Goal: Task Accomplishment & Management: Manage account settings

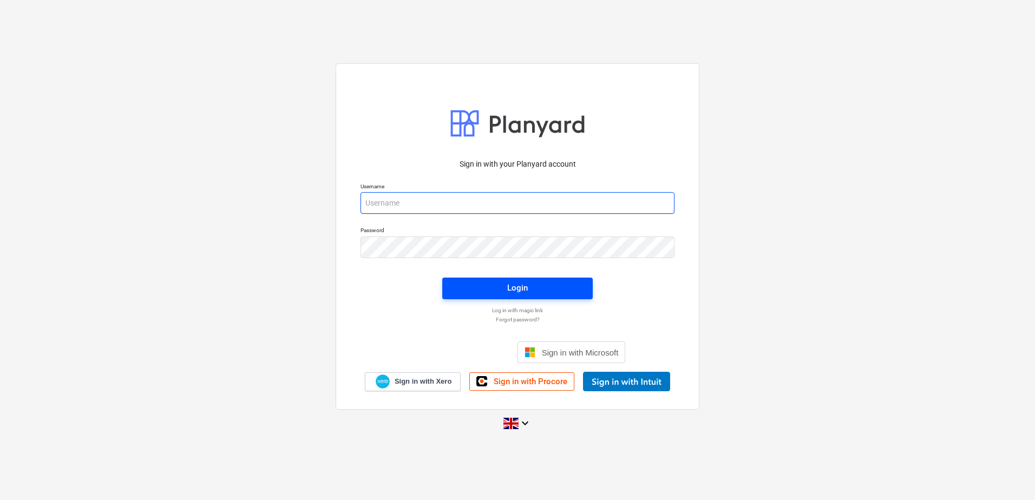
type input "neil@wearespaces.co.uk"
click at [502, 298] on button "Login" at bounding box center [517, 289] width 150 height 22
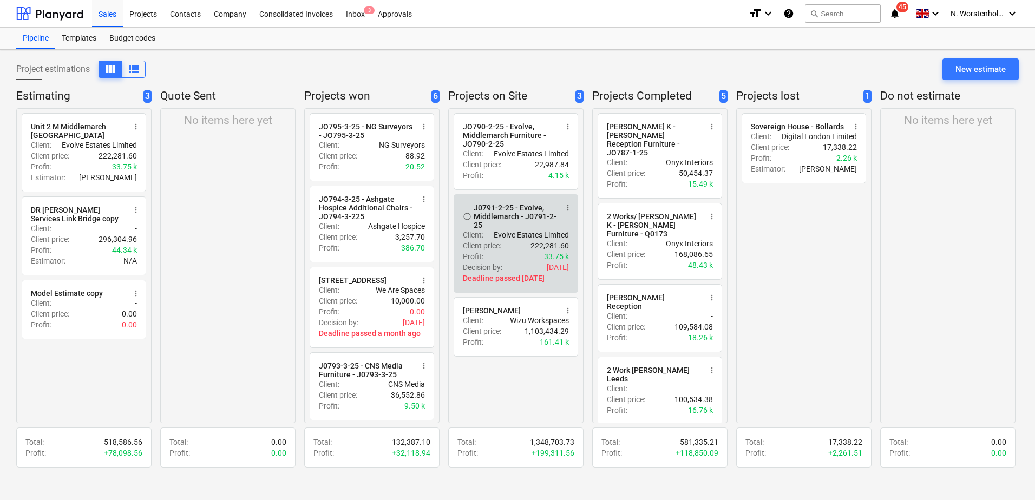
click at [505, 208] on div "J0791-2-25 - Evolve, Middlemarch - J0791-2-25" at bounding box center [515, 216] width 83 height 26
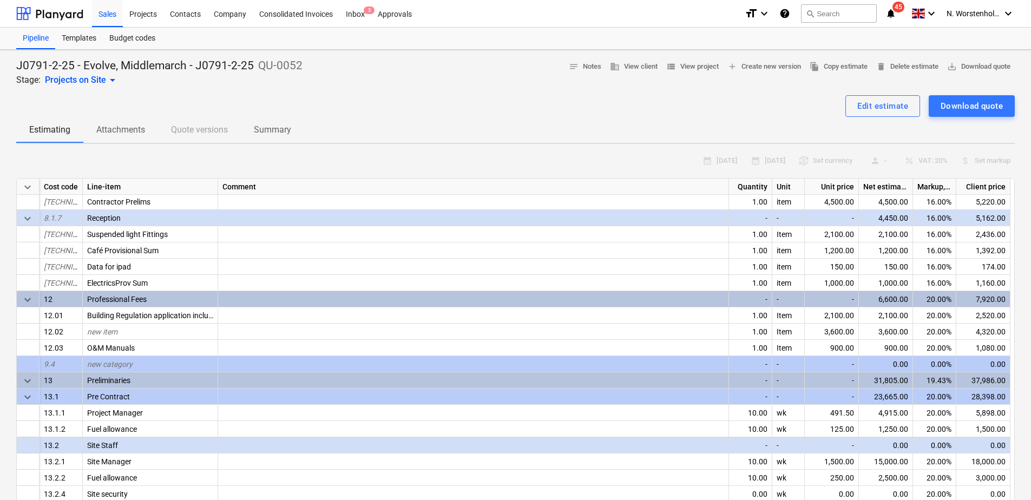
scroll to position [812, 0]
click at [149, 15] on div "Projects" at bounding box center [143, 13] width 41 height 28
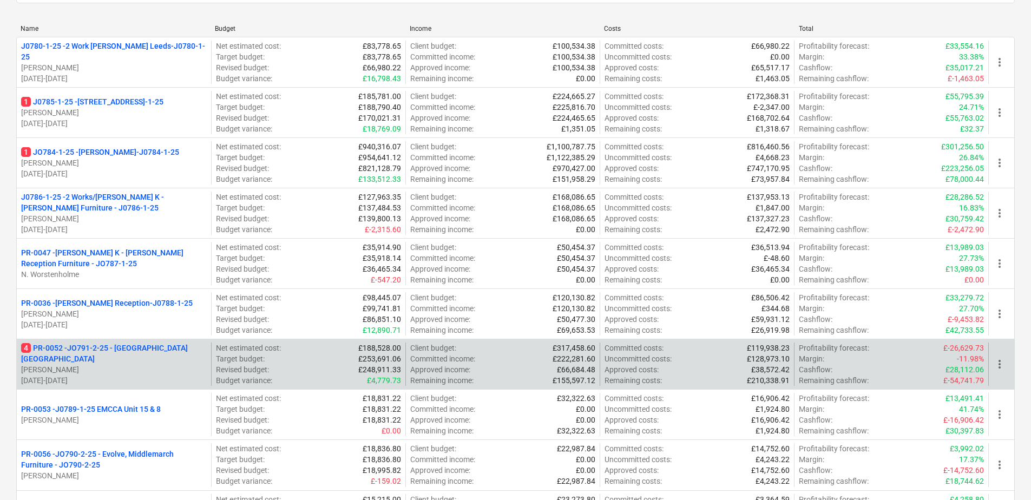
scroll to position [162, 0]
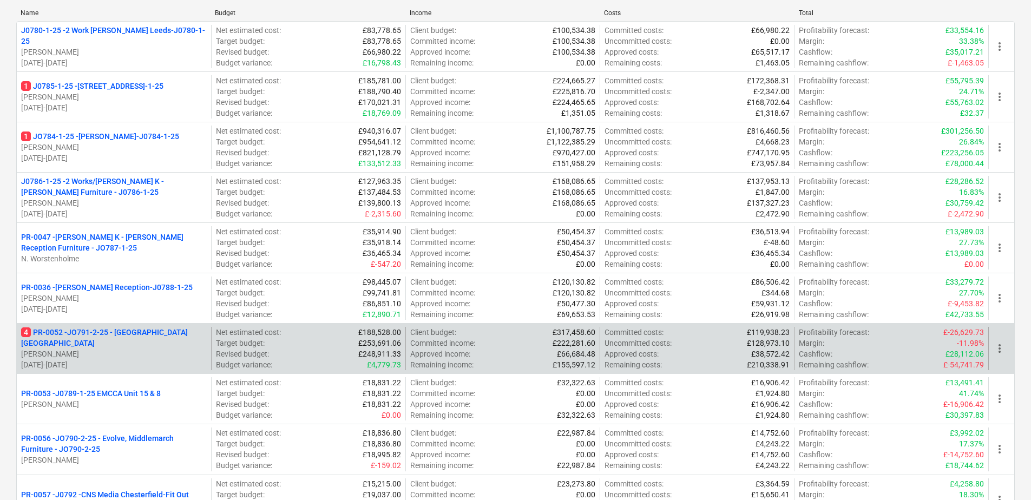
click at [133, 335] on p "4 PR-0052 - JO791-2-25 - [GEOGRAPHIC_DATA] [GEOGRAPHIC_DATA]" at bounding box center [114, 338] width 186 height 22
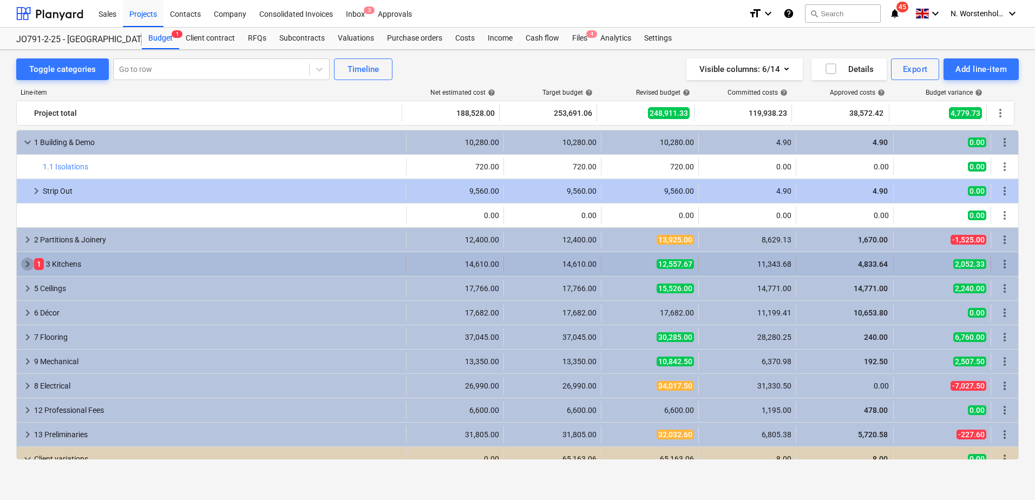
click at [22, 262] on span "keyboard_arrow_right" at bounding box center [27, 264] width 13 height 13
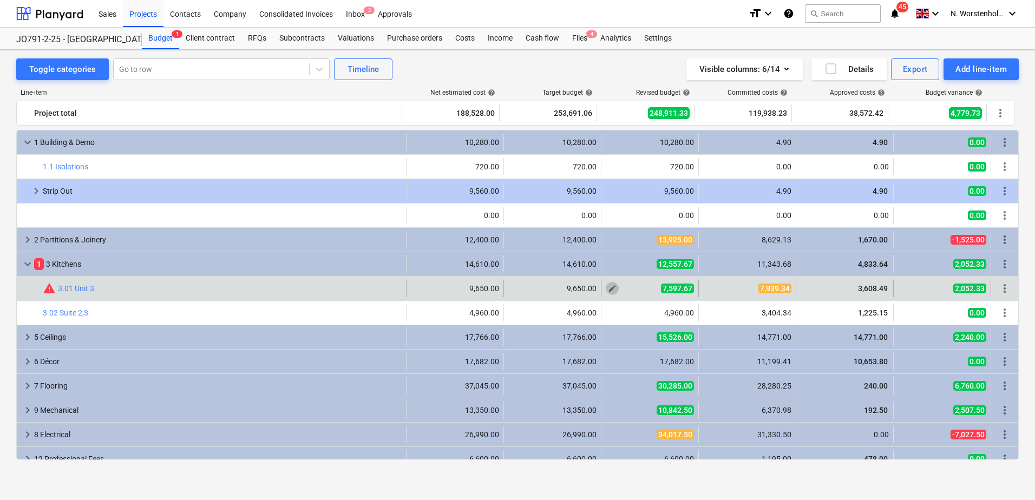
click at [608, 290] on span "edit" at bounding box center [612, 288] width 9 height 9
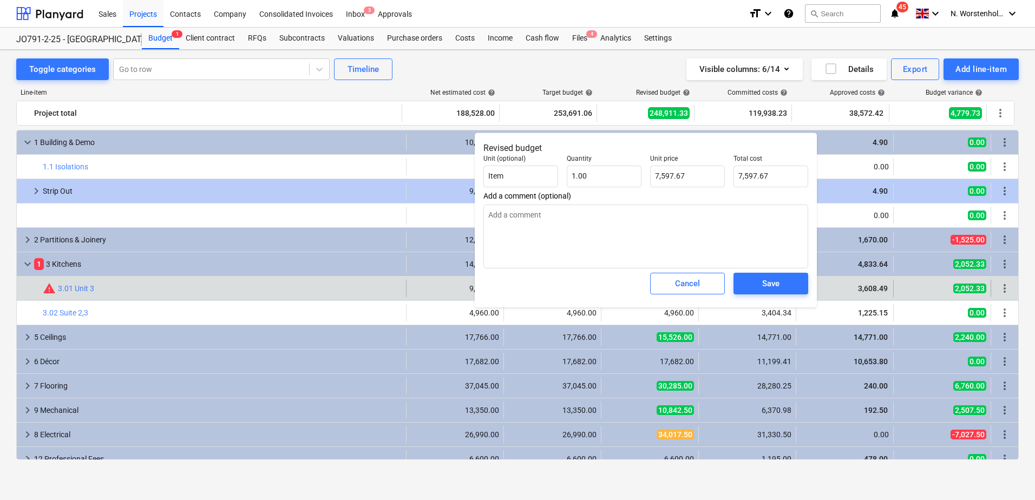
drag, startPoint x: 694, startPoint y: 143, endPoint x: 630, endPoint y: 144, distance: 63.3
click at [630, 144] on p "Revised budget" at bounding box center [645, 148] width 325 height 13
click at [685, 286] on div "Cancel" at bounding box center [687, 284] width 25 height 14
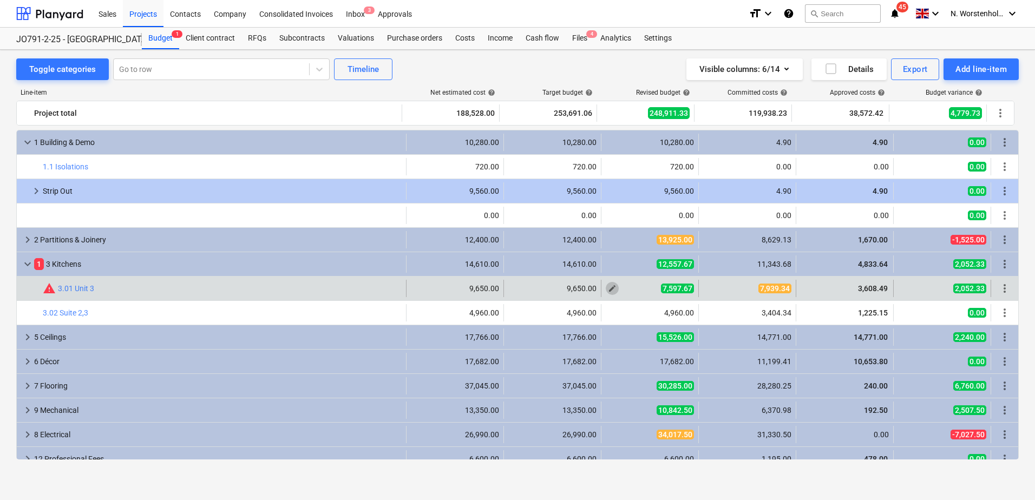
click at [608, 290] on span "edit" at bounding box center [612, 288] width 9 height 9
type textarea "x"
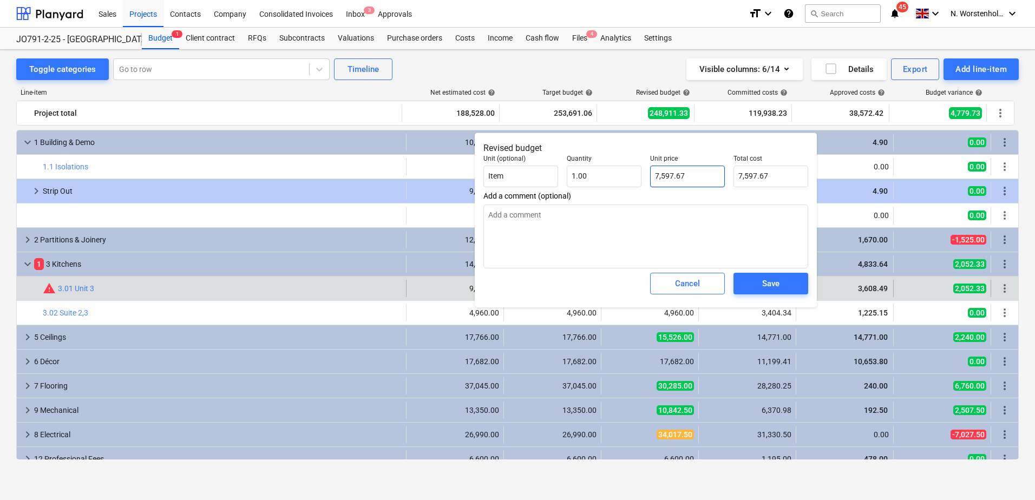
type input "7597.67"
click at [686, 173] on input "7597.67" at bounding box center [687, 177] width 75 height 22
type textarea "x"
type input "7597.6"
type input "7,597.60"
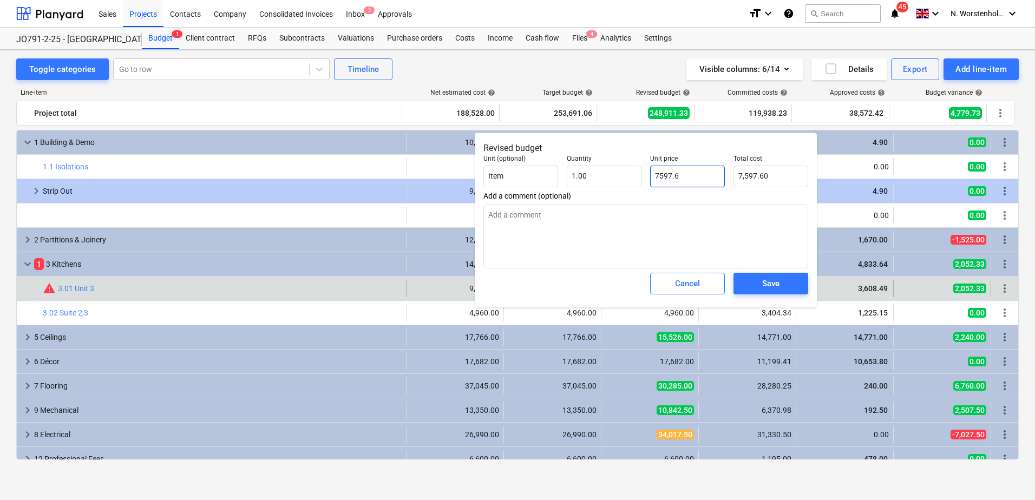
type textarea "x"
type input "7597."
type input "7,597.00"
type textarea "x"
type input "7597"
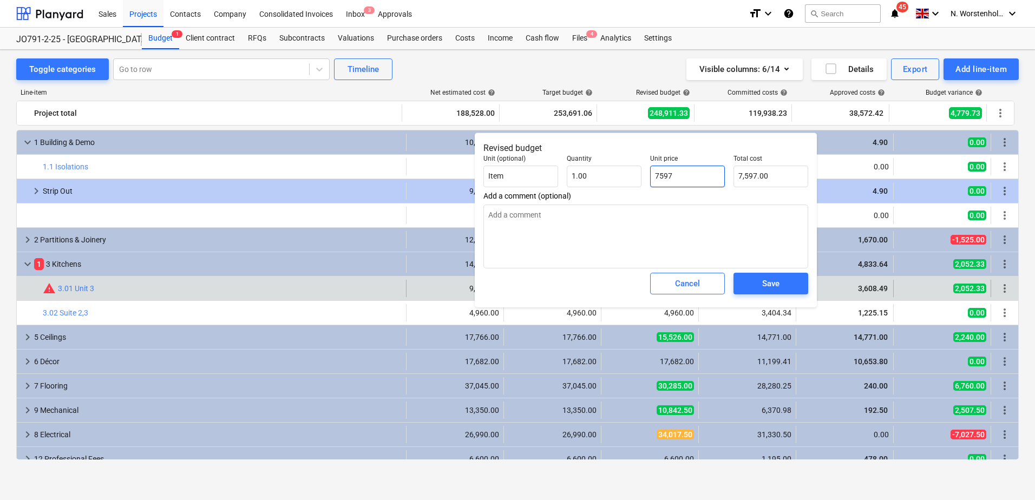
type textarea "x"
type input "759"
type input "759.00"
type textarea "x"
type input "75"
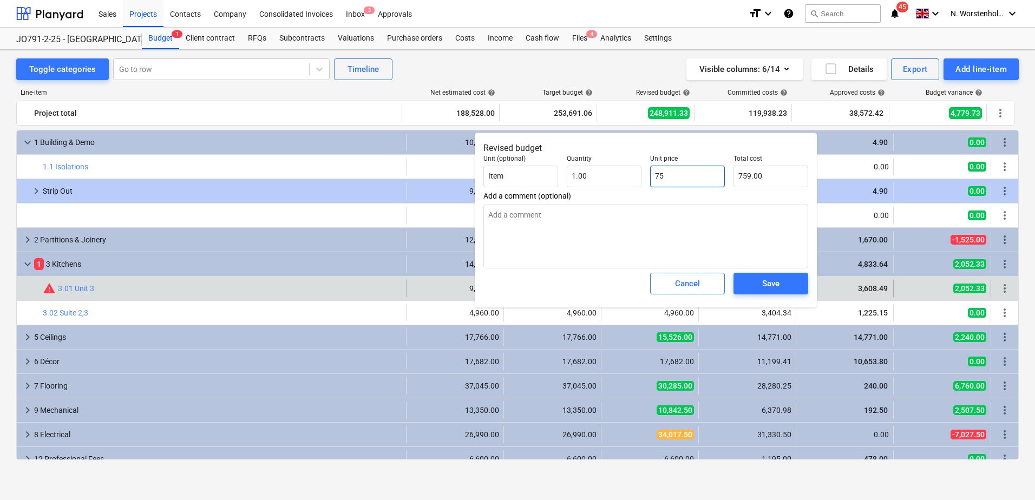
type input "75.00"
type textarea "x"
type input "7"
type input "7.00"
type textarea "x"
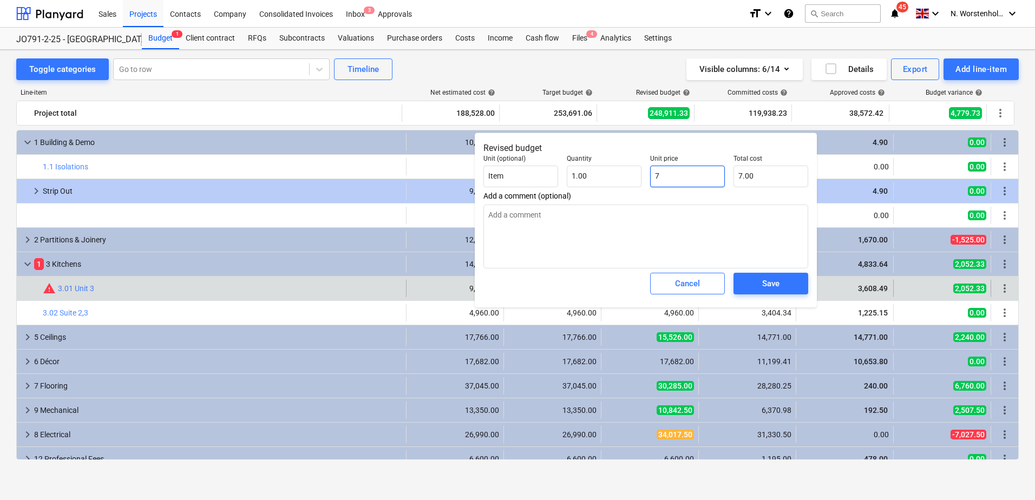
type input "79"
type input "79.00"
type textarea "x"
type input "793"
type input "793.00"
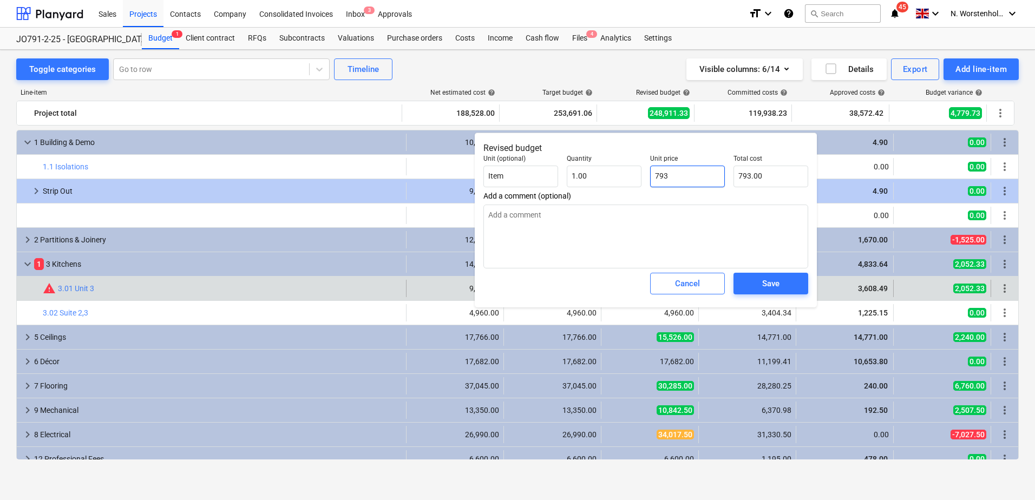
type textarea "x"
type input "7939"
type input "7,939.00"
type textarea "x"
type input "7939."
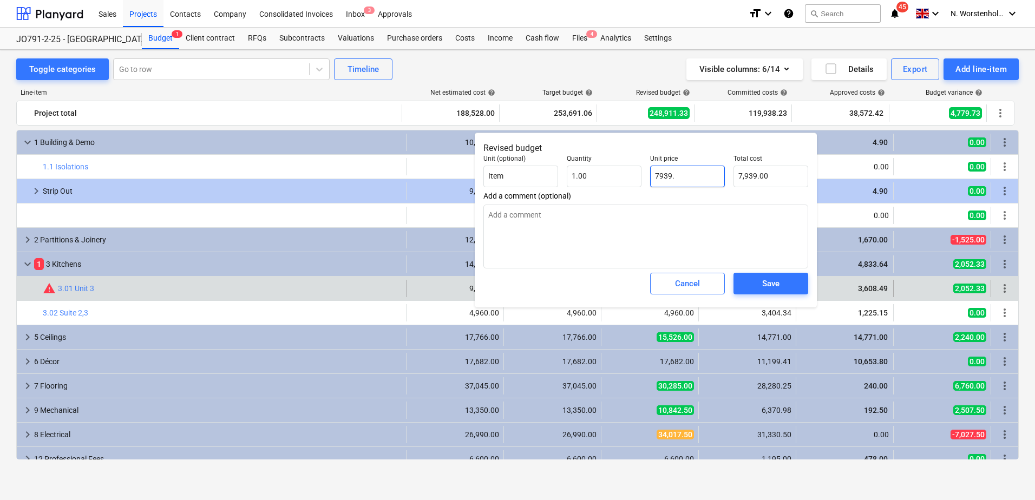
type textarea "x"
type input "7939.3"
type input "7,939.30"
type textarea "x"
type input "7939.34"
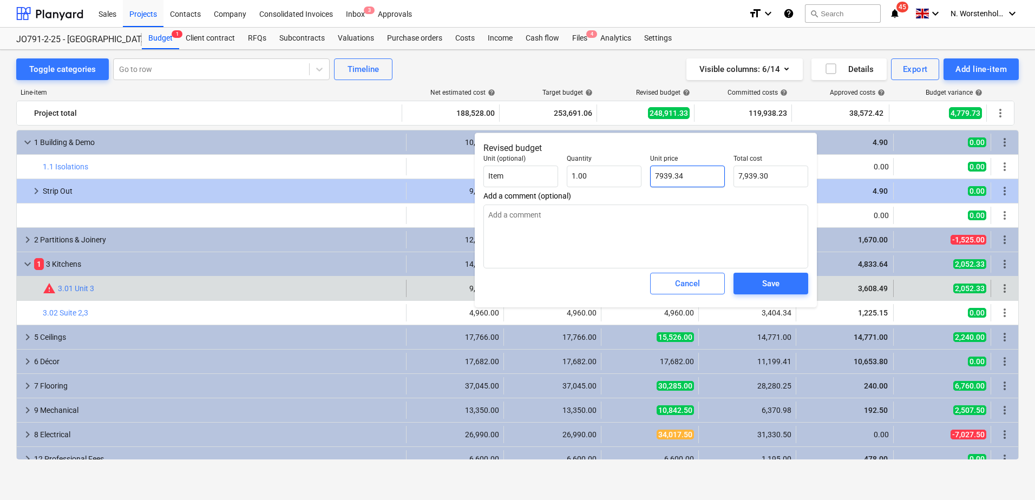
type input "7,939.34"
type input "7939.34"
type textarea "x"
type input "7,939.34"
click at [764, 276] on button "Save" at bounding box center [770, 284] width 75 height 22
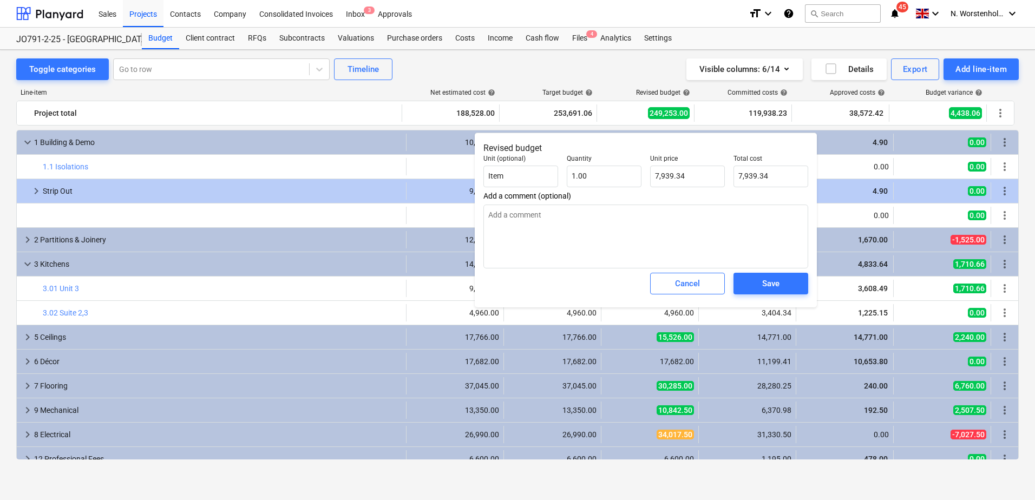
type textarea "x"
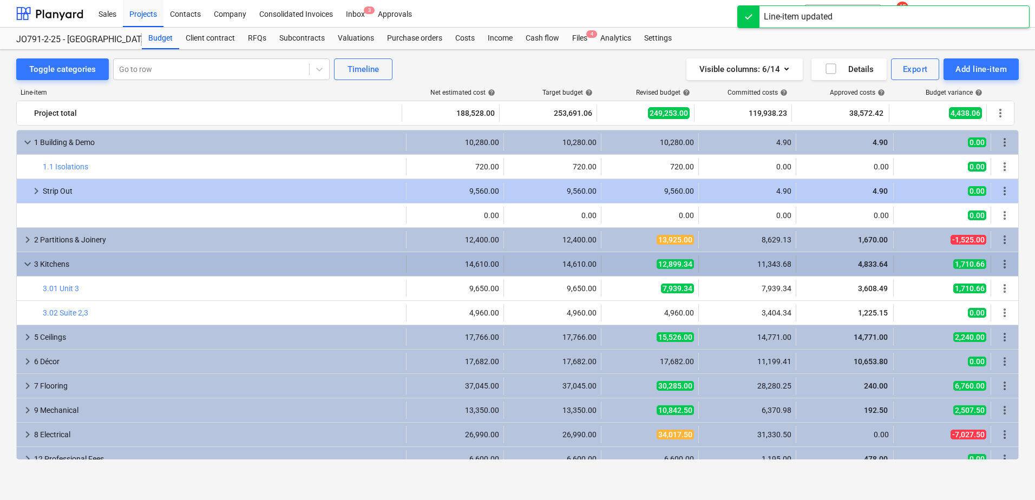
click at [25, 267] on span "keyboard_arrow_down" at bounding box center [27, 264] width 13 height 13
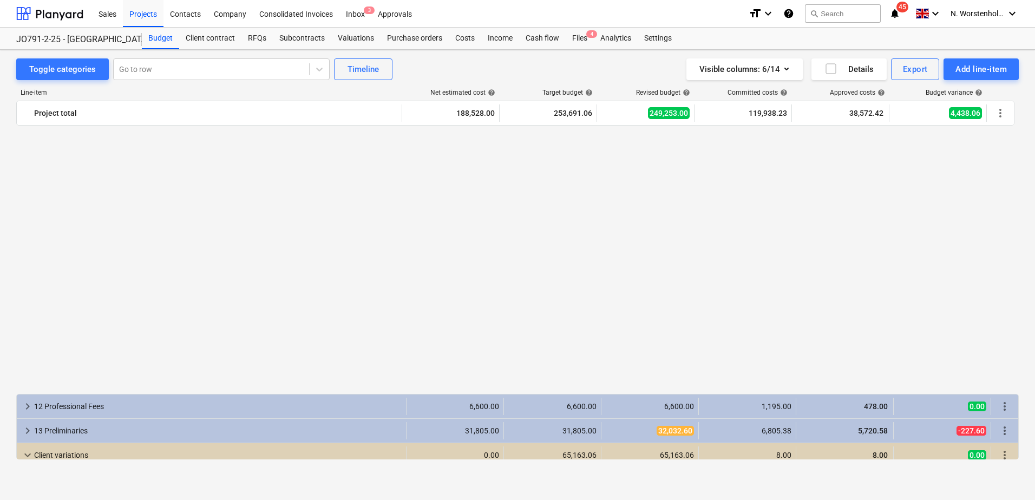
scroll to position [304, 0]
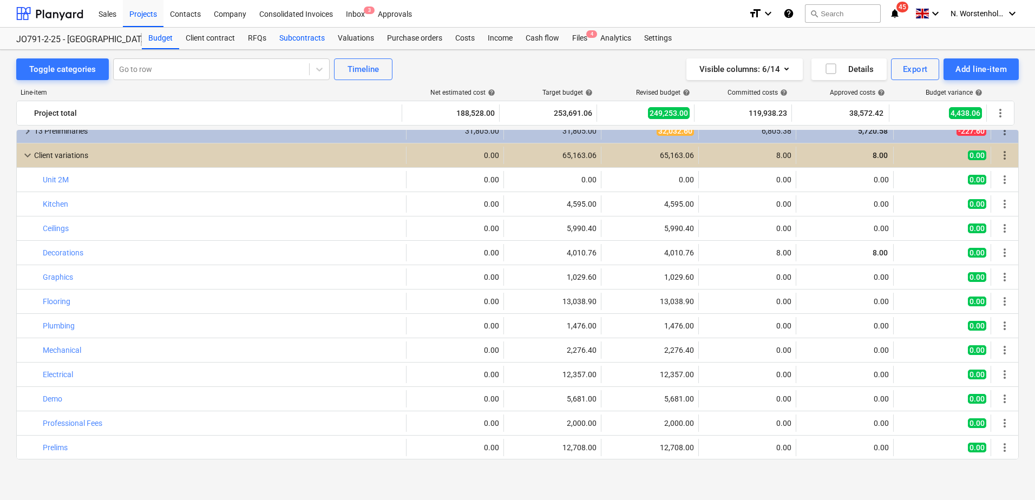
click at [306, 37] on div "Subcontracts" at bounding box center [302, 39] width 58 height 22
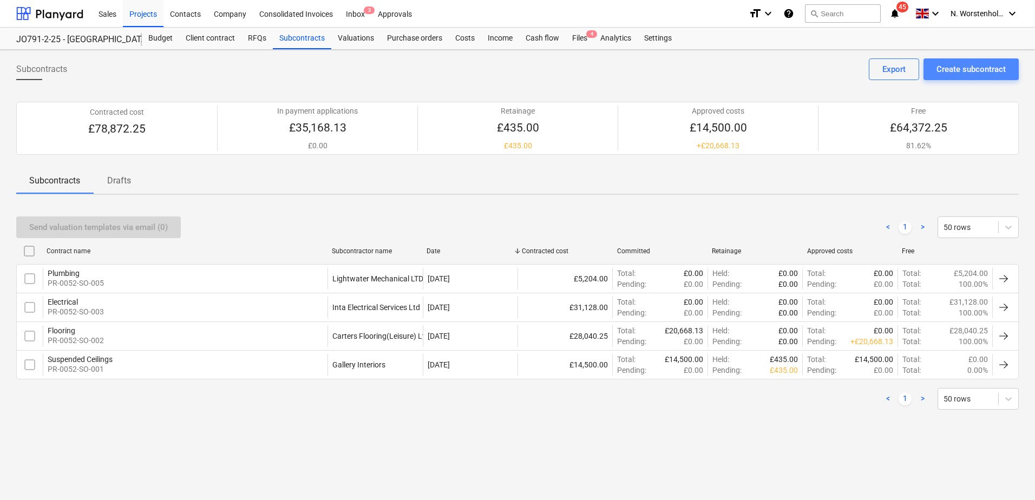
click at [964, 70] on div "Create subcontract" at bounding box center [970, 69] width 69 height 14
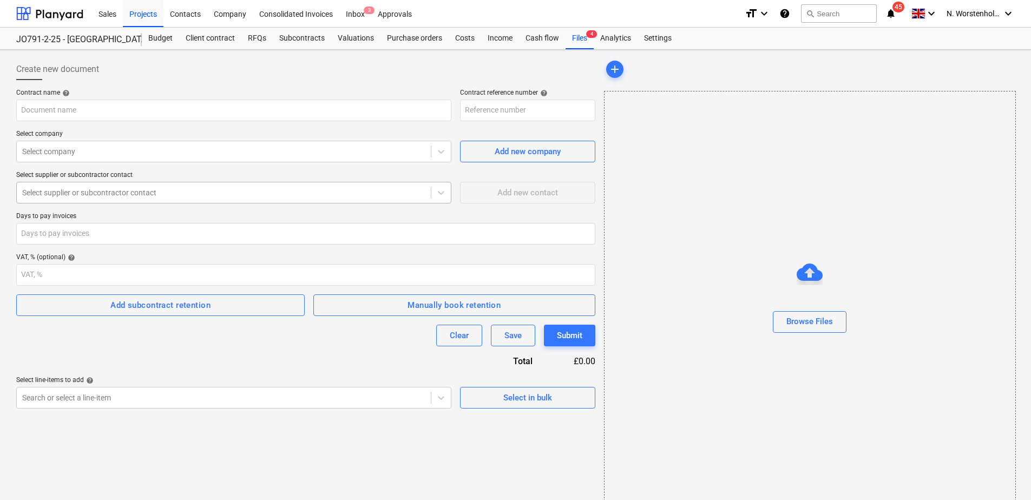
type input "PR-0052-SO-006"
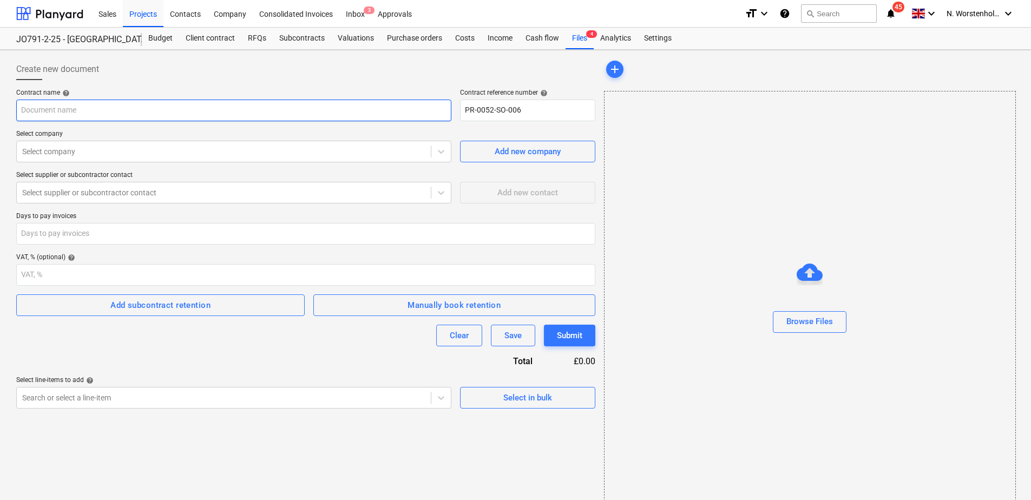
click at [76, 116] on input "text" at bounding box center [233, 111] width 435 height 22
type input "Middlemarch 2M Electrical"
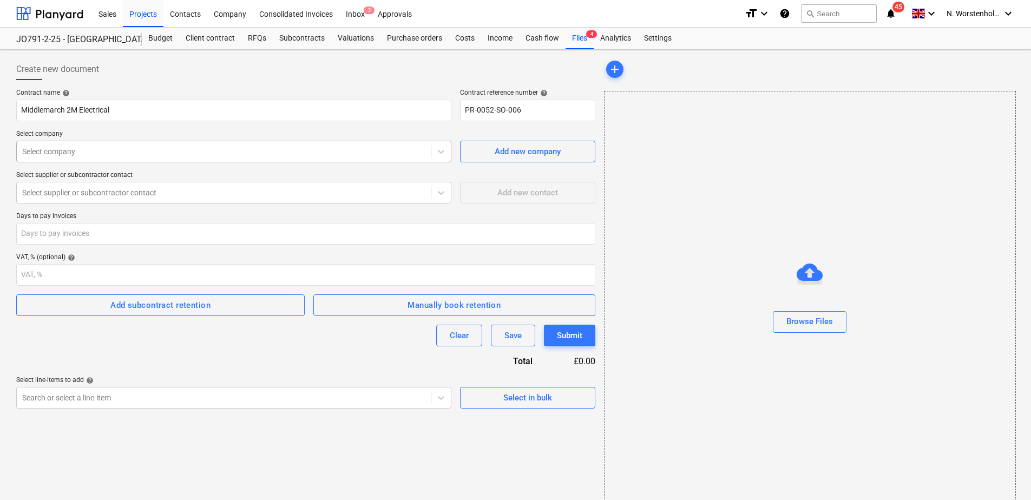
click at [73, 155] on div at bounding box center [223, 151] width 403 height 11
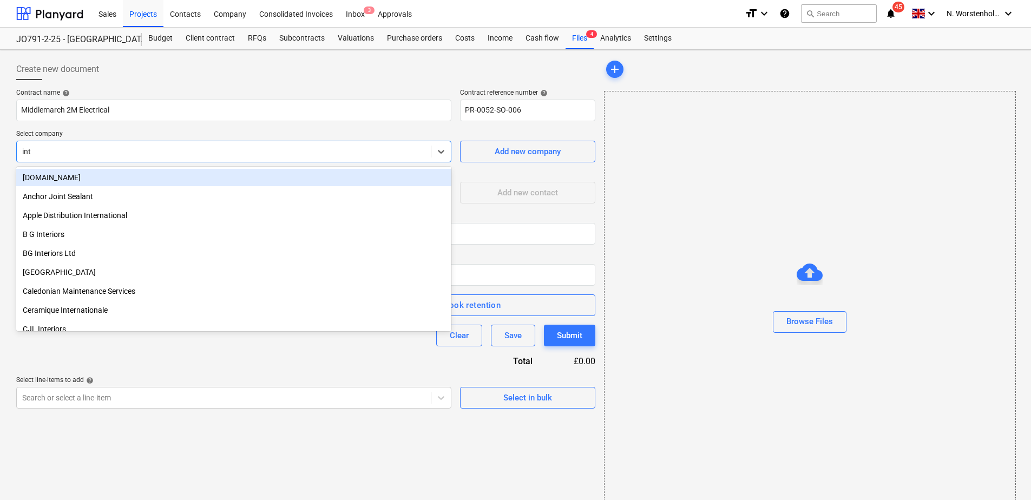
type input "inta"
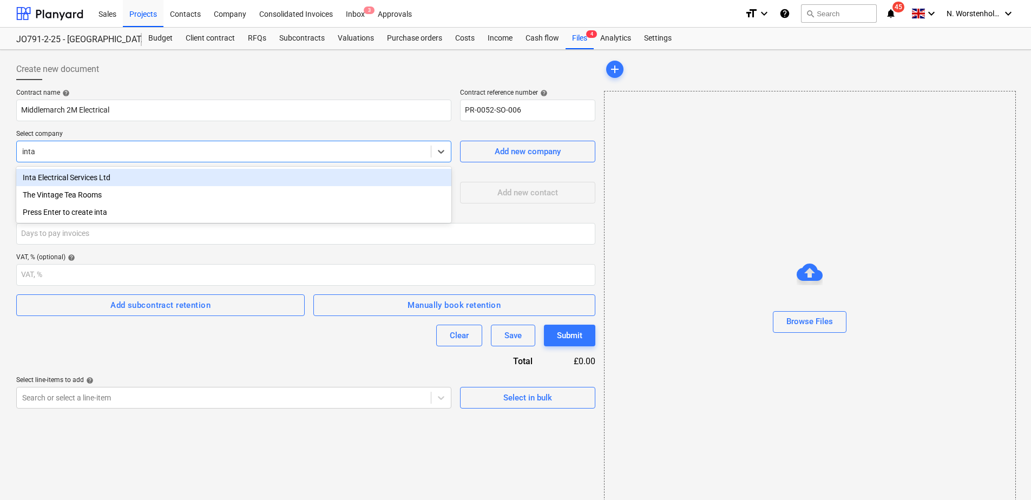
click at [83, 174] on div "Inta Electrical Services Ltd" at bounding box center [233, 177] width 435 height 17
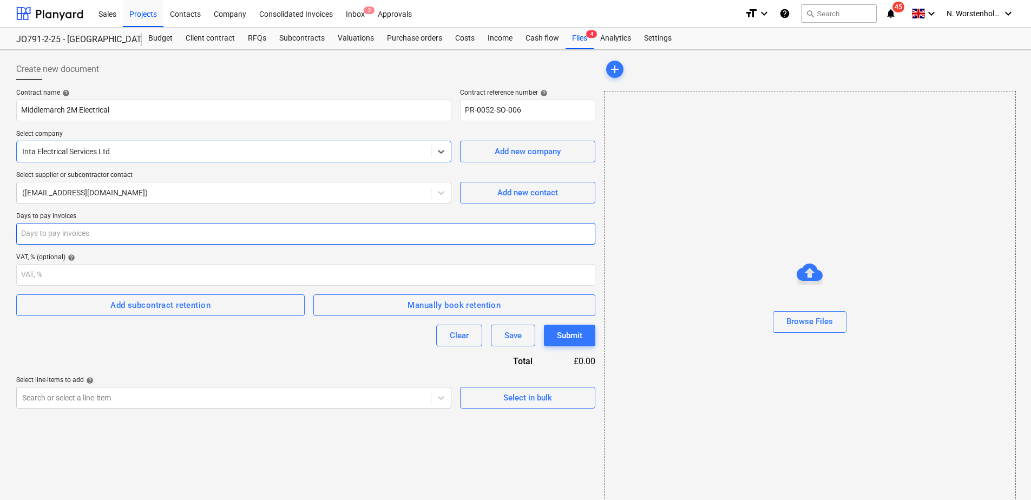
click at [98, 234] on input "number" at bounding box center [305, 234] width 579 height 22
type input "-1"
click at [592, 234] on input "-1" at bounding box center [305, 234] width 579 height 22
type input "30"
click at [358, 334] on div "Clear Save Submit" at bounding box center [305, 336] width 579 height 22
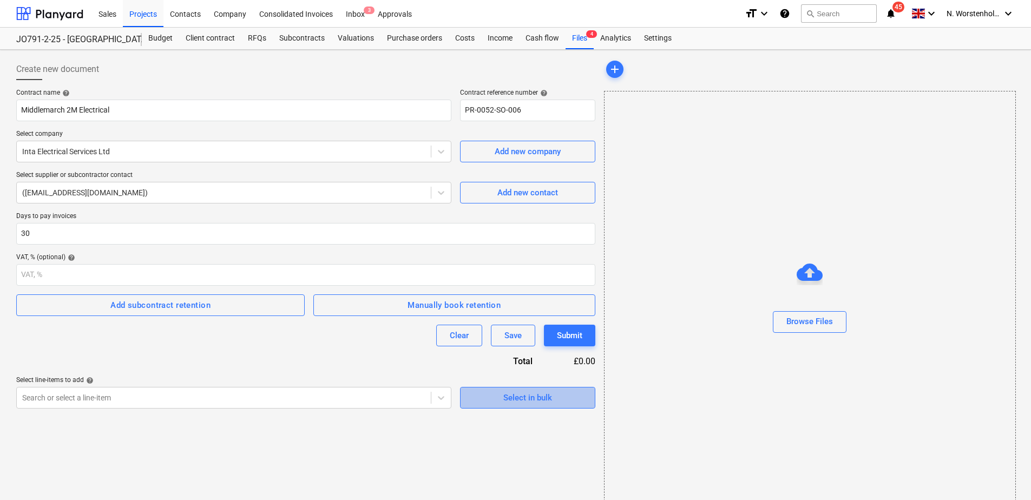
click at [524, 395] on div "Select in bulk" at bounding box center [527, 398] width 49 height 14
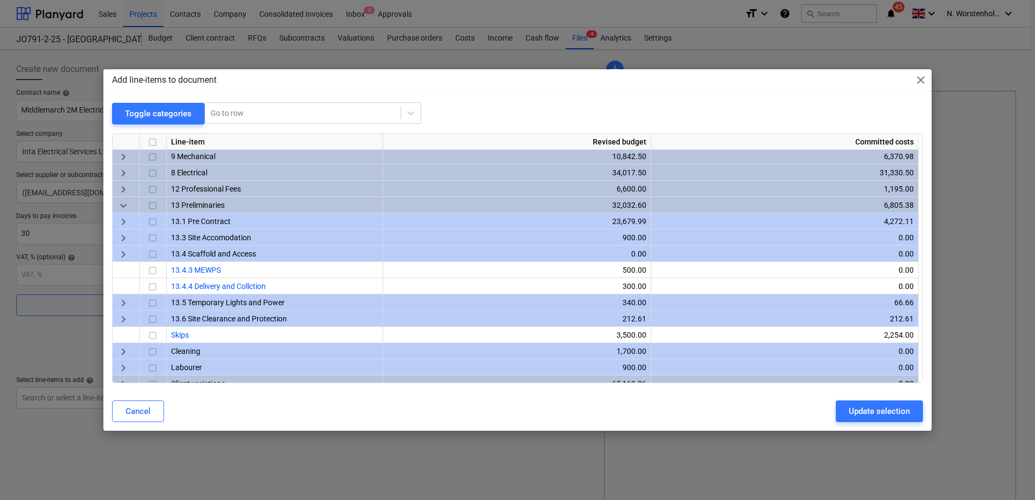
scroll to position [173, 0]
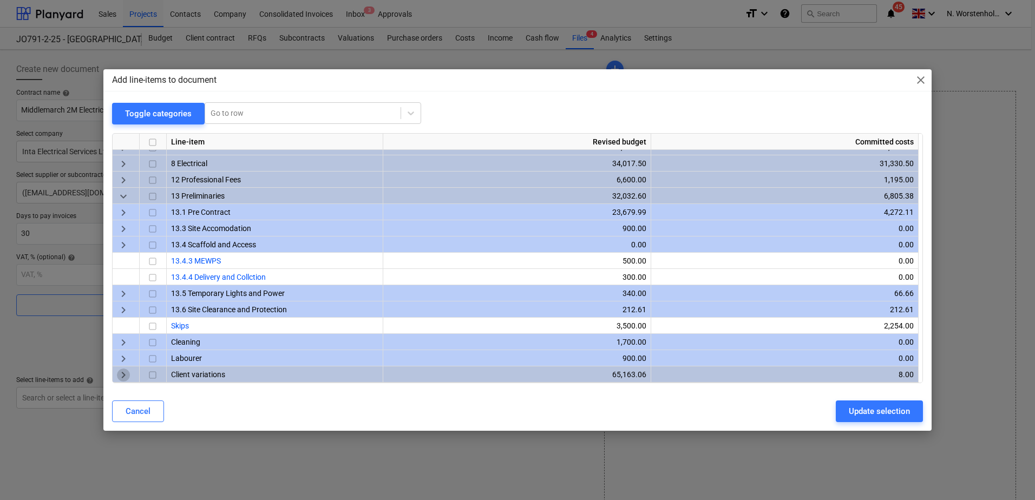
click at [123, 375] on span "keyboard_arrow_right" at bounding box center [123, 375] width 13 height 13
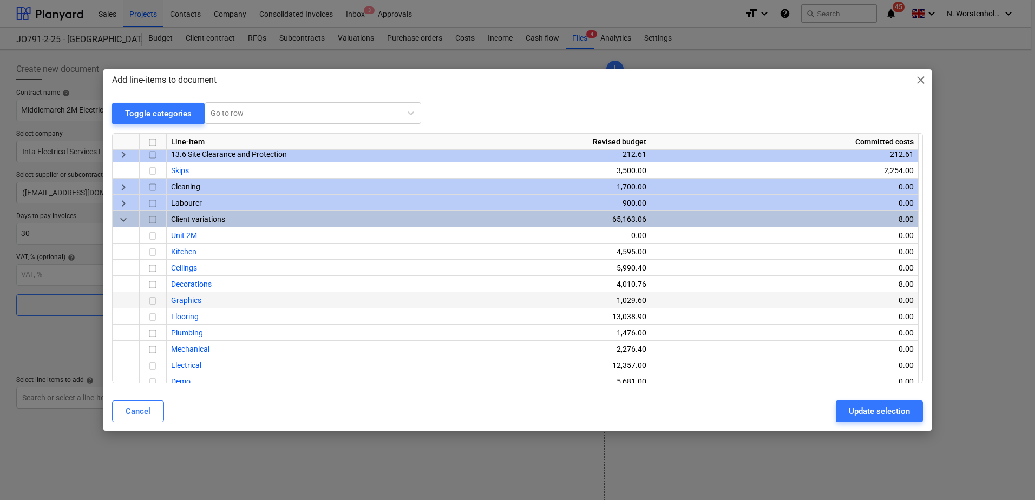
scroll to position [368, 0]
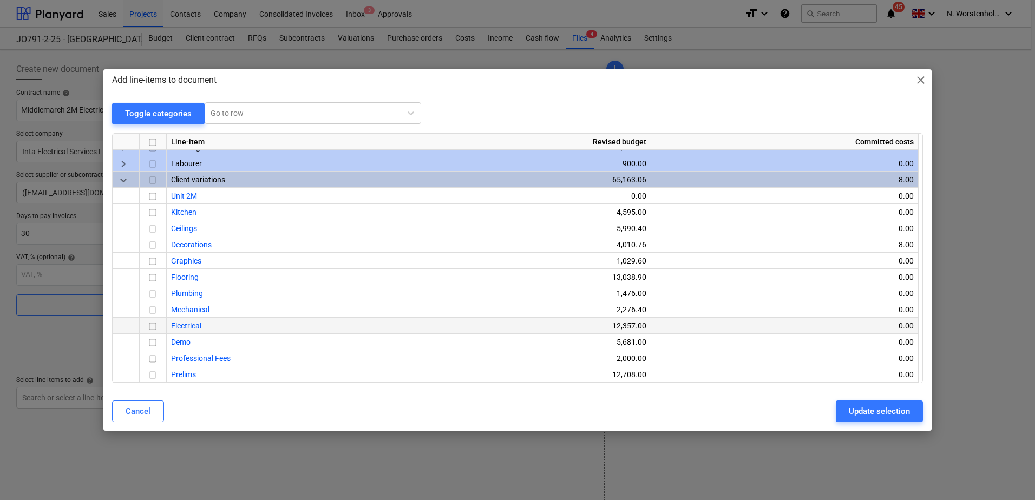
click at [182, 323] on span "Electrical" at bounding box center [186, 325] width 30 height 9
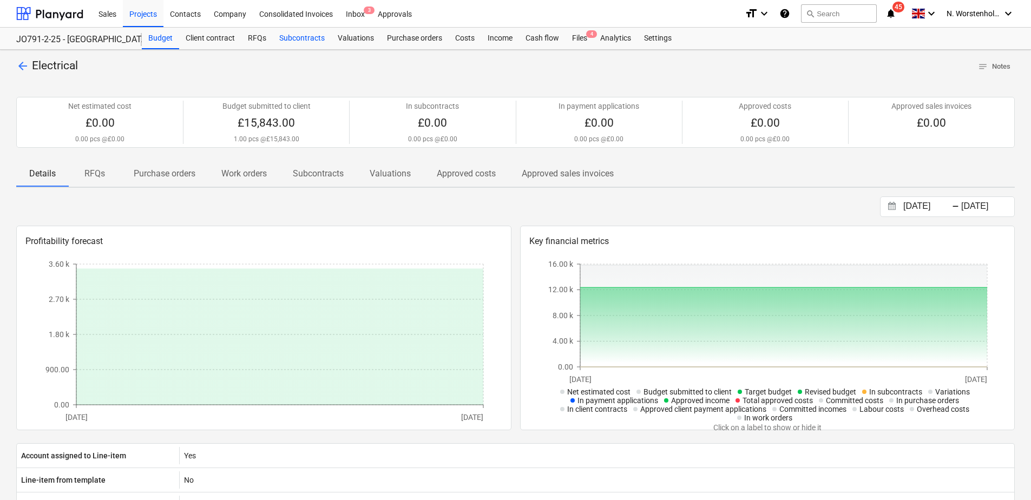
click at [306, 34] on div "Subcontracts" at bounding box center [302, 39] width 58 height 22
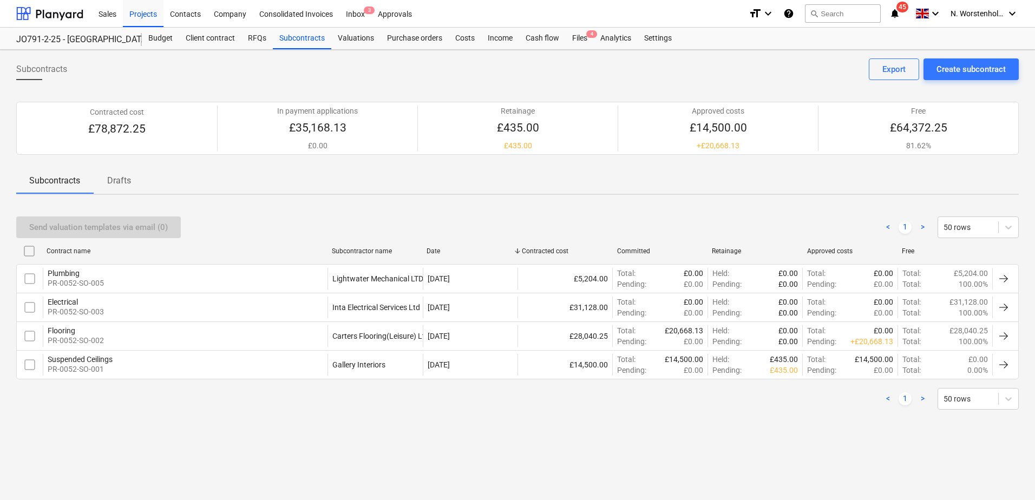
click at [65, 181] on p "Subcontracts" at bounding box center [54, 180] width 51 height 13
click at [980, 68] on div "Create subcontract" at bounding box center [970, 69] width 69 height 14
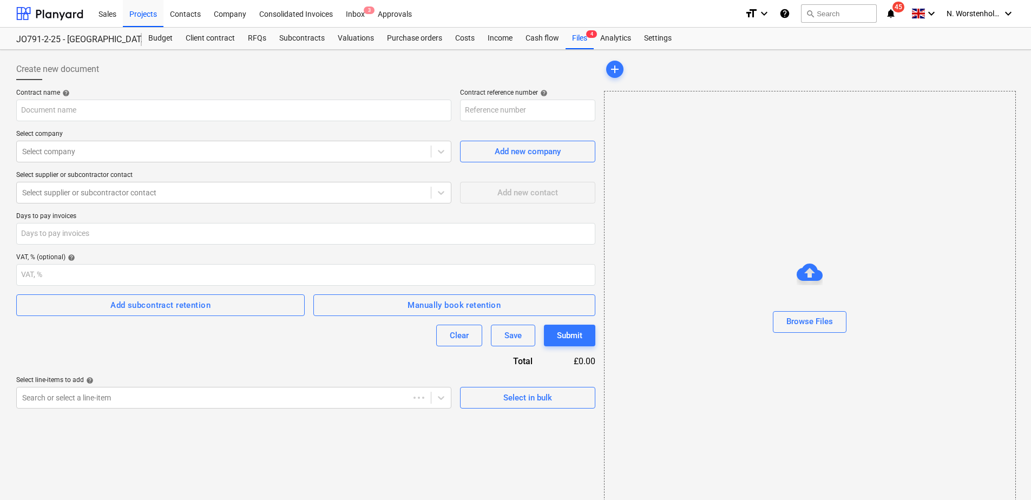
type input "PR-0052-SO-007"
click at [295, 36] on div "Subcontracts" at bounding box center [302, 39] width 58 height 22
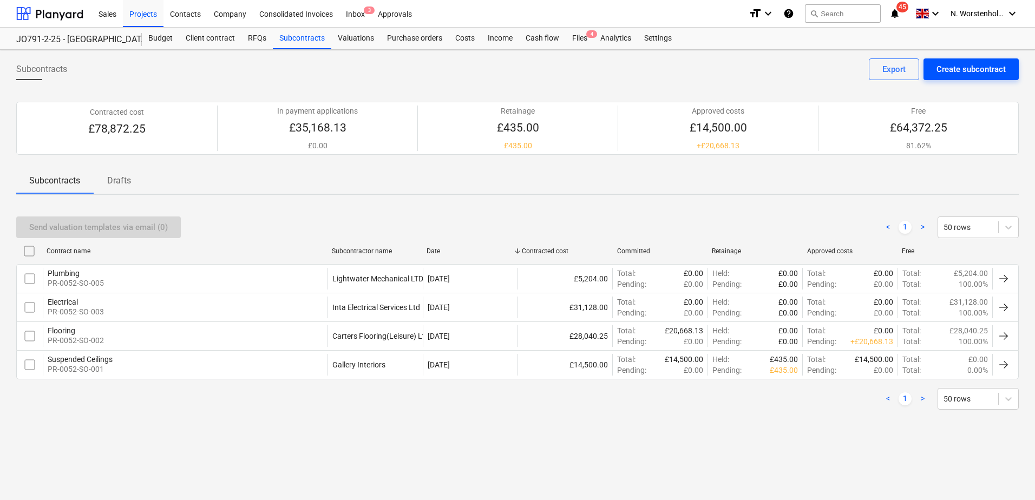
click at [975, 68] on div "Create subcontract" at bounding box center [970, 69] width 69 height 14
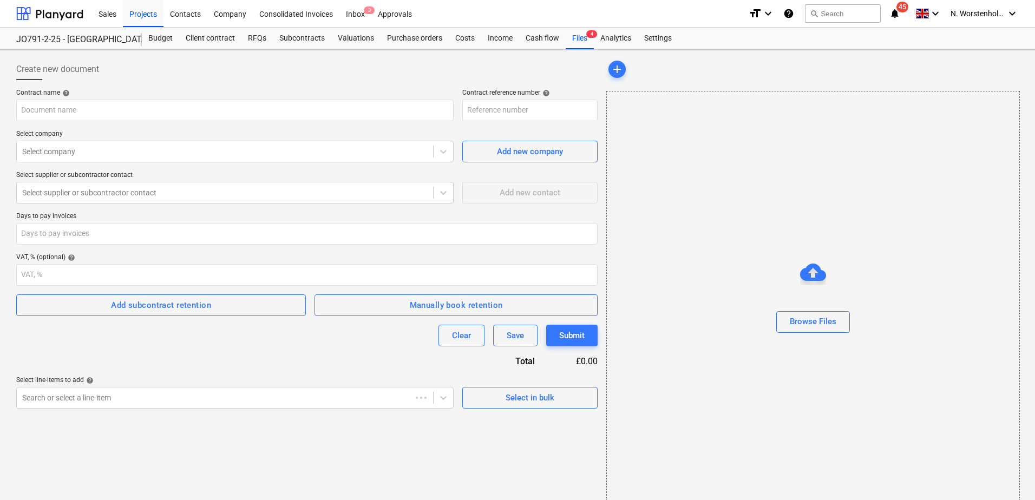
type input "PR-0052-SO-007"
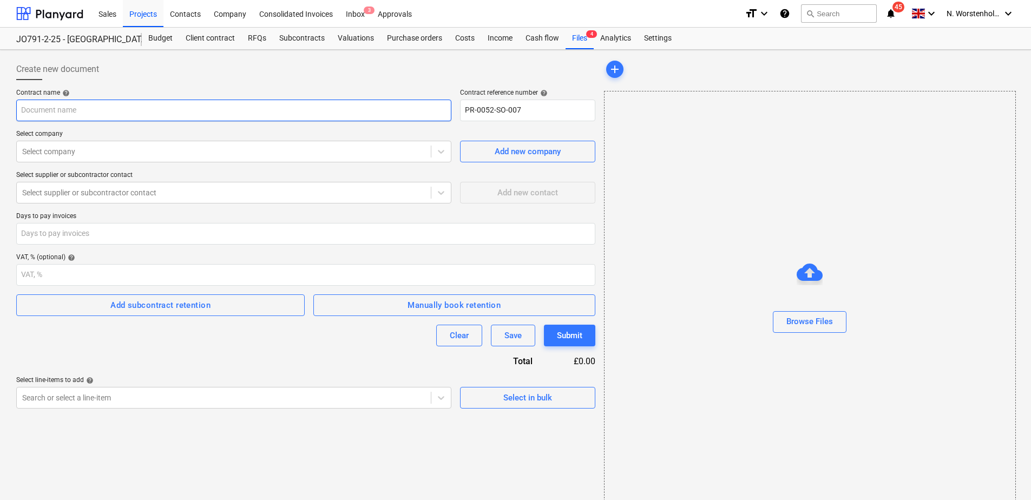
click at [45, 113] on input "text" at bounding box center [233, 111] width 435 height 22
type input "2M Electrical"
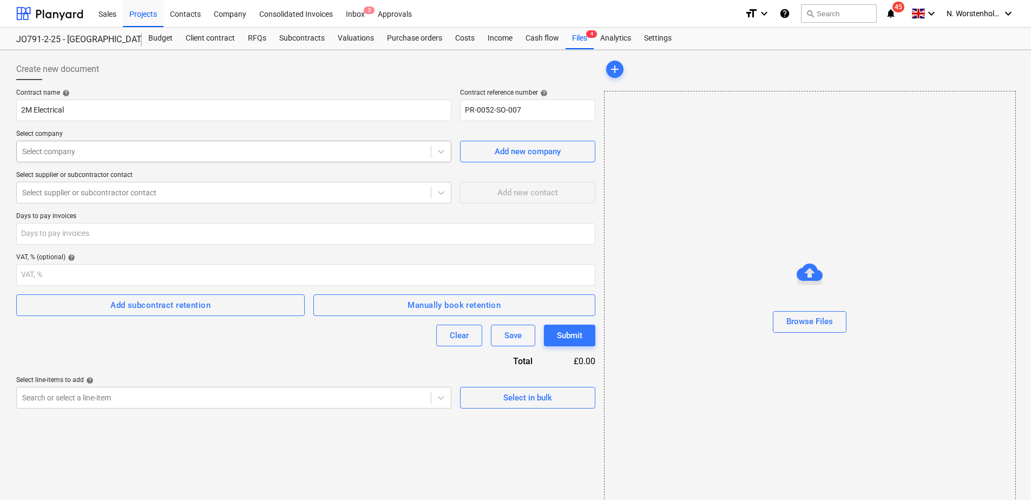
click at [114, 149] on div at bounding box center [223, 151] width 403 height 11
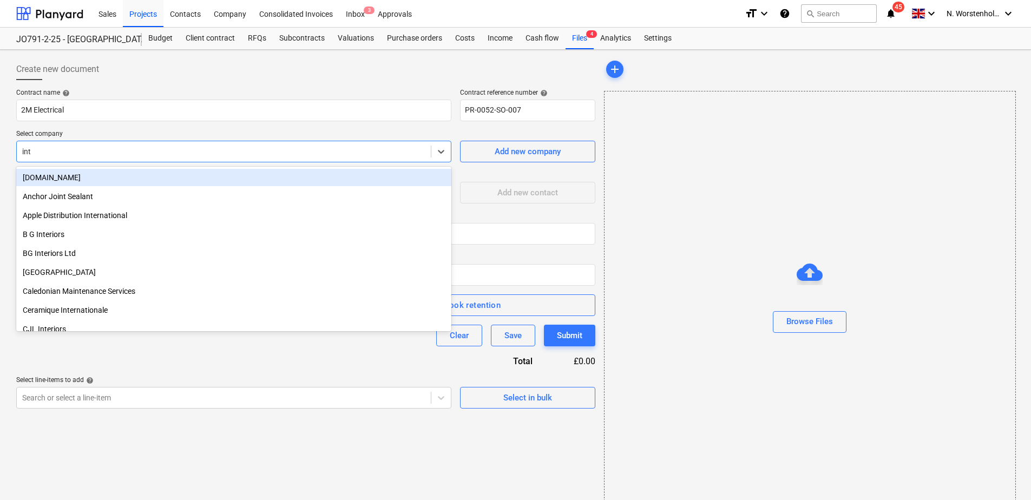
type input "inta"
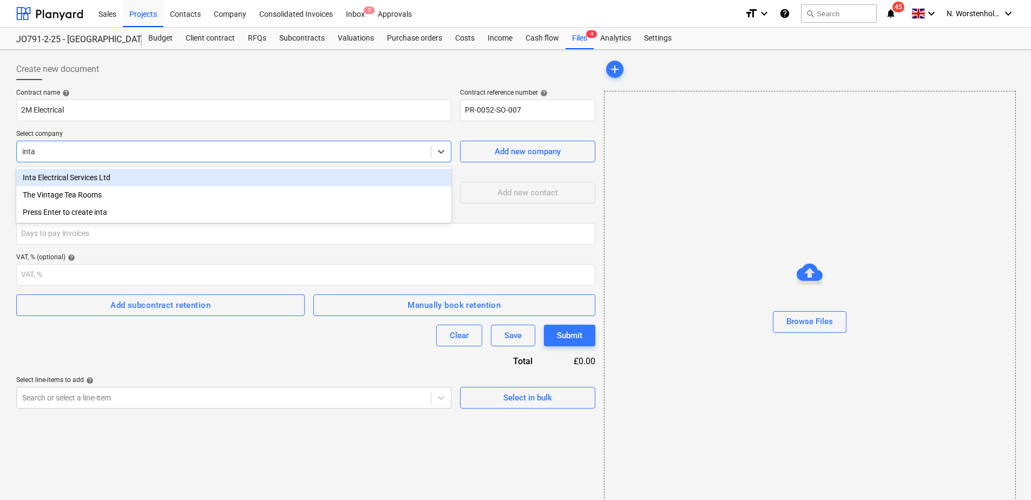
click at [65, 174] on div "Inta Electrical Services Ltd" at bounding box center [233, 177] width 435 height 17
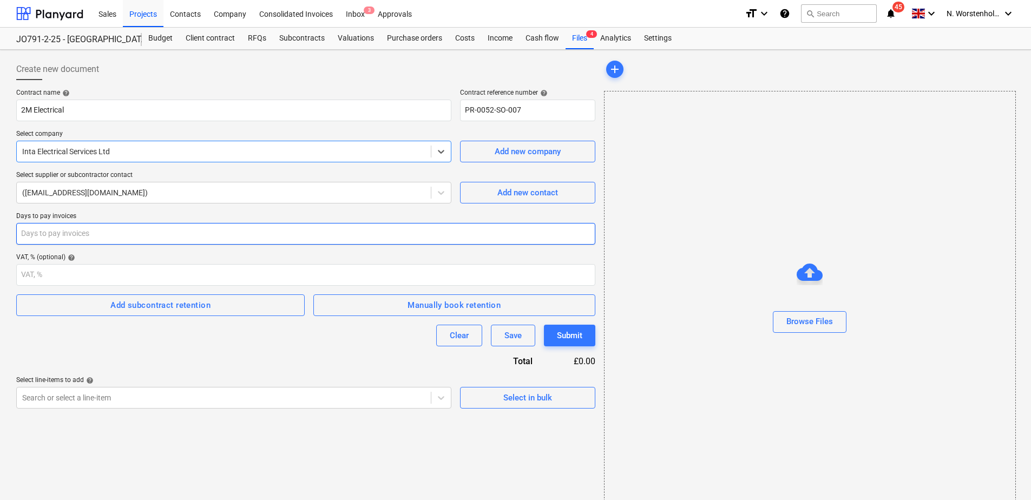
click at [109, 233] on input "number" at bounding box center [305, 234] width 579 height 22
type input "30"
click at [520, 396] on div "Select in bulk" at bounding box center [527, 398] width 49 height 14
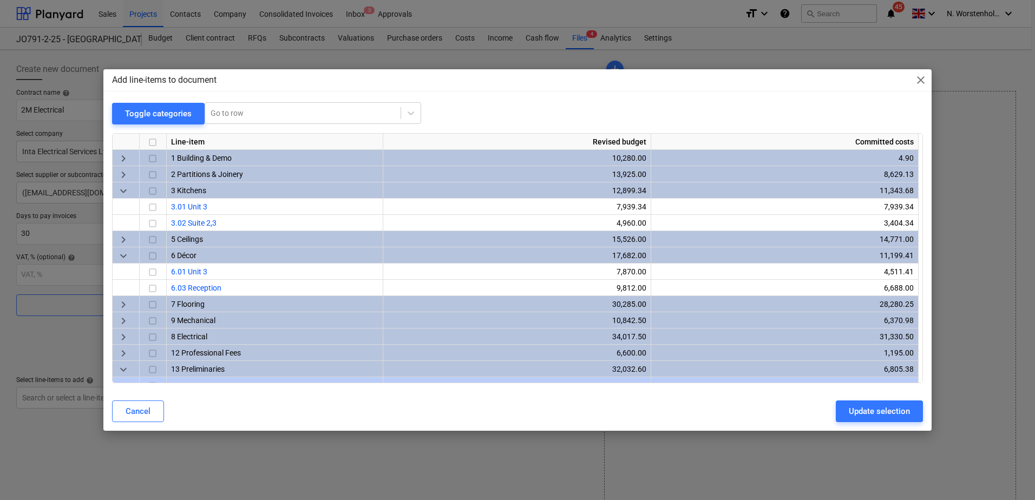
click at [592, 330] on div "34,017.50" at bounding box center [516, 336] width 259 height 16
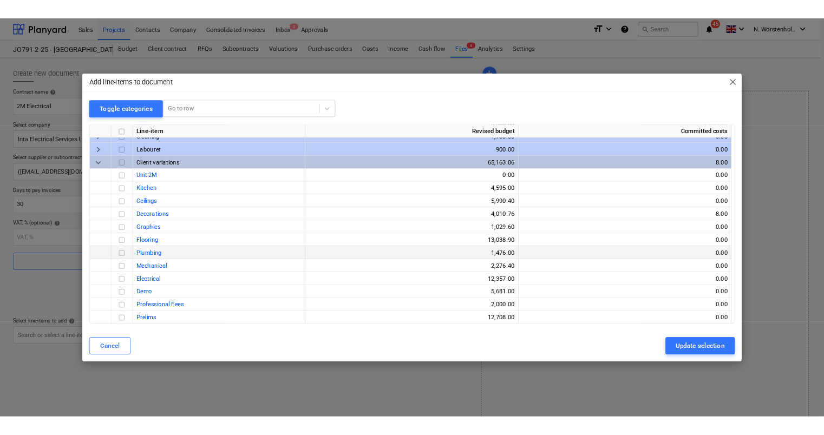
scroll to position [384, 0]
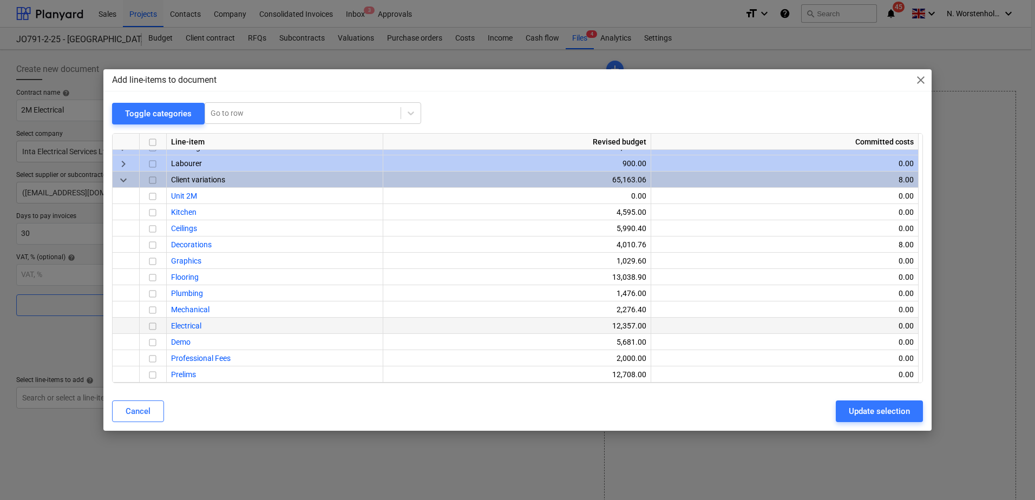
click at [197, 324] on span "Electrical" at bounding box center [186, 325] width 30 height 9
click at [154, 325] on input "checkbox" at bounding box center [152, 326] width 13 height 13
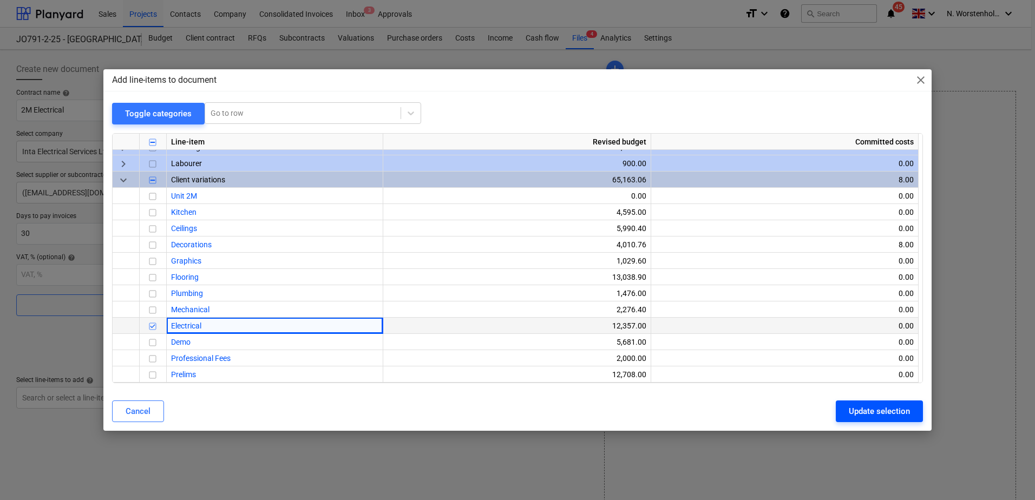
click at [864, 405] on div "Update selection" at bounding box center [879, 411] width 61 height 14
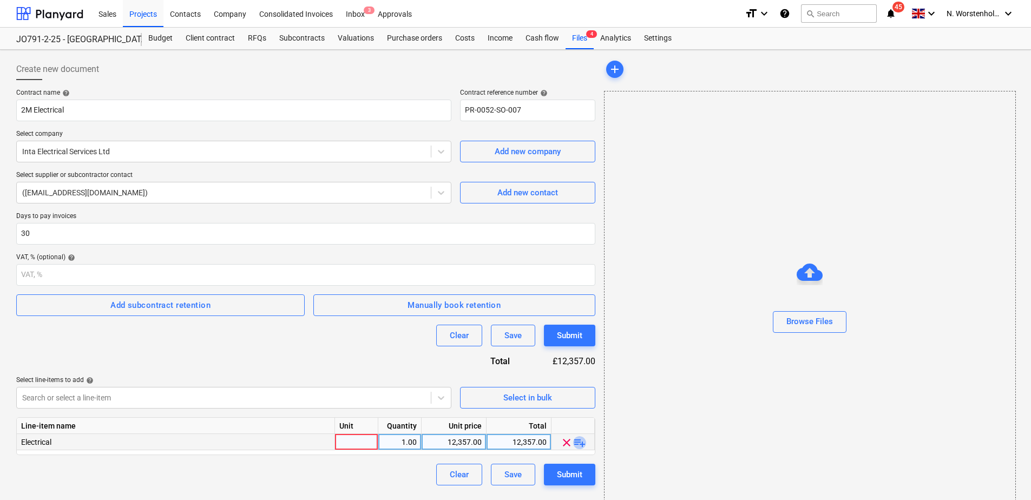
click at [577, 443] on span "playlist_add" at bounding box center [579, 442] width 13 height 13
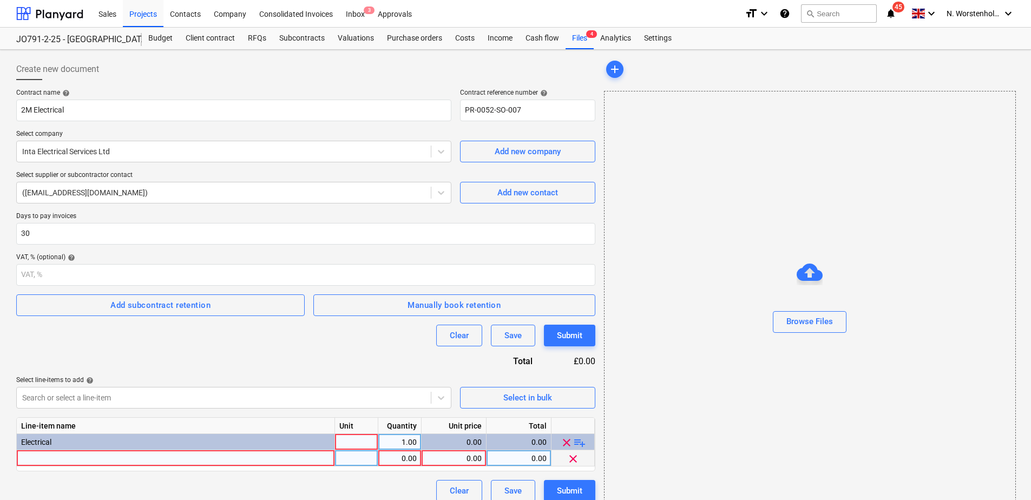
click at [115, 459] on div at bounding box center [176, 458] width 318 height 16
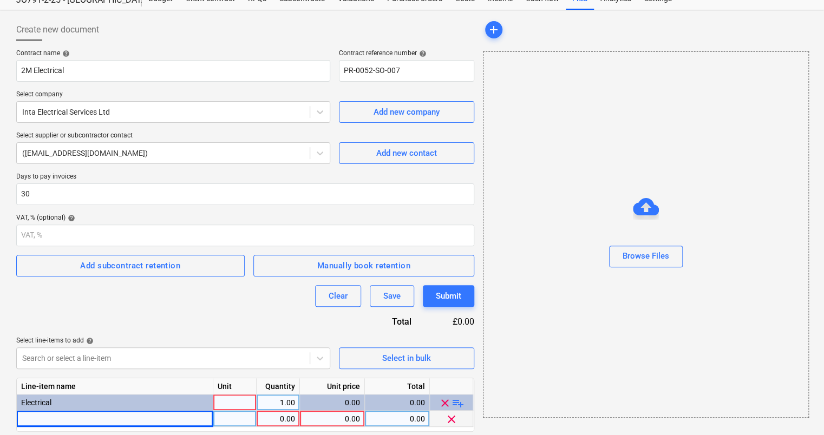
scroll to position [75, 0]
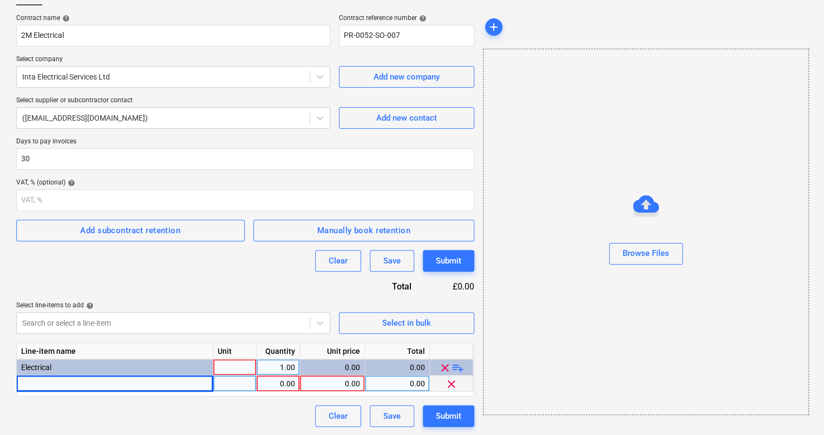
click at [76, 384] on div at bounding box center [115, 384] width 196 height 16
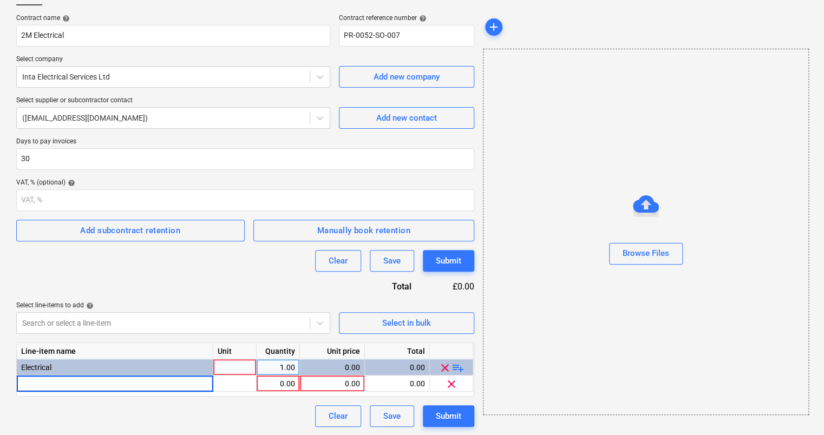
type input "Electricians in attendance to make safe power and manual light switch wiring fr…"
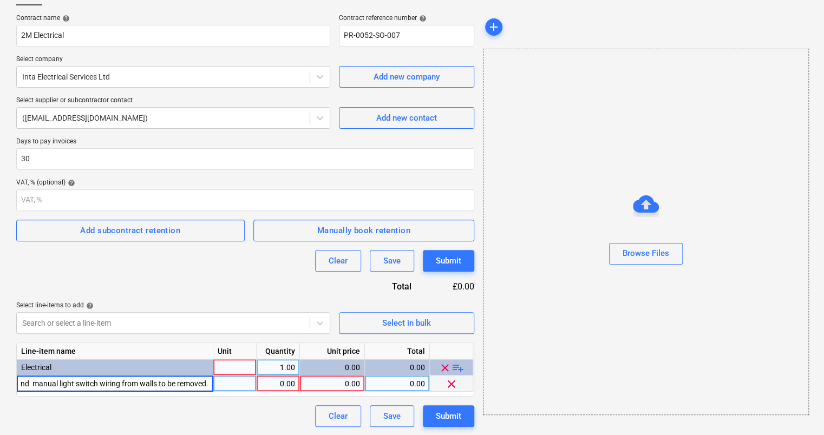
click at [279, 381] on div "0.00" at bounding box center [278, 384] width 34 height 16
click at [327, 383] on div "0.00" at bounding box center [332, 384] width 56 height 16
click at [340, 369] on div "0.00" at bounding box center [332, 367] width 56 height 16
click at [331, 384] on div "0.00" at bounding box center [332, 384] width 56 height 16
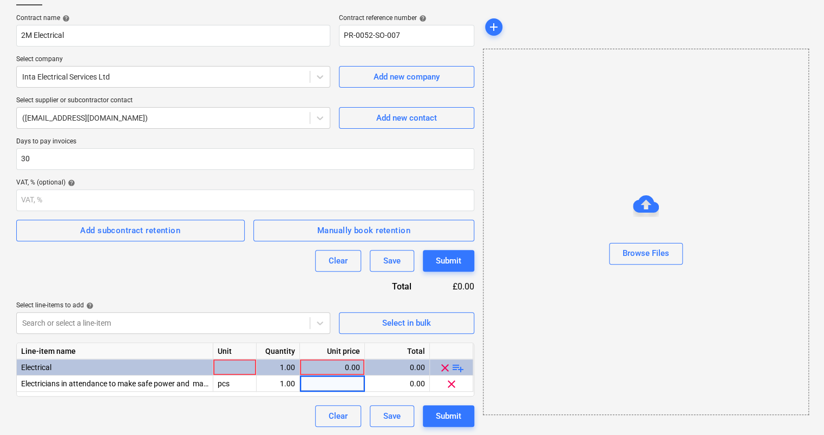
type input "889"
click at [459, 366] on span "playlist_add" at bounding box center [457, 368] width 13 height 13
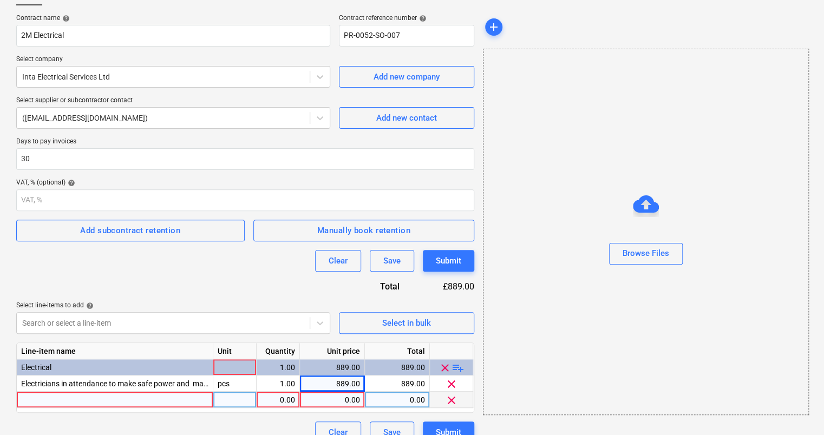
click at [102, 401] on div at bounding box center [115, 400] width 196 height 16
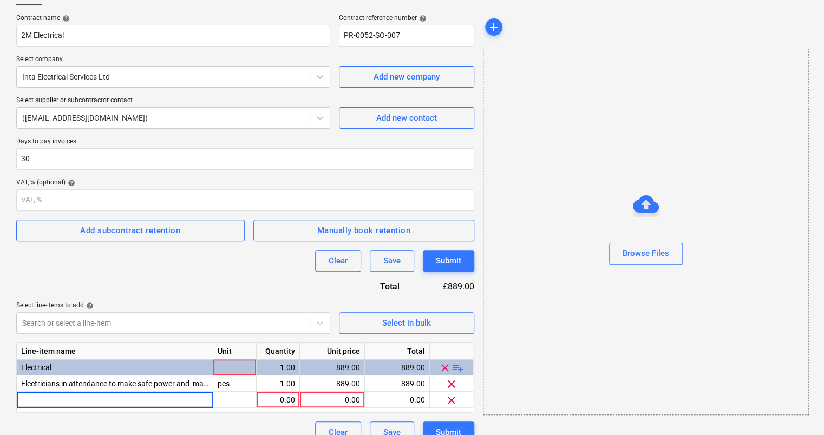
type input "Re-configure wiring and install LED lighting from row of offices to be removed …"
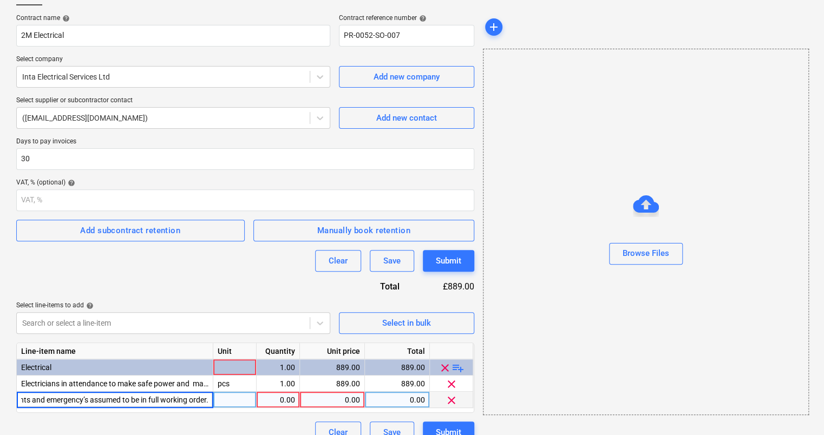
click at [281, 402] on div "0.00" at bounding box center [278, 400] width 34 height 16
click at [333, 395] on div "0.00" at bounding box center [332, 400] width 56 height 16
drag, startPoint x: 342, startPoint y: 401, endPoint x: 329, endPoint y: 400, distance: 13.0
click at [329, 400] on div "0.00" at bounding box center [332, 400] width 56 height 16
type input "1488"
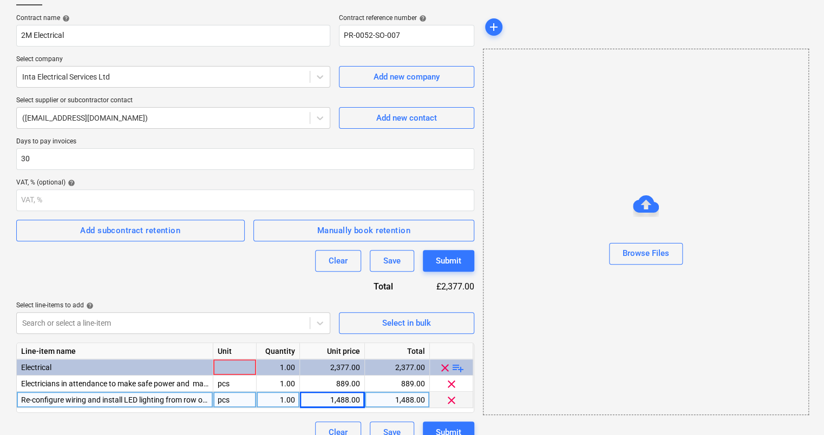
scroll to position [91, 0]
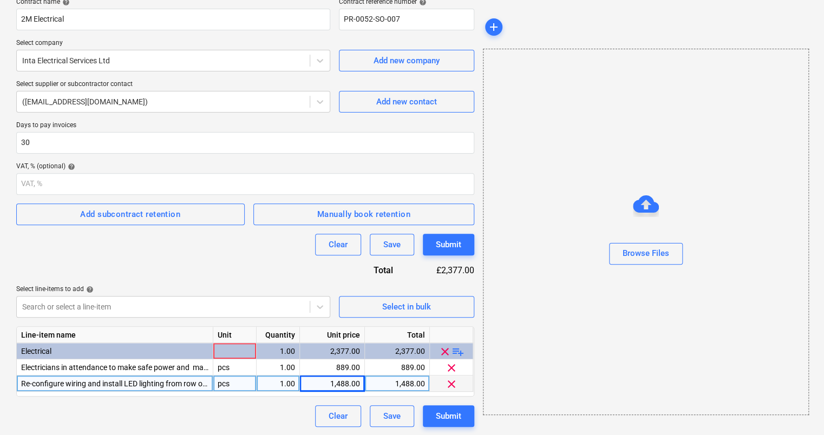
click at [453, 346] on span "playlist_add" at bounding box center [457, 351] width 13 height 13
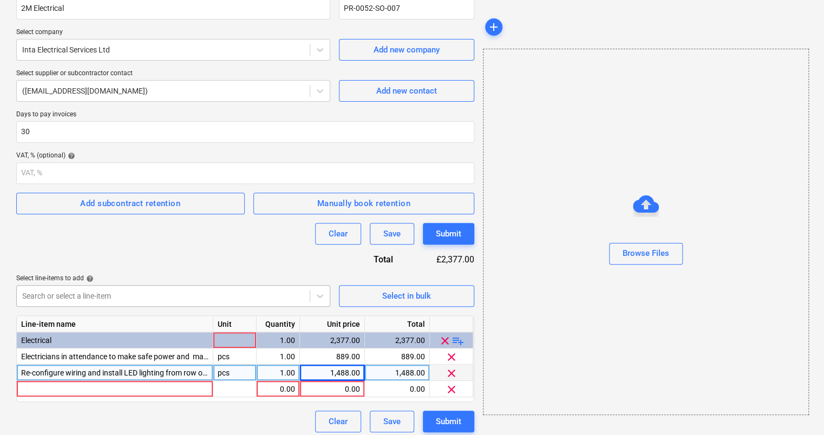
scroll to position [107, 0]
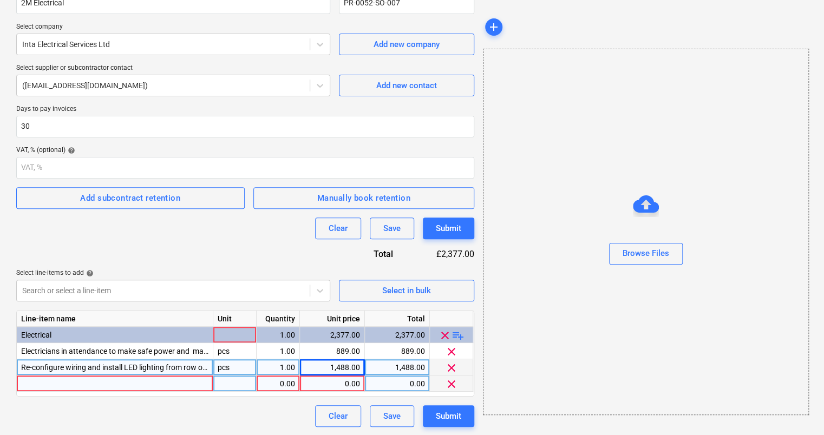
click at [117, 385] on div at bounding box center [115, 384] width 196 height 16
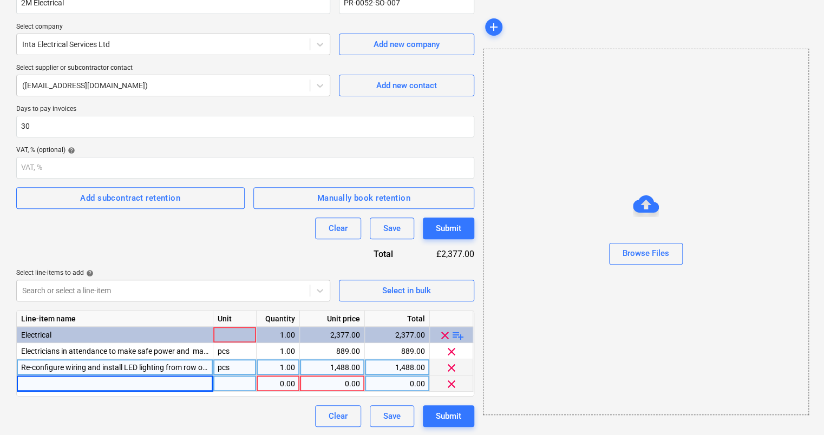
click at [43, 379] on div at bounding box center [115, 384] width 196 height 16
type input "Wire and fit free issue feature light:"
click at [273, 374] on div "1.00" at bounding box center [278, 367] width 34 height 16
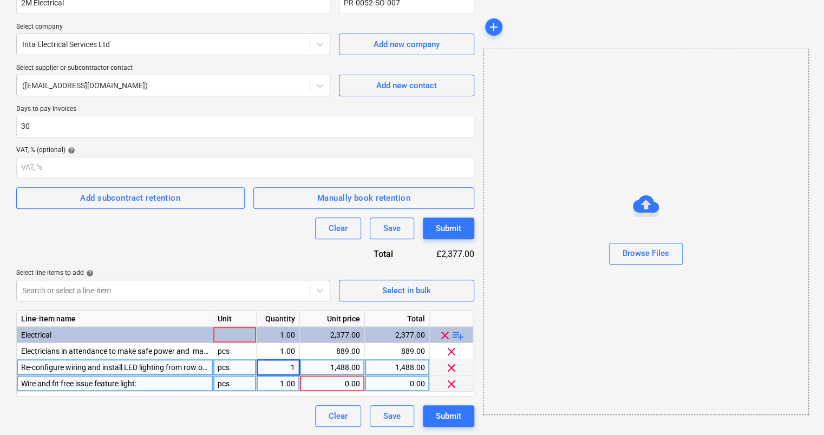
click at [277, 381] on div "1.00" at bounding box center [278, 384] width 34 height 16
click at [331, 383] on div "0.00" at bounding box center [332, 384] width 56 height 16
click at [277, 381] on div "1.00" at bounding box center [278, 384] width 34 height 16
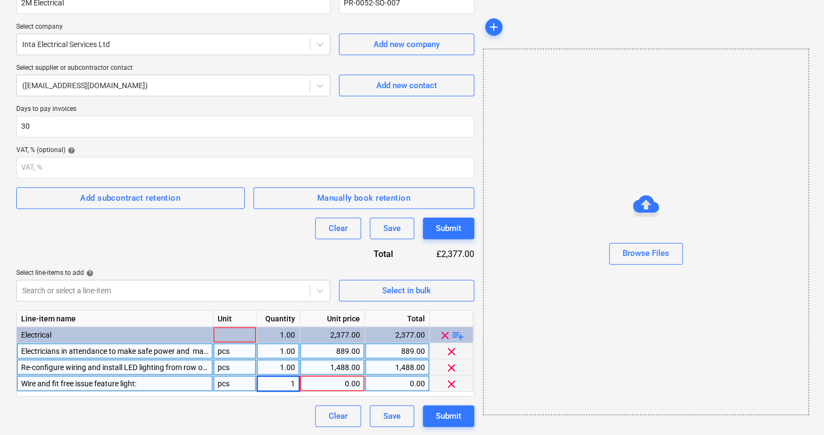
type input "16"
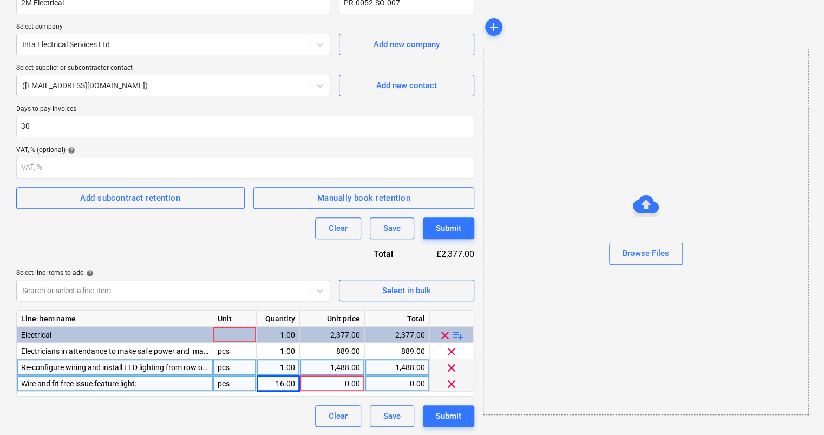
click at [336, 379] on div "0.00" at bounding box center [332, 384] width 56 height 16
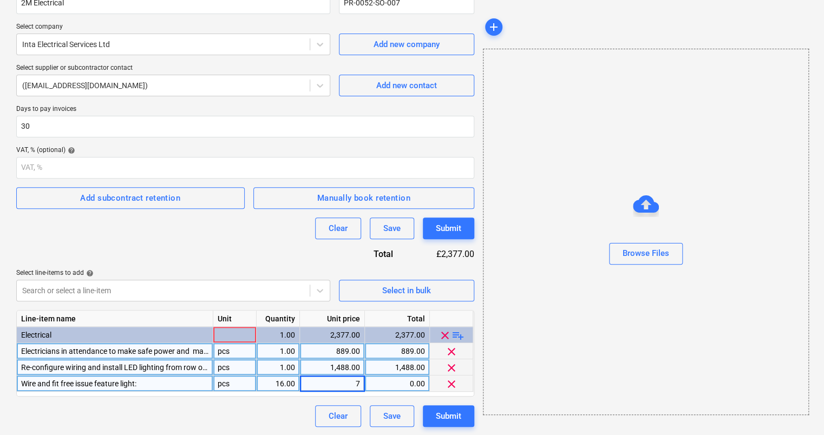
type input "75"
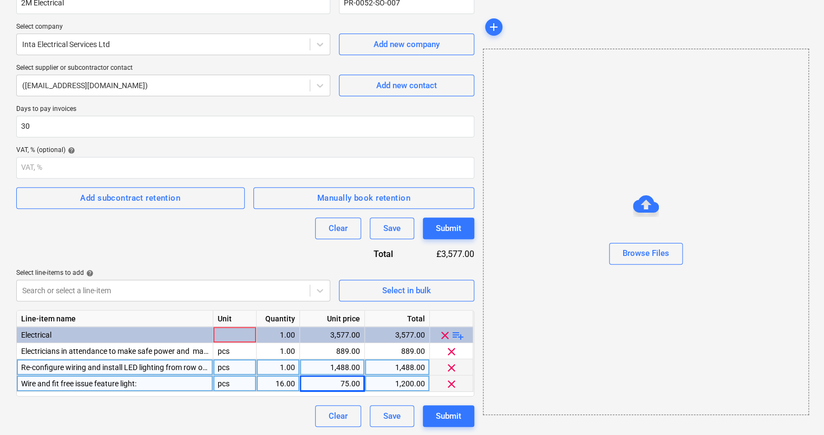
click at [463, 333] on span "playlist_add" at bounding box center [457, 335] width 13 height 13
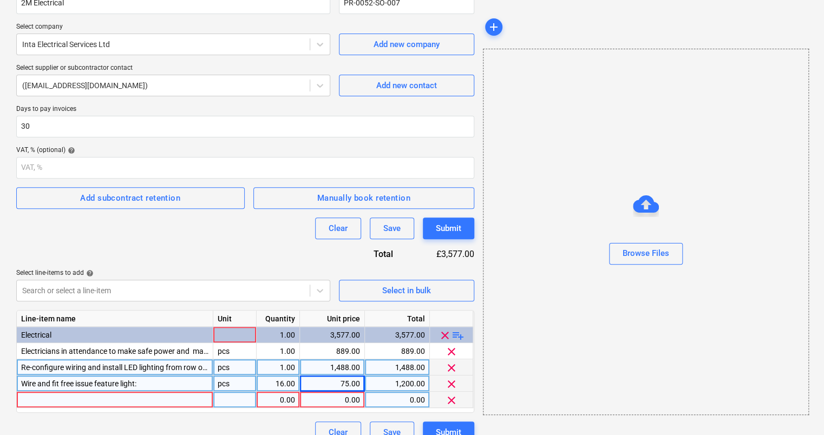
click at [150, 398] on div at bounding box center [115, 400] width 196 height 16
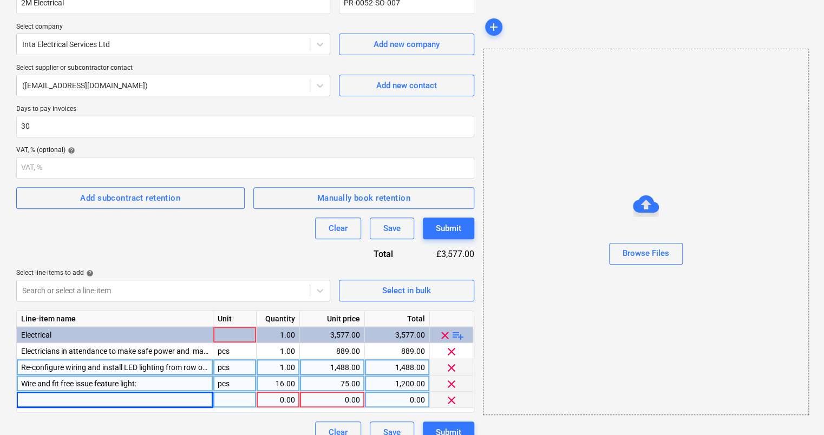
click at [52, 400] on div at bounding box center [115, 400] width 196 height 16
type input "Relocate 23 nr existing floor boxes into uniform pattern as far as reasonably p…"
click at [273, 402] on div "0.00" at bounding box center [278, 400] width 34 height 16
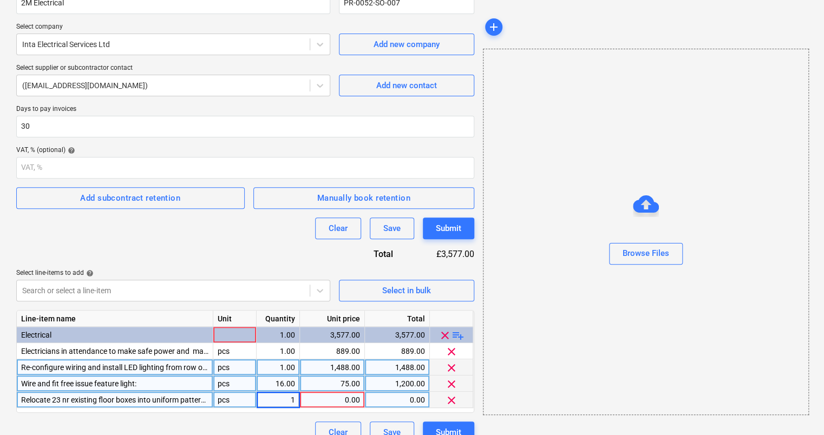
click at [317, 403] on div "0.00" at bounding box center [332, 400] width 56 height 16
type input "1598"
click at [457, 339] on span "playlist_add" at bounding box center [457, 335] width 13 height 13
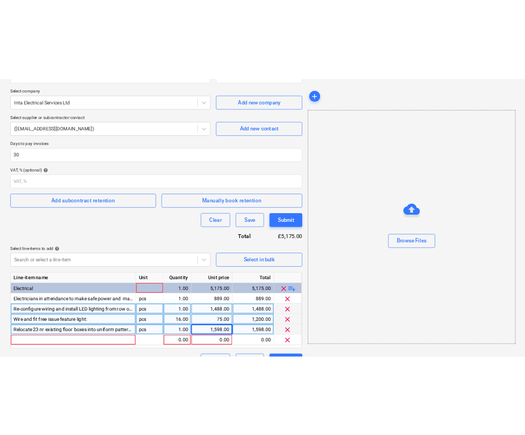
scroll to position [140, 0]
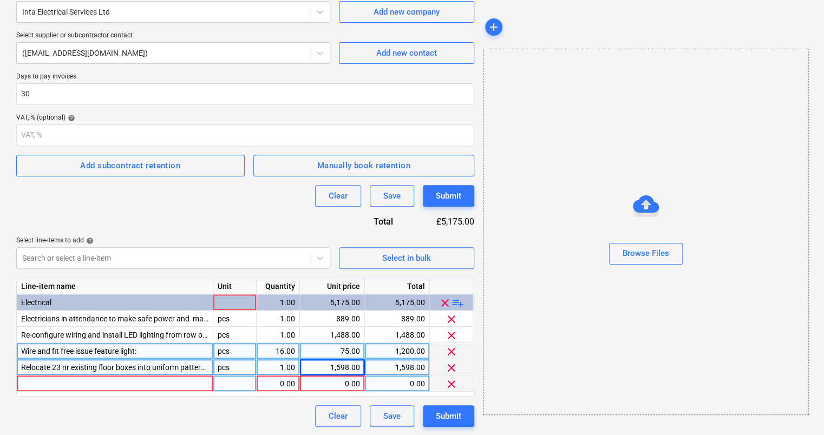
click at [101, 384] on div at bounding box center [115, 384] width 196 height 16
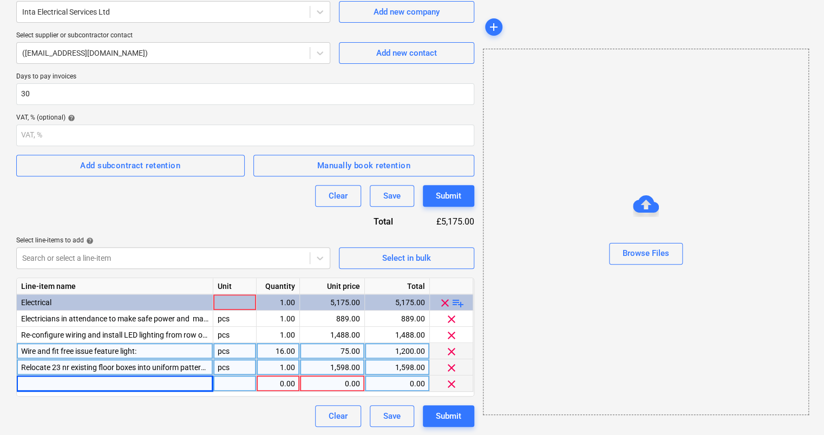
click at [87, 384] on div at bounding box center [115, 384] width 196 height 16
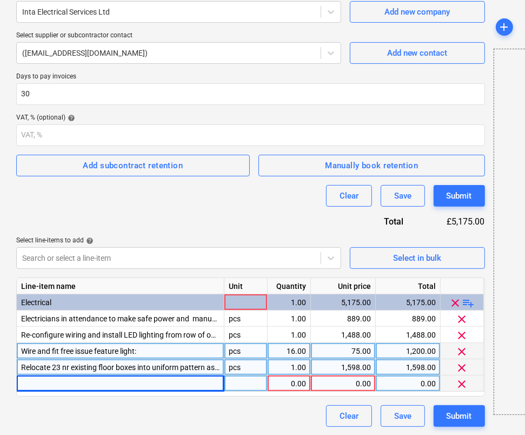
drag, startPoint x: 84, startPoint y: 381, endPoint x: 54, endPoint y: 382, distance: 30.3
click at [39, 379] on div at bounding box center [121, 384] width 208 height 16
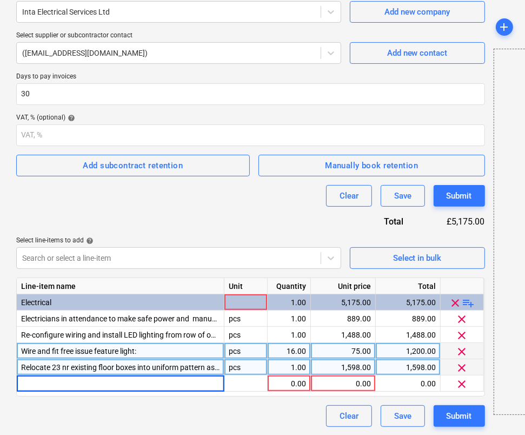
type input "Testing & Commissioning"
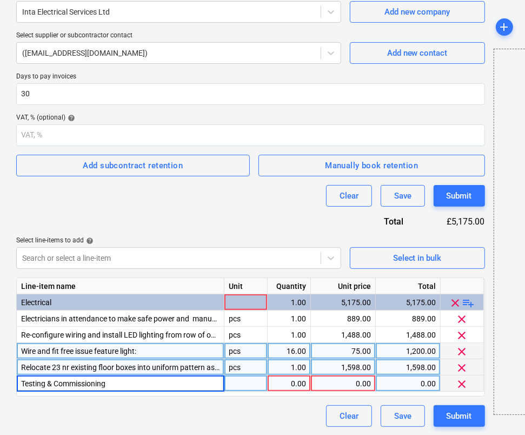
click at [280, 385] on div "0.00" at bounding box center [289, 384] width 34 height 16
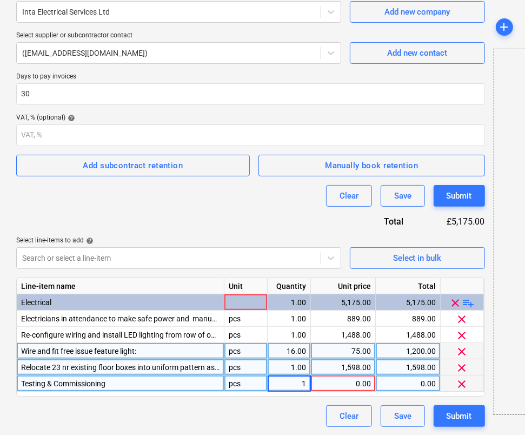
click at [356, 376] on div "0.00" at bounding box center [344, 384] width 56 height 16
type input "498"
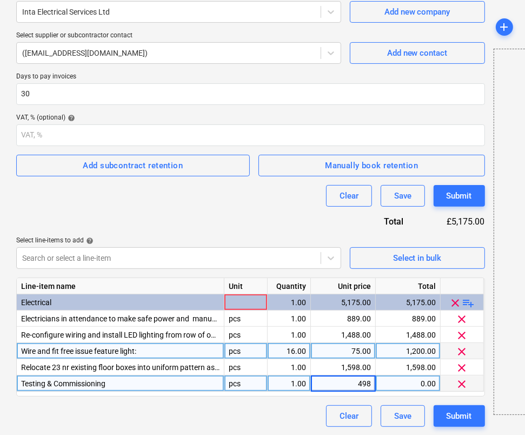
click at [183, 398] on div "Contract name help 2M Electrical Contract reference number help PR-0052-SO-007 …" at bounding box center [250, 188] width 469 height 478
click at [465, 298] on span "playlist_add" at bounding box center [469, 303] width 13 height 13
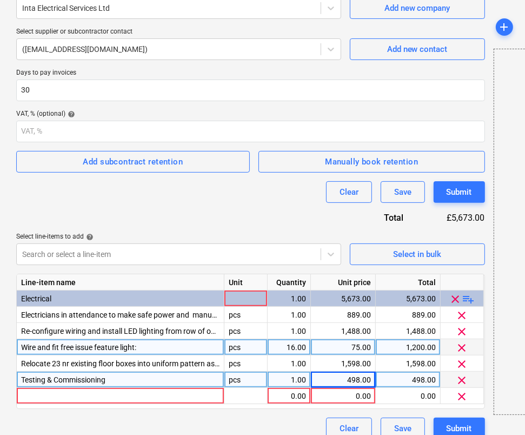
scroll to position [156, 0]
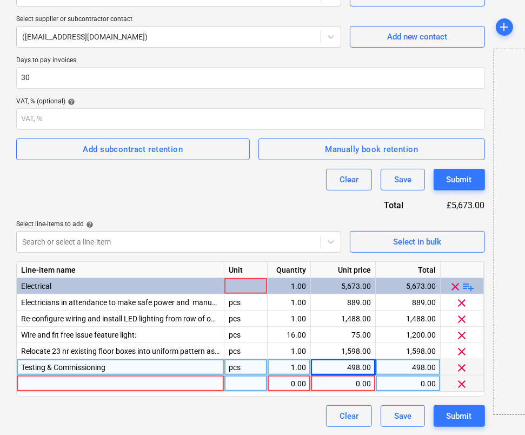
click at [69, 379] on div at bounding box center [121, 384] width 208 height 16
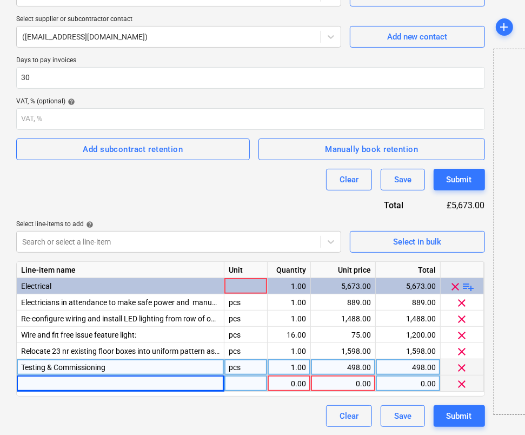
drag, startPoint x: 51, startPoint y: 379, endPoint x: 38, endPoint y: 380, distance: 13.6
click at [69, 377] on div at bounding box center [121, 384] width 208 height 16
drag, startPoint x: 54, startPoint y: 385, endPoint x: 35, endPoint y: 383, distance: 19.6
click at [35, 383] on div at bounding box center [121, 384] width 208 height 16
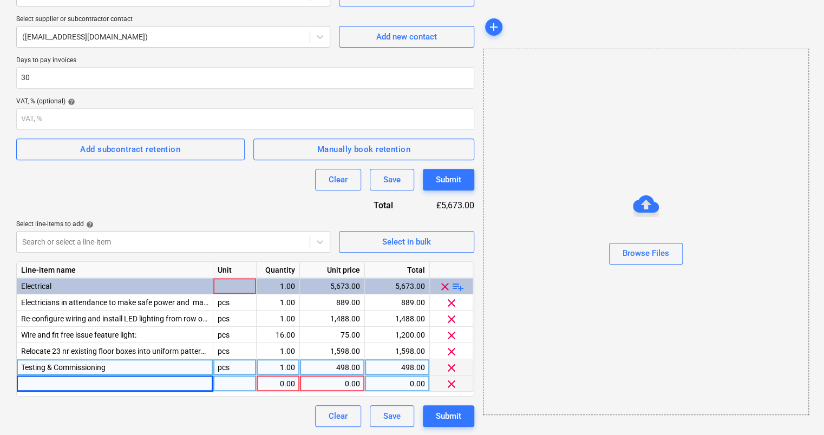
click at [40, 384] on div at bounding box center [115, 384] width 196 height 16
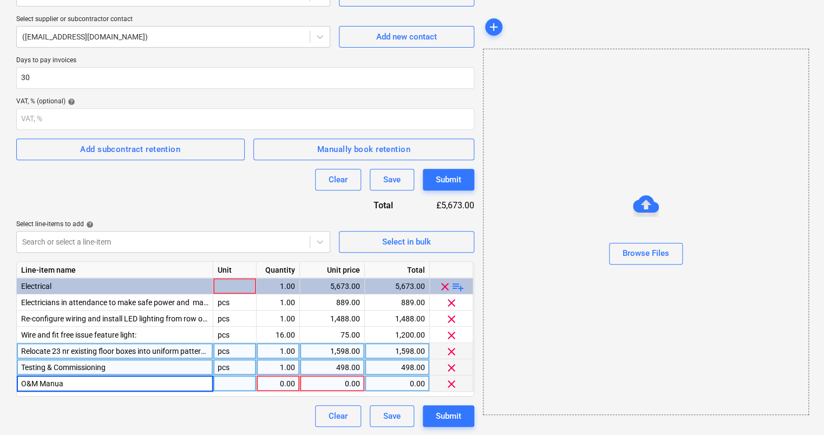
type input "O&M Manual"
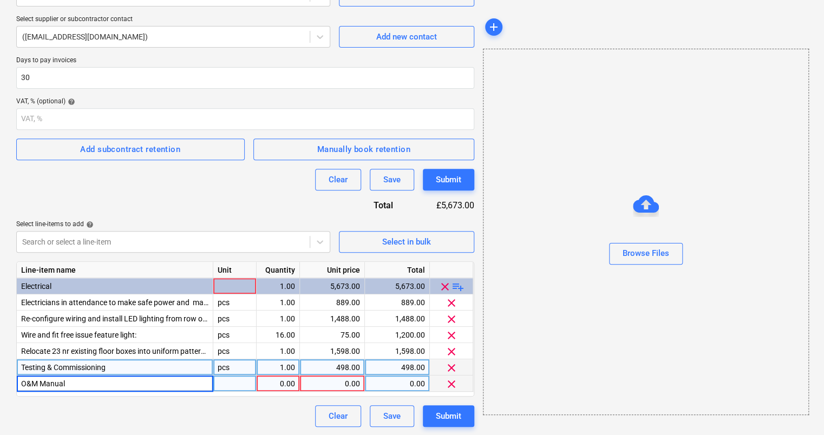
click at [272, 387] on div "0.00" at bounding box center [278, 384] width 34 height 16
click at [342, 387] on div "0.00" at bounding box center [332, 384] width 56 height 16
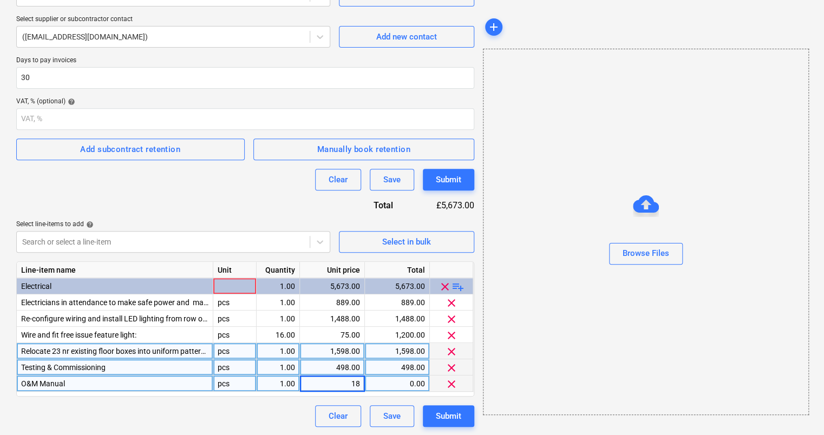
type input "185"
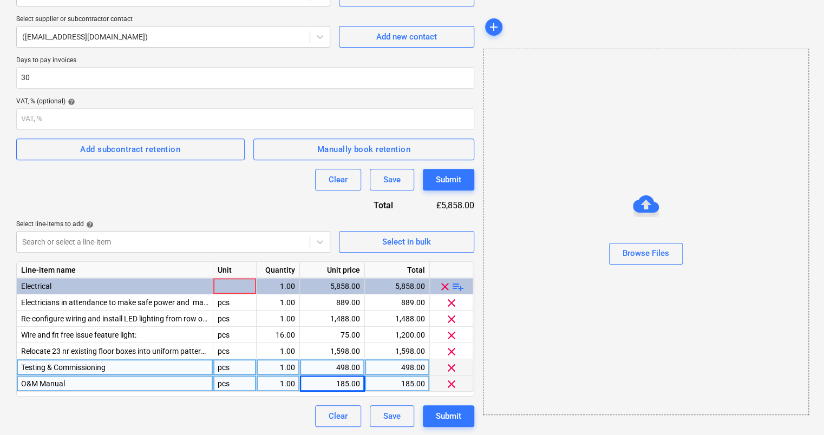
click at [458, 288] on span "playlist_add" at bounding box center [457, 286] width 13 height 13
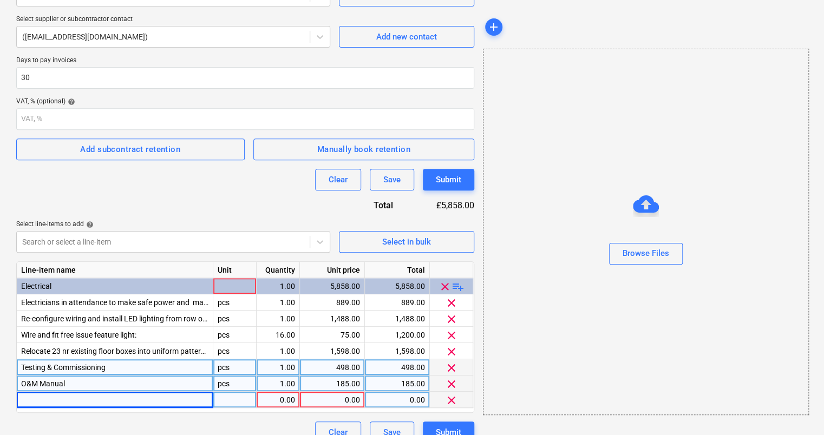
drag, startPoint x: 90, startPoint y: 396, endPoint x: 77, endPoint y: 398, distance: 12.6
click at [77, 398] on div at bounding box center [115, 400] width 196 height 16
type input "Prelims"
click at [284, 398] on div "1.00" at bounding box center [278, 400] width 34 height 16
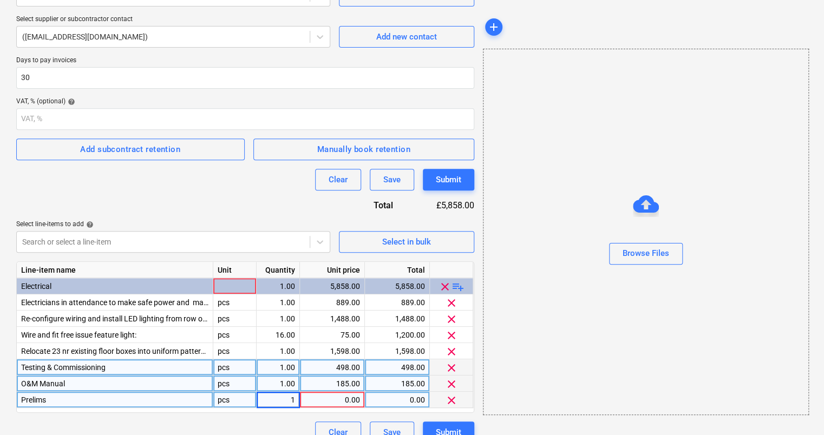
click at [338, 398] on div "0.00" at bounding box center [332, 400] width 56 height 16
type input "465"
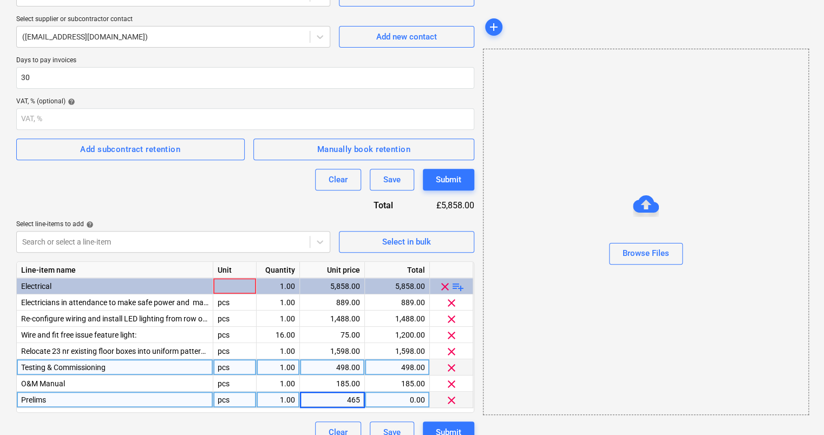
click at [543, 404] on div "Browse Files" at bounding box center [646, 232] width 326 height 366
click at [457, 286] on span "playlist_add" at bounding box center [457, 286] width 13 height 13
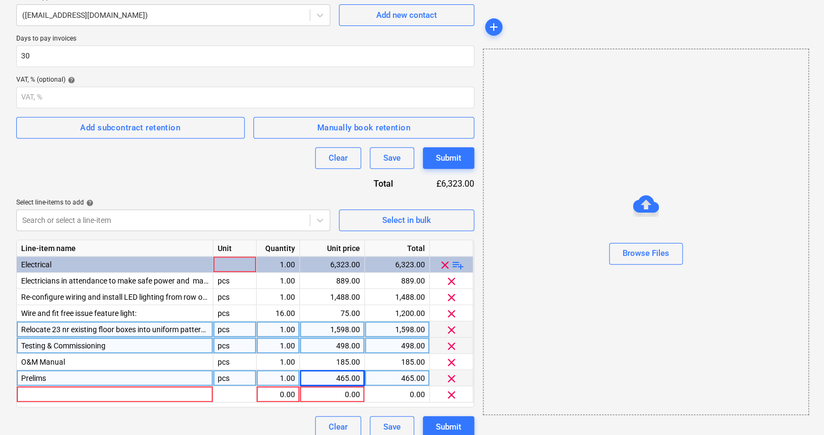
scroll to position [188, 0]
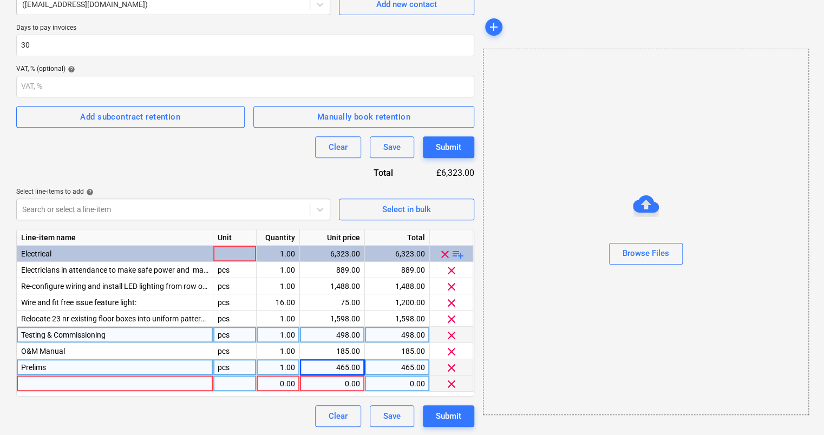
click at [51, 379] on div at bounding box center [115, 384] width 196 height 16
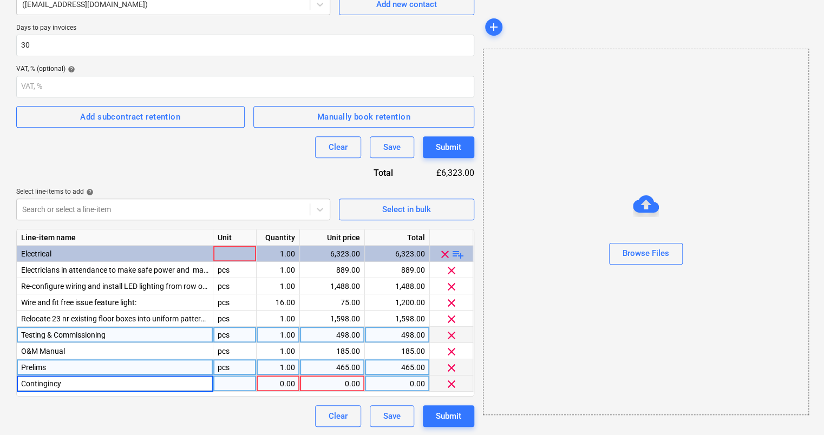
type input "Contingincy"
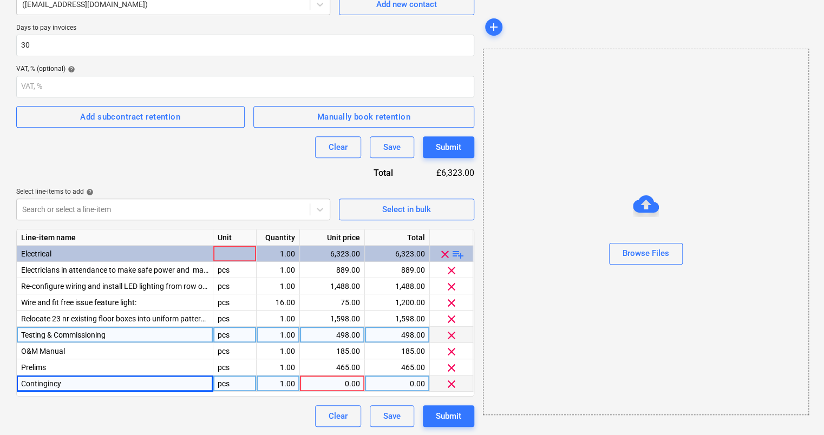
click at [47, 385] on span "Contingincy" at bounding box center [41, 383] width 40 height 9
click at [50, 385] on input "Contingincy" at bounding box center [115, 384] width 196 height 16
type input "Contingency"
click at [350, 381] on div "0.00" at bounding box center [332, 384] width 56 height 16
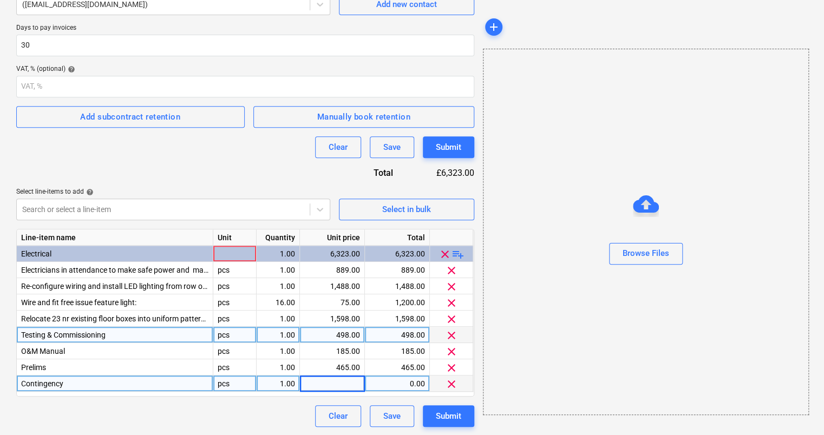
click at [279, 382] on div "1.00" at bounding box center [278, 384] width 34 height 16
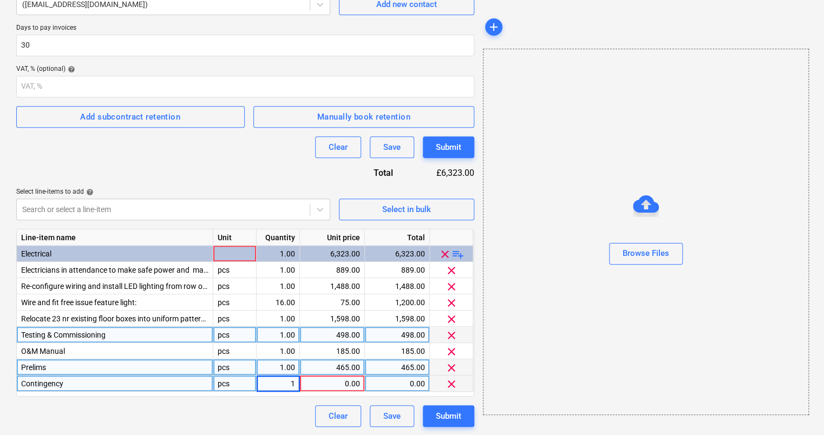
type input "2"
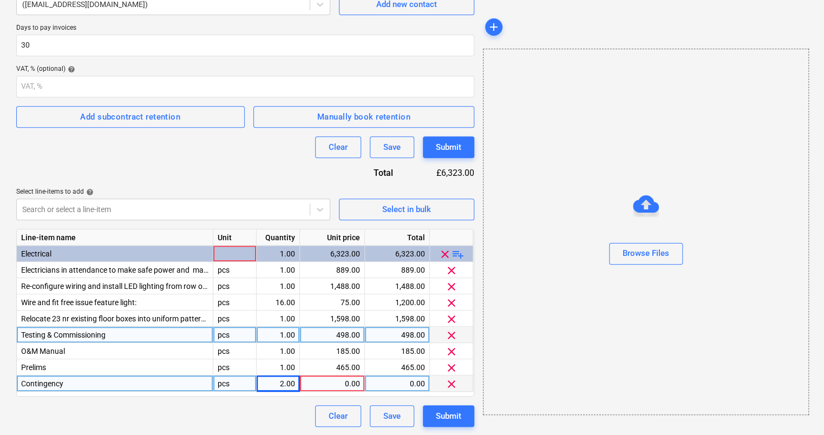
click at [336, 385] on div "0.00" at bounding box center [332, 384] width 56 height 16
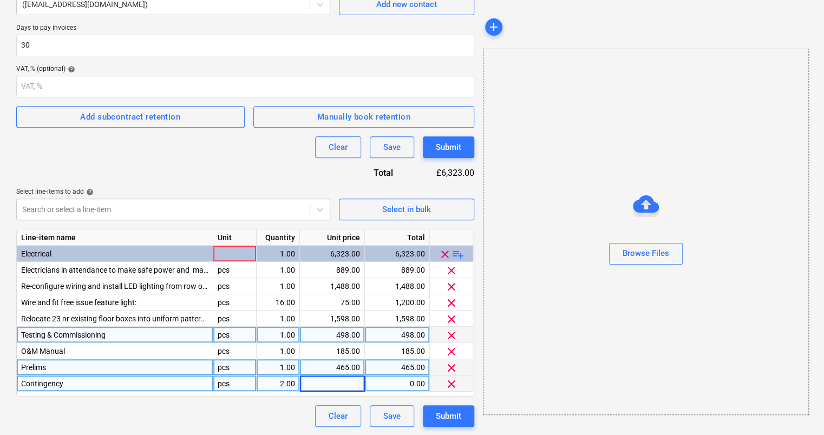
type input "2"
type input "500"
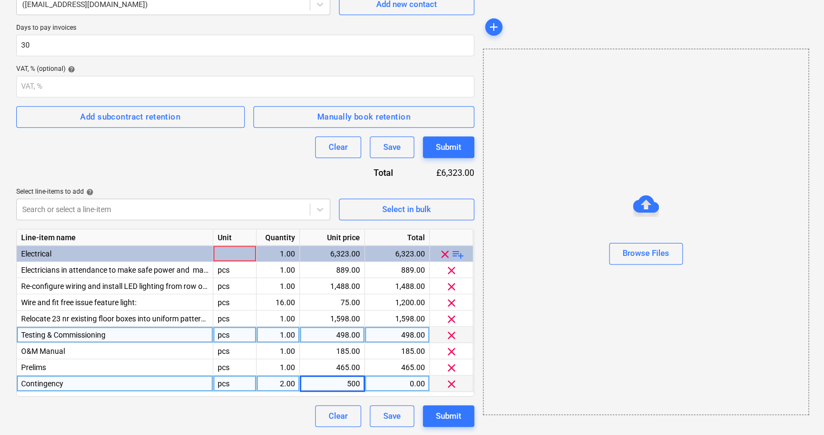
click at [137, 387] on div "Contingency" at bounding box center [115, 384] width 196 height 16
click at [120, 410] on div "Clear Save Submit" at bounding box center [245, 416] width 458 height 22
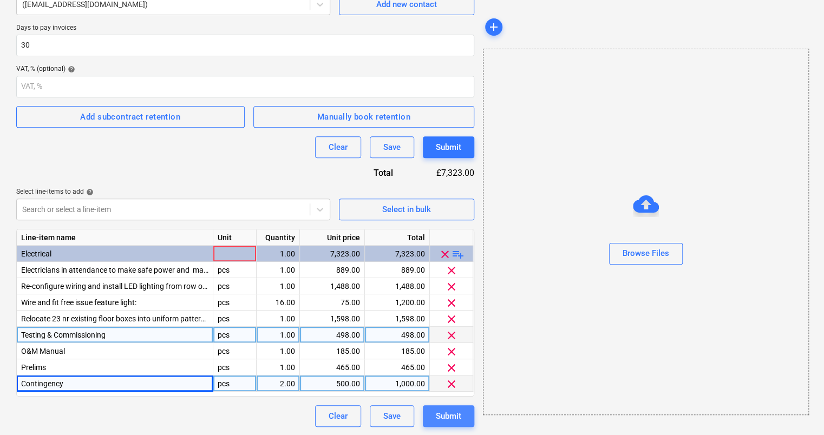
click at [455, 415] on div "Submit" at bounding box center [448, 416] width 25 height 14
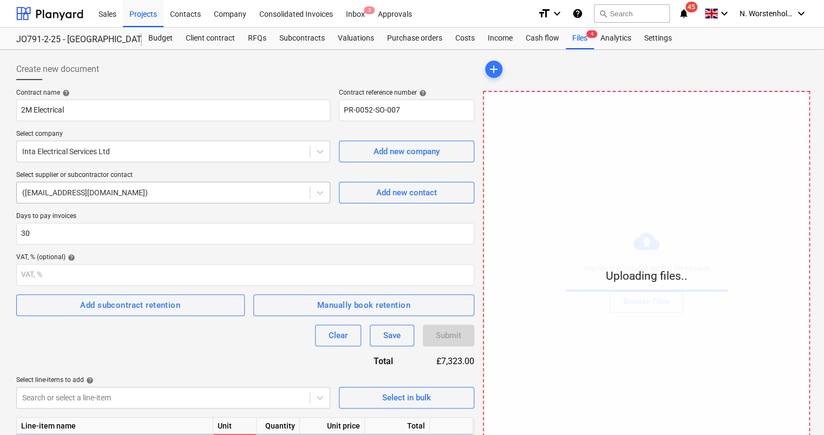
scroll to position [0, 0]
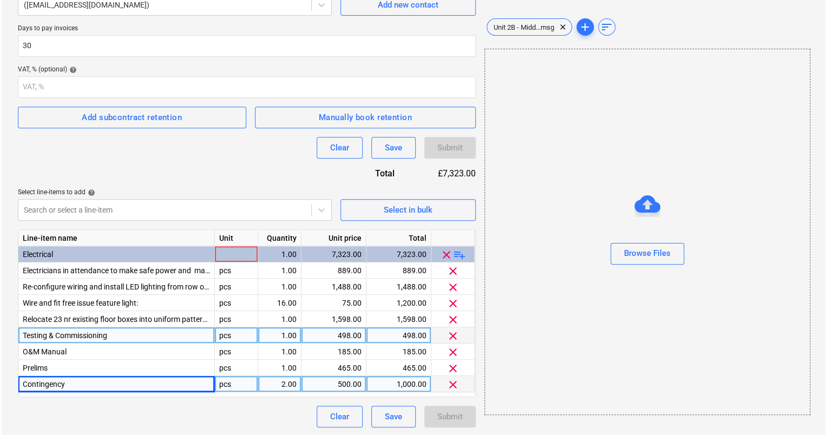
scroll to position [188, 0]
click at [245, 251] on div at bounding box center [234, 254] width 43 height 16
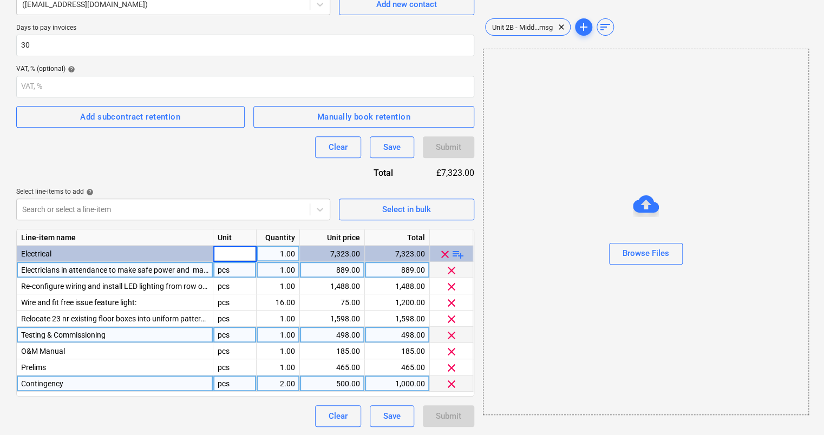
click at [245, 270] on div "pcs" at bounding box center [234, 270] width 43 height 16
click at [244, 258] on div at bounding box center [234, 254] width 43 height 16
type input "all"
click at [229, 248] on div "all" at bounding box center [234, 254] width 43 height 16
type input "Total"
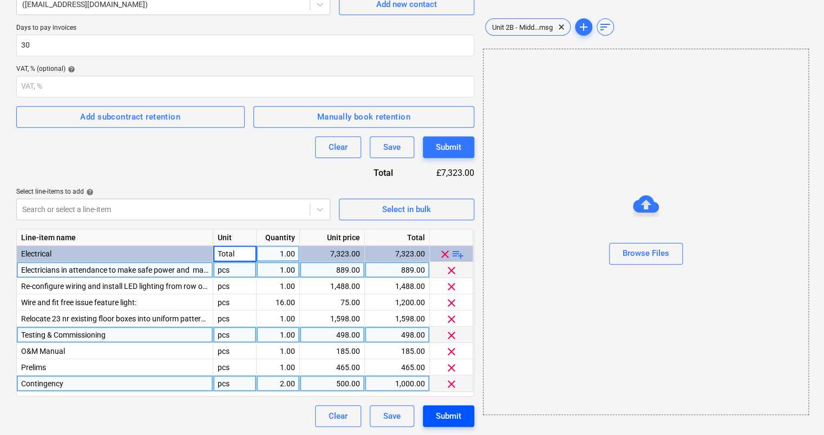
click at [456, 416] on div "Submit" at bounding box center [448, 416] width 25 height 14
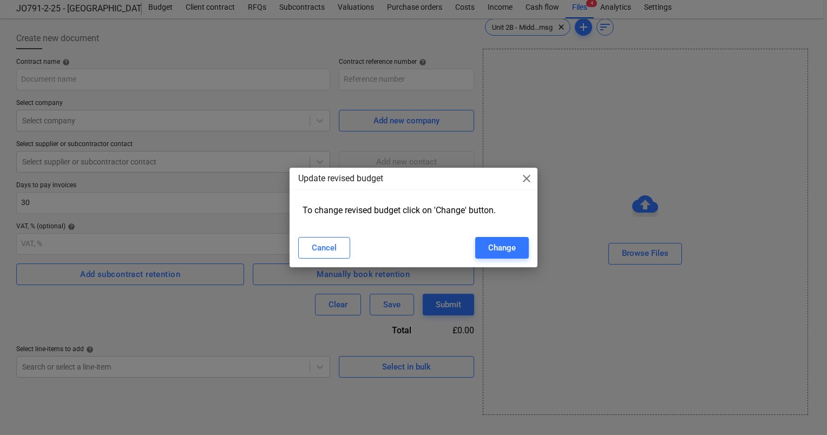
type input "PR-0052-SO-008"
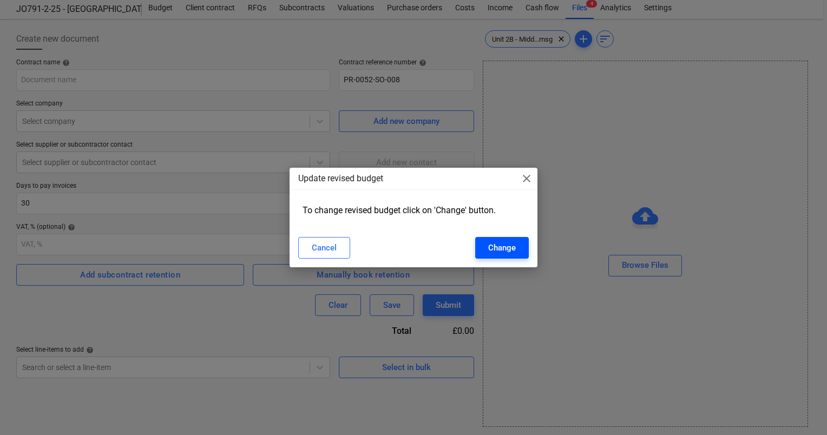
click at [507, 245] on div "Change" at bounding box center [502, 248] width 28 height 14
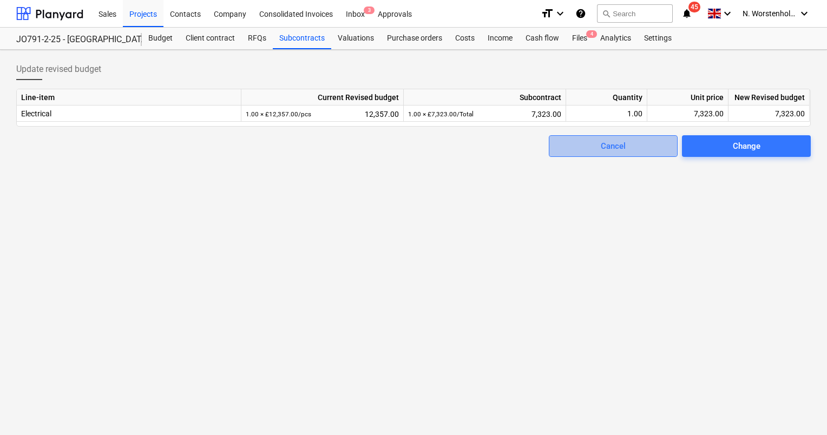
click at [602, 148] on div "Cancel" at bounding box center [613, 146] width 25 height 14
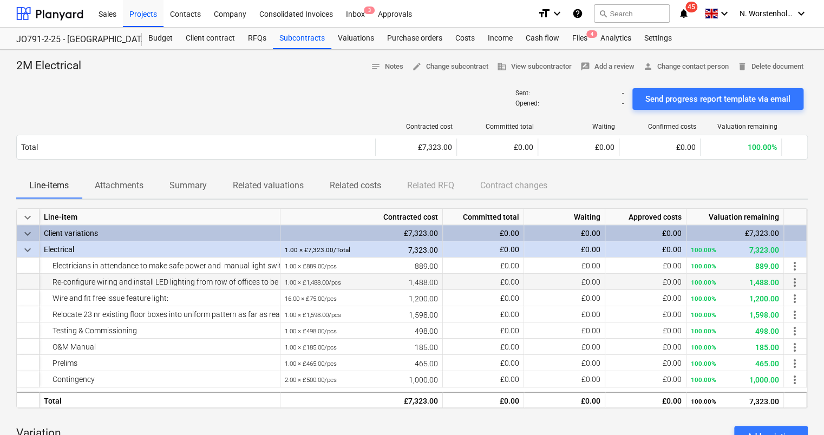
click at [489, 274] on div "£0.00" at bounding box center [483, 282] width 81 height 16
click at [162, 37] on div "Budget" at bounding box center [160, 39] width 37 height 22
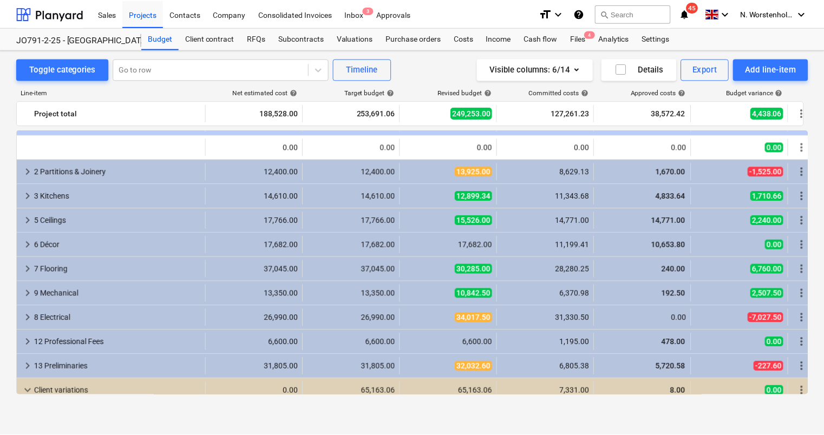
scroll to position [44, 0]
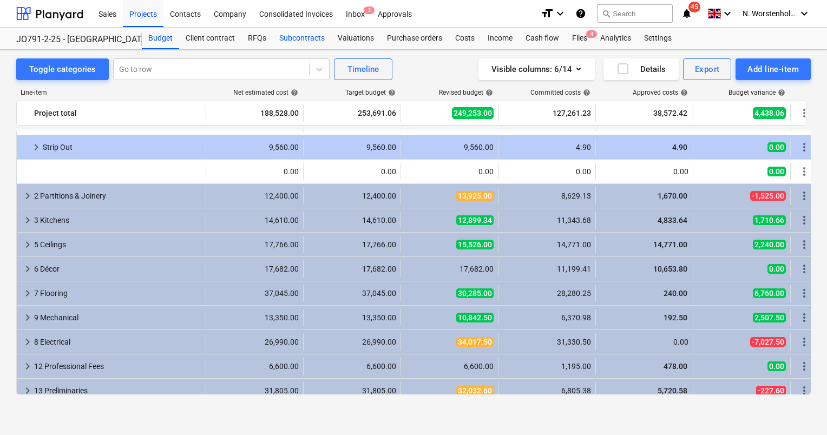
click at [308, 37] on div "Subcontracts" at bounding box center [302, 39] width 58 height 22
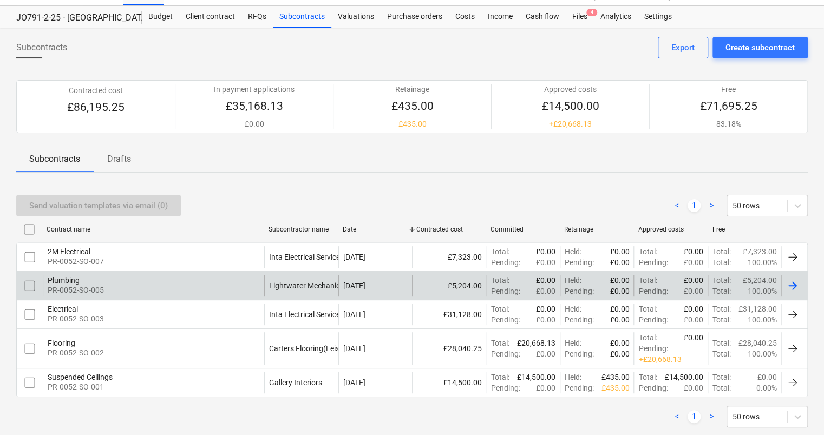
scroll to position [43, 0]
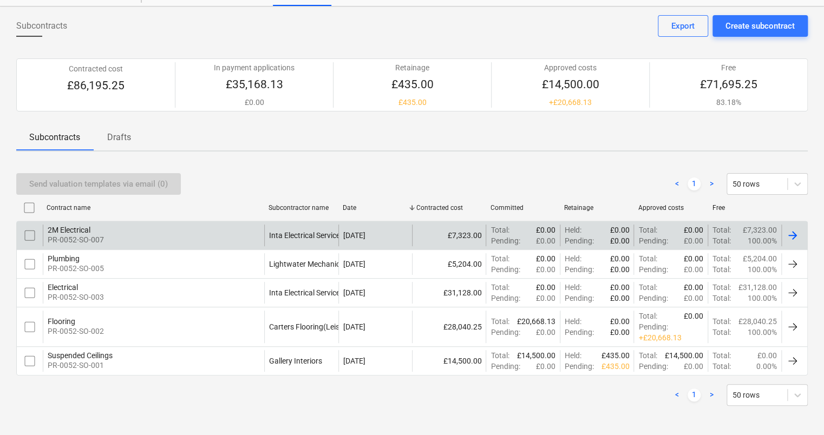
click at [83, 235] on p "PR-0052-SO-007" at bounding box center [76, 239] width 56 height 11
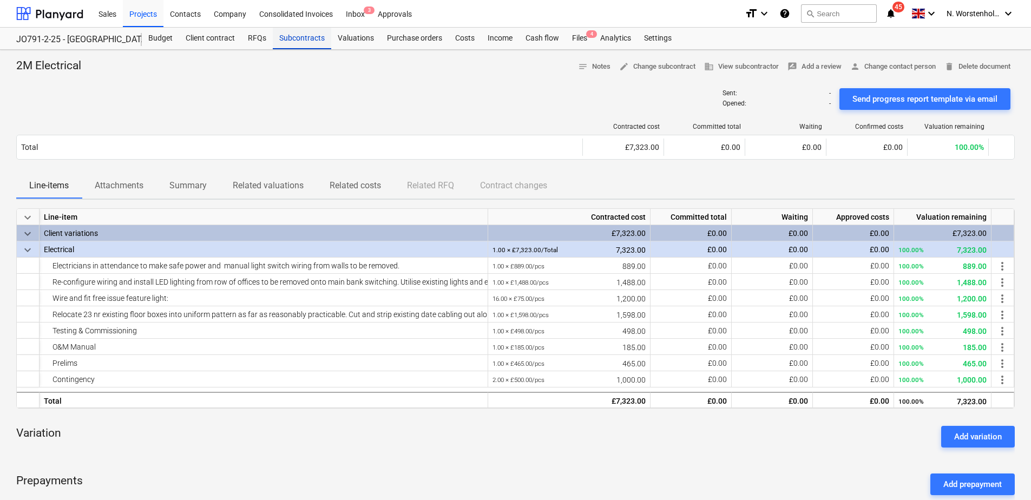
click at [301, 34] on div "Subcontracts" at bounding box center [302, 39] width 58 height 22
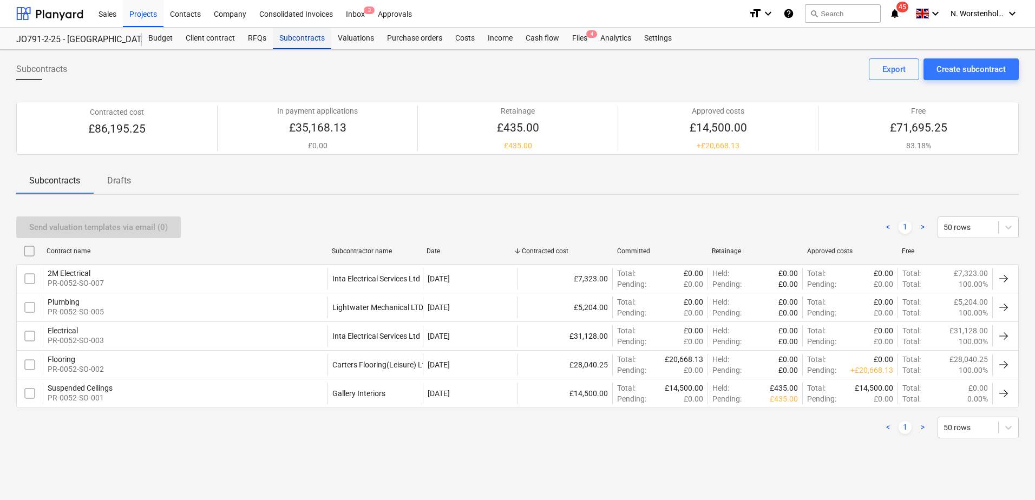
click at [278, 40] on div "Subcontracts" at bounding box center [302, 39] width 58 height 22
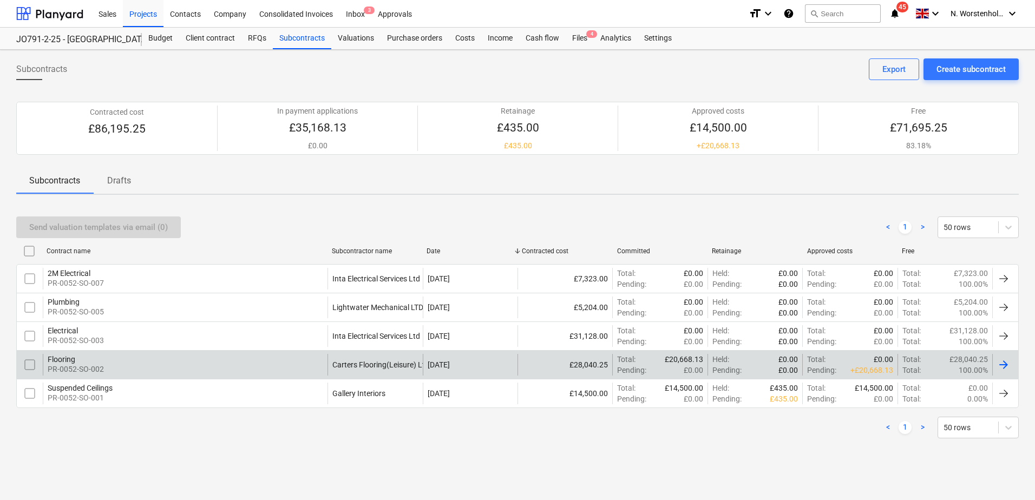
click at [63, 359] on div "Flooring" at bounding box center [76, 359] width 56 height 9
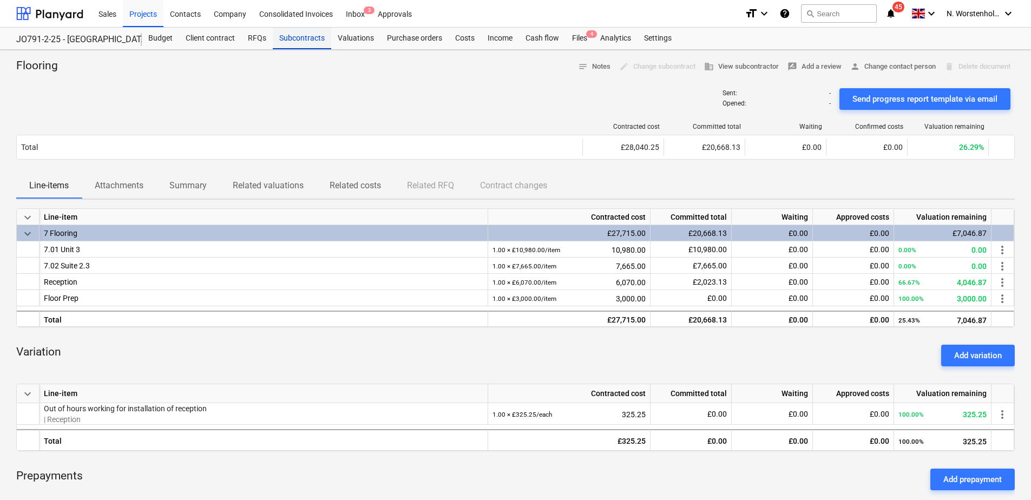
click at [290, 40] on div "Subcontracts" at bounding box center [302, 39] width 58 height 22
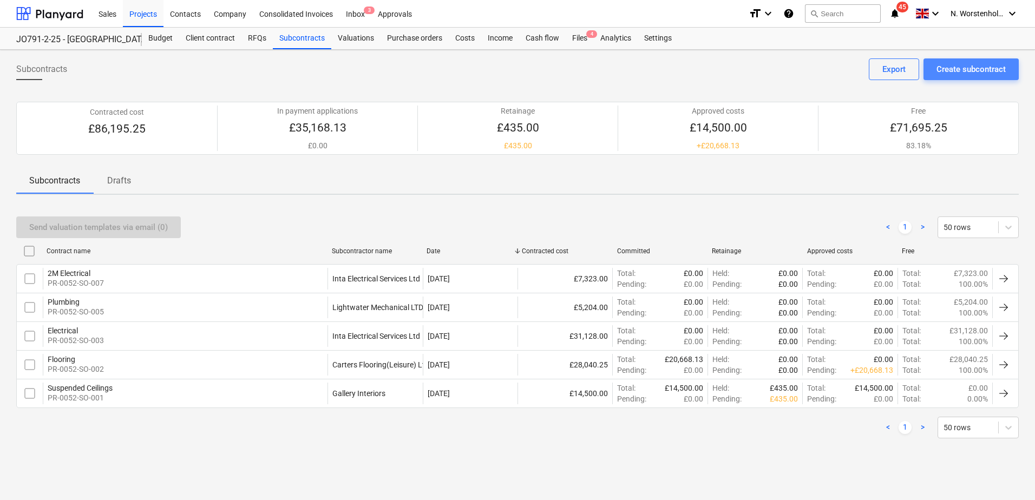
click at [987, 65] on div "Create subcontract" at bounding box center [970, 69] width 69 height 14
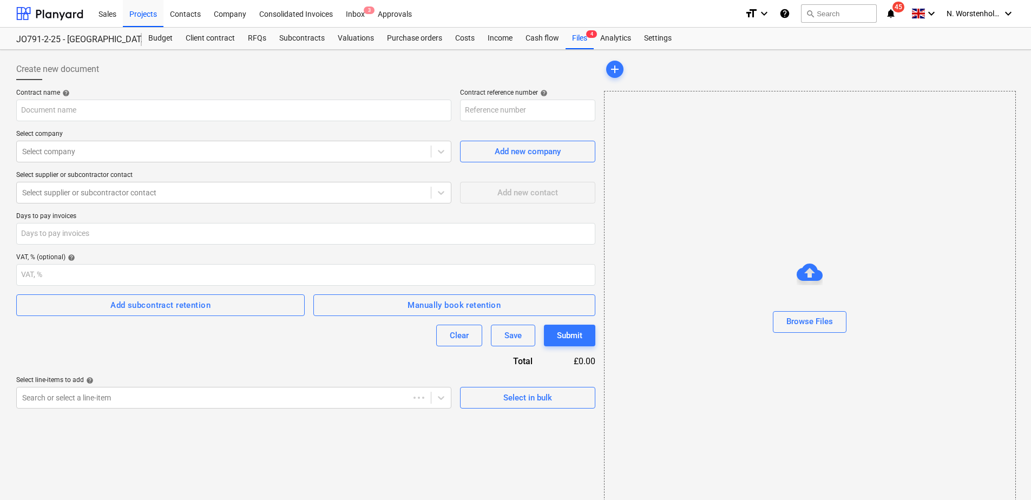
type input "PR-0052-SO-009"
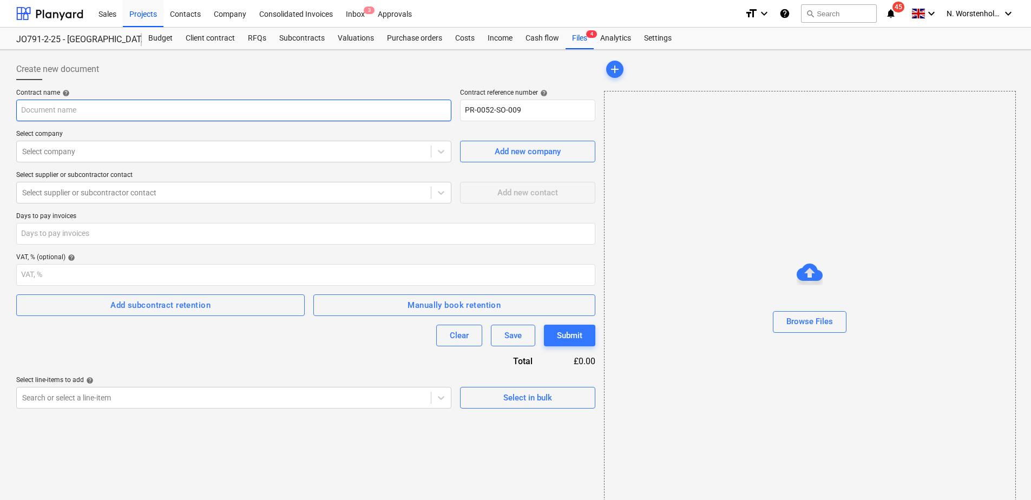
click at [37, 103] on input "text" at bounding box center [233, 111] width 435 height 22
type input "Suite 2M Flooring"
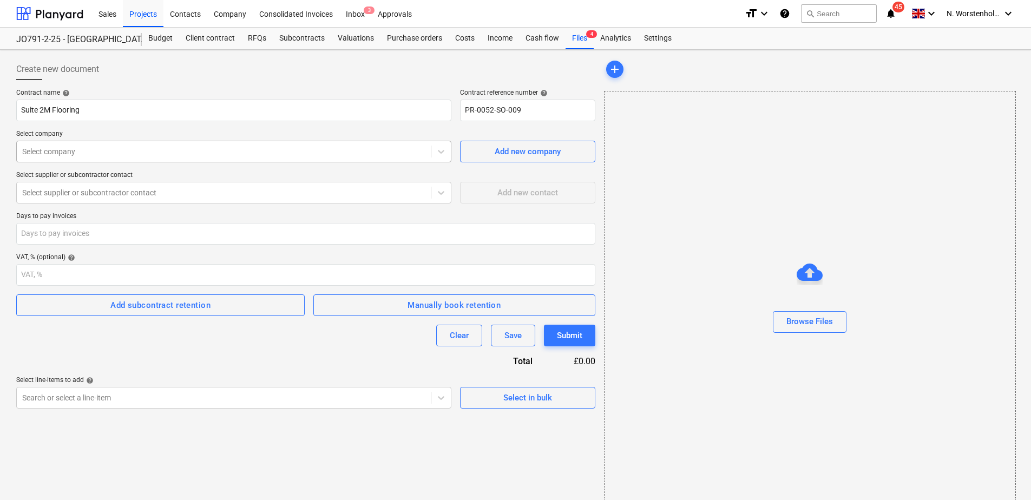
click at [49, 154] on div at bounding box center [223, 151] width 403 height 11
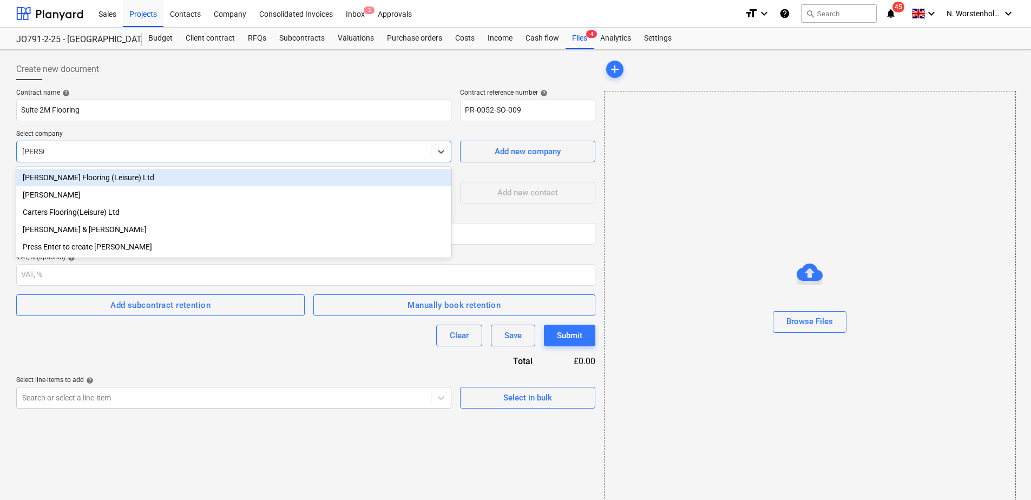
type input "carters"
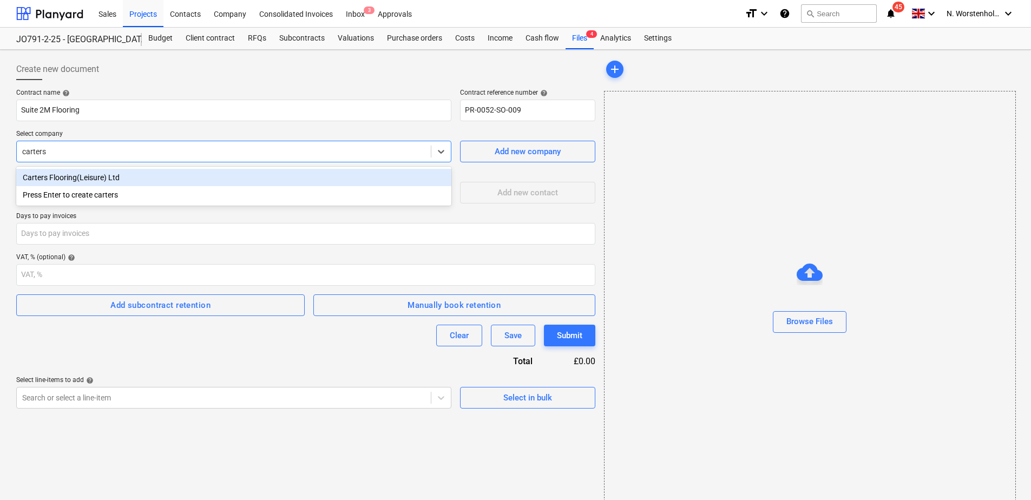
click at [86, 178] on div "Carters Flooring(Leisure) Ltd" at bounding box center [233, 177] width 435 height 17
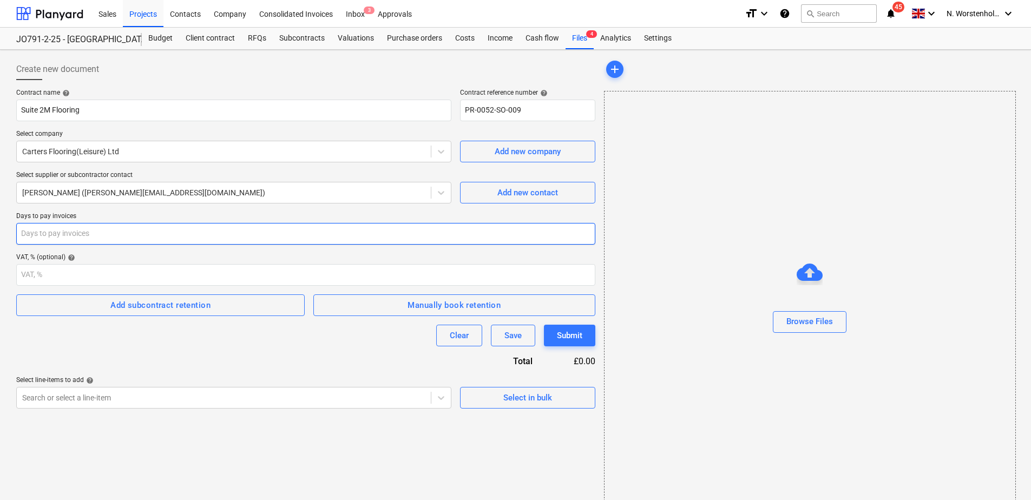
click at [84, 234] on input "number" at bounding box center [305, 234] width 579 height 22
type input "30"
click at [504, 399] on div "Select in bulk" at bounding box center [527, 398] width 49 height 14
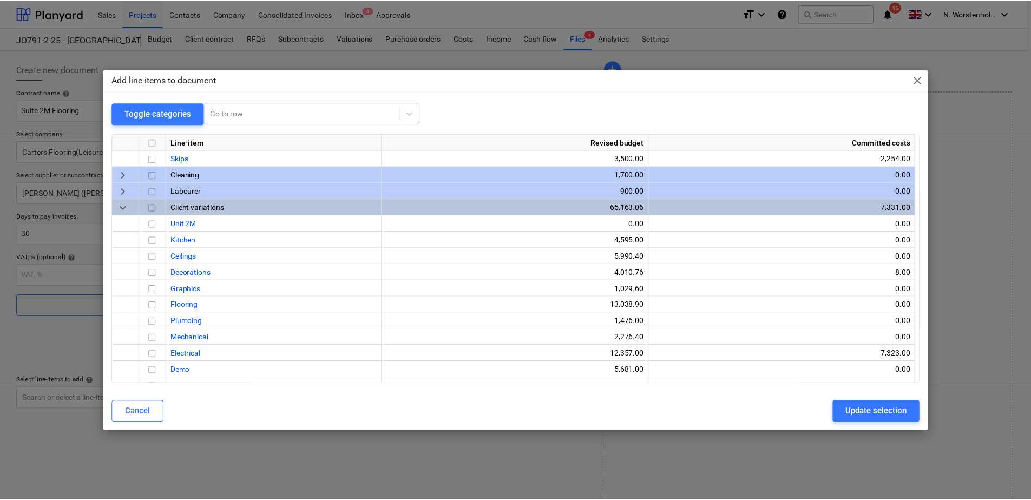
scroll to position [384, 0]
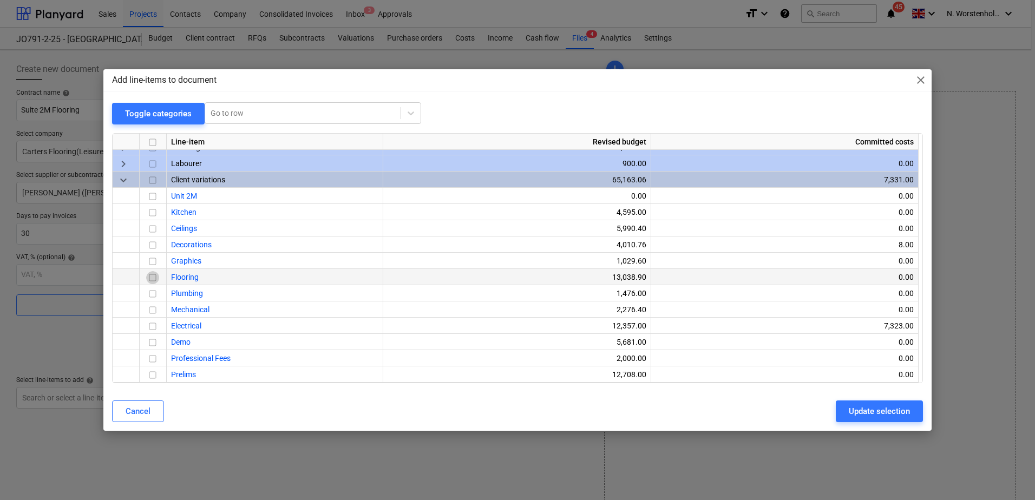
click at [155, 278] on input "checkbox" at bounding box center [152, 277] width 13 height 13
click at [859, 411] on div "Update selection" at bounding box center [879, 411] width 61 height 14
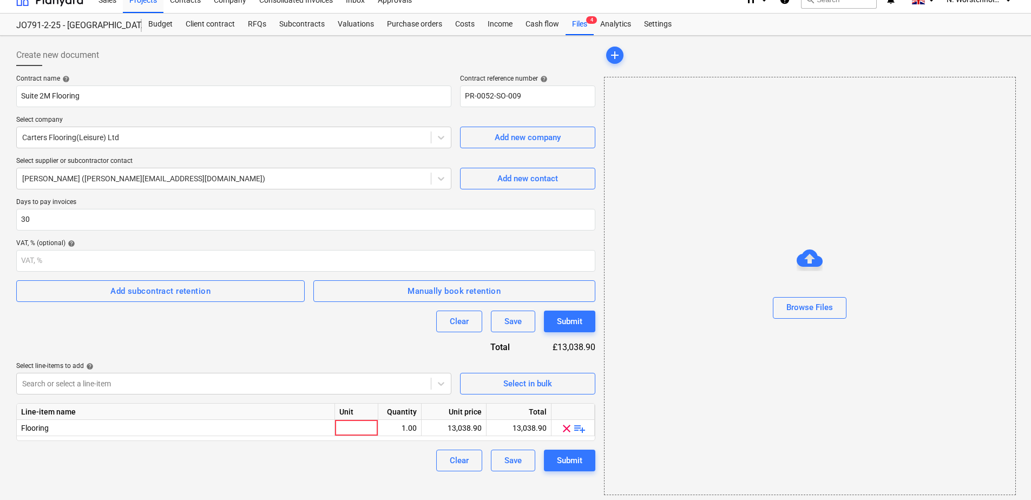
scroll to position [18, 0]
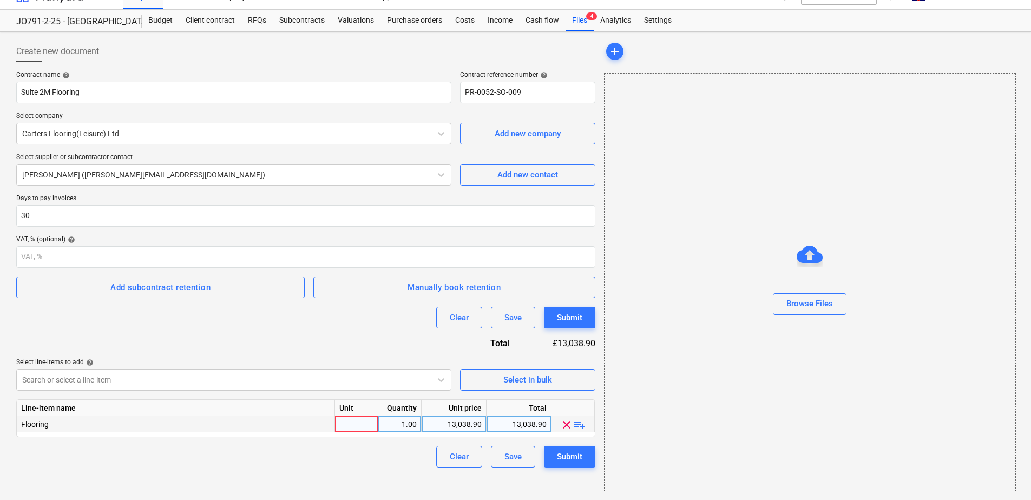
click at [577, 423] on span "playlist_add" at bounding box center [579, 424] width 13 height 13
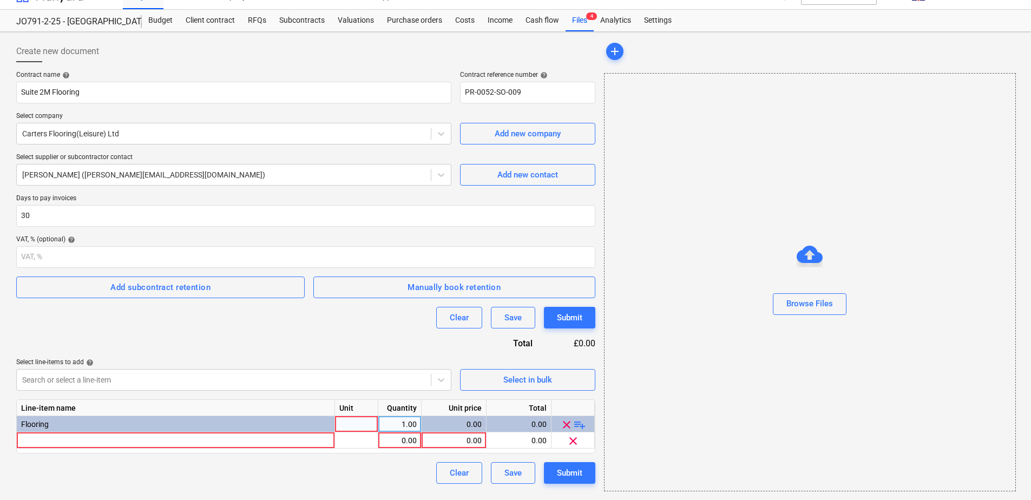
click at [358, 420] on div at bounding box center [356, 424] width 43 height 16
type input "Total"
click at [75, 431] on div "Flooring" at bounding box center [176, 424] width 318 height 16
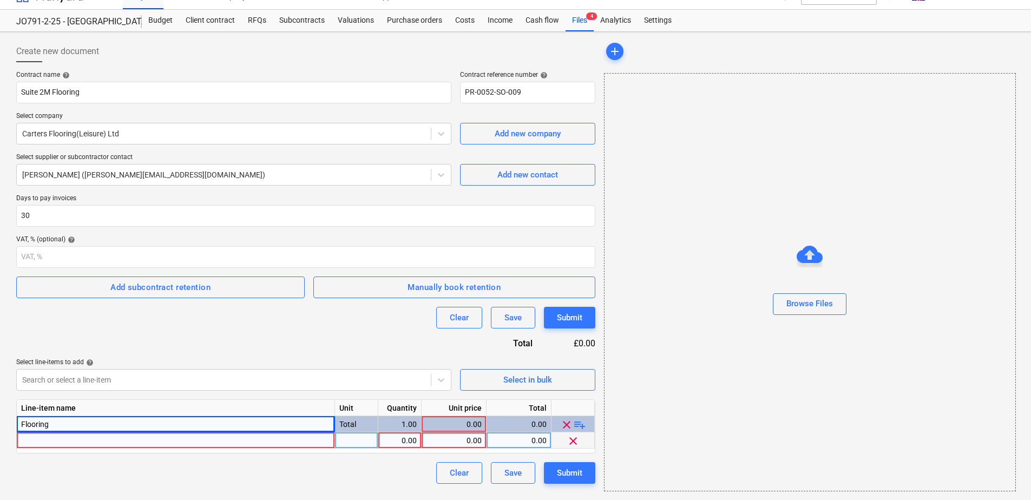
click at [72, 441] on div at bounding box center [176, 440] width 318 height 16
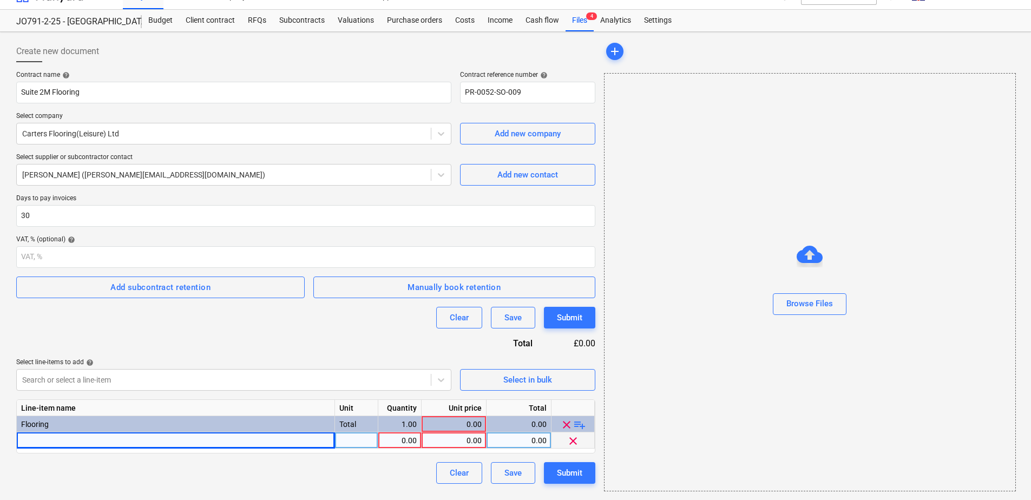
click at [38, 436] on div at bounding box center [176, 440] width 318 height 16
type input "Supply and install soft flooring as drawing pack attached"
click at [396, 441] on div "0.00" at bounding box center [400, 440] width 34 height 16
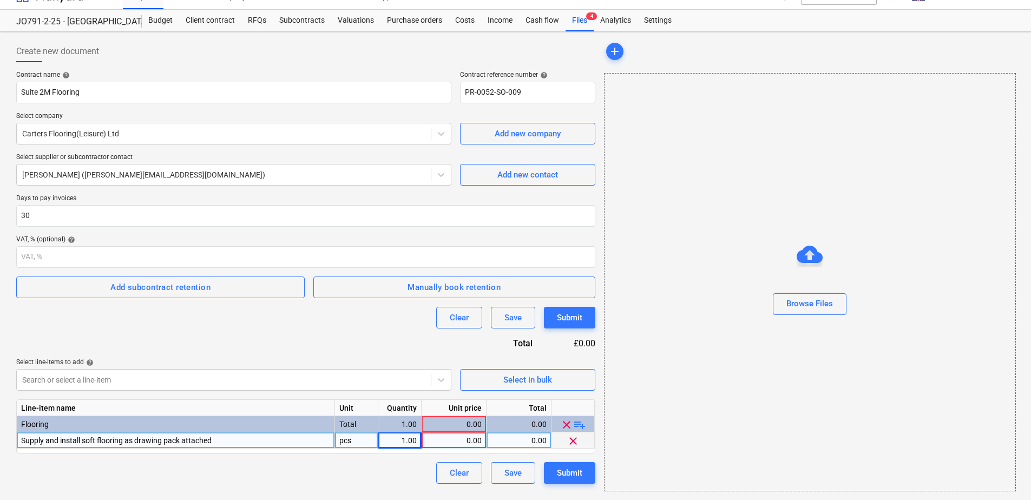
click at [462, 442] on div "0.00" at bounding box center [454, 440] width 56 height 16
type input "13038.60"
click at [358, 455] on div "Contract name help Suite 2M Flooring Contract reference number help PR-0052-SO-…" at bounding box center [305, 277] width 579 height 413
click at [576, 469] on div "Submit" at bounding box center [569, 473] width 25 height 14
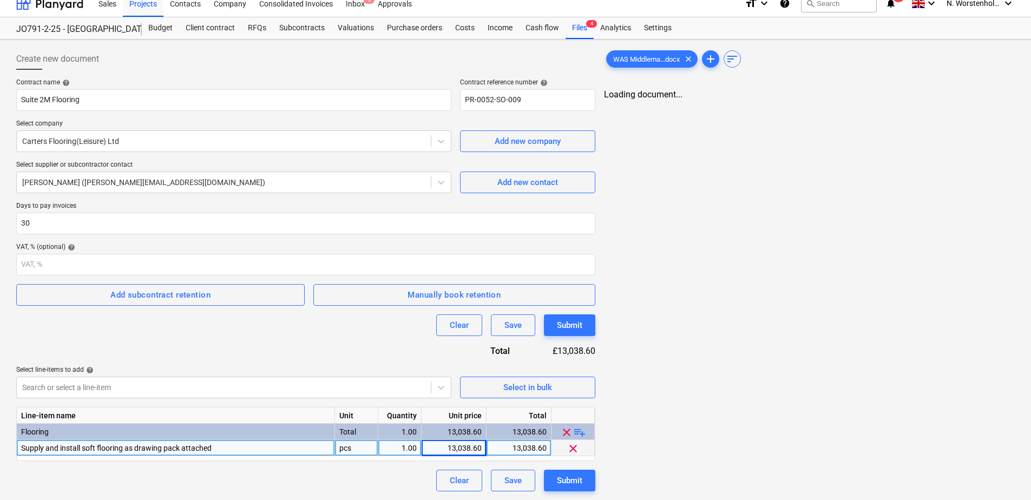
scroll to position [18, 0]
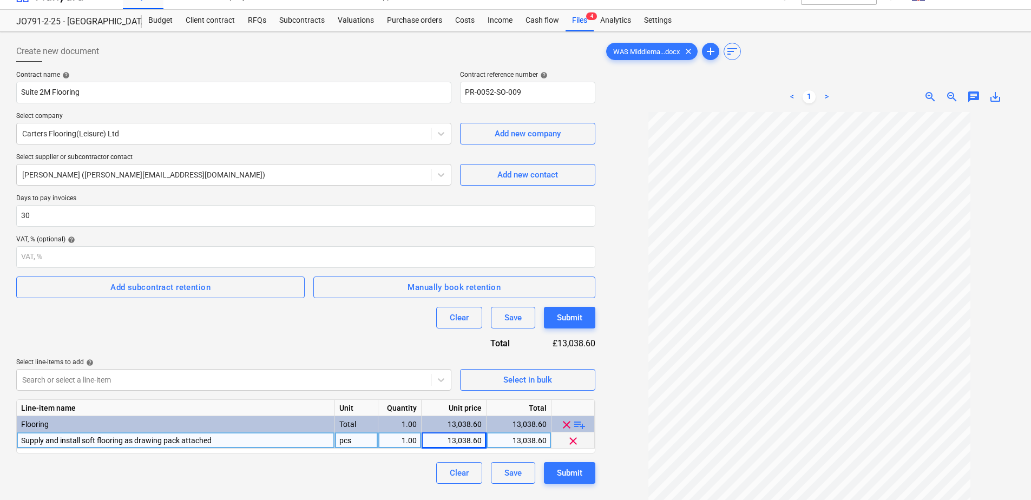
click at [732, 94] on div "< 1 > zoom_in zoom_out chat 0 save_alt" at bounding box center [809, 97] width 411 height 30
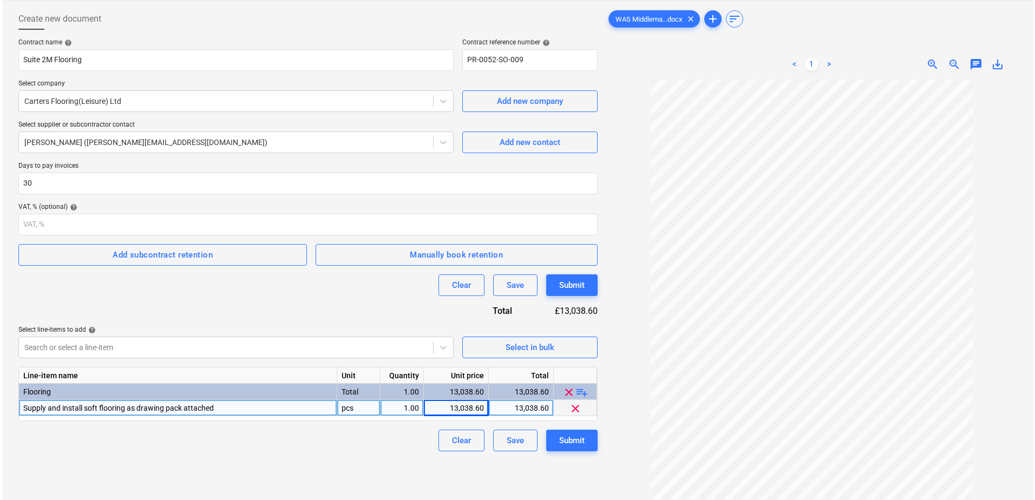
scroll to position [108, 0]
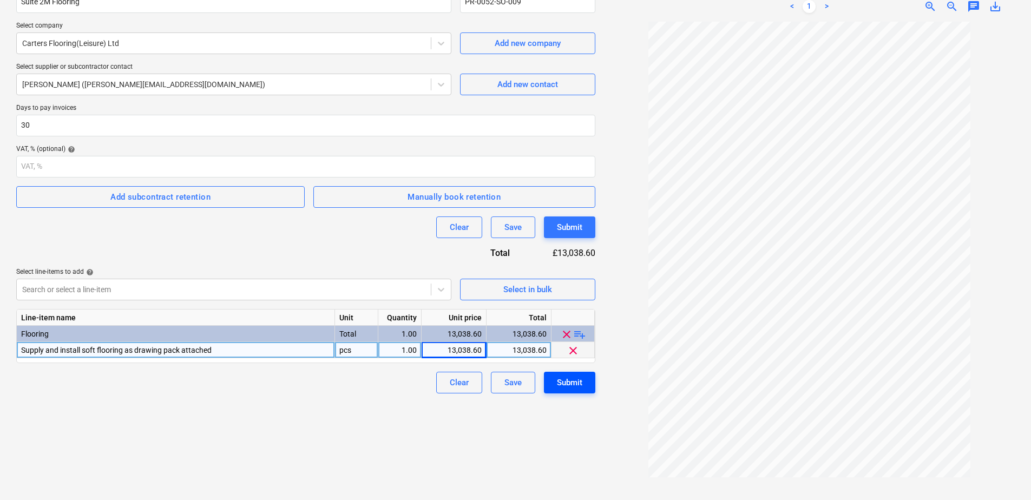
click at [564, 382] on div "Submit" at bounding box center [569, 383] width 25 height 14
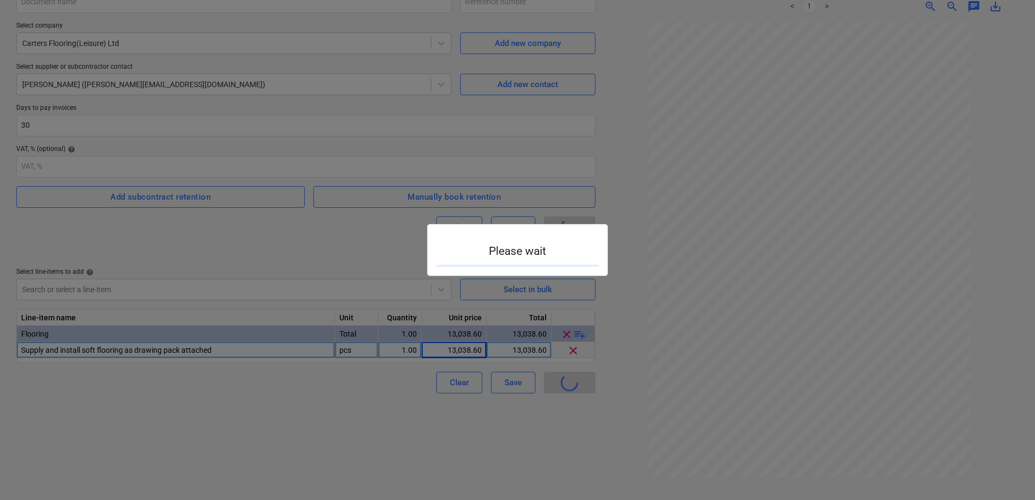
type input "PR-0052-SO-009"
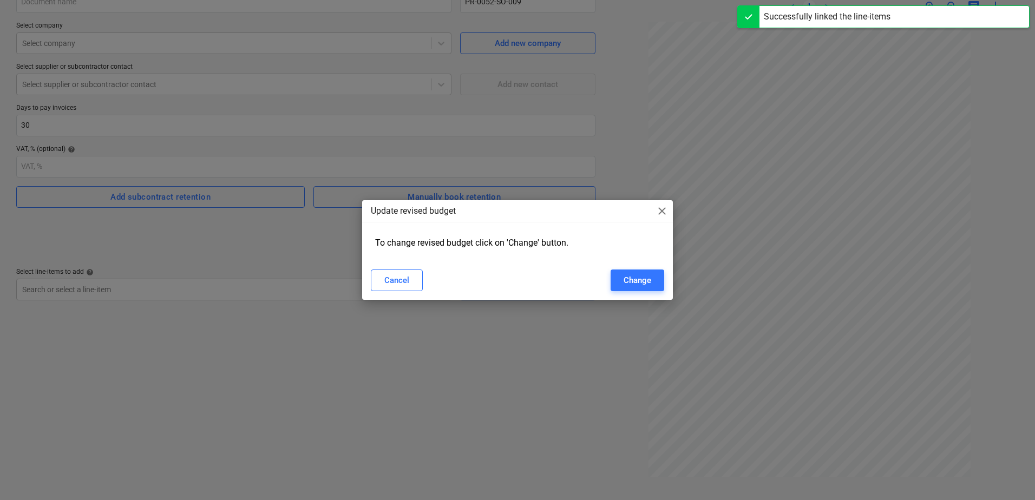
click at [663, 208] on span "close" at bounding box center [661, 211] width 13 height 13
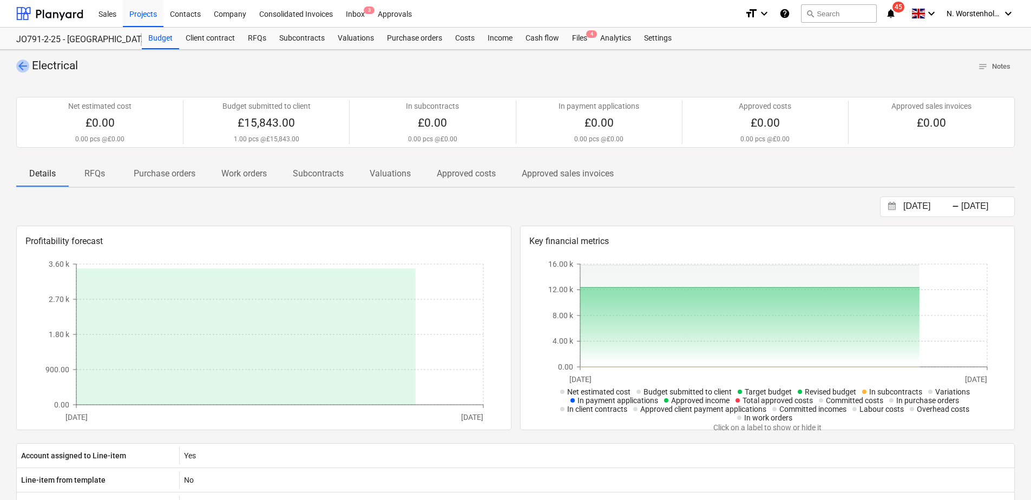
click at [25, 68] on span "arrow_back" at bounding box center [22, 66] width 13 height 13
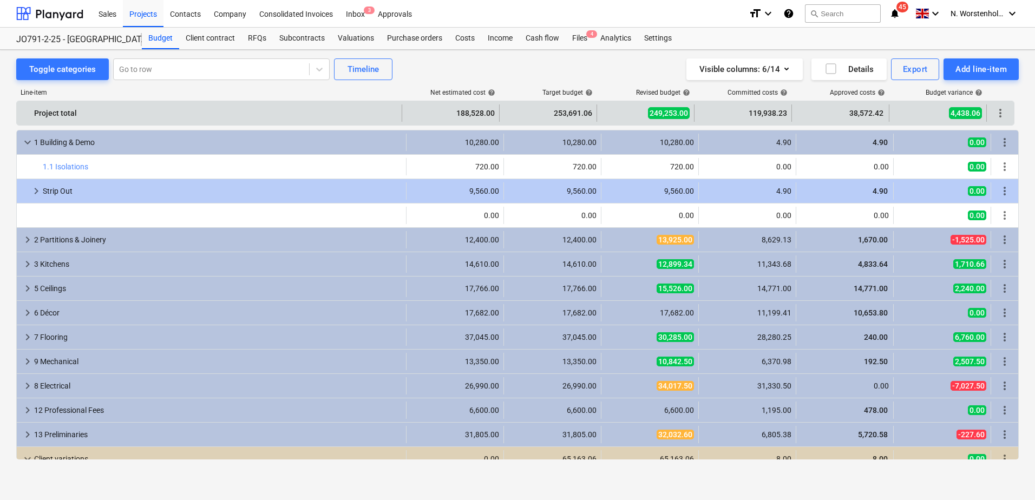
scroll to position [304, 0]
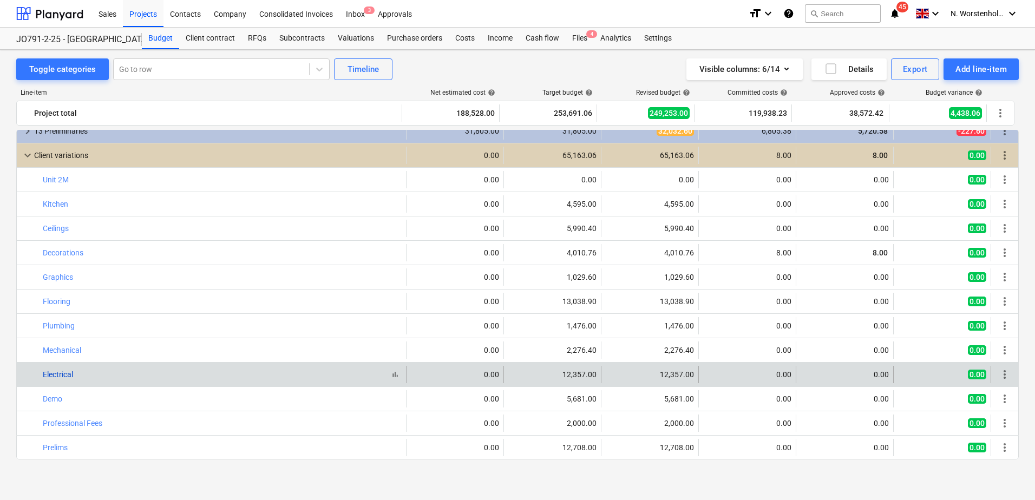
click at [47, 375] on link "Electrical" at bounding box center [58, 374] width 30 height 9
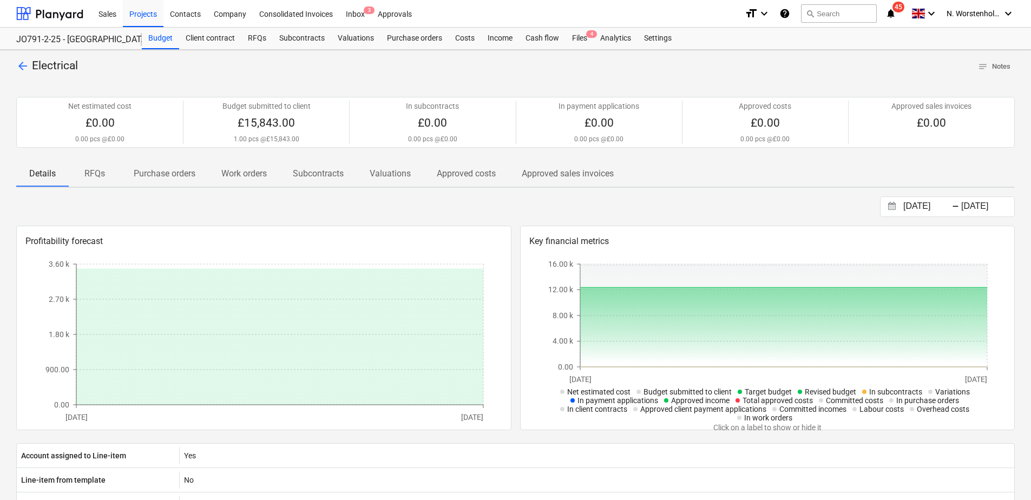
click at [34, 68] on span "Electrical" at bounding box center [55, 65] width 46 height 13
click at [23, 64] on span "arrow_back" at bounding box center [22, 66] width 13 height 13
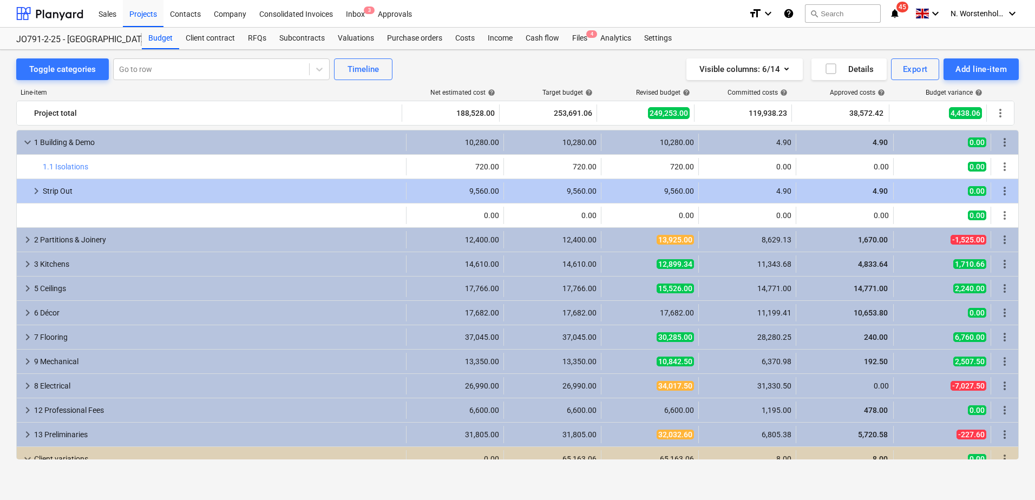
scroll to position [304, 0]
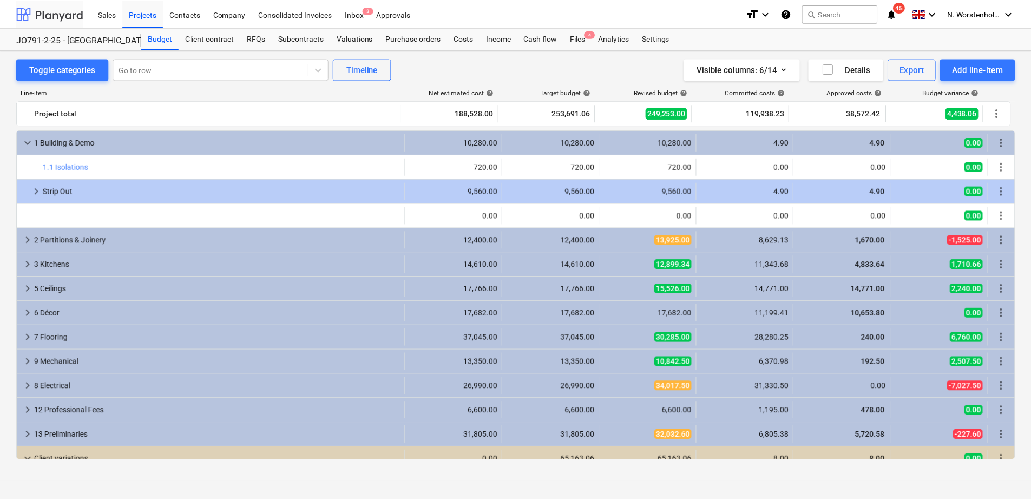
scroll to position [304, 0]
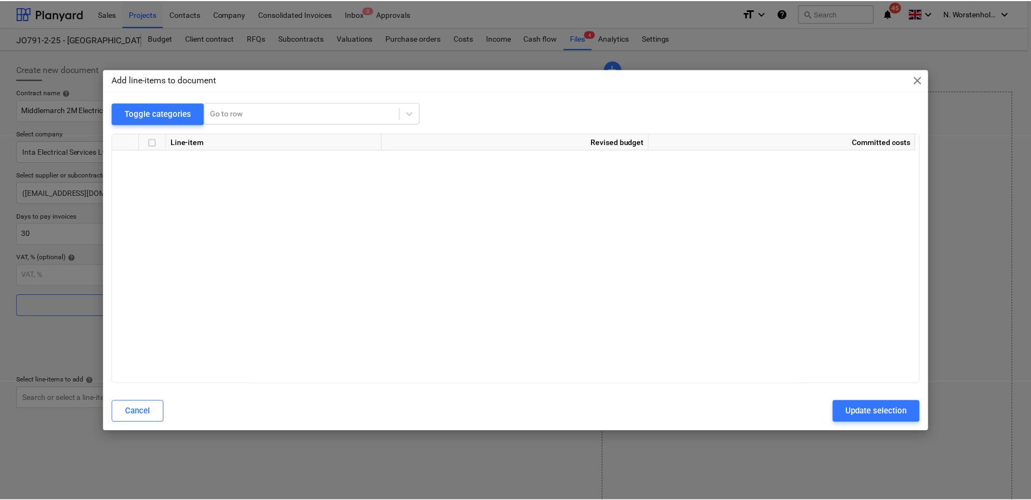
scroll to position [368, 0]
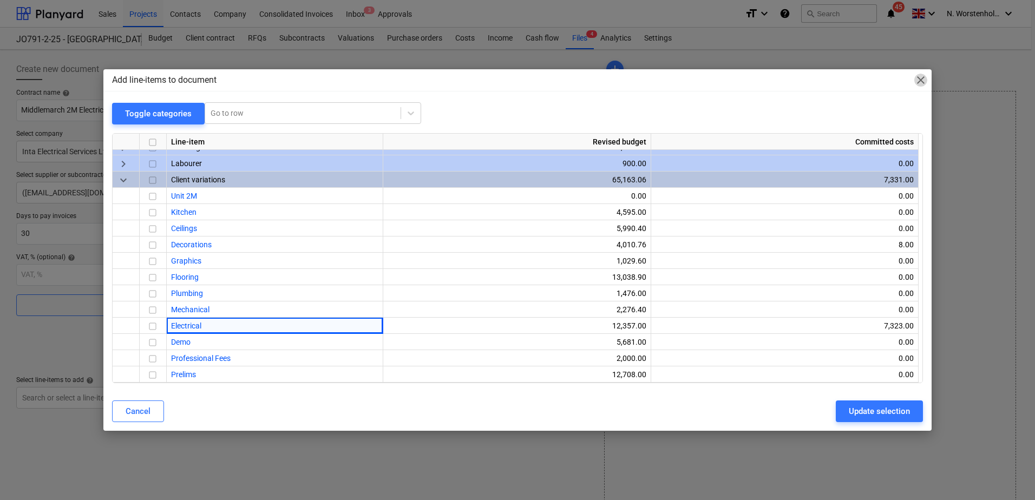
drag, startPoint x: 923, startPoint y: 80, endPoint x: 928, endPoint y: 79, distance: 5.4
click at [924, 79] on span "close" at bounding box center [920, 80] width 13 height 13
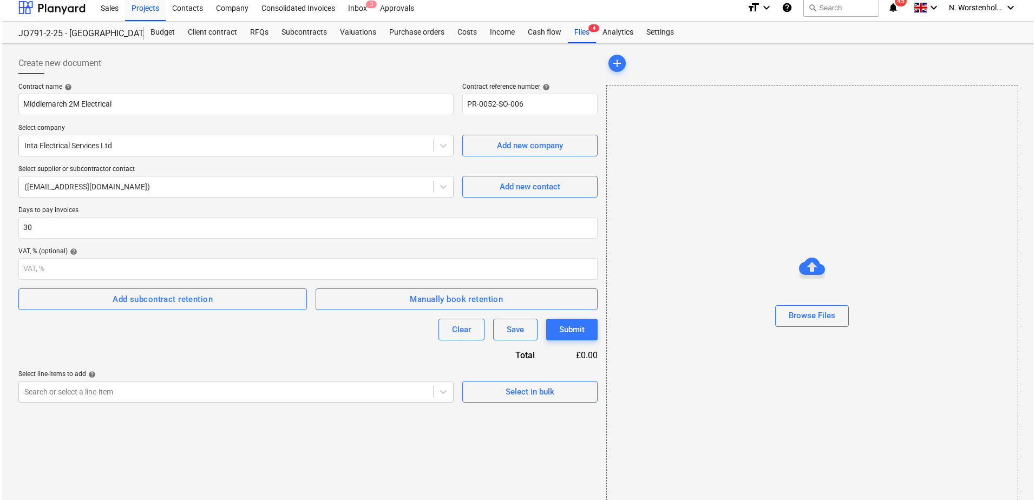
scroll to position [0, 0]
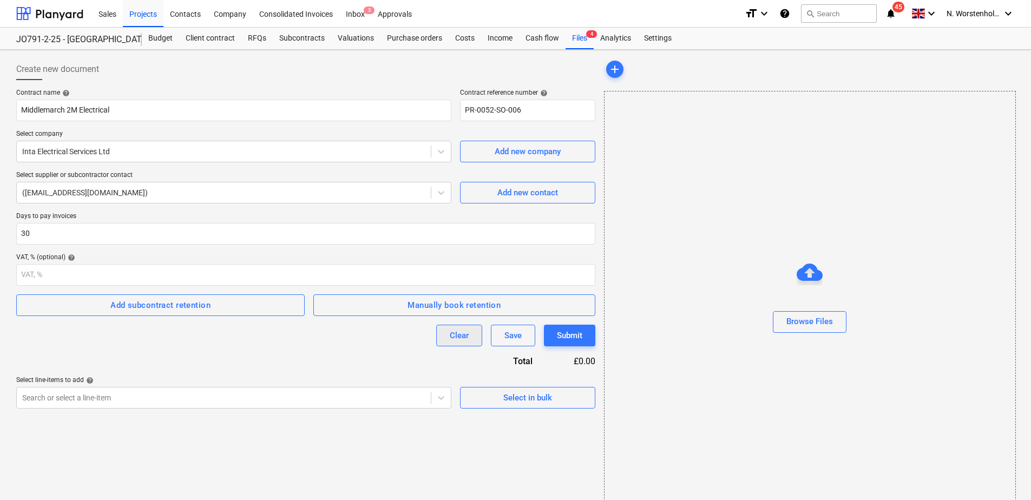
click at [452, 336] on div "Clear" at bounding box center [459, 335] width 19 height 14
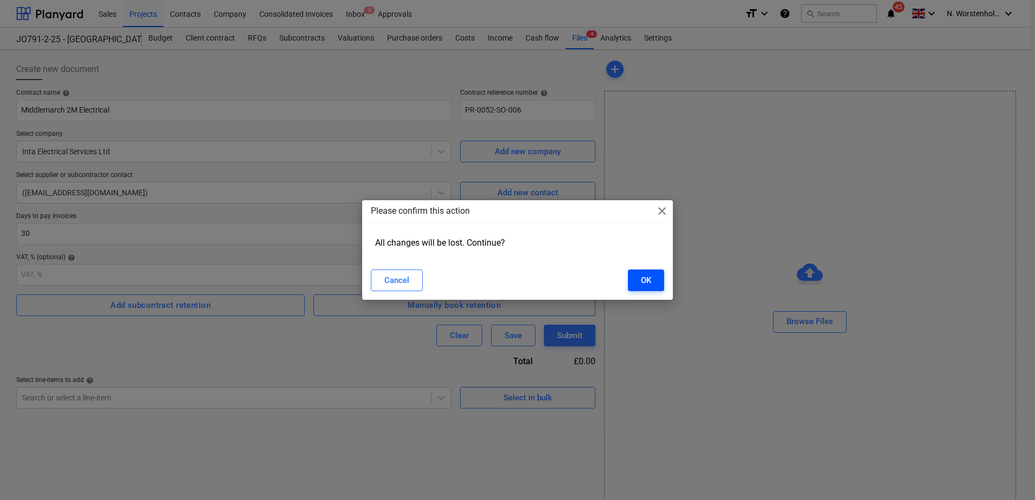
click at [638, 272] on button "OK" at bounding box center [646, 281] width 36 height 22
type input "PR-0052-SO-006"
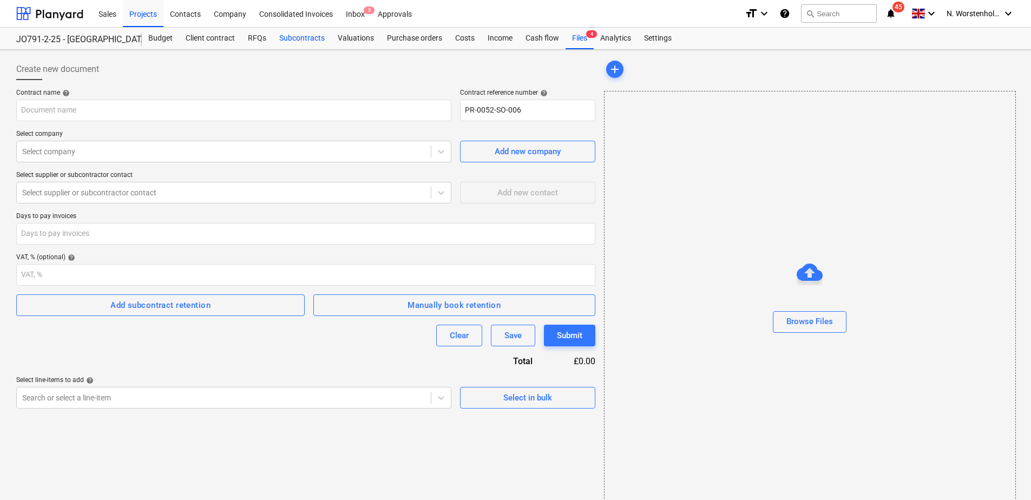
click at [292, 35] on div "Subcontracts" at bounding box center [302, 39] width 58 height 22
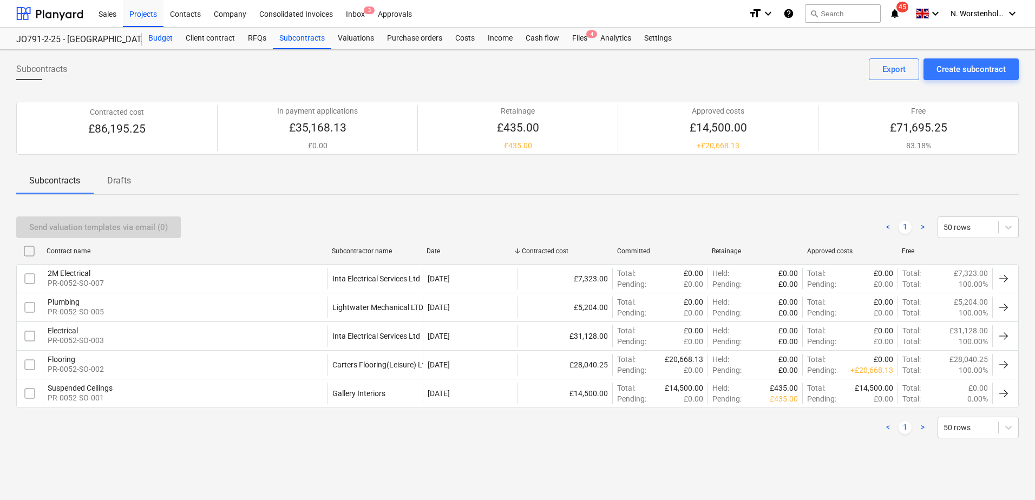
click at [162, 36] on div "Budget" at bounding box center [160, 39] width 37 height 22
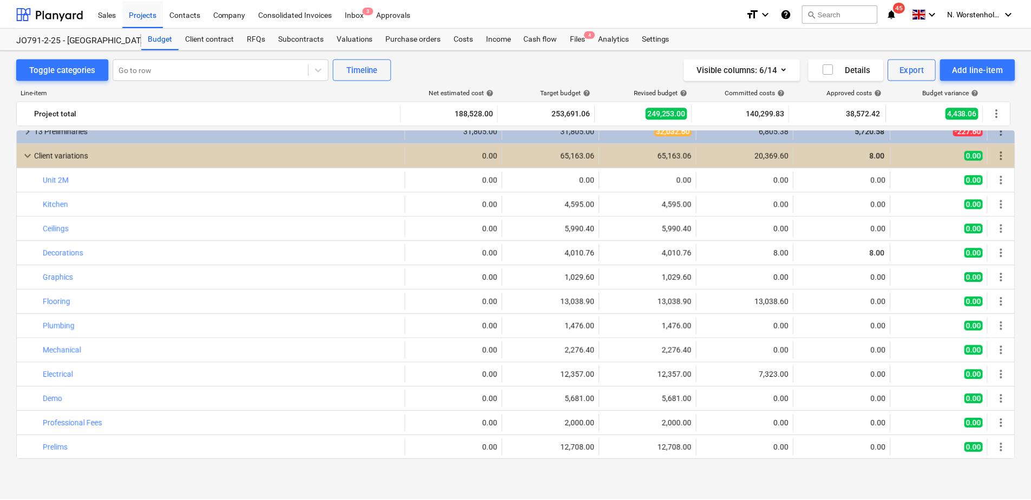
scroll to position [195, 0]
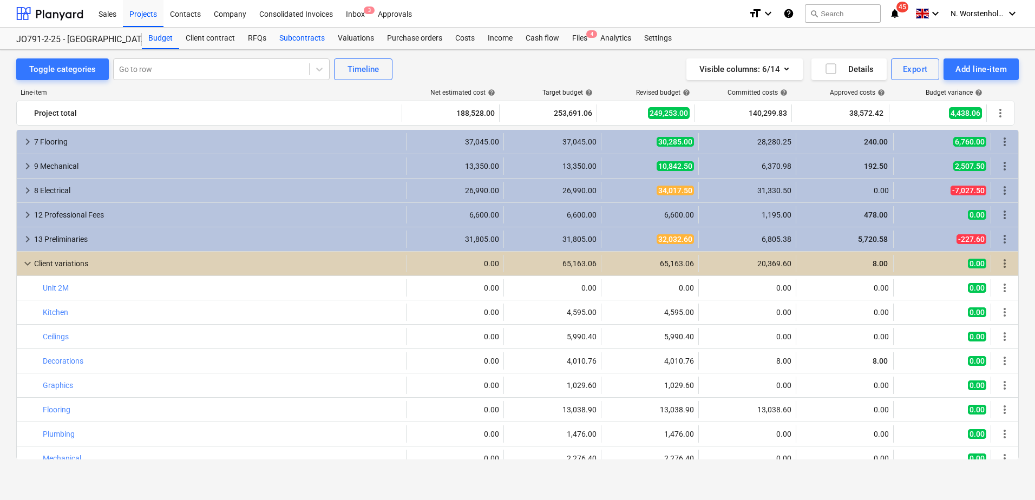
click at [295, 35] on div "Subcontracts" at bounding box center [302, 39] width 58 height 22
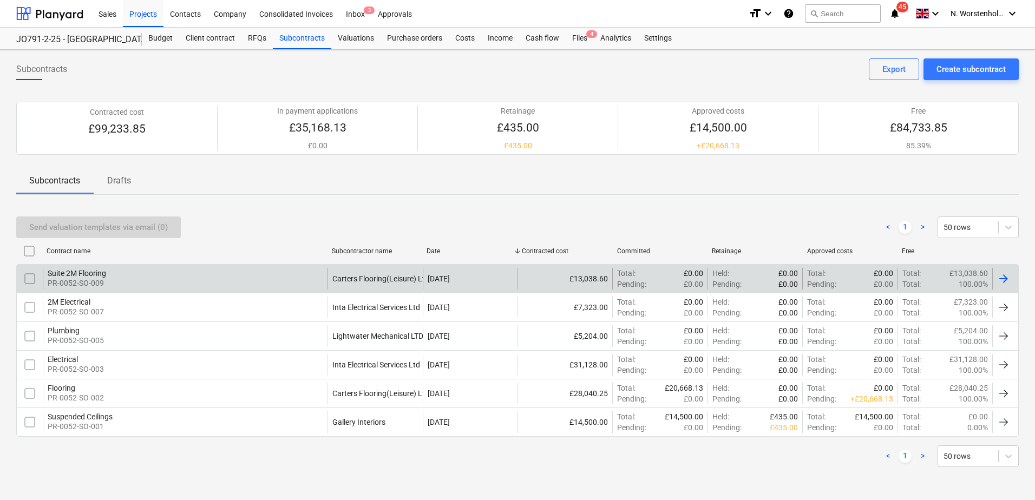
click at [92, 272] on div "Suite 2M Flooring" at bounding box center [77, 273] width 58 height 9
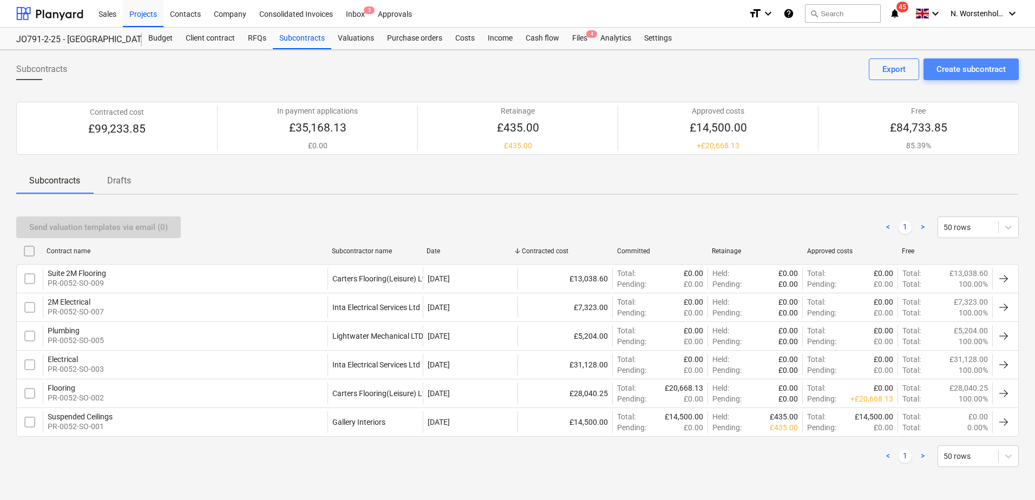
click at [977, 70] on div "Create subcontract" at bounding box center [970, 69] width 69 height 14
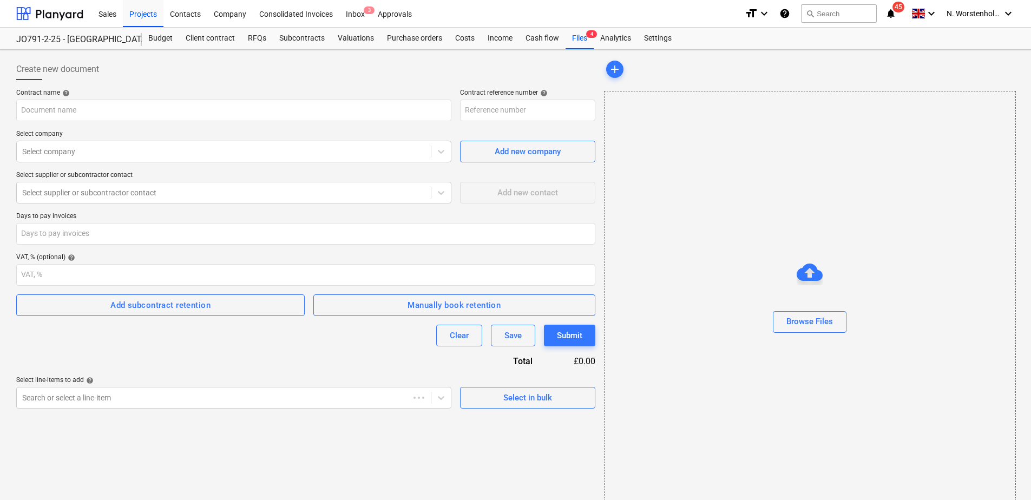
type input "PR-0052-SO-010"
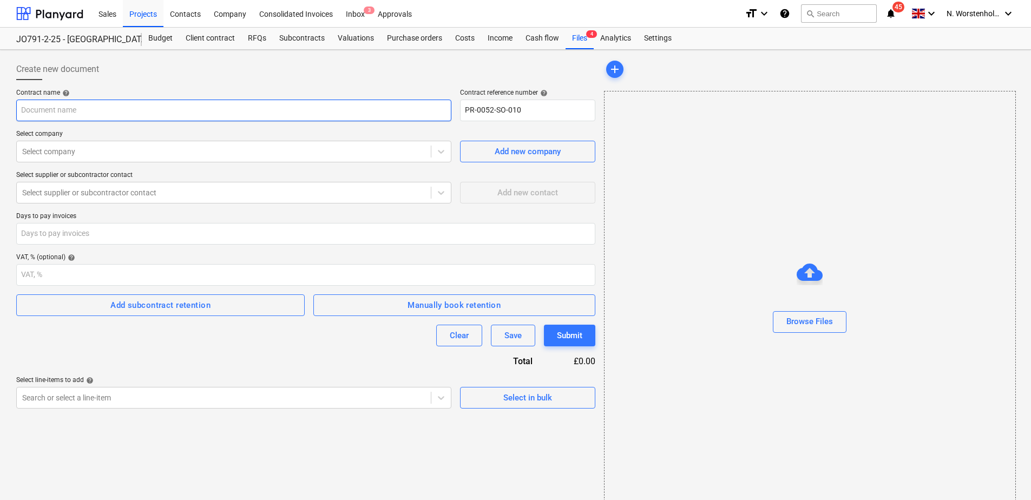
click at [38, 117] on input "text" at bounding box center [233, 111] width 435 height 22
type input "Suite 2M Plumbing"
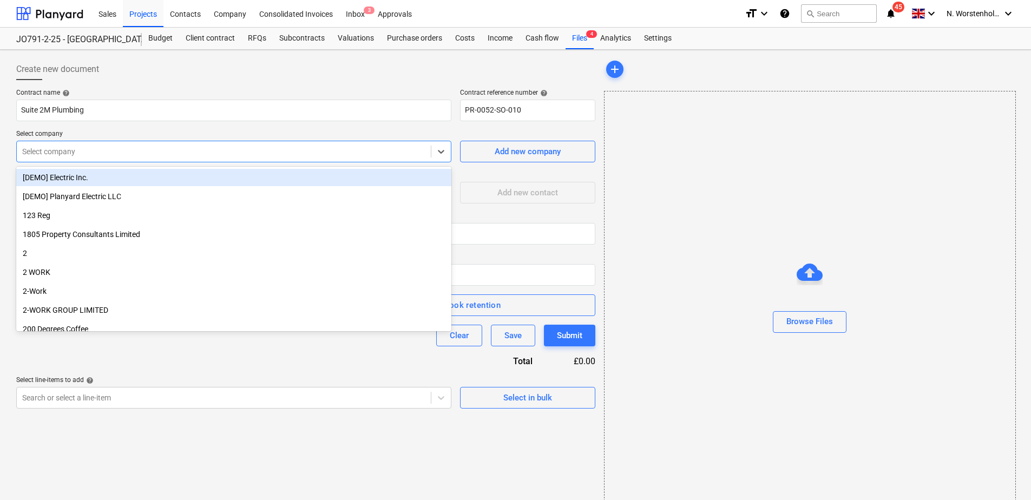
click at [91, 150] on div at bounding box center [223, 151] width 403 height 11
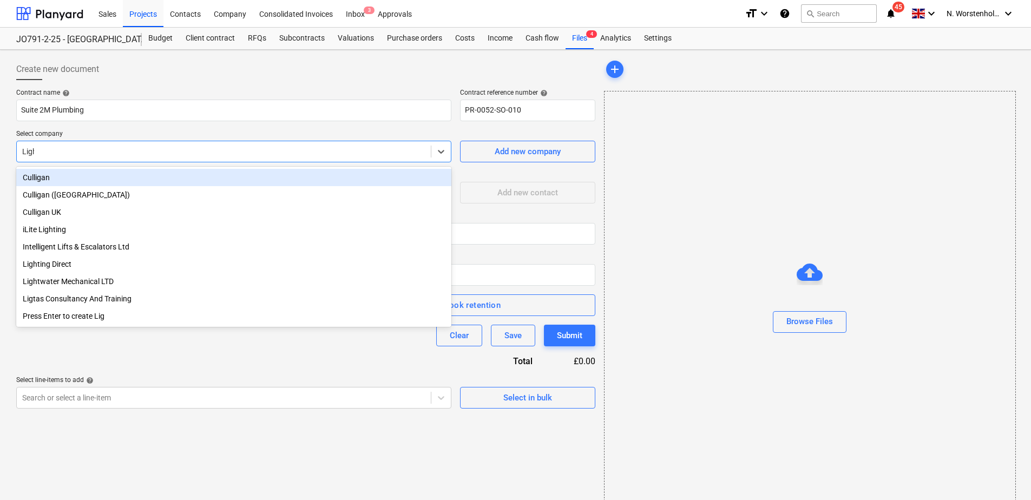
type input "Light"
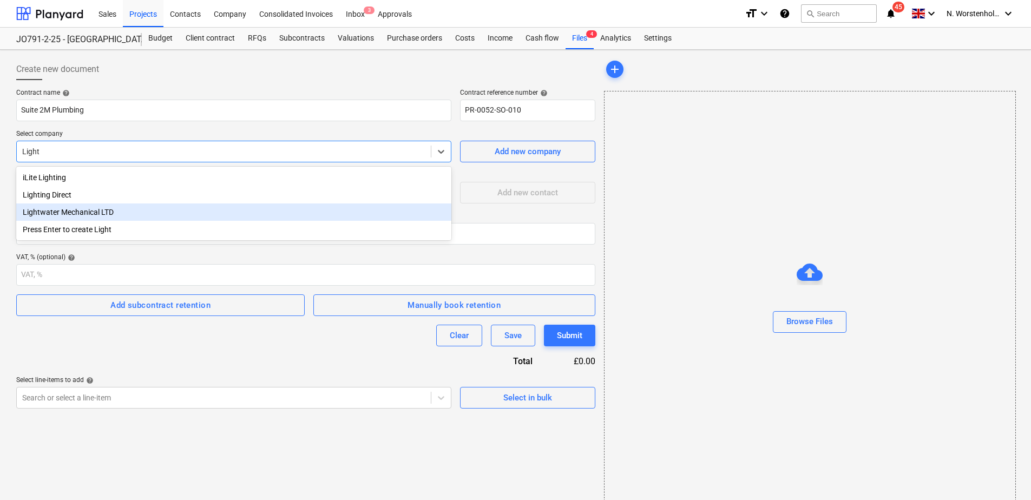
click at [89, 213] on div "Lightwater Mechanical LTD" at bounding box center [233, 211] width 435 height 17
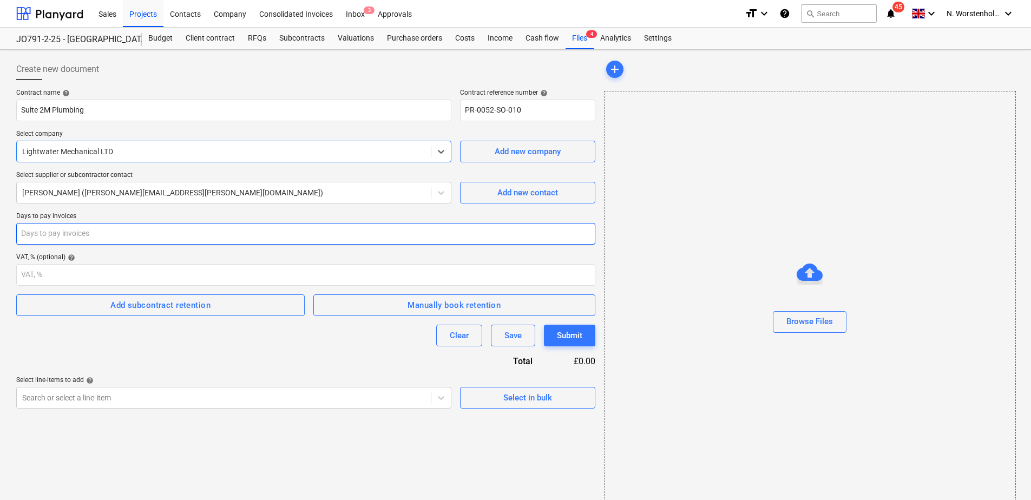
click at [81, 235] on input "number" at bounding box center [305, 234] width 579 height 22
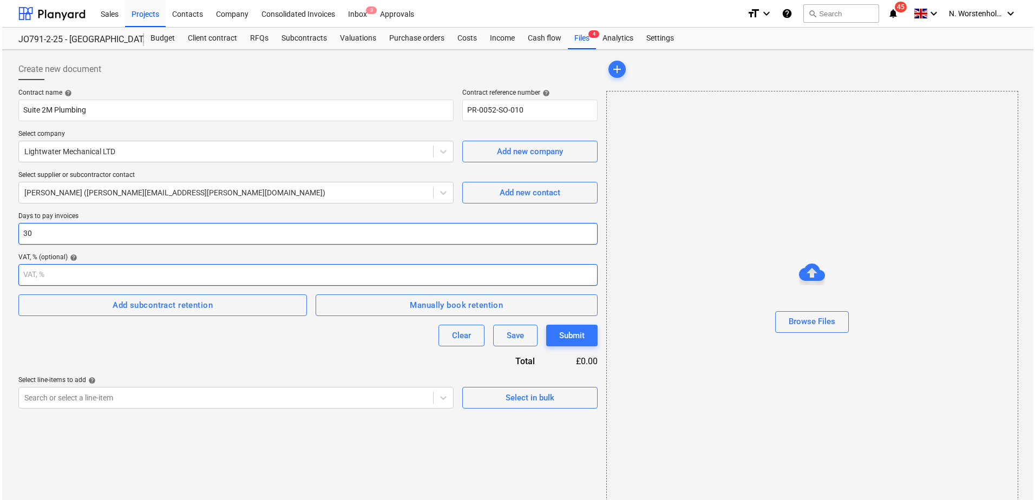
scroll to position [18, 0]
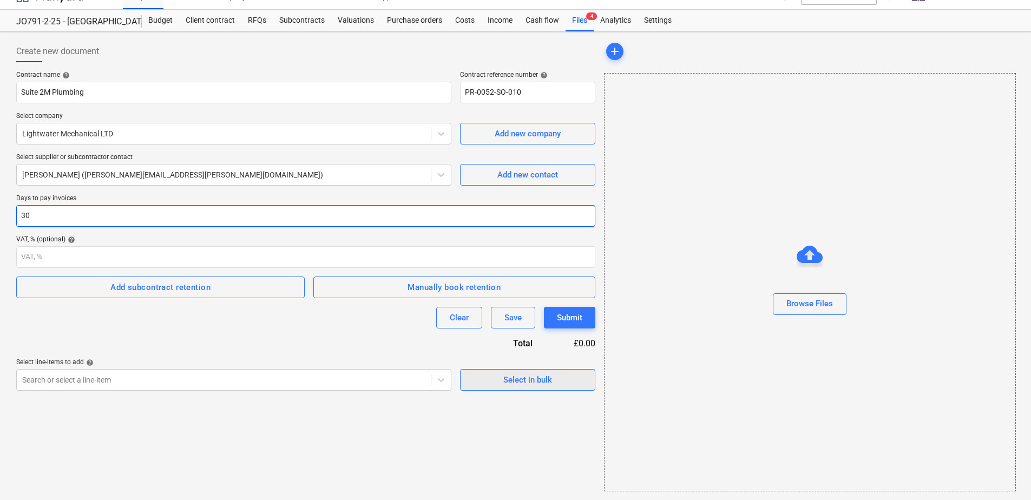
type input "30"
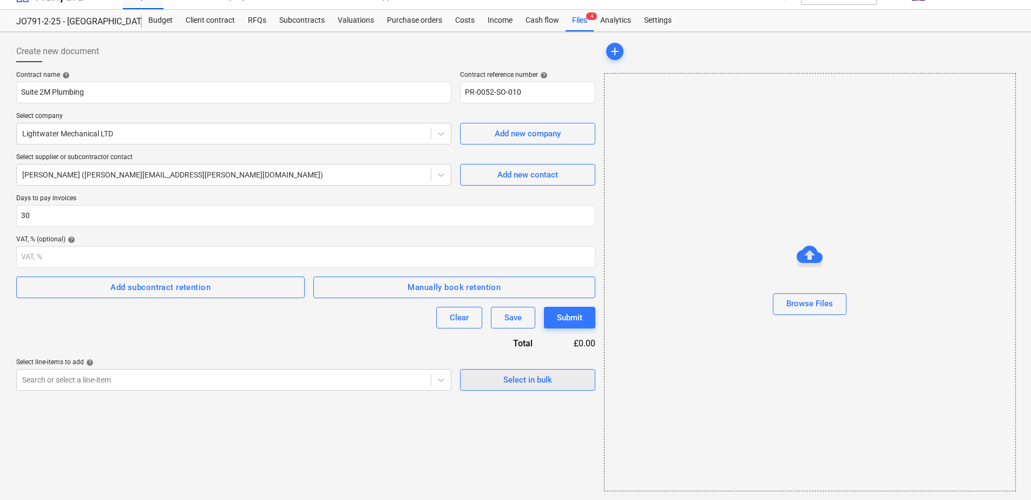
click at [507, 383] on div "Select in bulk" at bounding box center [527, 380] width 49 height 14
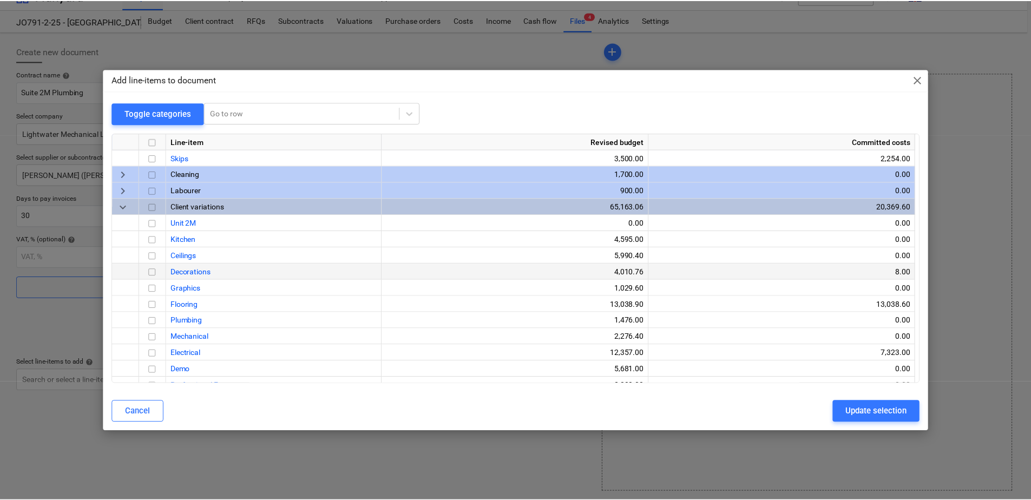
scroll to position [368, 0]
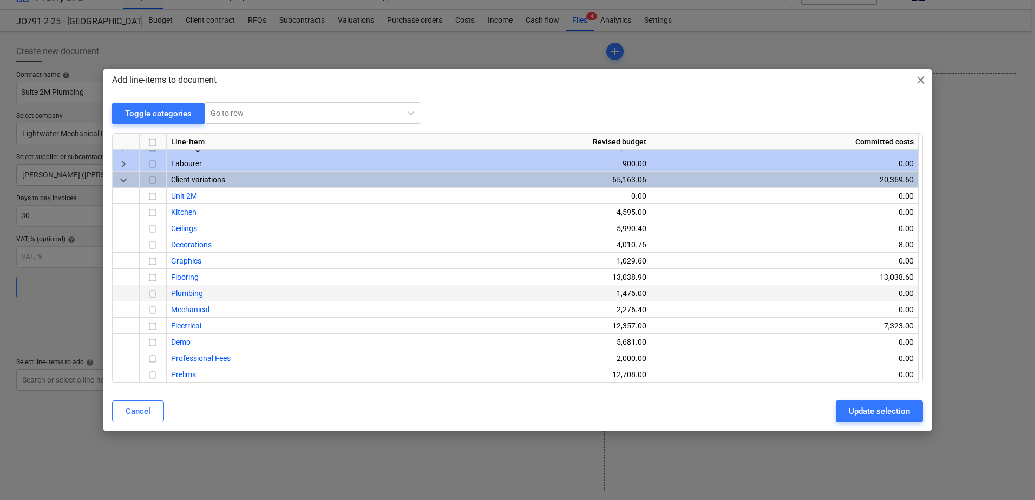
click at [151, 294] on input "checkbox" at bounding box center [152, 293] width 13 height 13
click at [884, 410] on div "Update selection" at bounding box center [879, 411] width 61 height 14
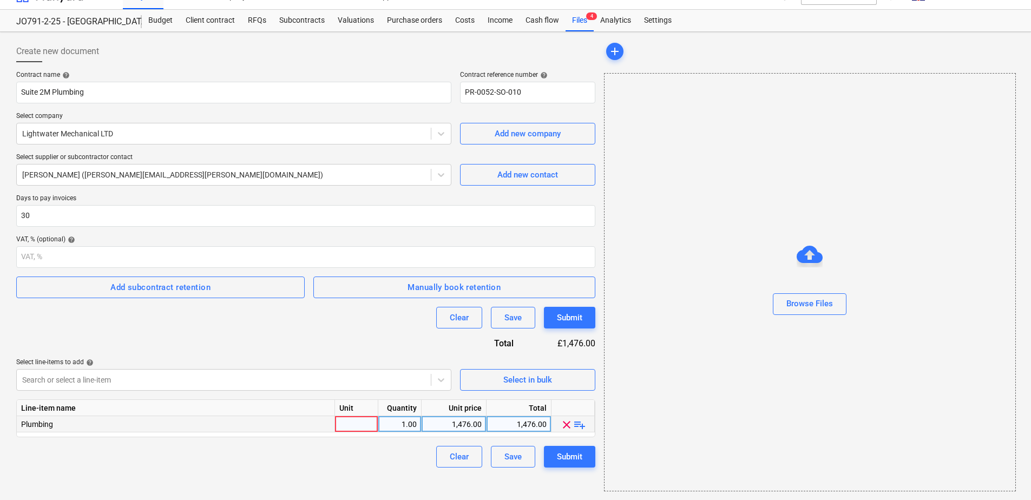
click at [350, 422] on div at bounding box center [356, 424] width 43 height 16
type input "Total"
click at [580, 423] on span "playlist_add" at bounding box center [579, 424] width 13 height 13
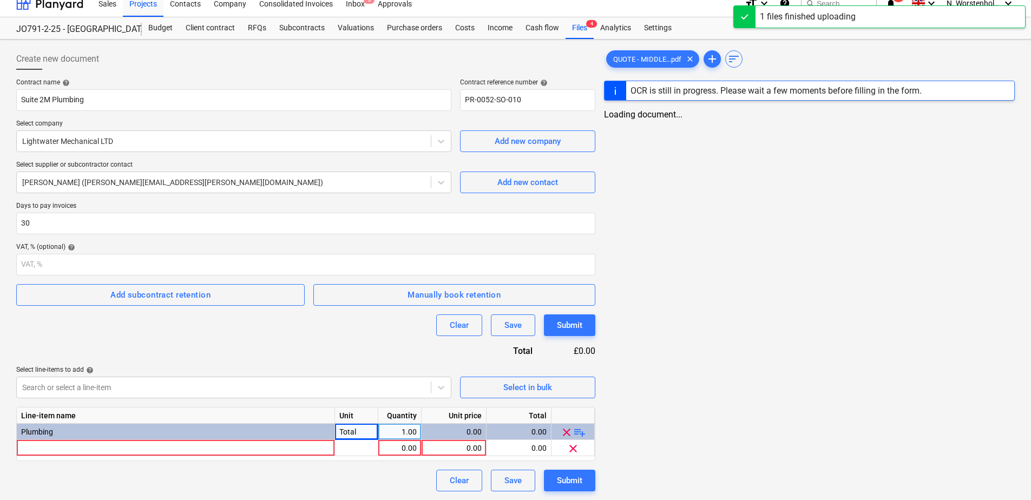
scroll to position [18, 0]
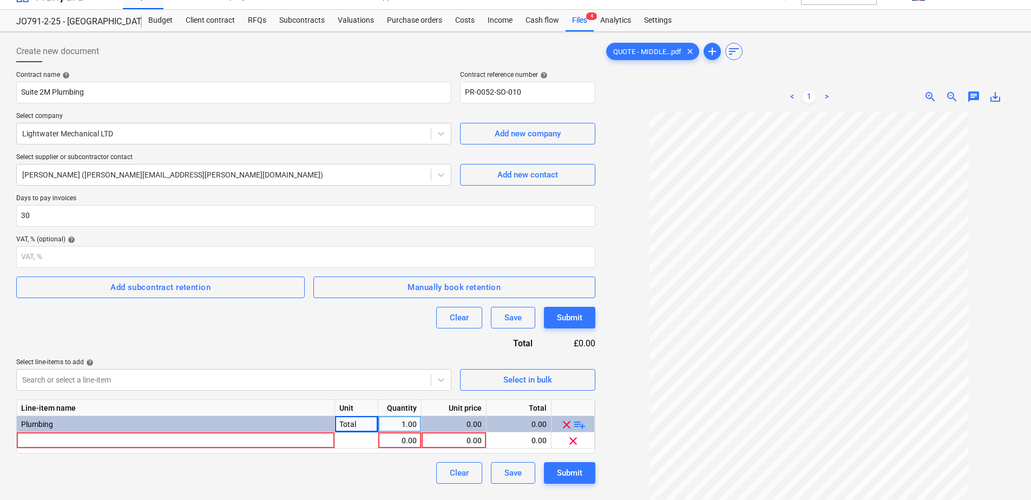
click at [746, 74] on div at bounding box center [809, 75] width 411 height 4
click at [83, 444] on div at bounding box center [176, 440] width 318 height 16
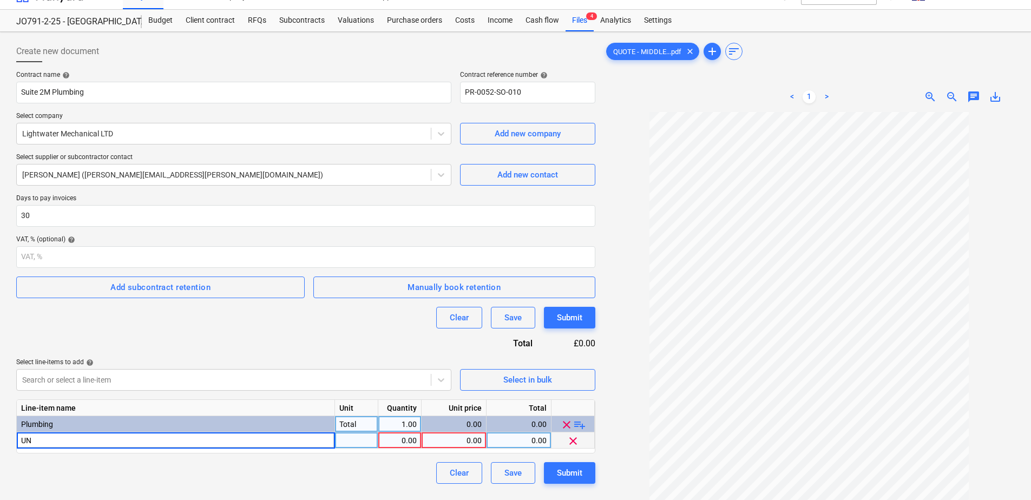
type input "U"
type input "Suite 2M Plumbing works to new kitchen"
click at [395, 446] on div "0.00" at bounding box center [400, 440] width 34 height 16
click at [465, 448] on div "0.00" at bounding box center [454, 440] width 56 height 16
type input "436"
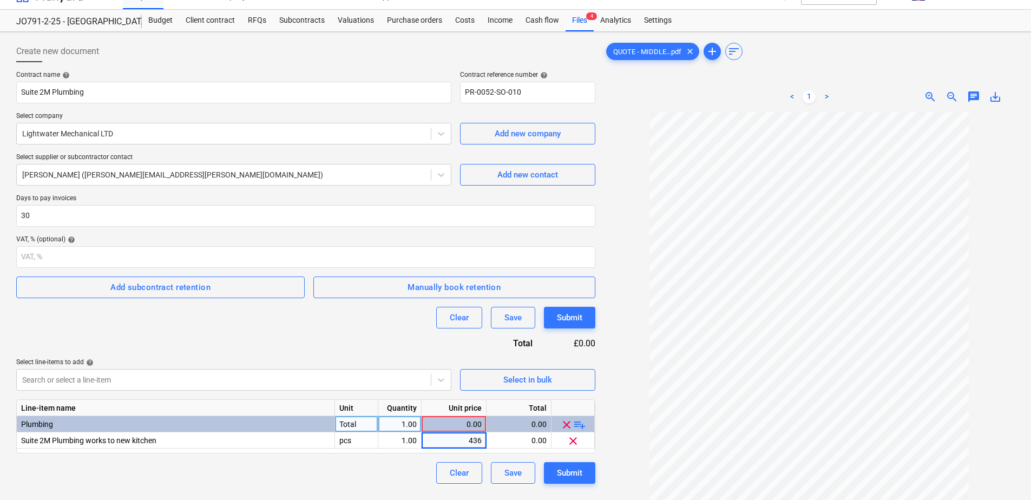
click at [381, 468] on div "Clear Save Submit" at bounding box center [305, 473] width 579 height 22
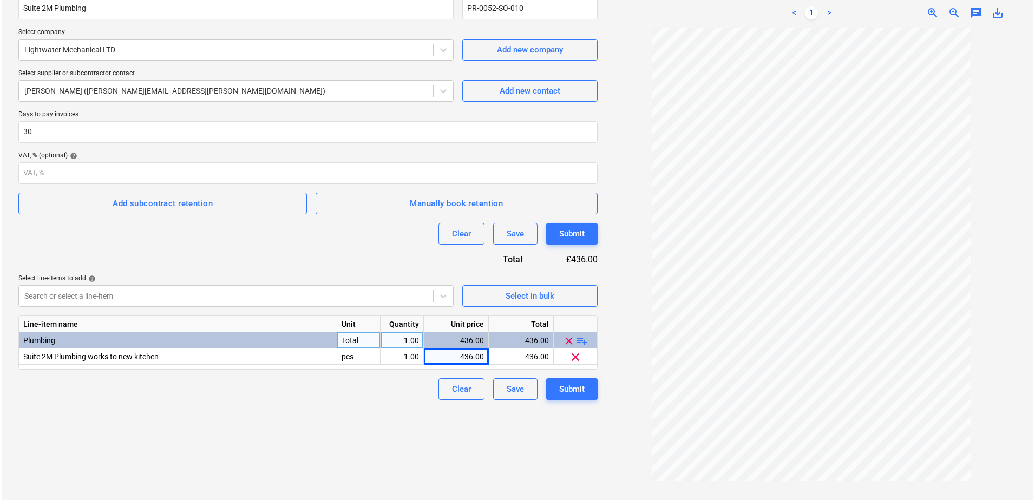
scroll to position [108, 0]
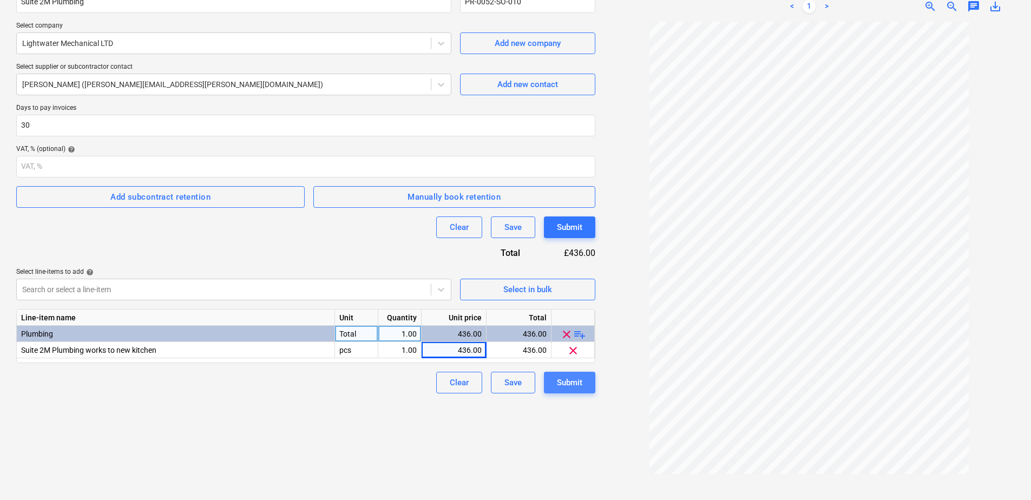
click at [559, 379] on div "Submit" at bounding box center [569, 383] width 25 height 14
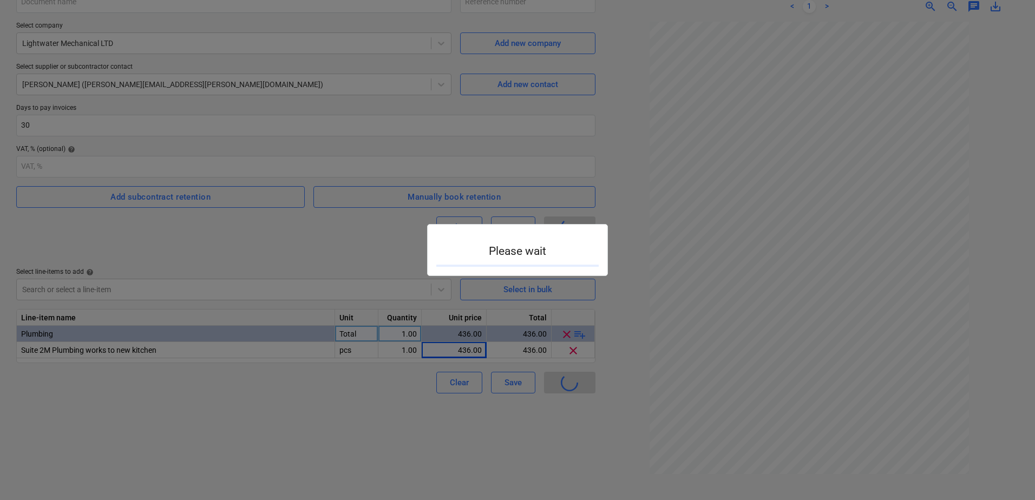
type input "PR-0052-SO-010"
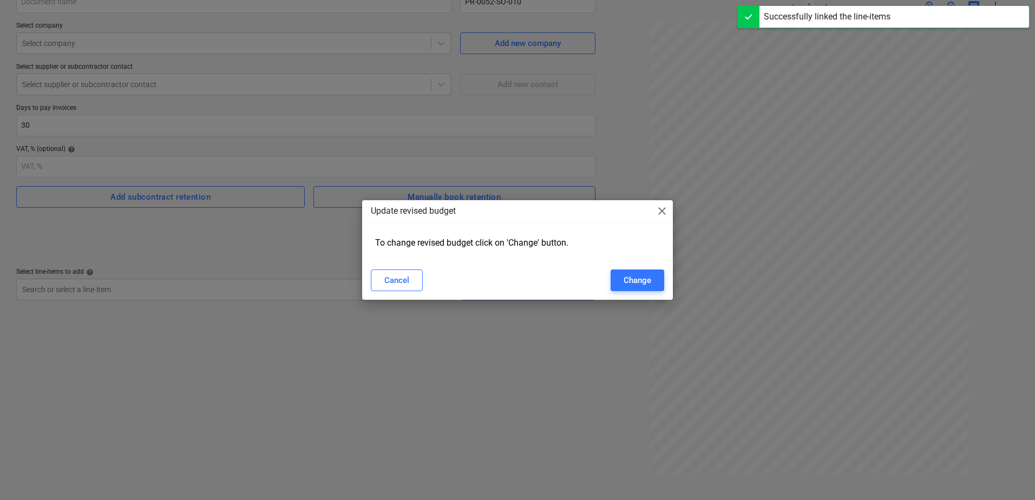
click at [654, 214] on div "Update revised budget close" at bounding box center [517, 211] width 311 height 22
click at [661, 214] on span "close" at bounding box center [661, 211] width 13 height 13
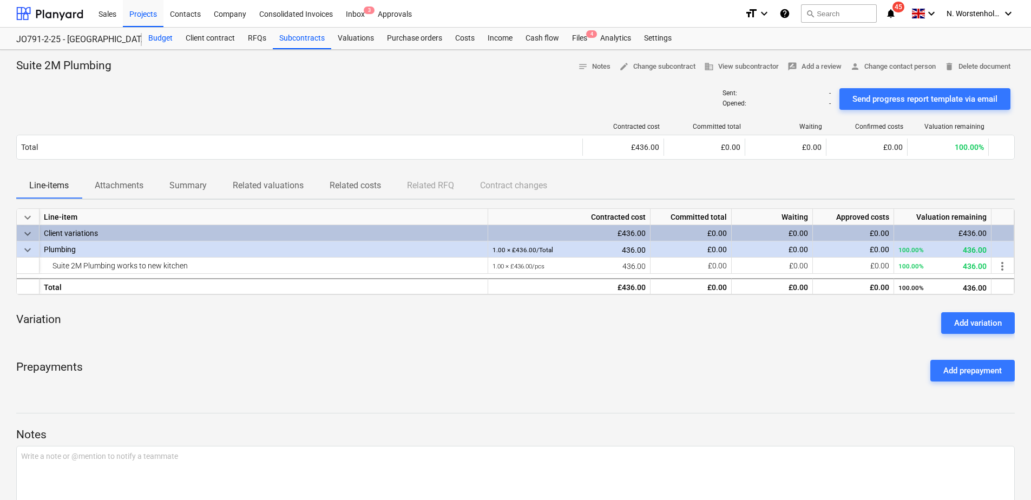
click at [157, 36] on div "Budget" at bounding box center [160, 39] width 37 height 22
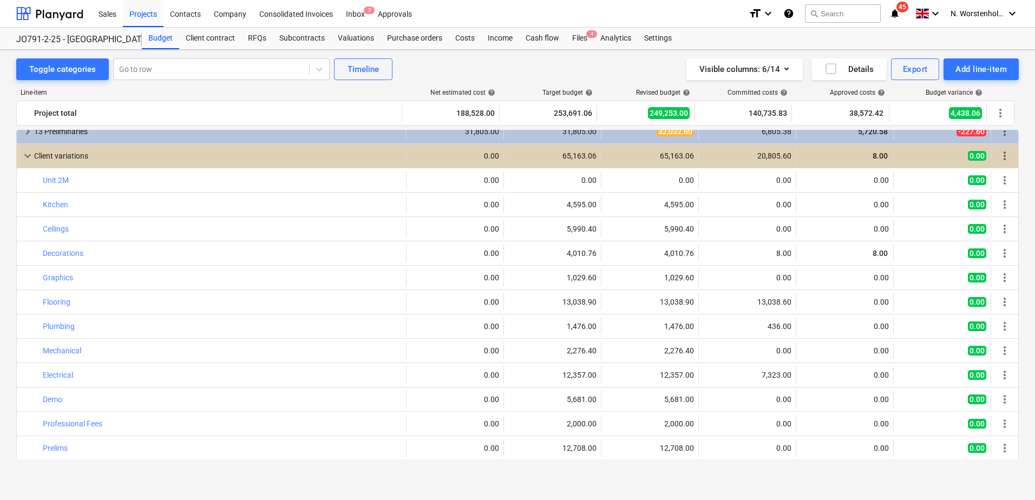
scroll to position [304, 0]
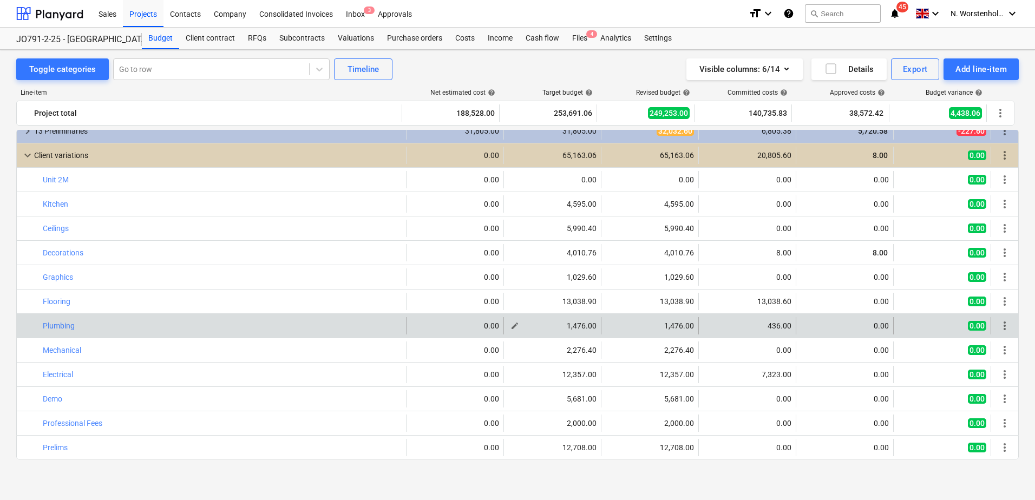
click at [513, 325] on span "edit" at bounding box center [514, 325] width 9 height 9
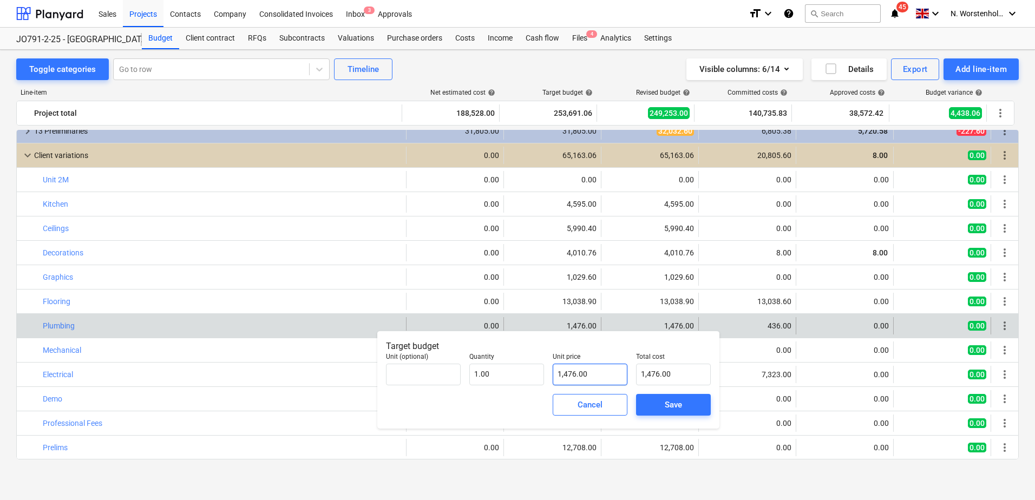
type input "1476"
drag, startPoint x: 587, startPoint y: 372, endPoint x: 548, endPoint y: 372, distance: 39.0
click at [548, 372] on div "Unit price 1476" at bounding box center [589, 369] width 83 height 41
type input "0.00"
type input "4"
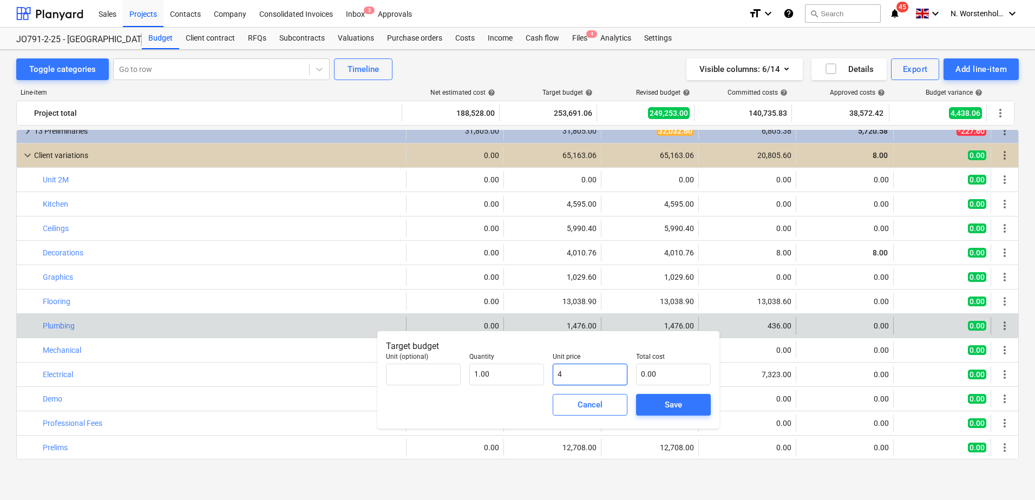
type input "4.00"
type input "43"
type input "43.00"
type input "436"
type input "436.00"
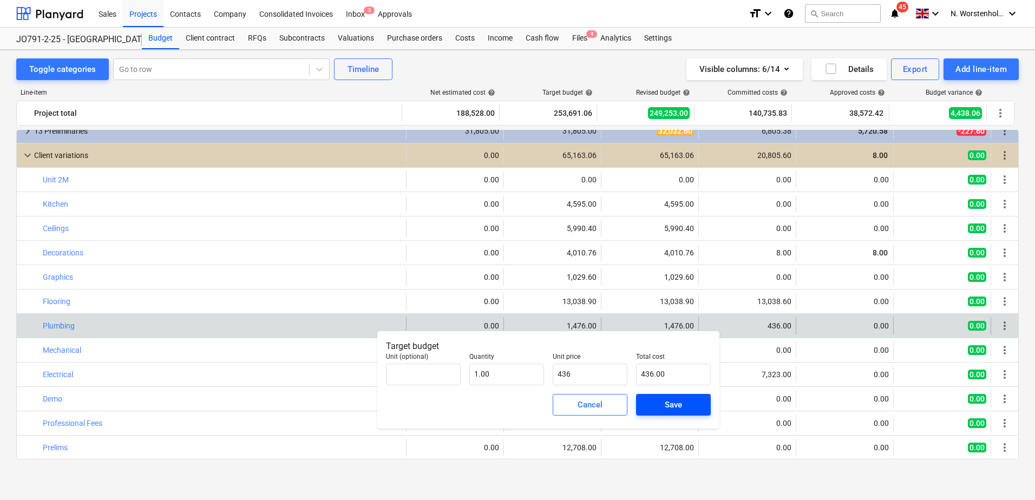
type input "436.00"
click at [662, 403] on span "Save" at bounding box center [673, 405] width 49 height 14
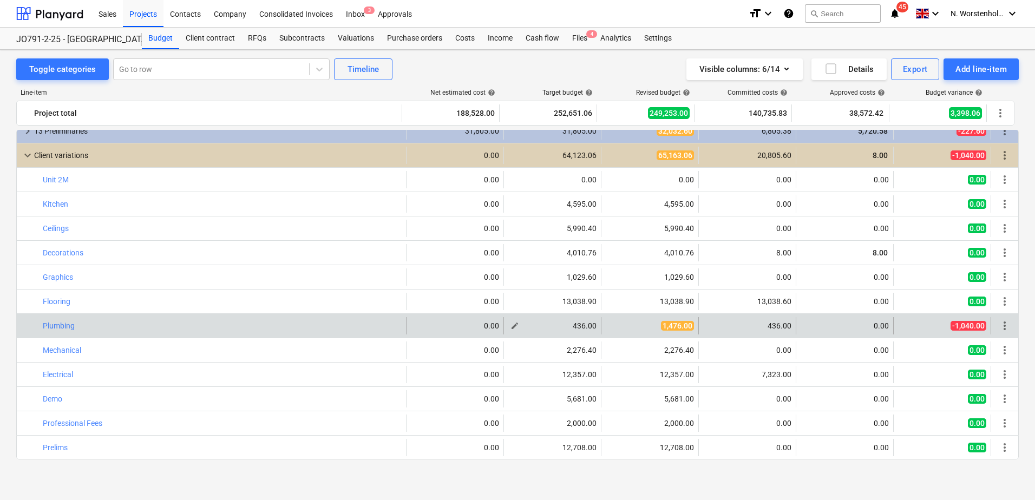
click at [573, 326] on div "436.00" at bounding box center [552, 325] width 88 height 9
click at [568, 325] on div "436.00" at bounding box center [552, 325] width 88 height 9
click at [511, 327] on span "edit" at bounding box center [514, 325] width 9 height 9
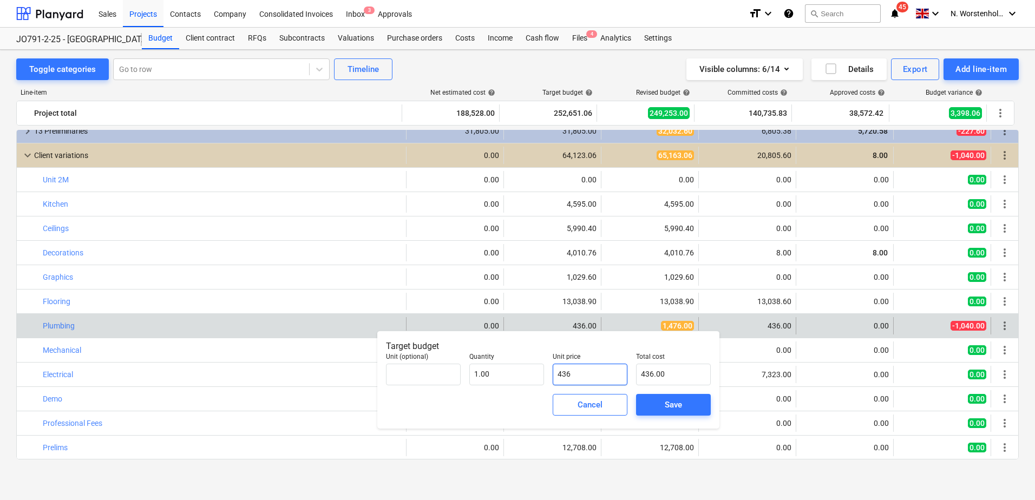
drag, startPoint x: 569, startPoint y: 375, endPoint x: 554, endPoint y: 374, distance: 15.2
click at [554, 374] on input "436" at bounding box center [590, 375] width 75 height 22
type input "1"
type input "1.00"
type input "14"
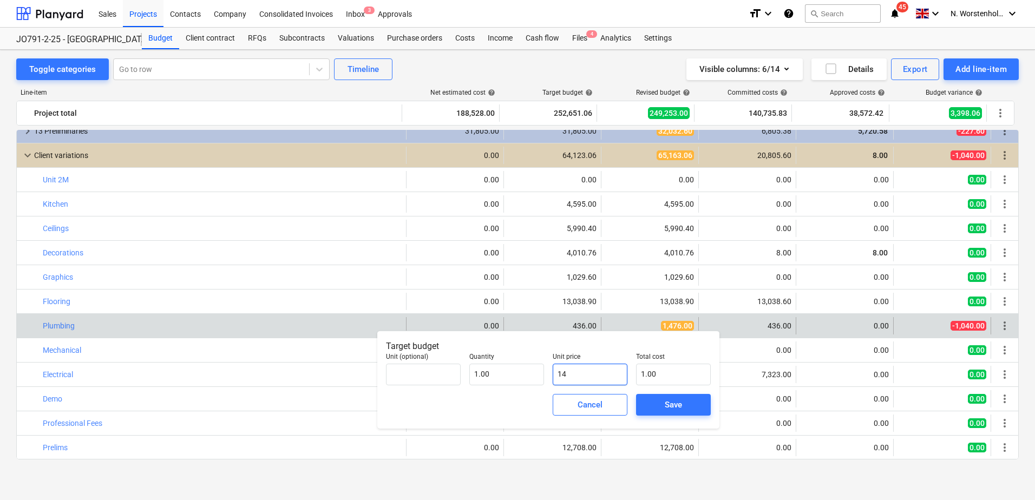
type input "14.00"
type input "147"
type input "147.00"
type input "1476"
type input "1,476.00"
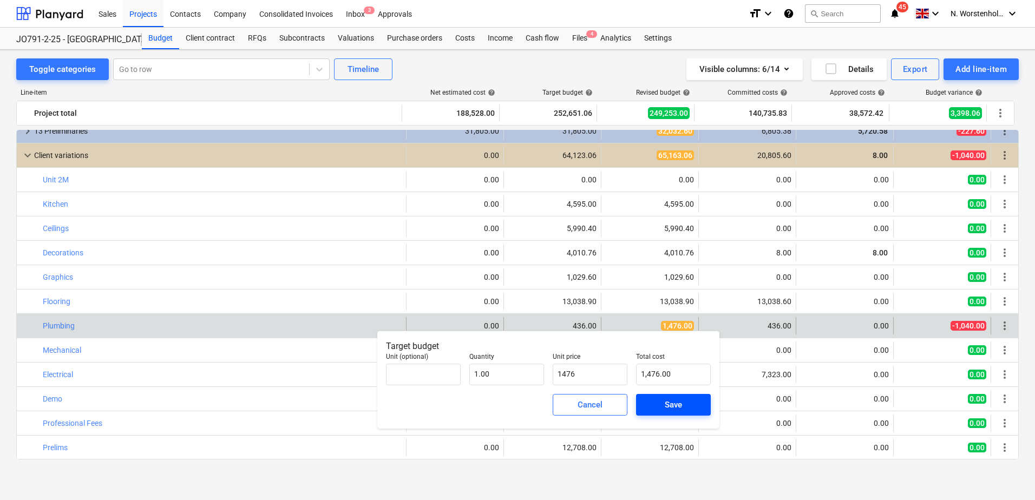
type input "1,476.00"
click at [661, 395] on button "Save" at bounding box center [673, 405] width 75 height 22
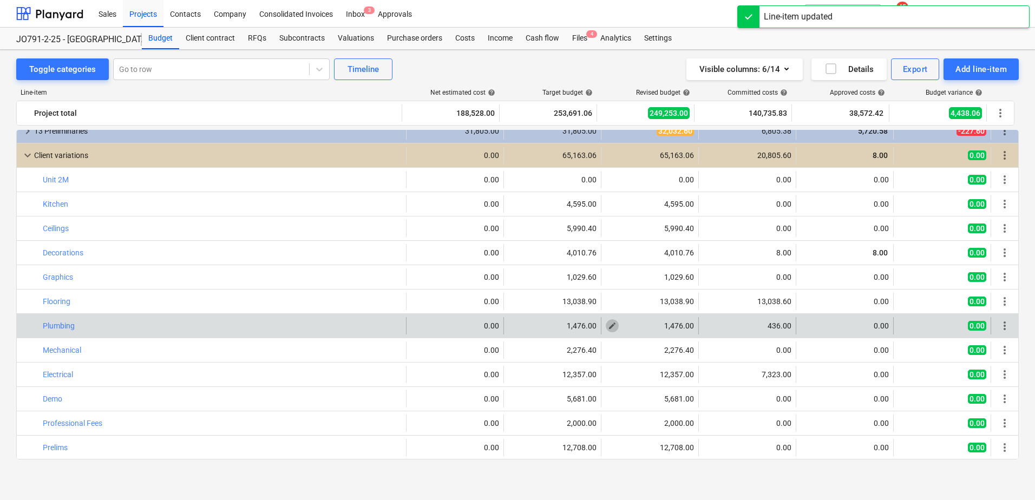
click at [608, 330] on span "edit" at bounding box center [612, 325] width 9 height 9
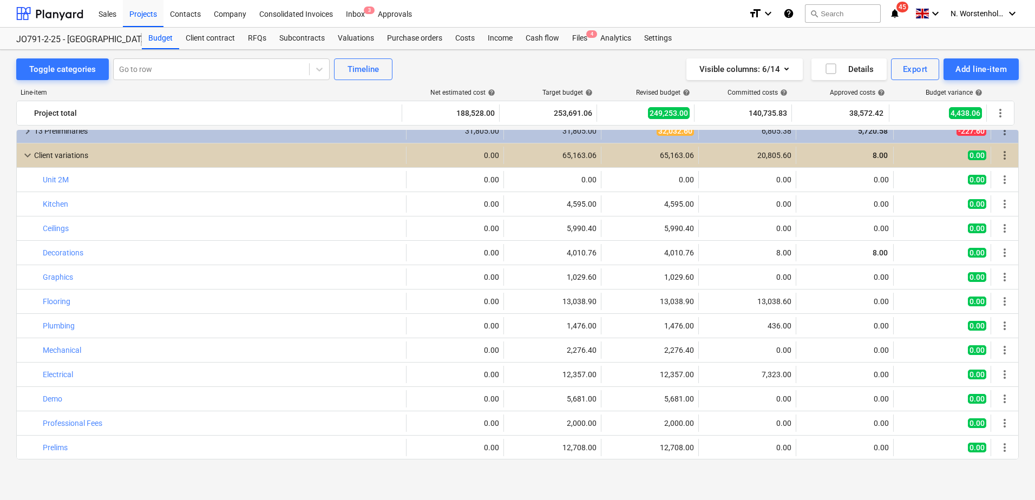
scroll to position [249, 0]
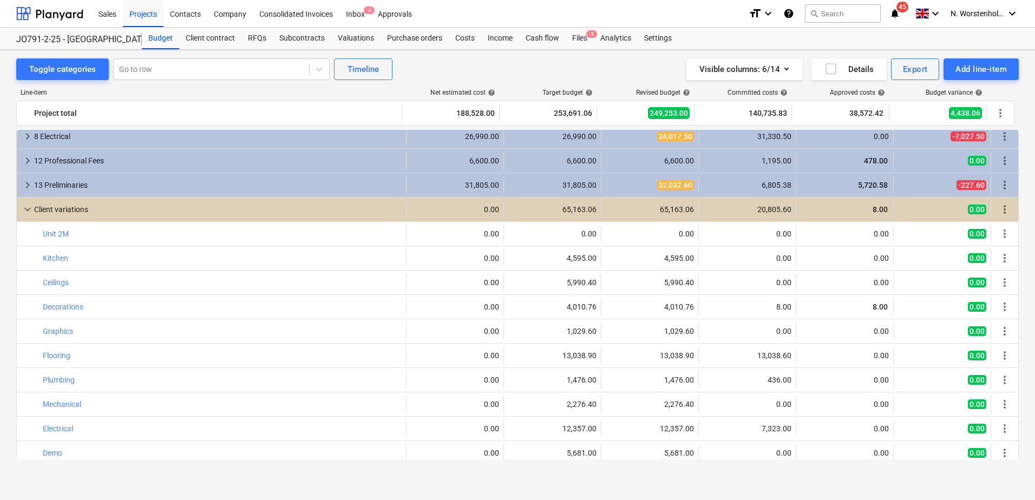
type textarea "x"
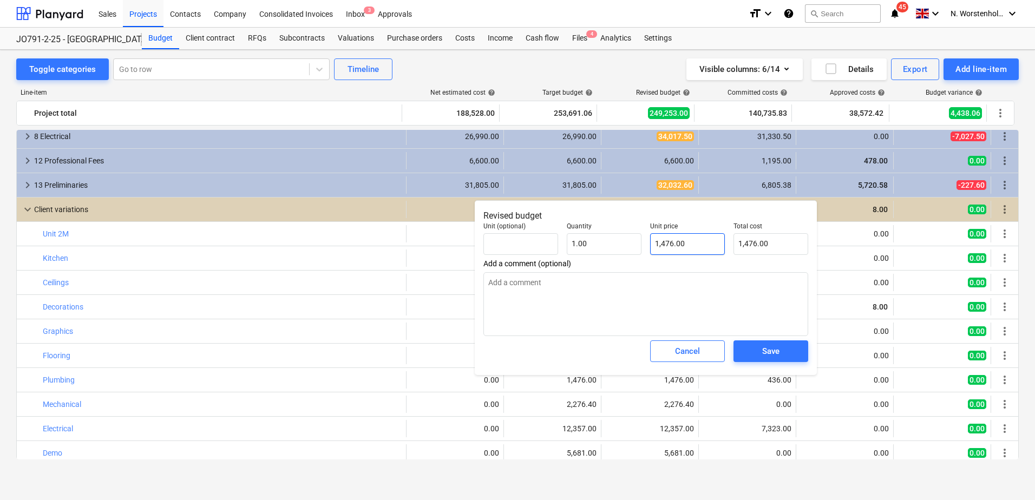
type input "1476"
drag, startPoint x: 687, startPoint y: 245, endPoint x: 629, endPoint y: 245, distance: 57.9
click at [629, 245] on div "Unit (optional) Quantity 1.00 Unit price 1476 Total cost 1,476.00" at bounding box center [645, 238] width 333 height 41
type textarea "x"
type input "0.00"
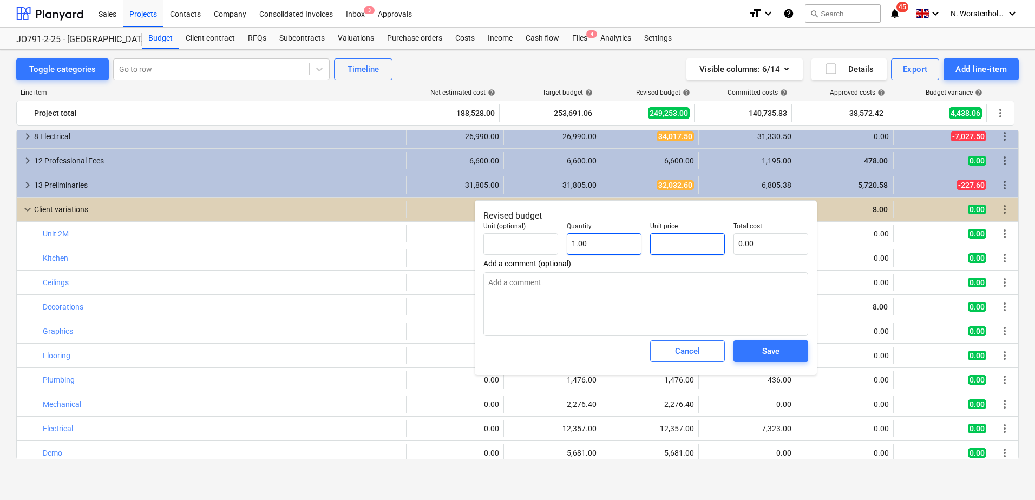
type textarea "x"
type input "4"
type input "4.00"
type textarea "x"
type input "43"
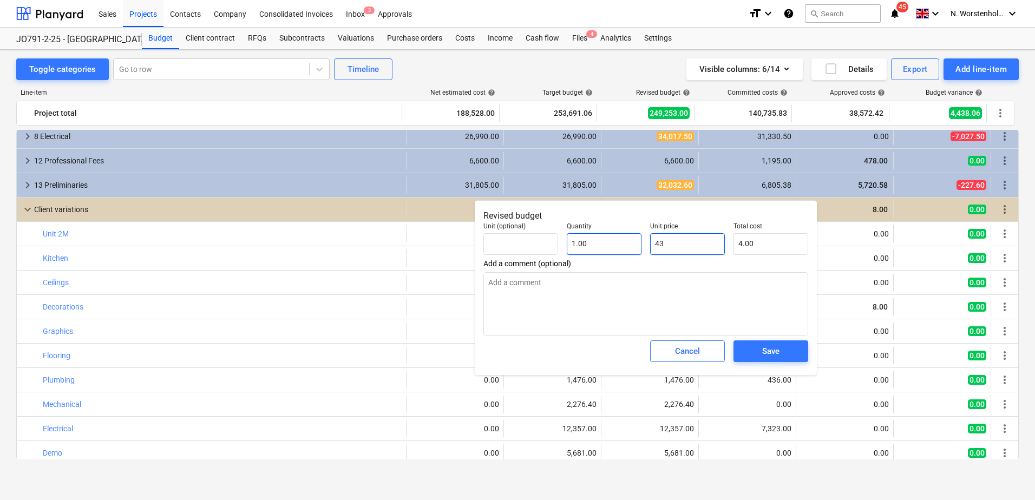
type input "43.00"
type textarea "x"
type input "436"
type input "436.00"
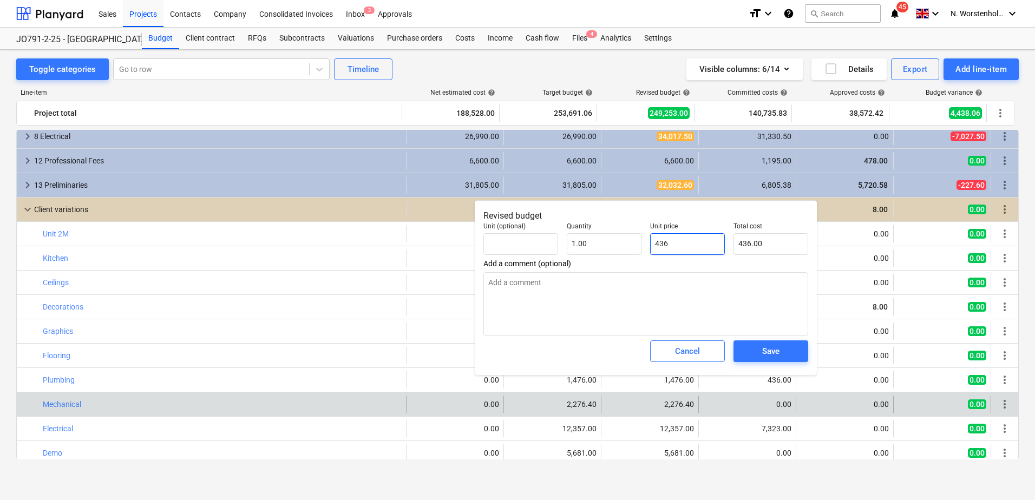
type input "436"
type textarea "x"
type input "436.00"
click at [746, 403] on div "0.00" at bounding box center [747, 404] width 88 height 9
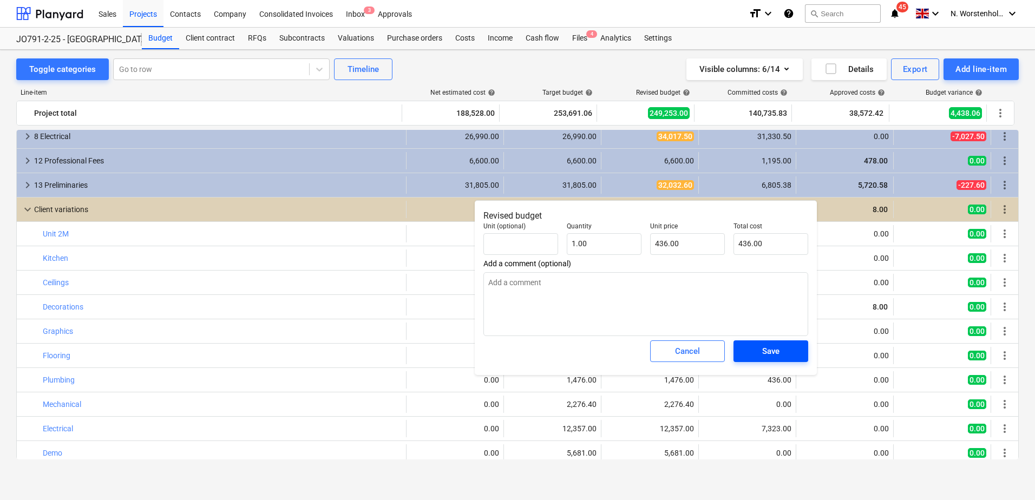
click at [772, 353] on div "Save" at bounding box center [770, 351] width 17 height 14
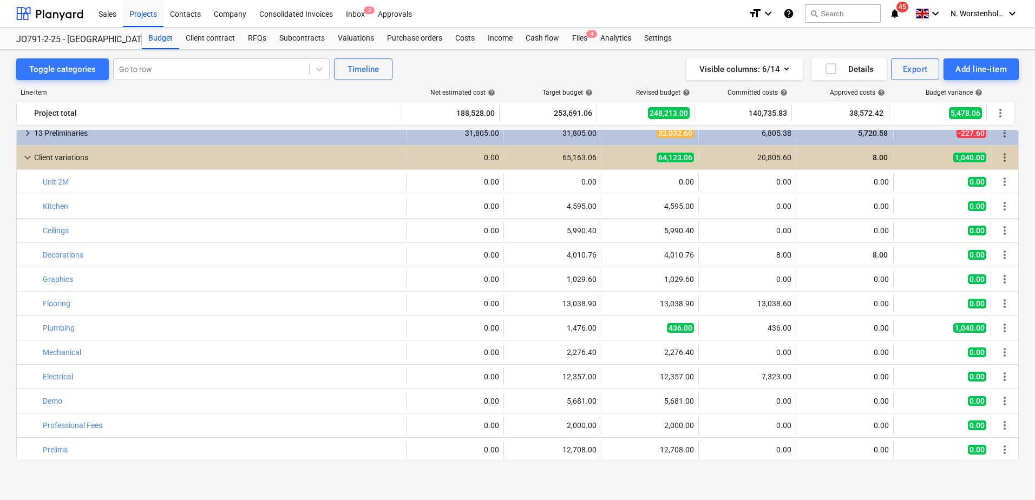
scroll to position [304, 0]
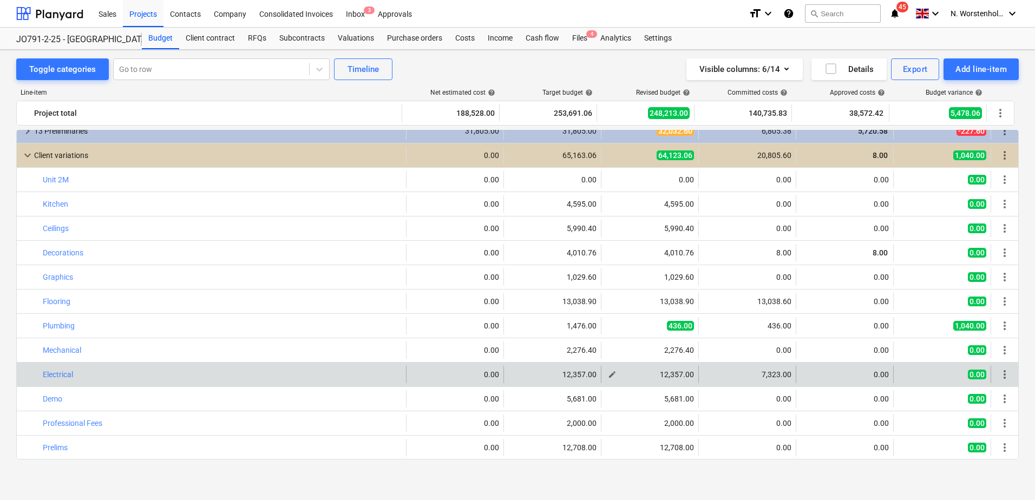
click at [608, 374] on span "edit" at bounding box center [612, 374] width 9 height 9
type textarea "x"
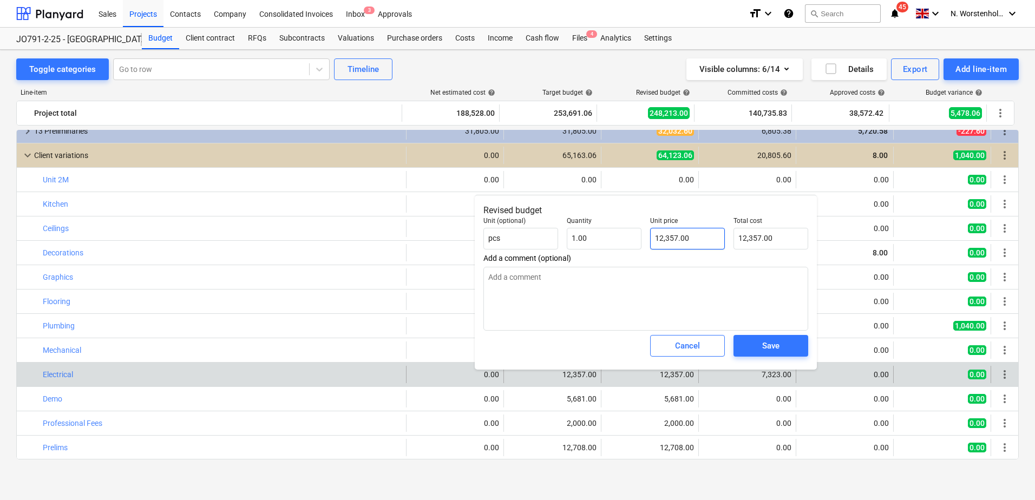
type input "12357"
click at [687, 238] on input "12357" at bounding box center [687, 239] width 75 height 22
drag, startPoint x: 687, startPoint y: 238, endPoint x: 633, endPoint y: 239, distance: 54.1
click at [633, 239] on div "Unit (optional) pcs Quantity 1.00 Unit price 12357 Total cost 12,357.00" at bounding box center [645, 233] width 333 height 41
type textarea "x"
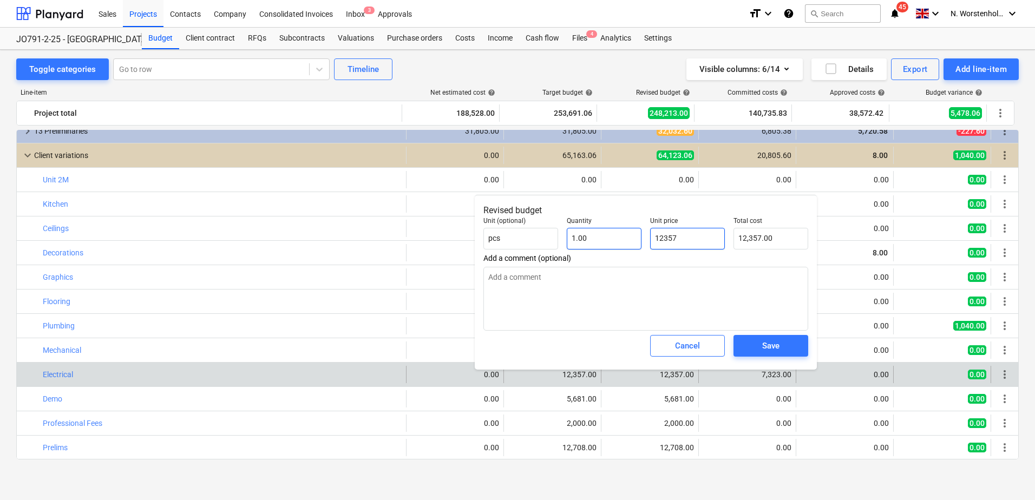
type input "7"
type input "7.00"
type textarea "x"
type input "73"
type input "73.00"
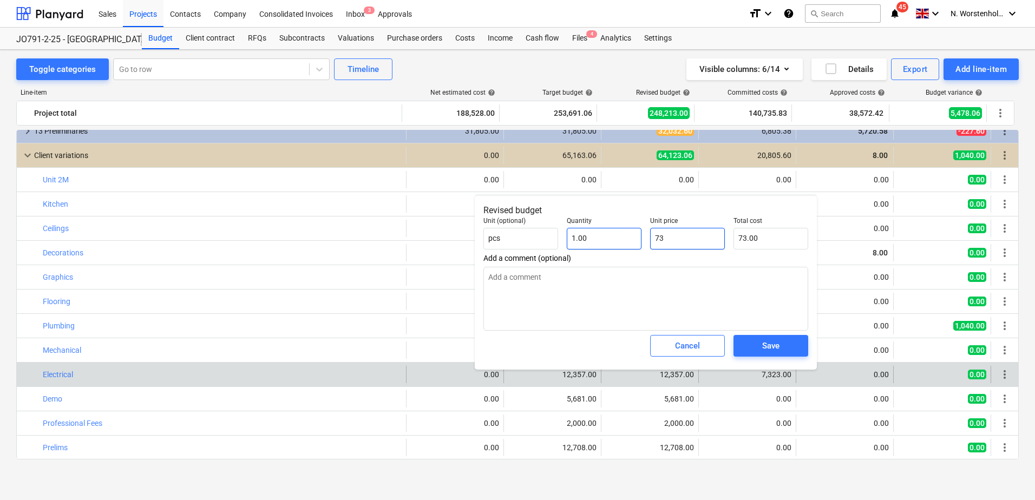
type textarea "x"
type input "732"
type input "732.00"
type textarea "x"
type input "7323"
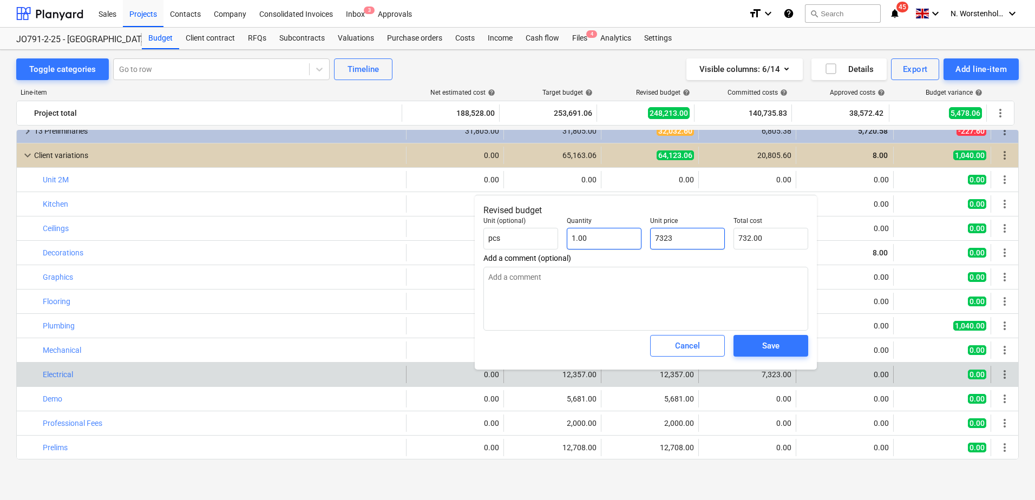
type input "7,323.00"
type input "7323"
type textarea "x"
type input "7,323.00"
click at [767, 354] on button "Save" at bounding box center [770, 346] width 75 height 22
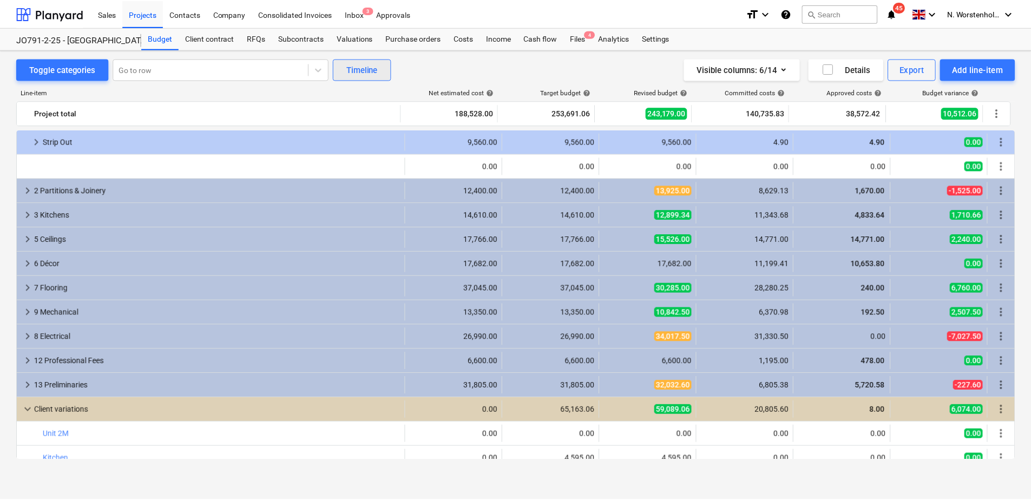
scroll to position [33, 0]
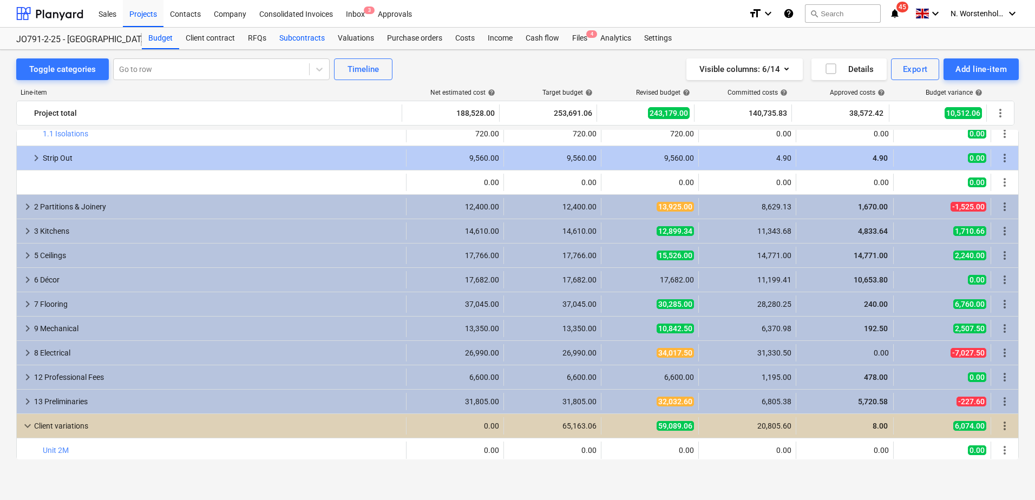
click at [308, 35] on div "Subcontracts" at bounding box center [302, 39] width 58 height 22
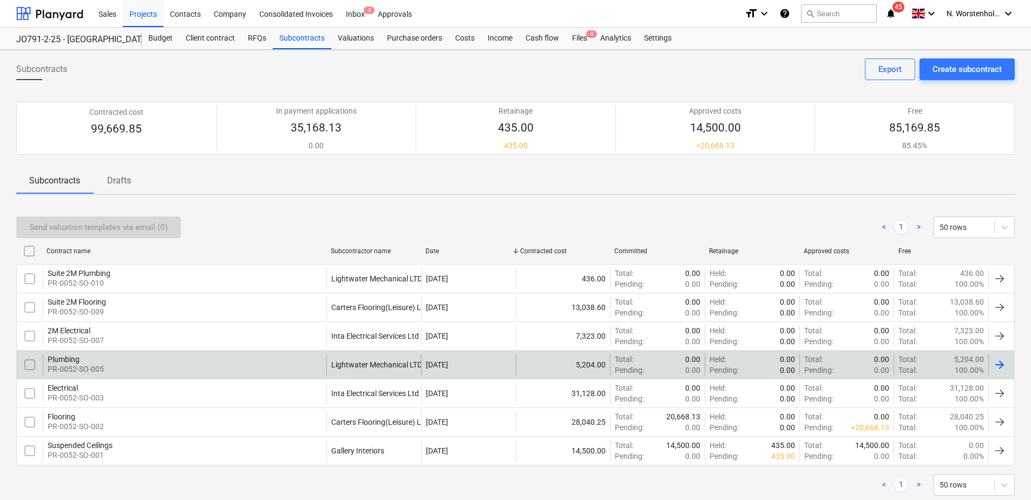
click at [69, 362] on div "Plumbing" at bounding box center [76, 359] width 56 height 9
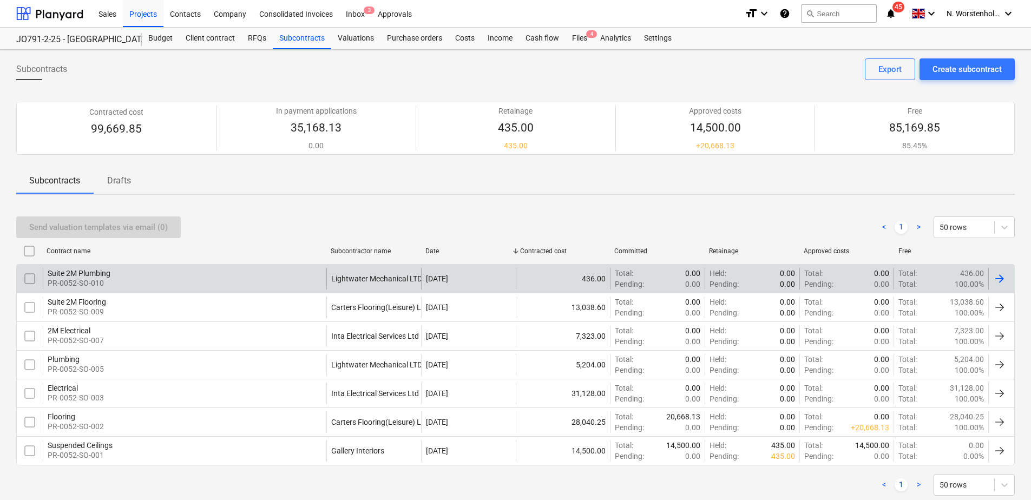
click at [82, 271] on div "Suite 2M Plumbing" at bounding box center [79, 273] width 63 height 9
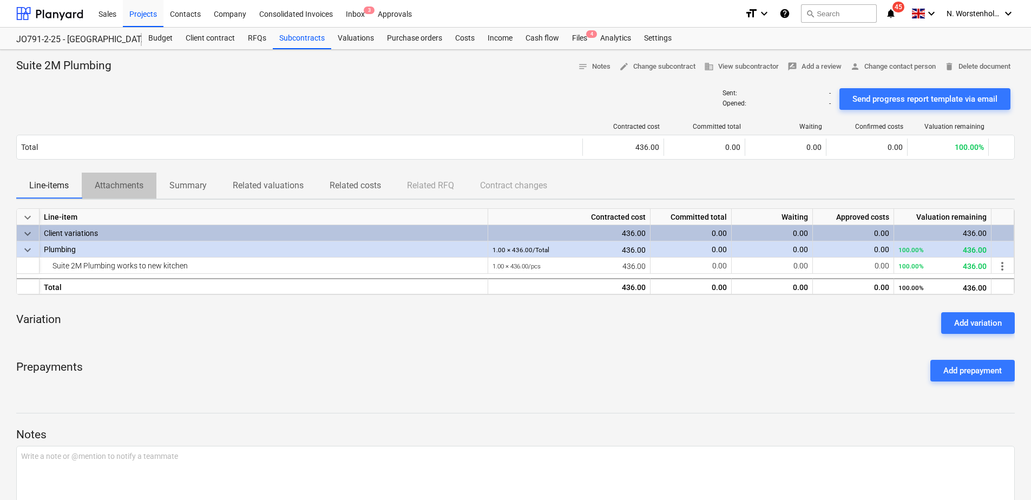
click at [134, 183] on p "Attachments" at bounding box center [119, 185] width 49 height 13
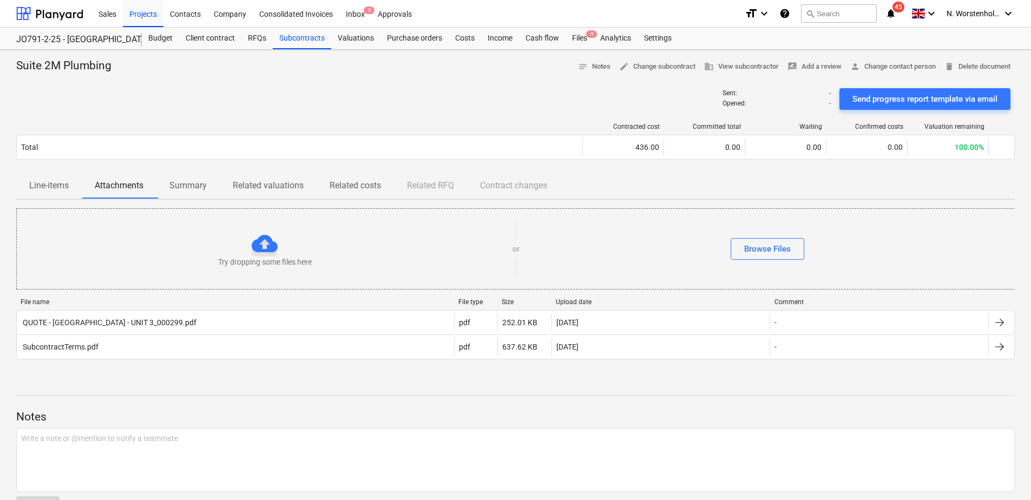
click at [51, 183] on p "Line-items" at bounding box center [49, 185] width 40 height 13
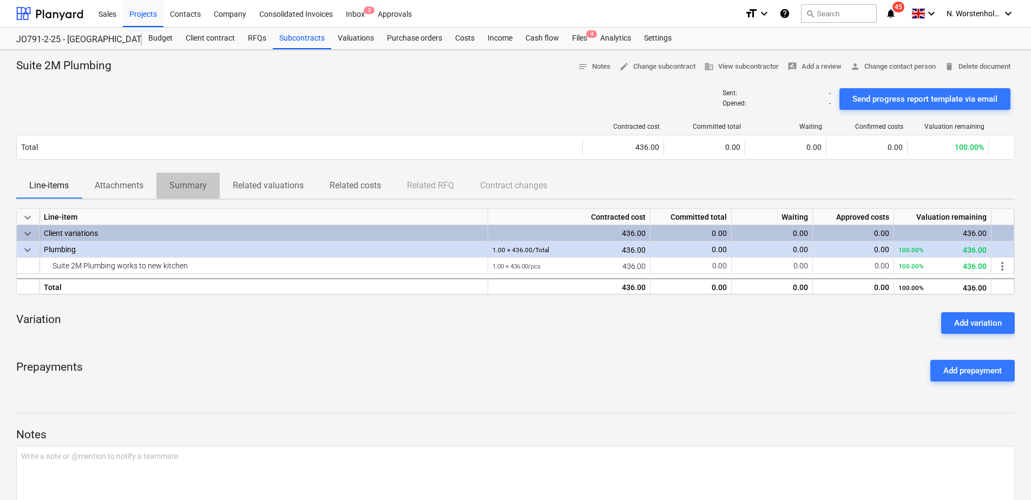
click at [177, 182] on p "Summary" at bounding box center [187, 185] width 37 height 13
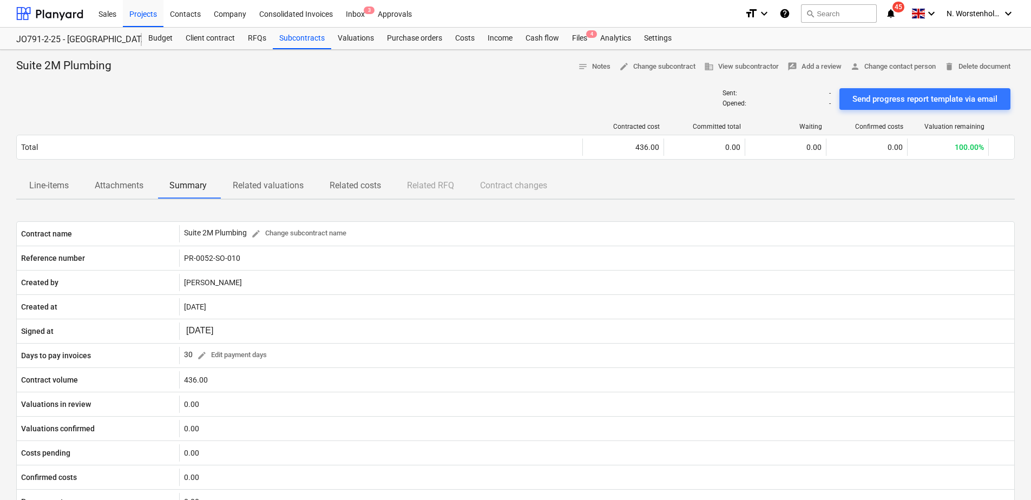
click at [280, 185] on p "Related valuations" at bounding box center [268, 185] width 71 height 13
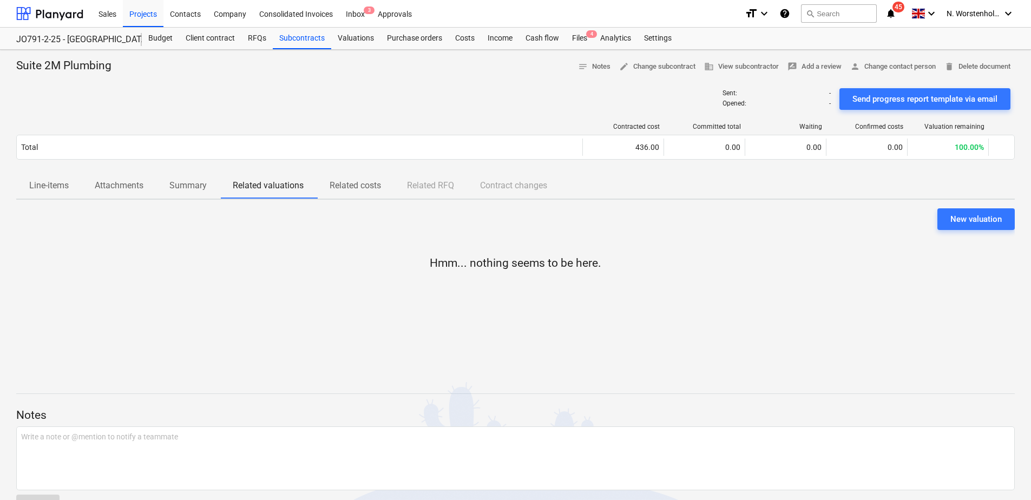
click at [368, 186] on p "Related costs" at bounding box center [355, 185] width 51 height 13
click at [431, 186] on div "Line-items Attachments Summary Related valuations Related costs Related RFQ Con…" at bounding box center [515, 186] width 998 height 26
click at [538, 186] on div "Line-items Attachments Summary Related valuations Related costs Related RFQ Con…" at bounding box center [515, 186] width 998 height 26
click at [54, 187] on p "Line-items" at bounding box center [49, 185] width 40 height 13
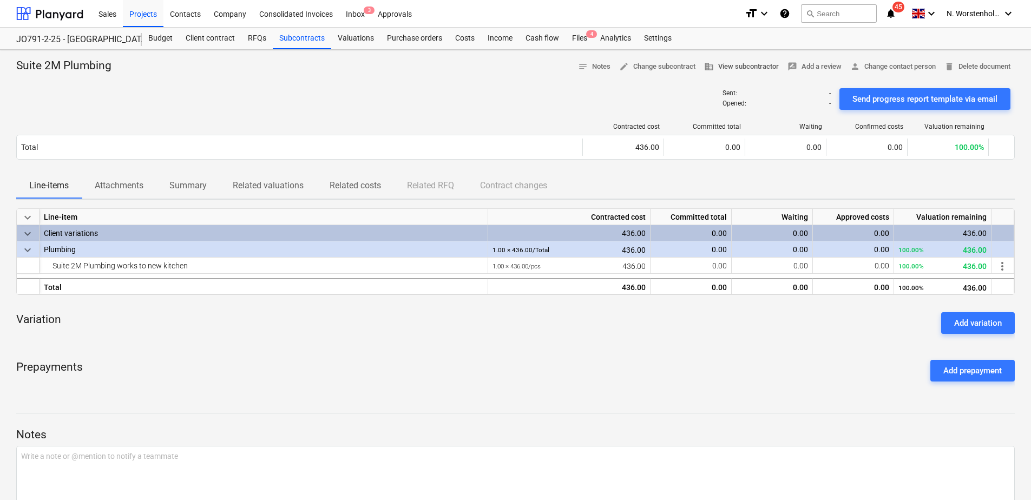
click at [737, 68] on span "business View subcontractor" at bounding box center [741, 67] width 75 height 12
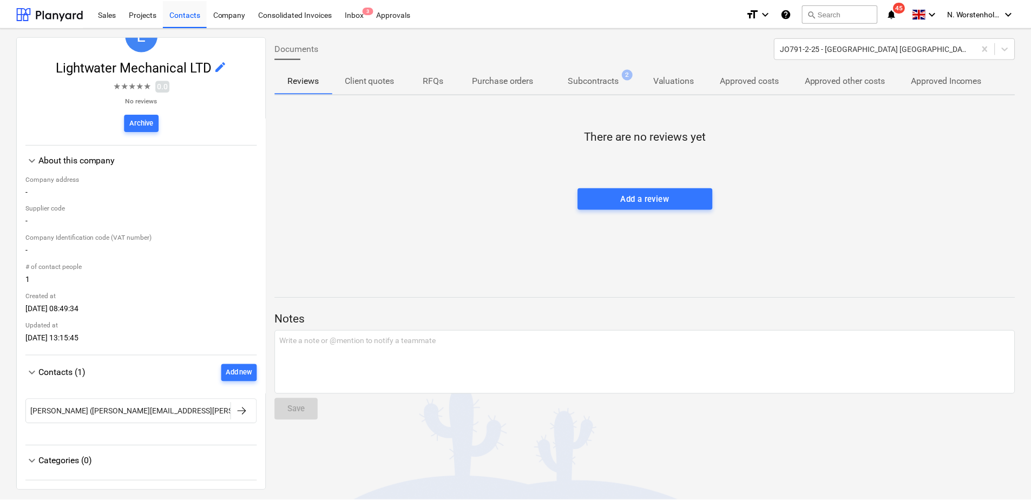
scroll to position [61, 0]
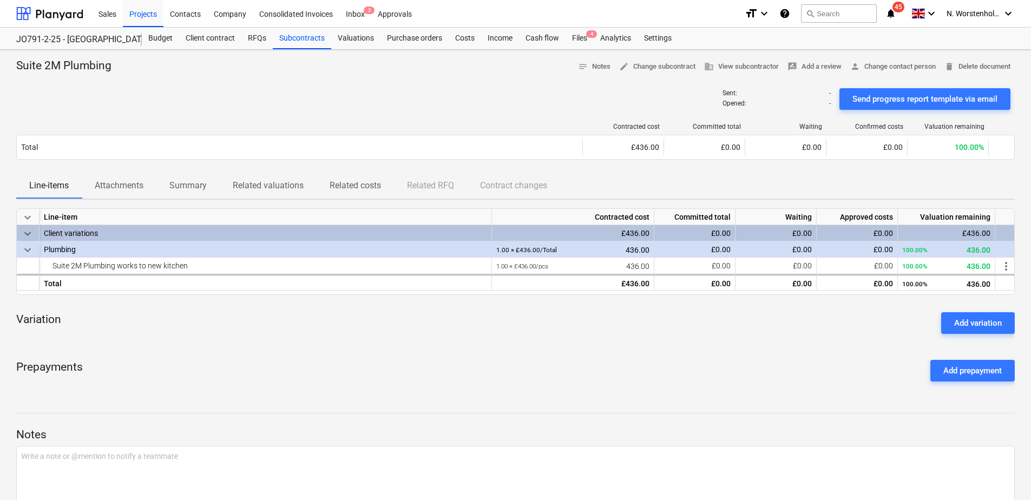
click at [211, 339] on div "Variation Add variation" at bounding box center [515, 323] width 998 height 39
click at [616, 351] on div "Prepayments Add prepayment" at bounding box center [515, 370] width 998 height 39
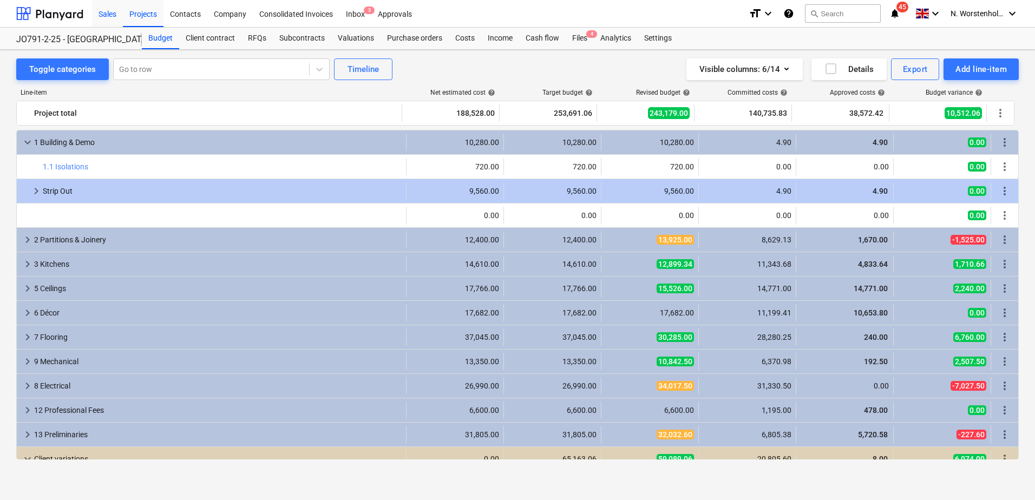
click at [109, 14] on div "Sales" at bounding box center [107, 13] width 31 height 28
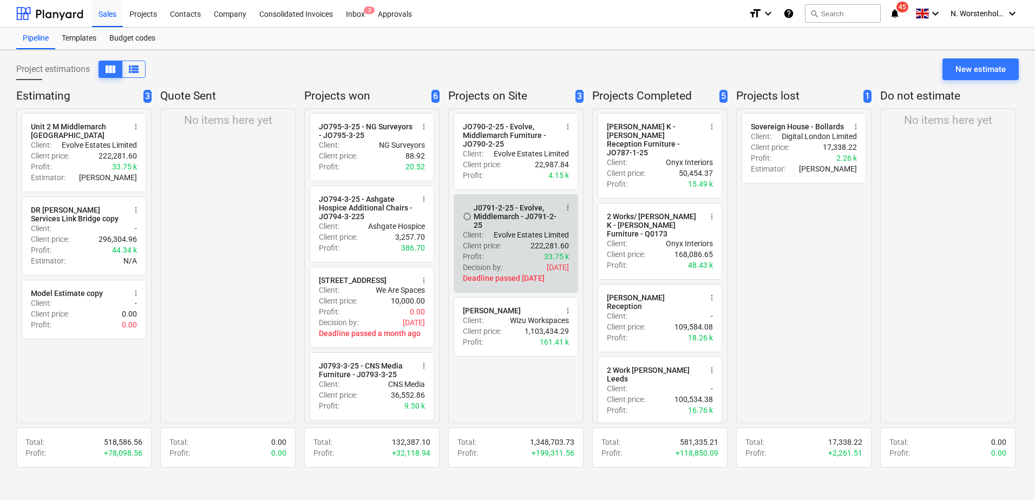
click at [504, 215] on div "J0791-2-25 - Evolve, Middlemarch - J0791-2-25" at bounding box center [515, 216] width 83 height 26
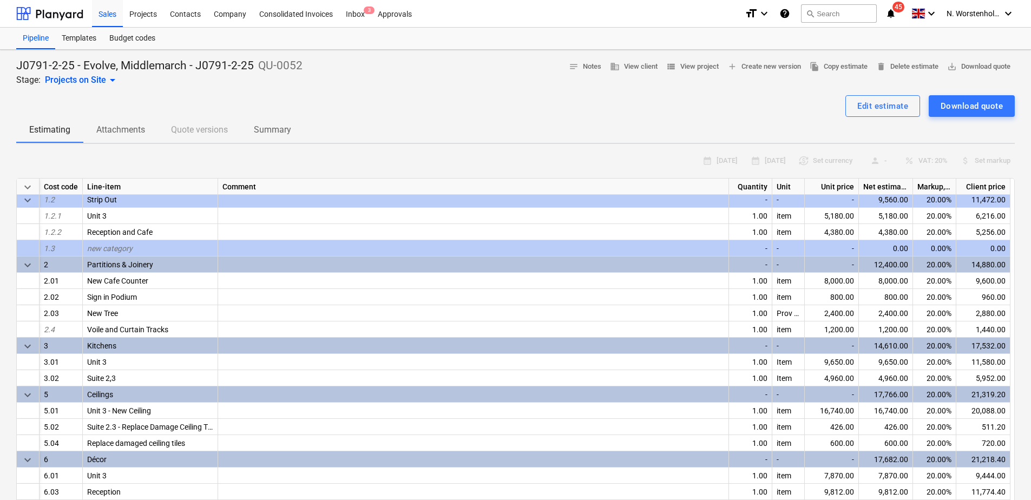
scroll to position [54, 0]
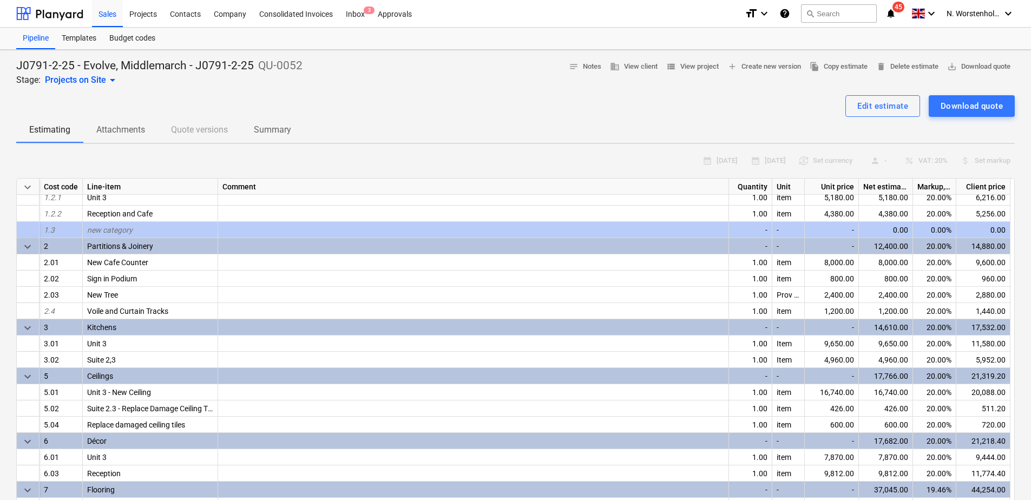
click at [429, 108] on div "Edit estimate Download quote" at bounding box center [515, 106] width 998 height 22
click at [149, 13] on div "Projects" at bounding box center [143, 13] width 41 height 28
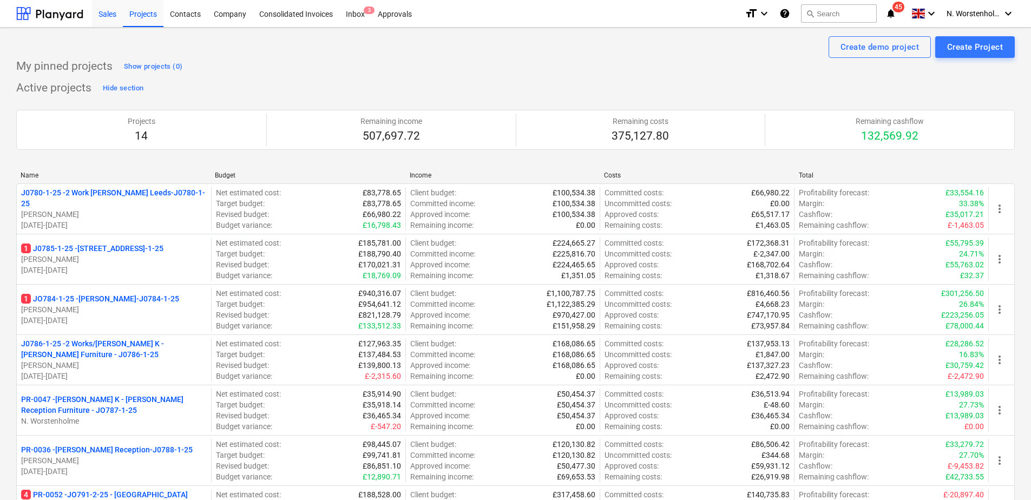
click at [97, 12] on div "Sales" at bounding box center [107, 13] width 31 height 28
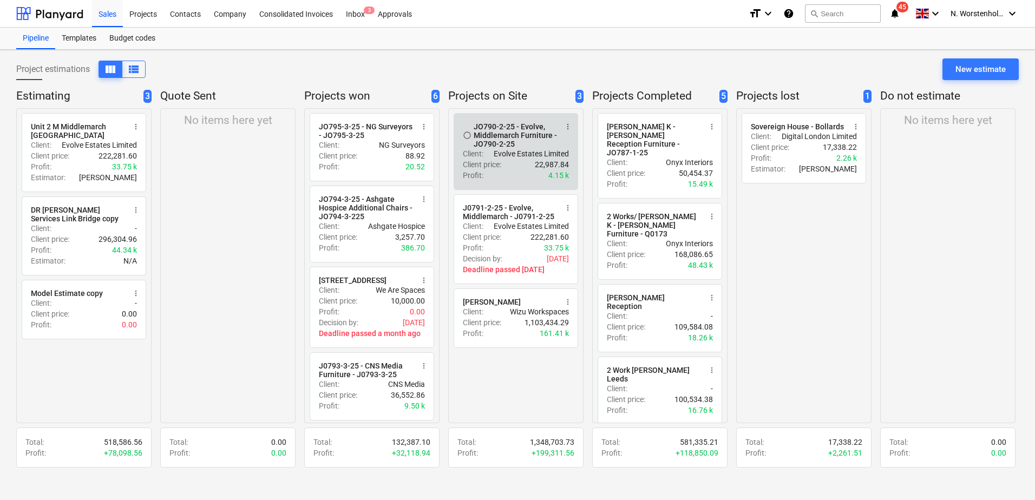
click at [508, 133] on div "JO790-2-25 - Evolve, Middlemarch Furniture - JO790-2-25" at bounding box center [515, 135] width 83 height 26
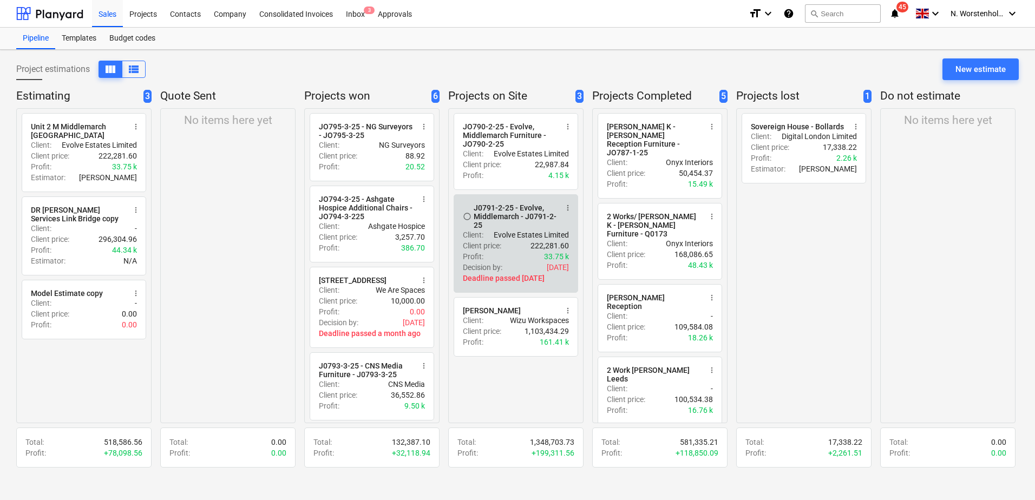
click at [503, 215] on div "J0791-2-25 - Evolve, Middlemarch - J0791-2-25" at bounding box center [515, 216] width 83 height 26
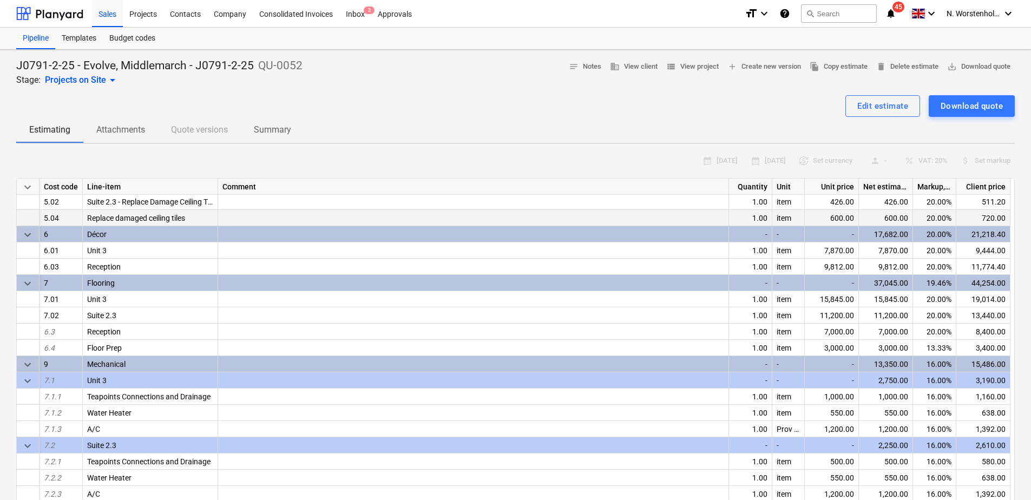
scroll to position [271, 0]
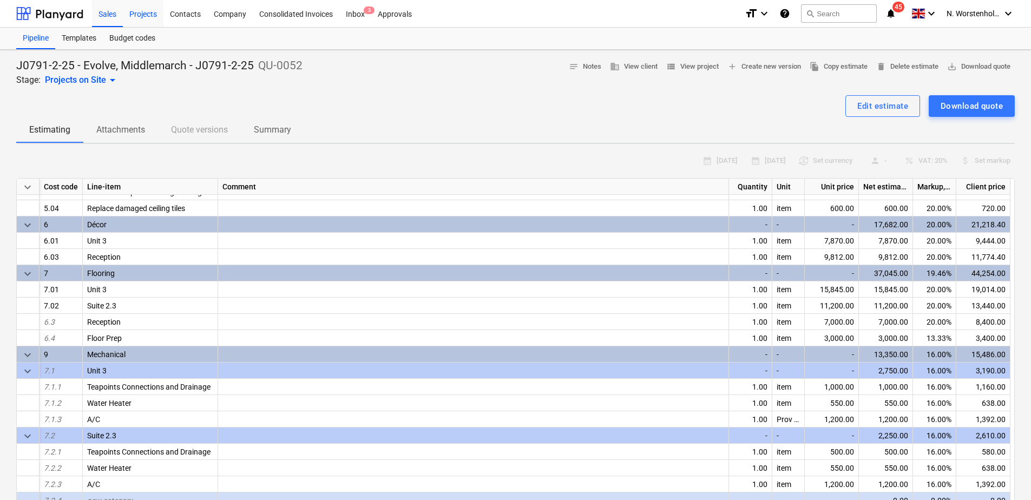
click at [146, 12] on div "Projects" at bounding box center [143, 13] width 41 height 28
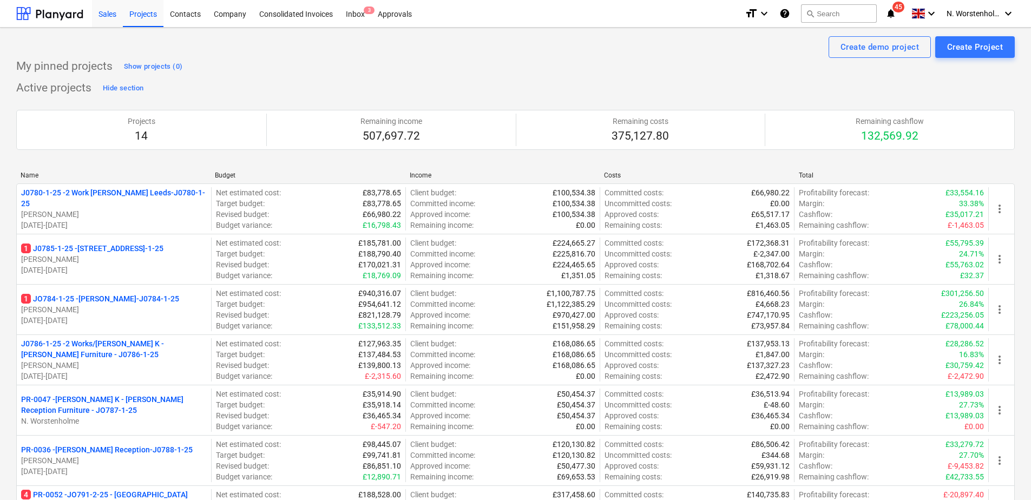
click at [111, 14] on div "Sales" at bounding box center [107, 13] width 31 height 28
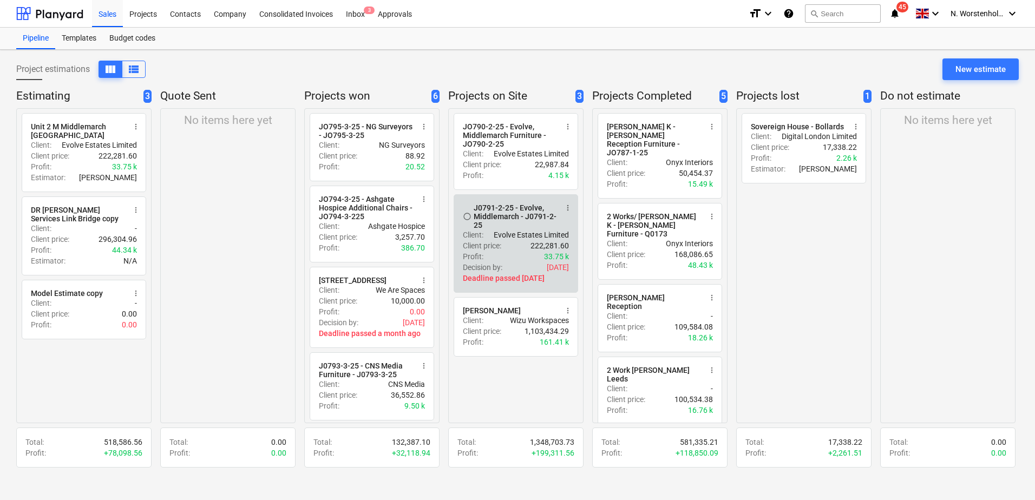
click at [508, 211] on div "J0791-2-25 - Evolve, Middlemarch - J0791-2-25" at bounding box center [515, 216] width 83 height 26
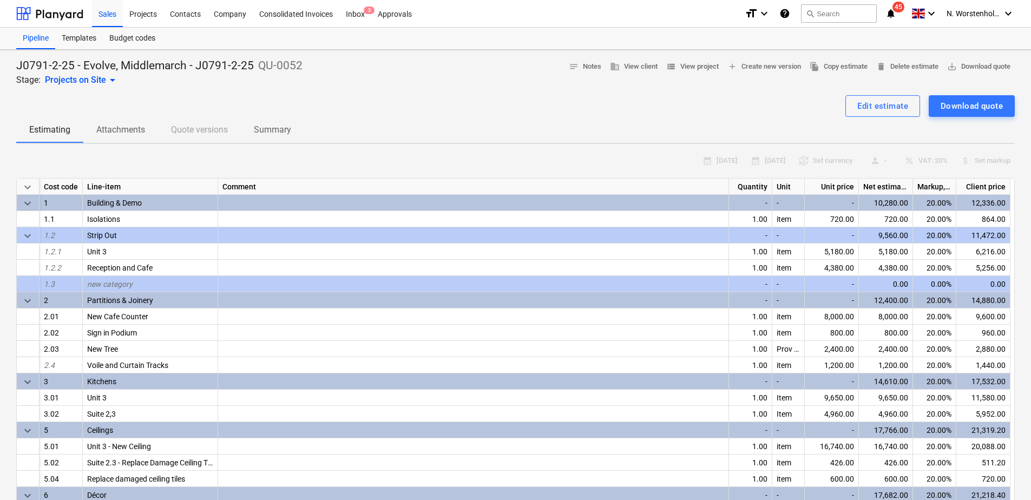
click at [877, 109] on div "Edit estimate" at bounding box center [882, 106] width 51 height 14
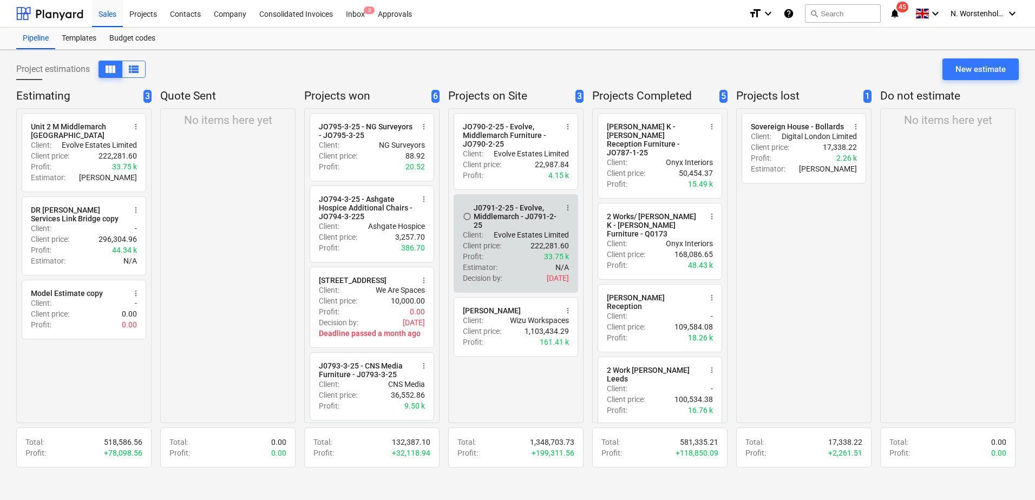
click at [521, 214] on div "J0791-2-25 - Evolve, Middlemarch - J0791-2-25" at bounding box center [515, 216] width 83 height 26
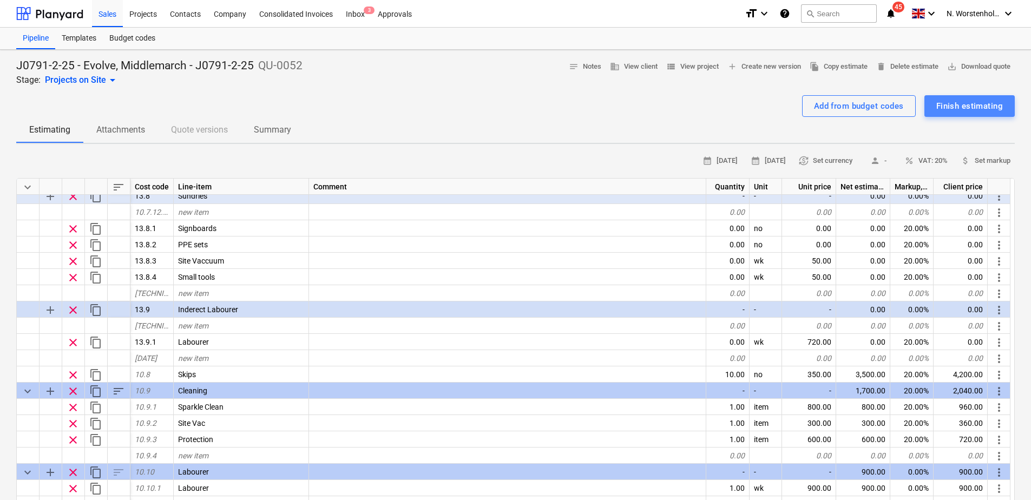
click at [974, 101] on div "Finish estimating" at bounding box center [969, 106] width 67 height 14
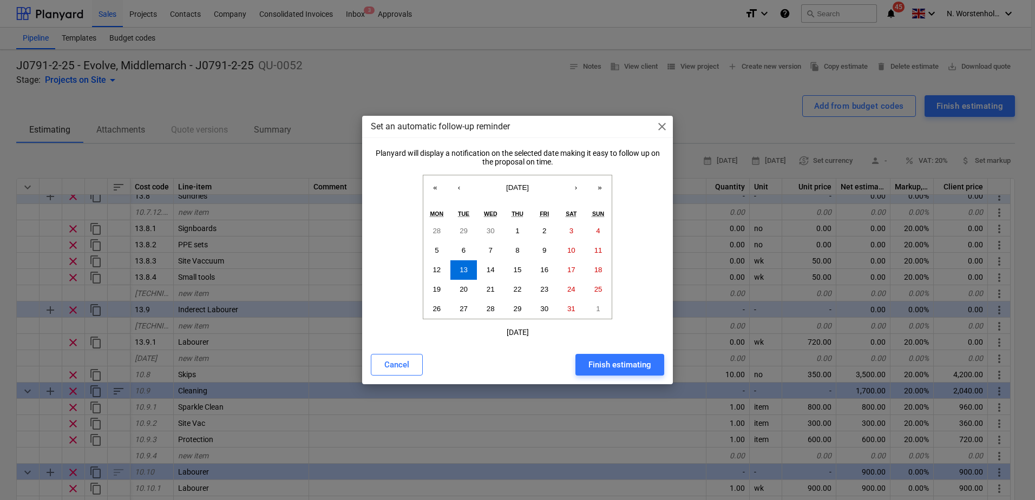
click at [632, 368] on div "Finish estimating" at bounding box center [619, 365] width 63 height 14
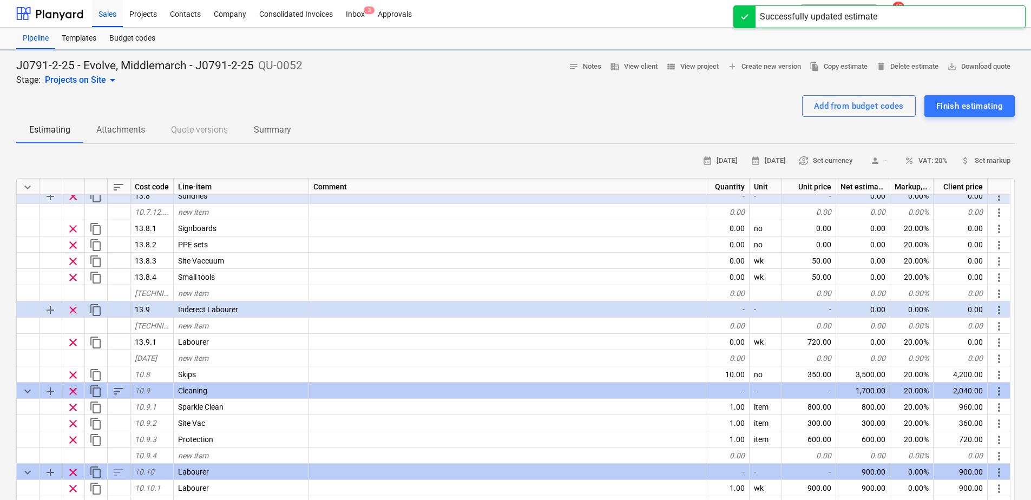
type textarea "x"
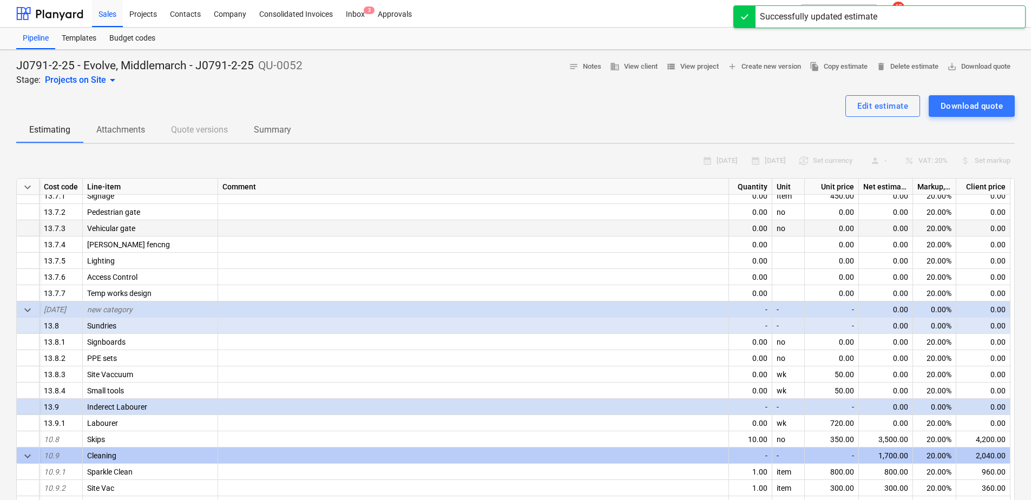
scroll to position [1436, 0]
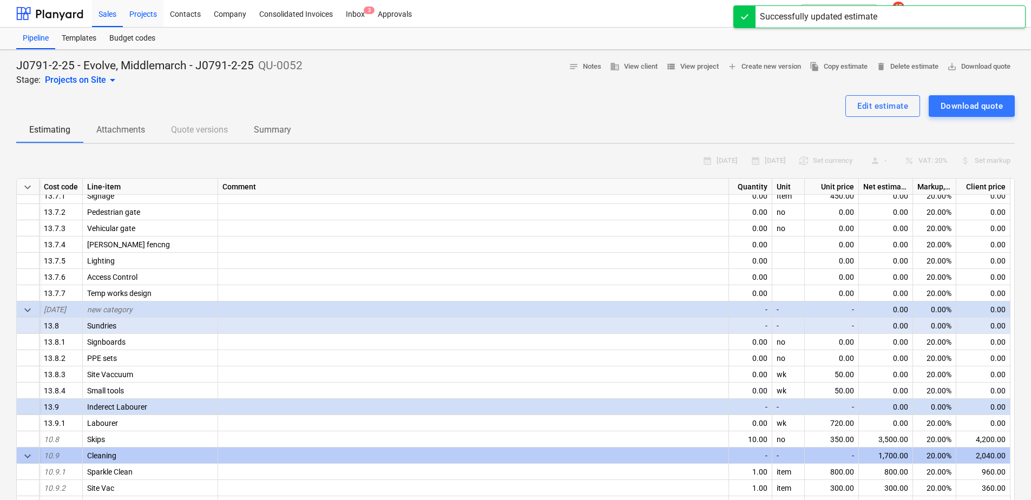
click at [146, 10] on div "Projects" at bounding box center [143, 13] width 41 height 28
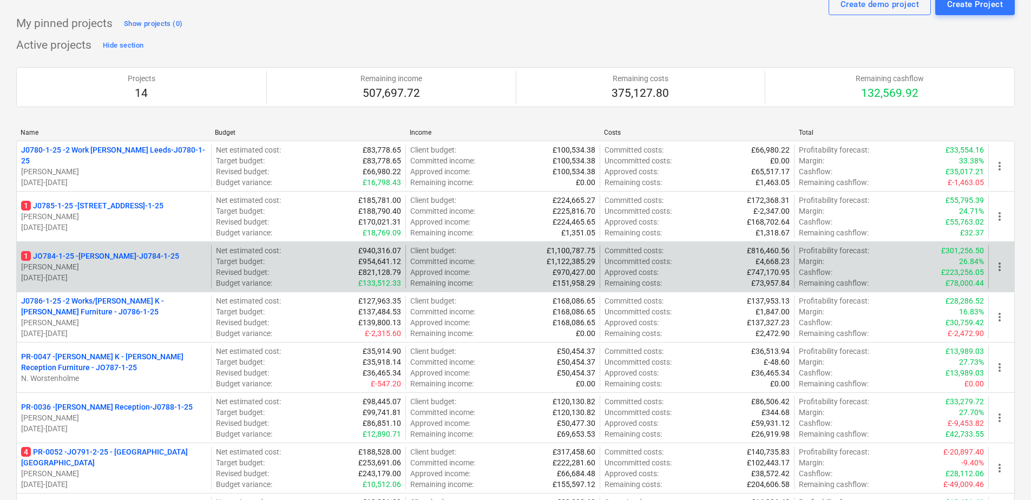
scroll to position [162, 0]
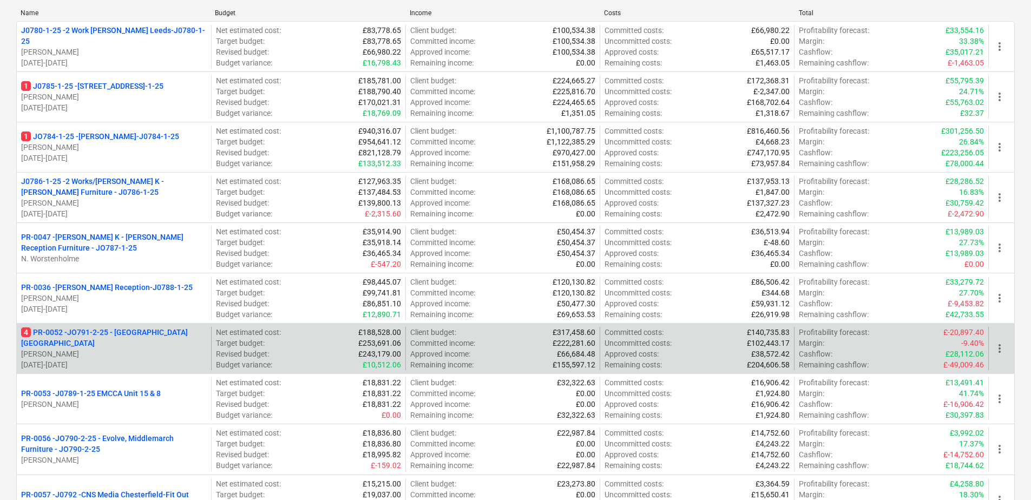
click at [132, 340] on p "4 PR-0052 - JO791-2-25 - [GEOGRAPHIC_DATA] [GEOGRAPHIC_DATA]" at bounding box center [114, 338] width 186 height 22
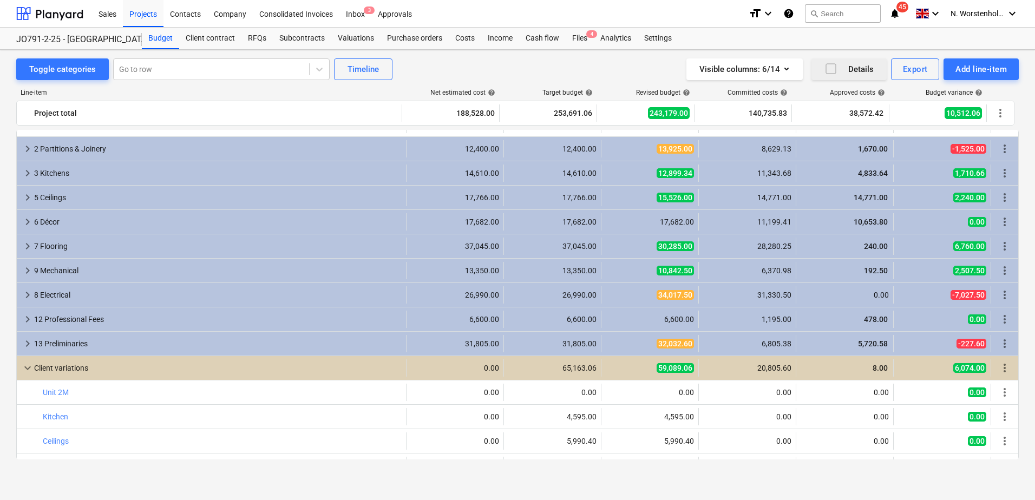
scroll to position [87, 0]
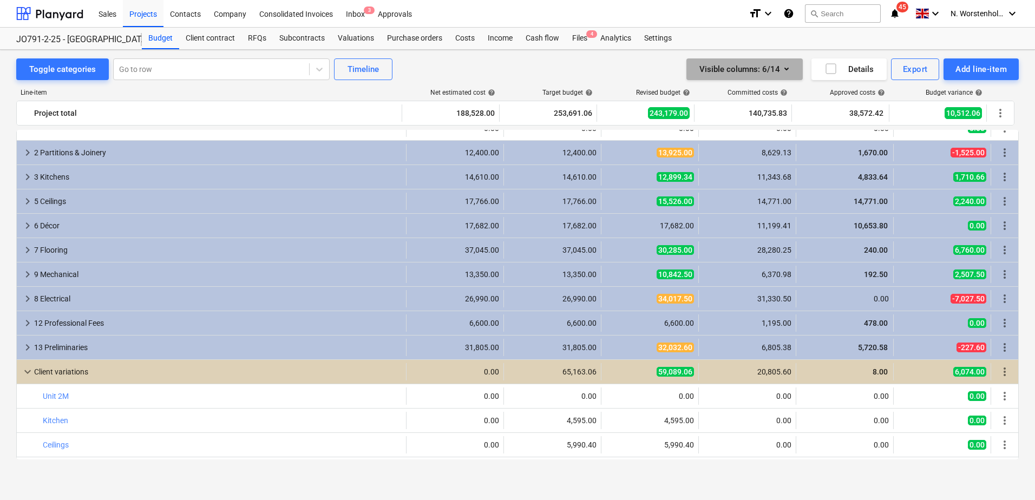
click at [787, 73] on icon "button" at bounding box center [786, 68] width 13 height 13
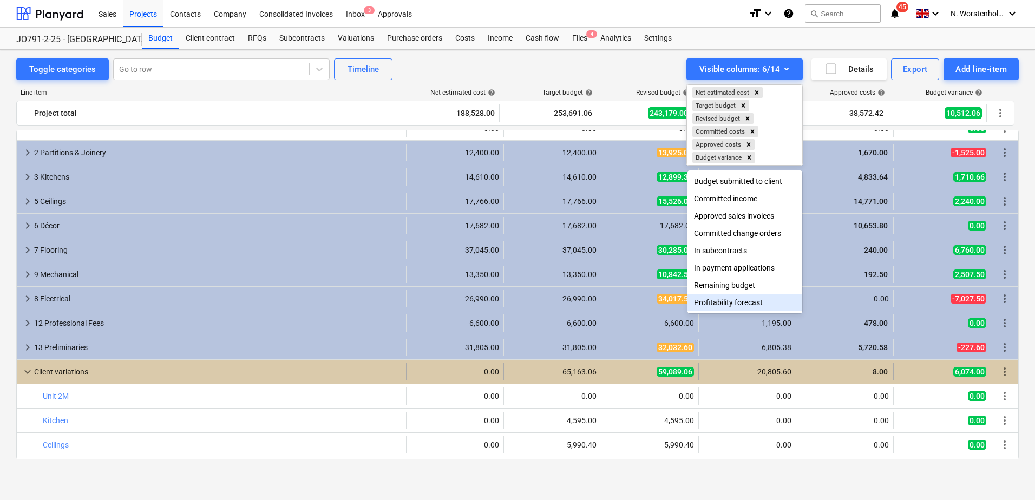
click at [410, 377] on div at bounding box center [517, 250] width 1035 height 500
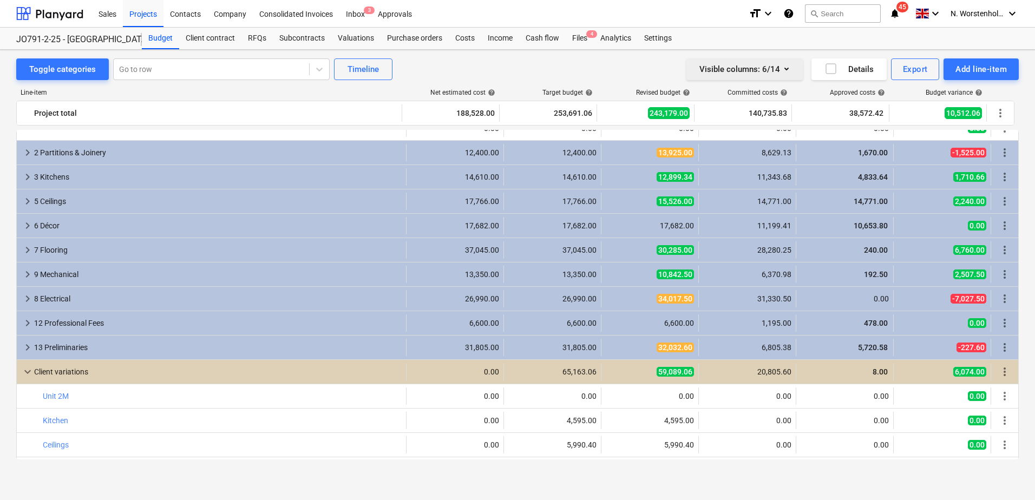
click at [789, 69] on icon "button" at bounding box center [786, 68] width 13 height 13
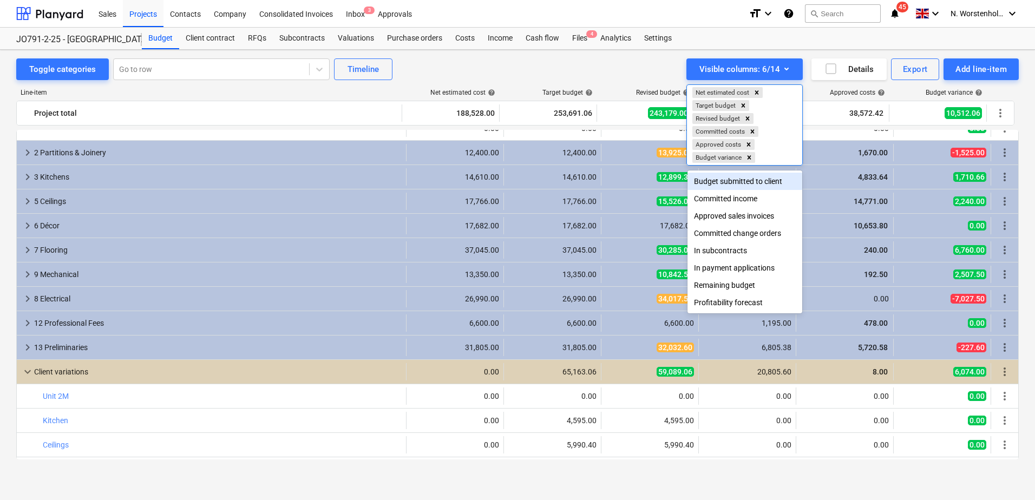
click at [738, 183] on div "Budget submitted to client" at bounding box center [744, 181] width 115 height 17
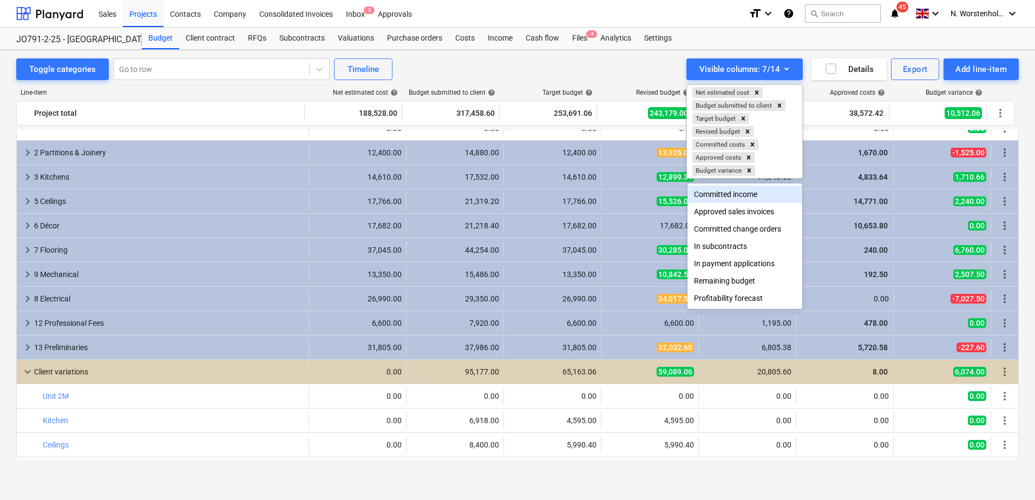
drag, startPoint x: 1015, startPoint y: 286, endPoint x: 1013, endPoint y: 312, distance: 25.6
click at [1013, 312] on div at bounding box center [517, 250] width 1035 height 500
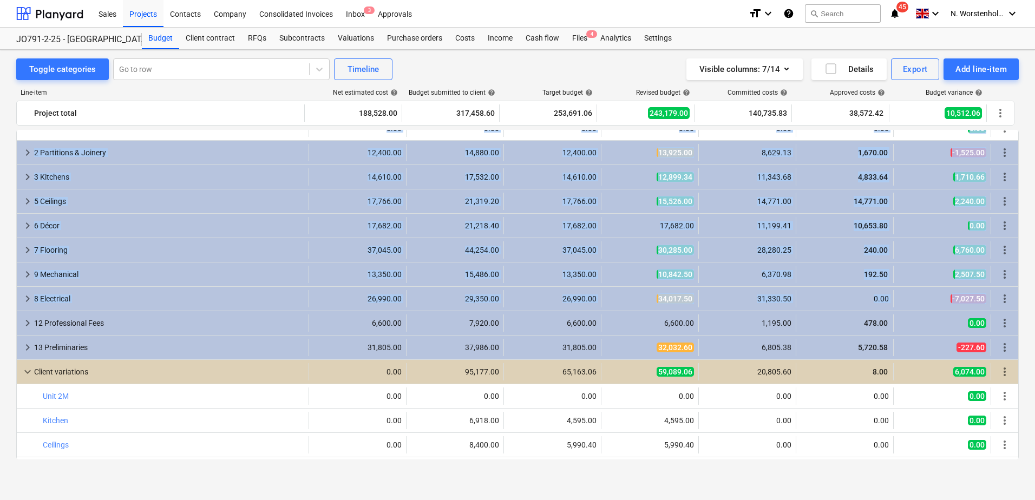
drag, startPoint x: 1014, startPoint y: 306, endPoint x: 1016, endPoint y: 324, distance: 17.5
click at [1016, 324] on div "keyboard_arrow_down 1 Building & Demo 10,280.00 12,336.00 10,280.00 10,280.00 4…" at bounding box center [517, 295] width 1002 height 330
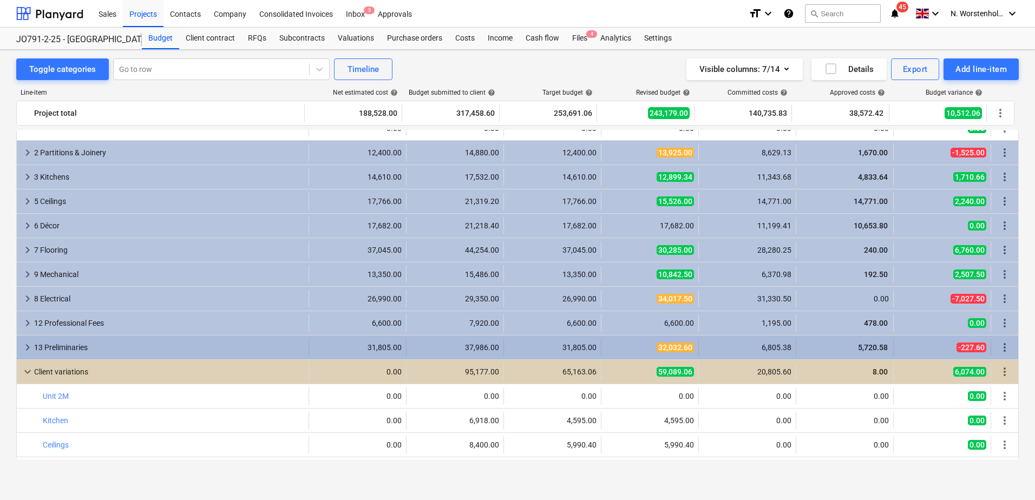
click at [753, 346] on div "6,805.38" at bounding box center [747, 347] width 88 height 9
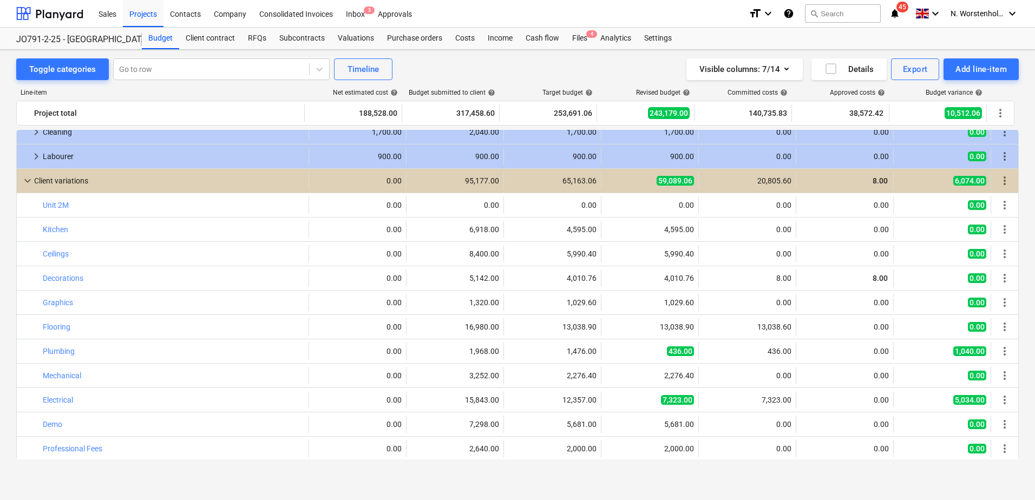
scroll to position [547, 0]
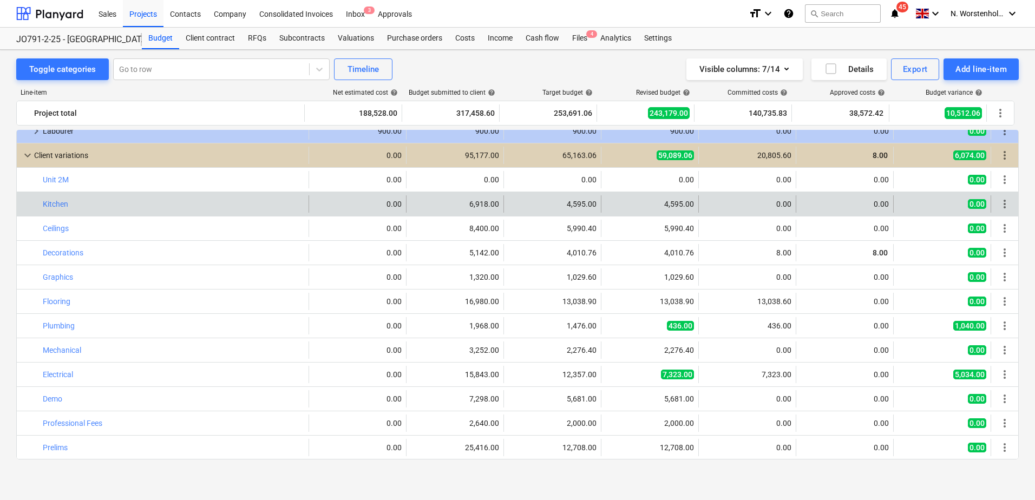
click at [376, 211] on div "edit 0.00" at bounding box center [357, 203] width 88 height 17
click at [316, 203] on span "edit" at bounding box center [320, 204] width 9 height 9
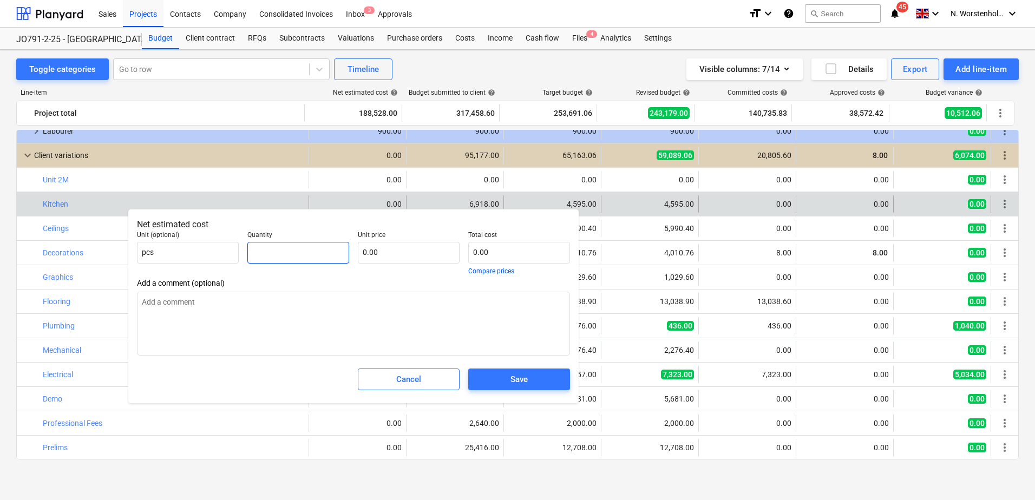
click at [310, 258] on input "text" at bounding box center [298, 253] width 102 height 22
type input "1.00"
click at [393, 252] on input "text" at bounding box center [409, 253] width 102 height 22
type input "6"
type input "6.00"
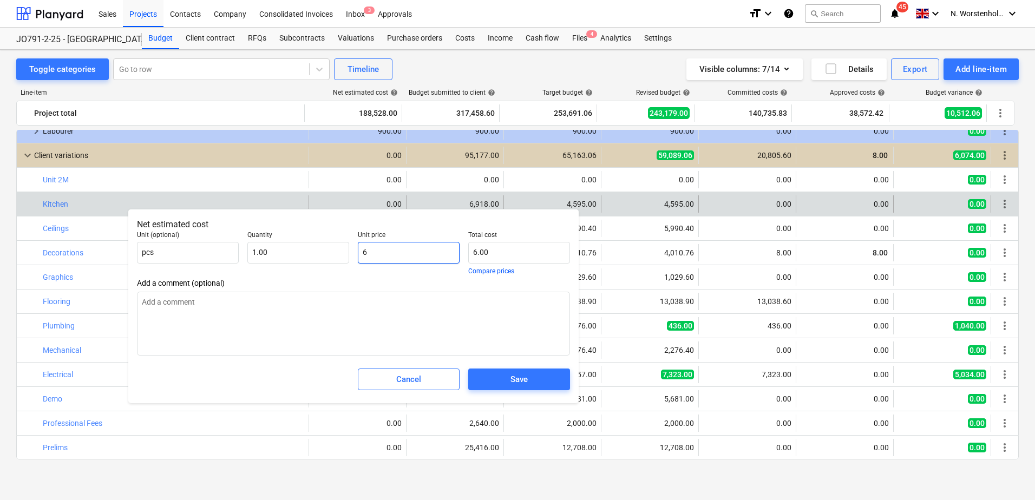
type input "69"
type input "69.00"
type input "691"
type input "691.00"
type input "6918"
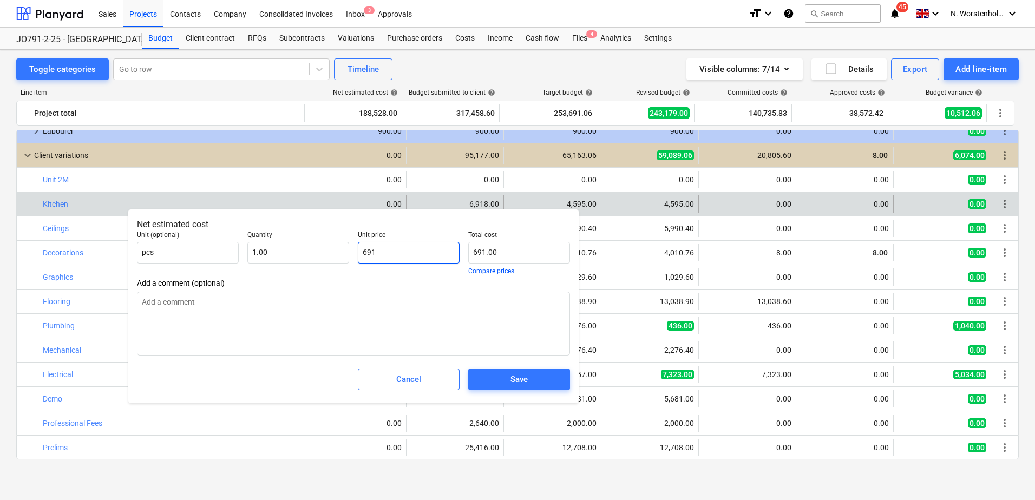
type input "6,918.00"
click at [526, 384] on div "Save" at bounding box center [518, 379] width 17 height 14
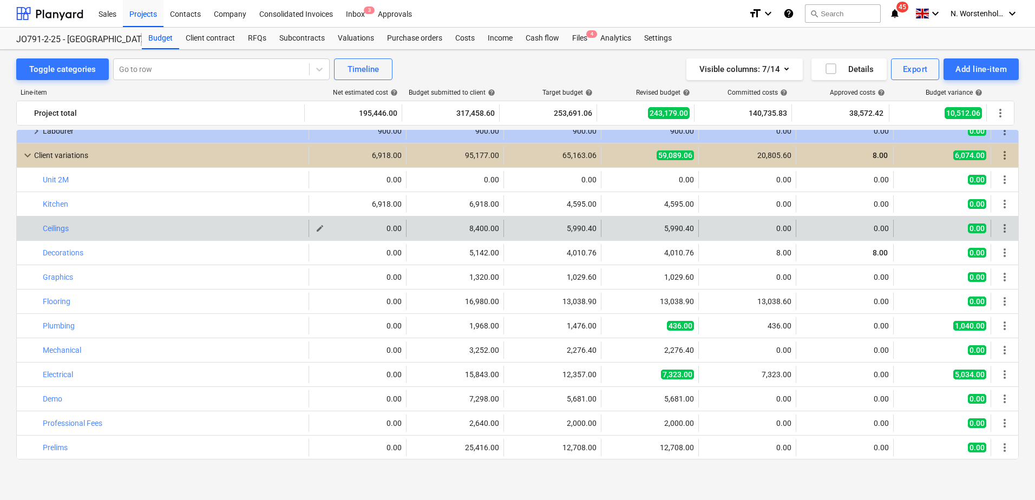
click at [316, 228] on span "edit" at bounding box center [320, 228] width 9 height 9
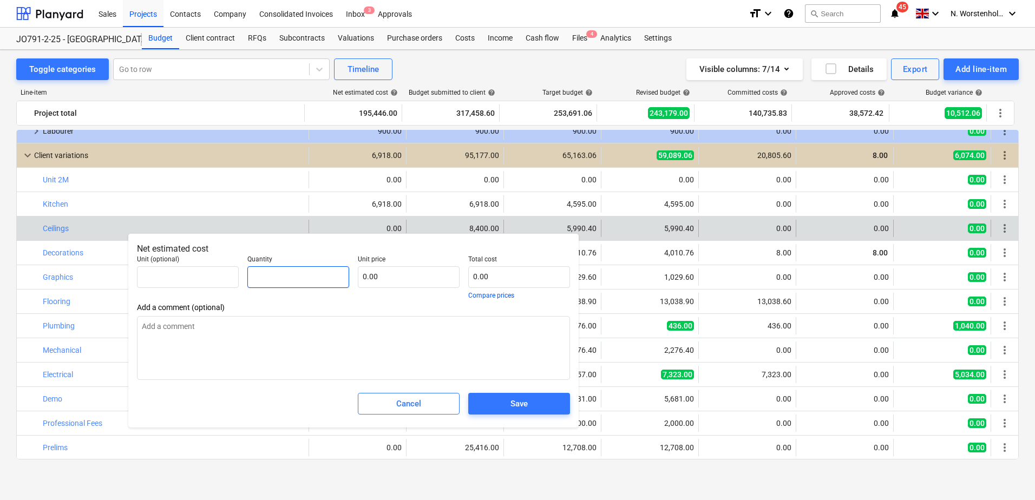
click at [317, 275] on input "text" at bounding box center [298, 277] width 102 height 22
type input "1.00"
click at [388, 274] on input "text" at bounding box center [409, 277] width 102 height 22
type input "8"
type input "8.00"
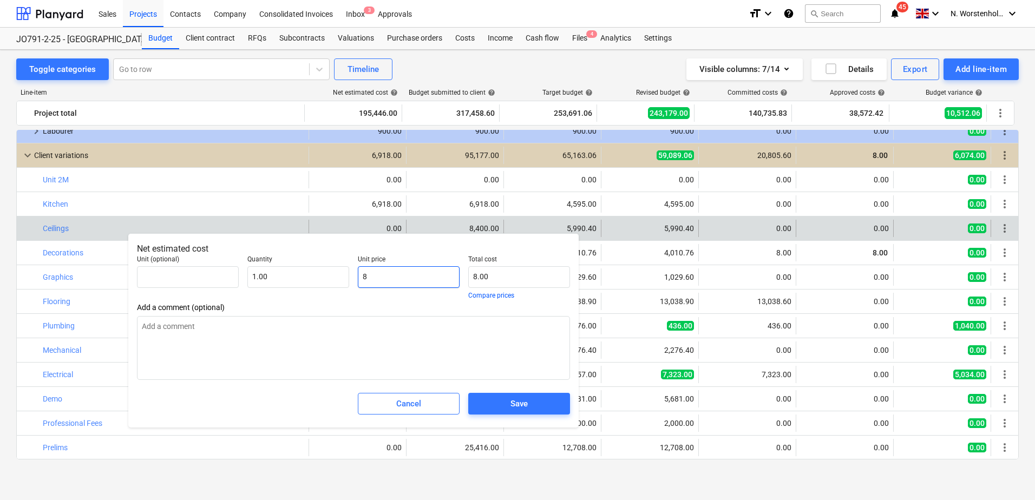
type input "84"
type input "84.00"
type input "840"
type input "840.00"
type input "8400"
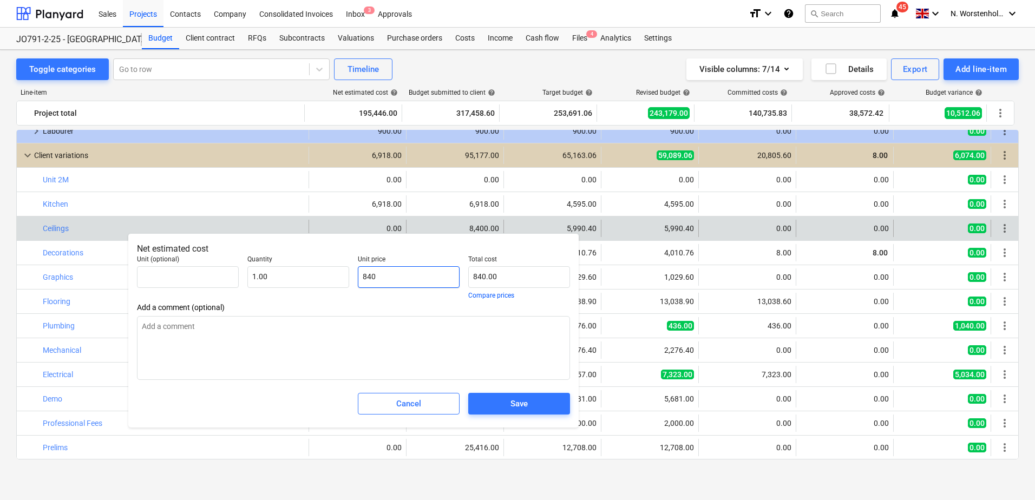
type input "8,400.00"
click at [521, 401] on div "Save" at bounding box center [518, 404] width 17 height 14
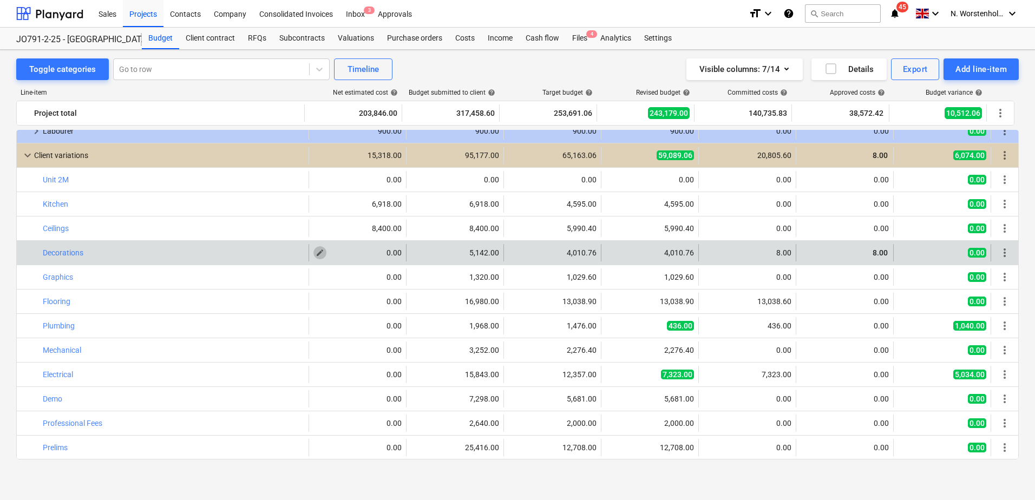
click at [316, 253] on span "edit" at bounding box center [320, 252] width 9 height 9
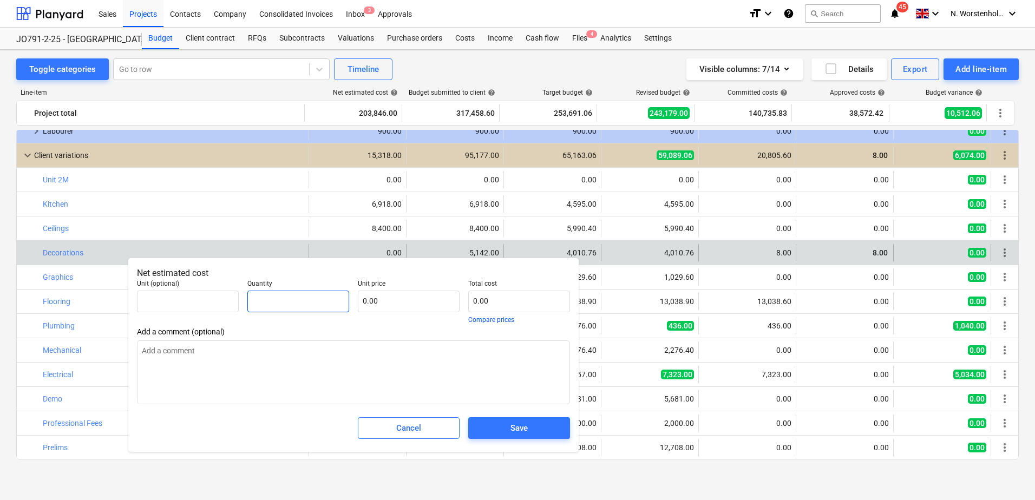
click at [275, 304] on input "text" at bounding box center [298, 302] width 102 height 22
type input "1.00"
click at [395, 300] on input "text" at bounding box center [409, 302] width 102 height 22
type input "6"
type input "6.00"
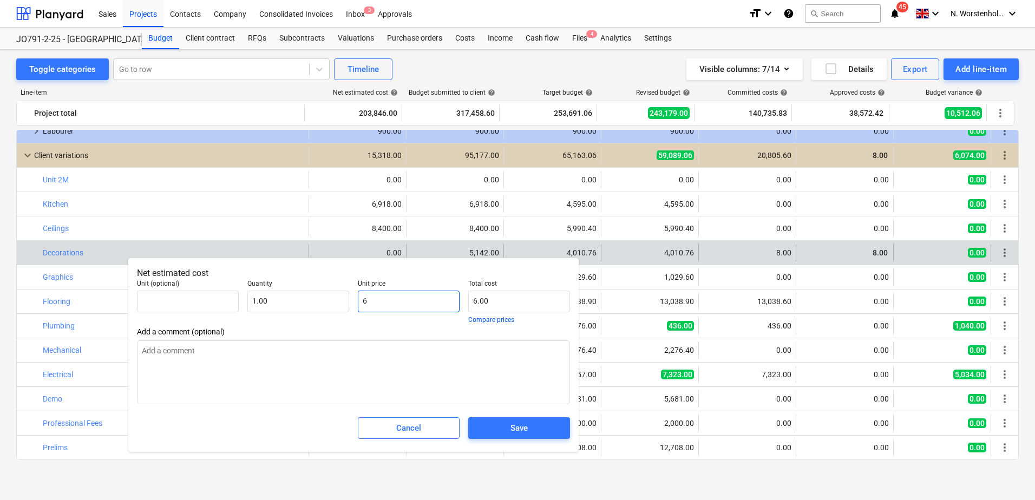
type input "64"
type input "64.00"
type input "646"
type input "646.00"
type input "6462"
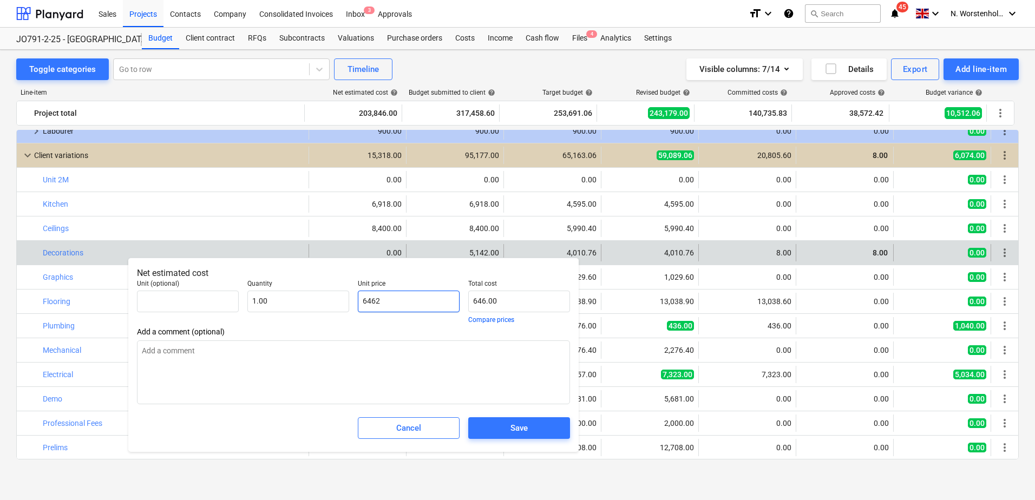
type input "6,462.00"
click at [520, 431] on div "Save" at bounding box center [518, 428] width 17 height 14
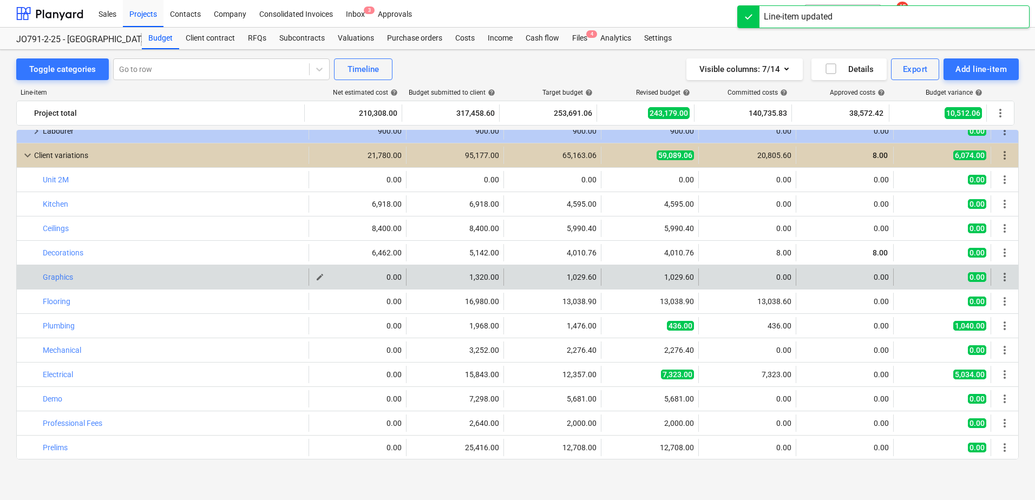
click at [318, 279] on span "edit" at bounding box center [320, 277] width 9 height 9
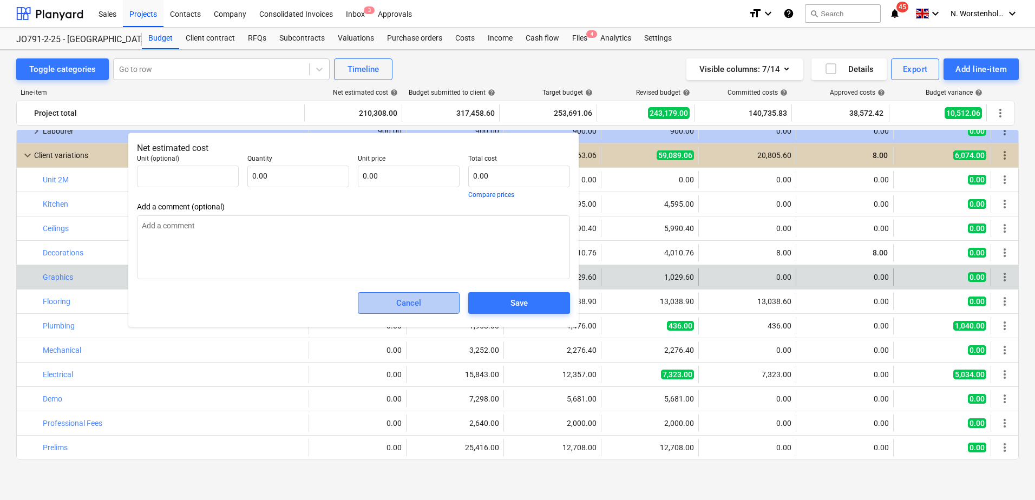
click at [412, 303] on div "Cancel" at bounding box center [408, 303] width 25 height 14
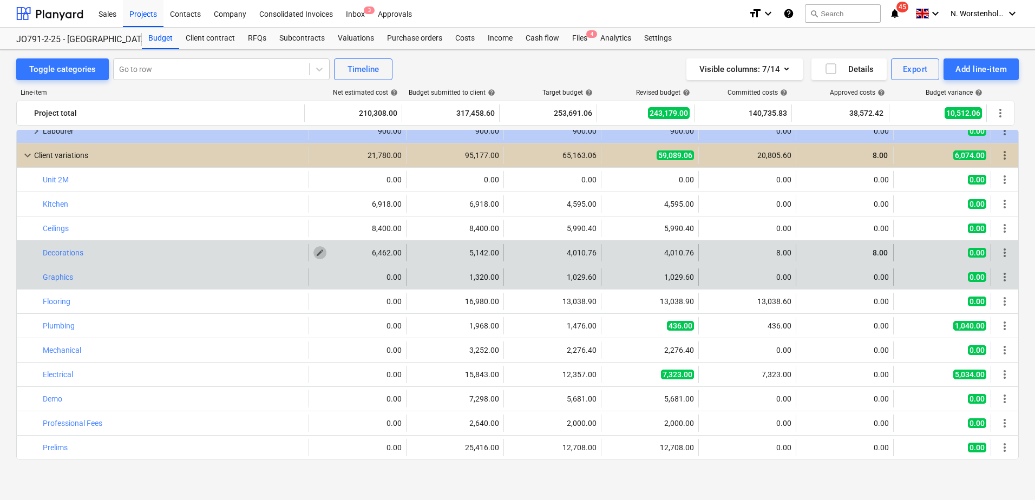
click at [316, 251] on span "edit" at bounding box center [320, 252] width 9 height 9
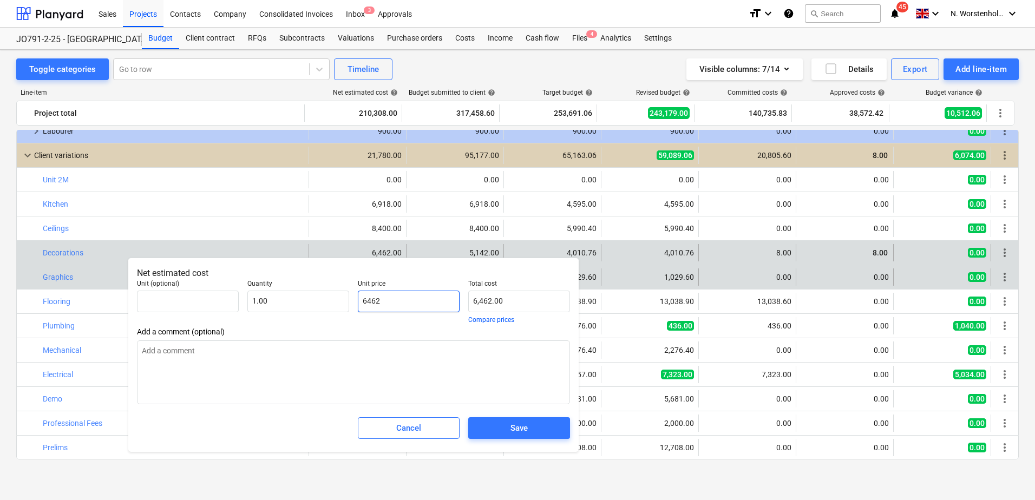
drag, startPoint x: 397, startPoint y: 297, endPoint x: 353, endPoint y: 302, distance: 44.2
click at [353, 302] on div "Unit (optional) Quantity 1.00 Unit price 6462 Total cost 6,462.00 Compare prices" at bounding box center [354, 301] width 442 height 52
type input "2"
type input "2.00"
type input "0.00"
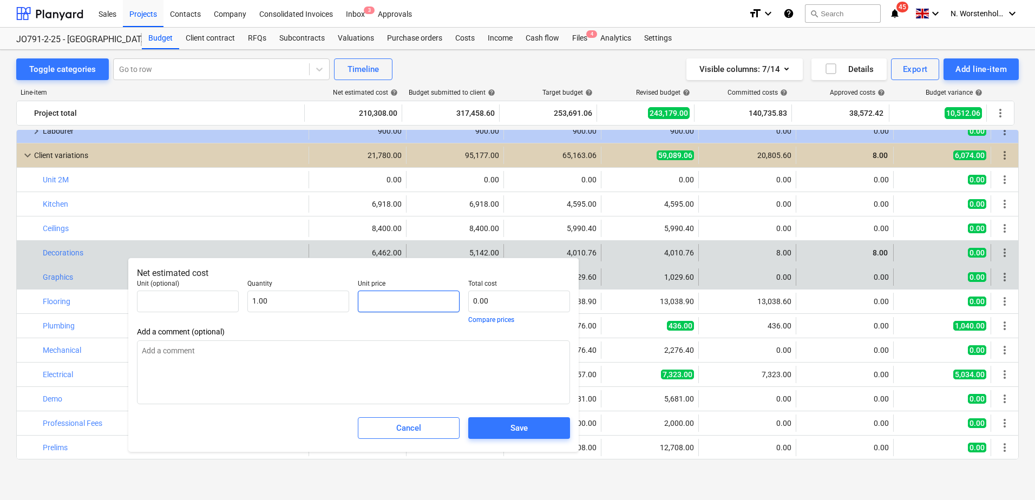
type input "5"
type input "5.00"
type input "51"
type input "51.00"
type input "514"
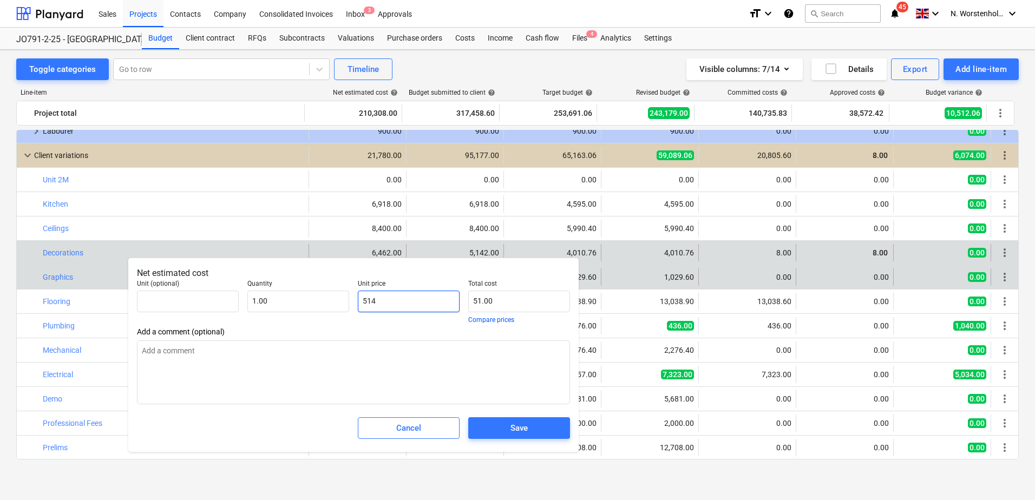
type input "514.00"
type input "5142"
type input "5,142.00"
click at [523, 424] on div "Save" at bounding box center [518, 428] width 17 height 14
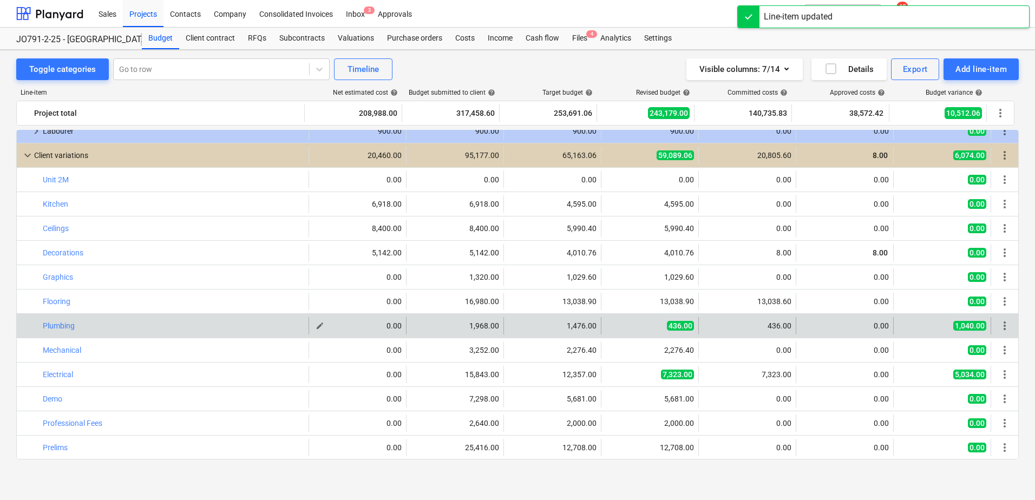
click at [349, 325] on div "0.00" at bounding box center [357, 325] width 88 height 9
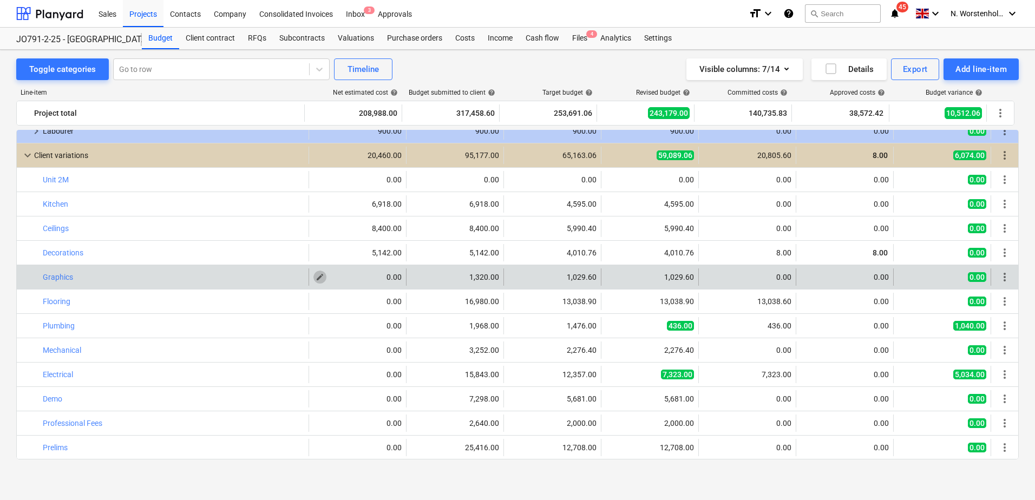
click at [316, 280] on span "edit" at bounding box center [320, 277] width 9 height 9
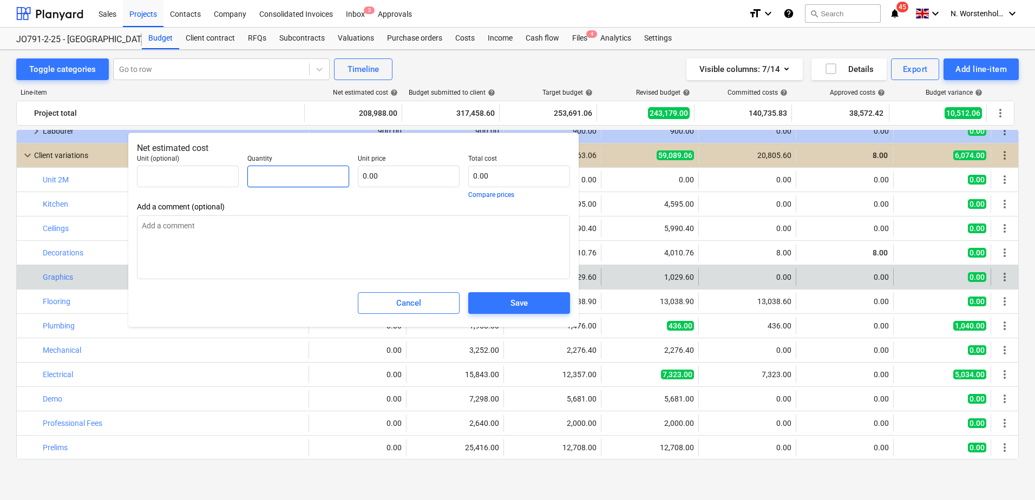
click at [333, 178] on input "text" at bounding box center [298, 177] width 102 height 22
type input "1.00"
drag, startPoint x: 383, startPoint y: 174, endPoint x: 387, endPoint y: 168, distance: 7.4
click at [383, 174] on input "text" at bounding box center [409, 177] width 102 height 22
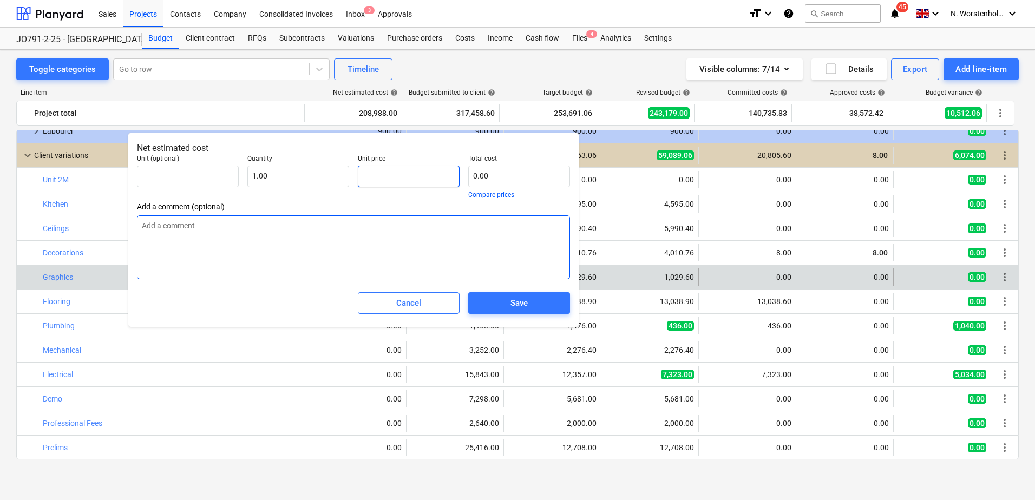
type input "1"
type input "1.00"
type input "13"
type input "13.00"
type input "139"
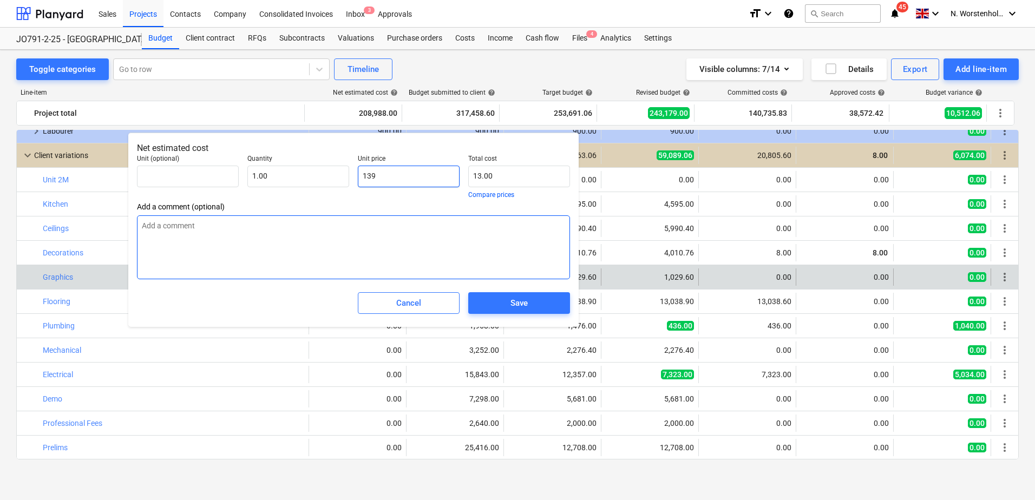
type input "139.00"
type input "1392"
type input "1,392.00"
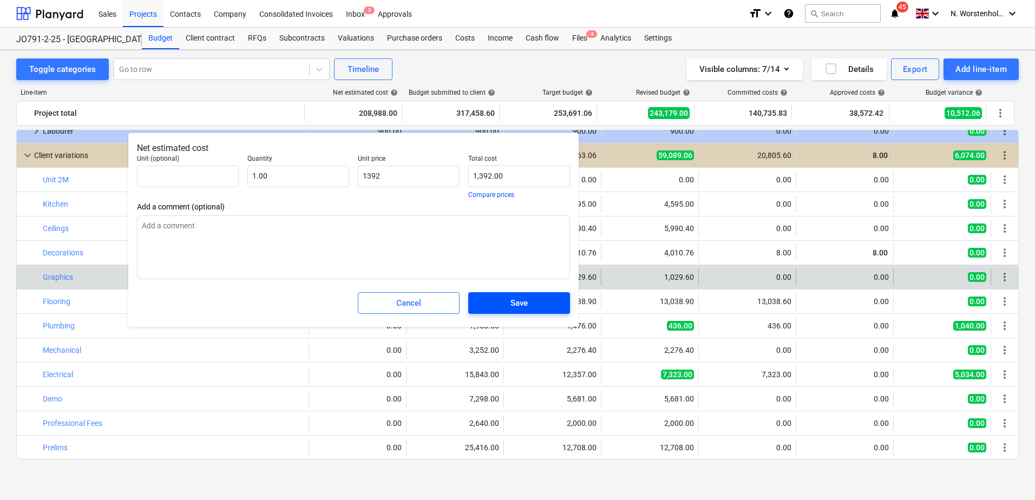
type input "1,392.00"
click at [543, 299] on span "Save" at bounding box center [519, 303] width 76 height 14
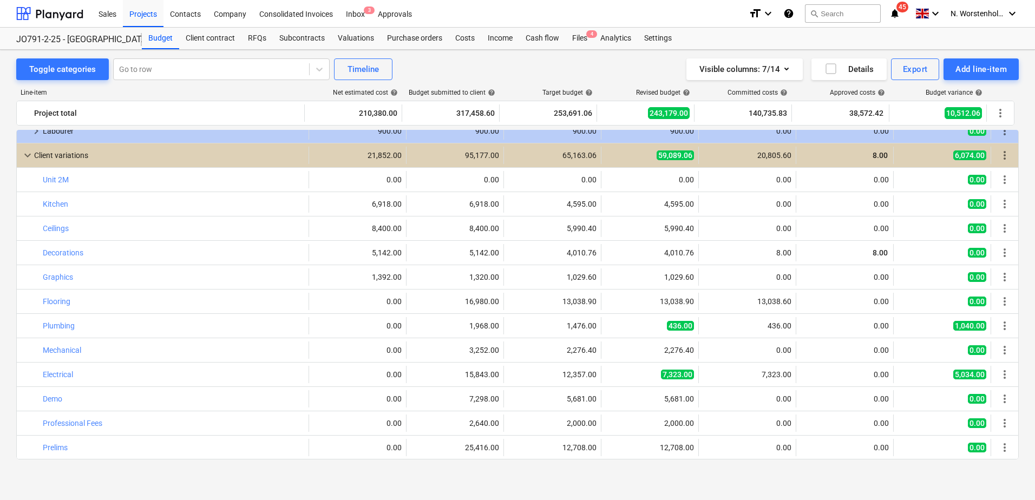
type input "1.00"
type input "1,392.00"
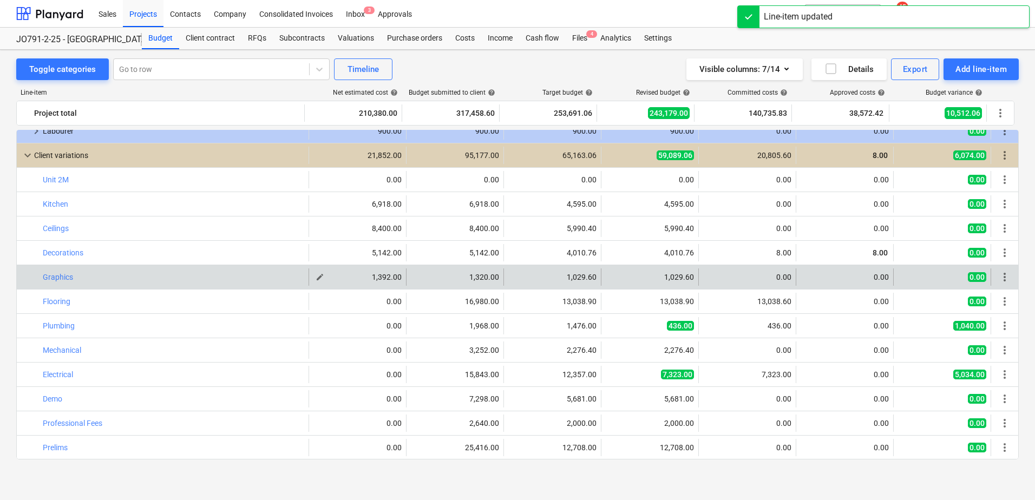
click at [386, 278] on div "1,392.00" at bounding box center [357, 277] width 88 height 9
click at [318, 276] on span "edit" at bounding box center [320, 277] width 9 height 9
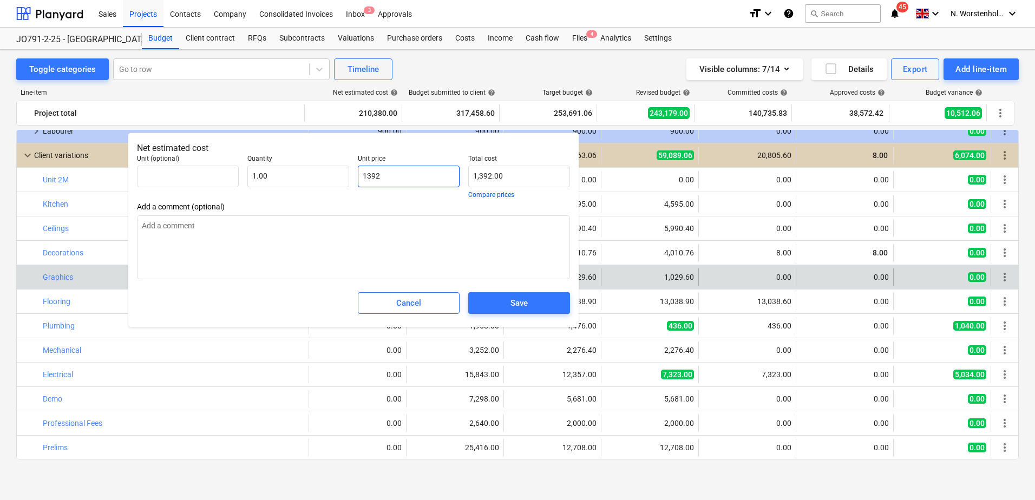
click at [379, 176] on input "1392" at bounding box center [409, 177] width 102 height 22
type input "139"
type input "139.00"
type input "13"
type input "13.00"
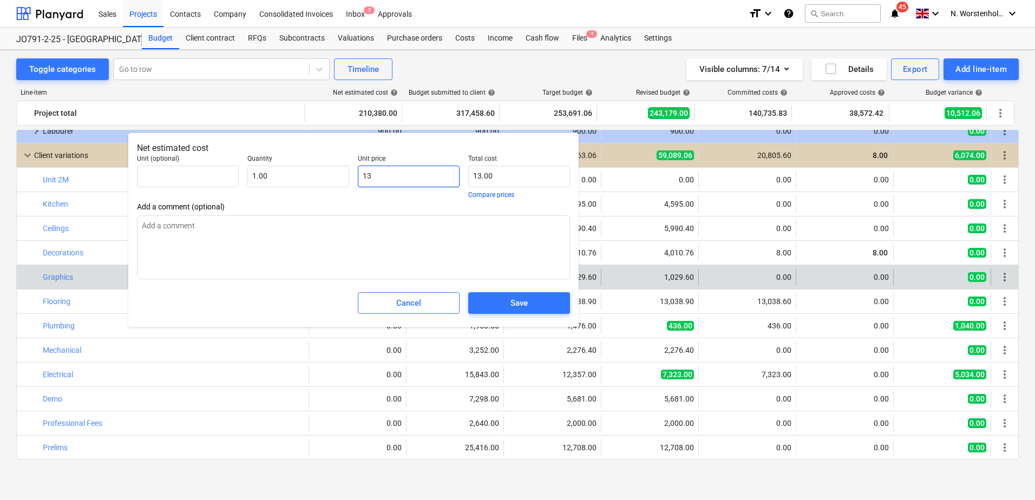
type input "132"
type input "132.00"
type input "1320"
type input "1,320.00"
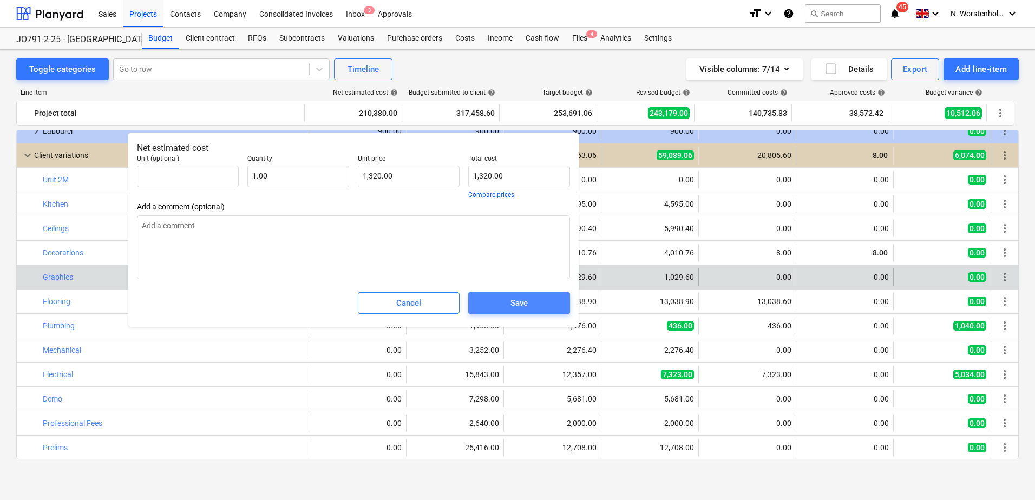
click at [508, 302] on span "Save" at bounding box center [519, 303] width 76 height 14
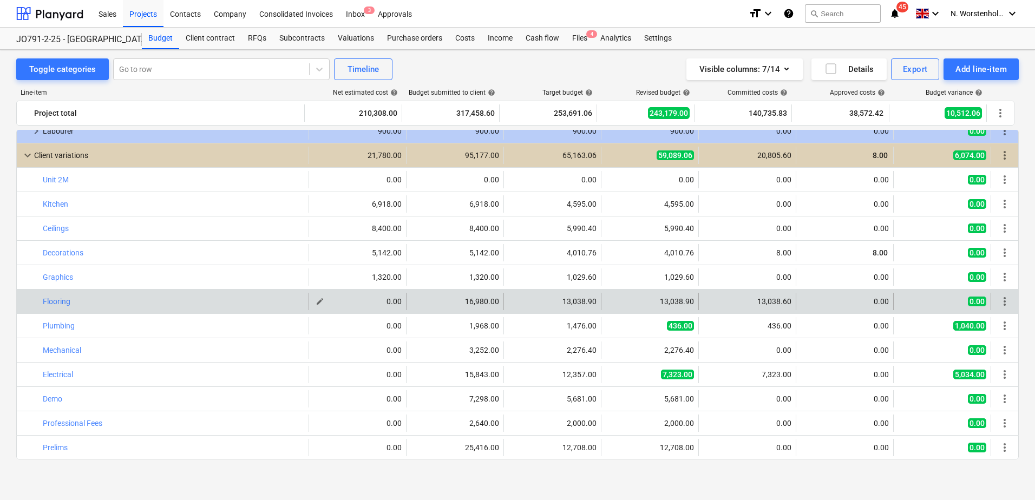
click at [316, 300] on span "edit" at bounding box center [320, 301] width 9 height 9
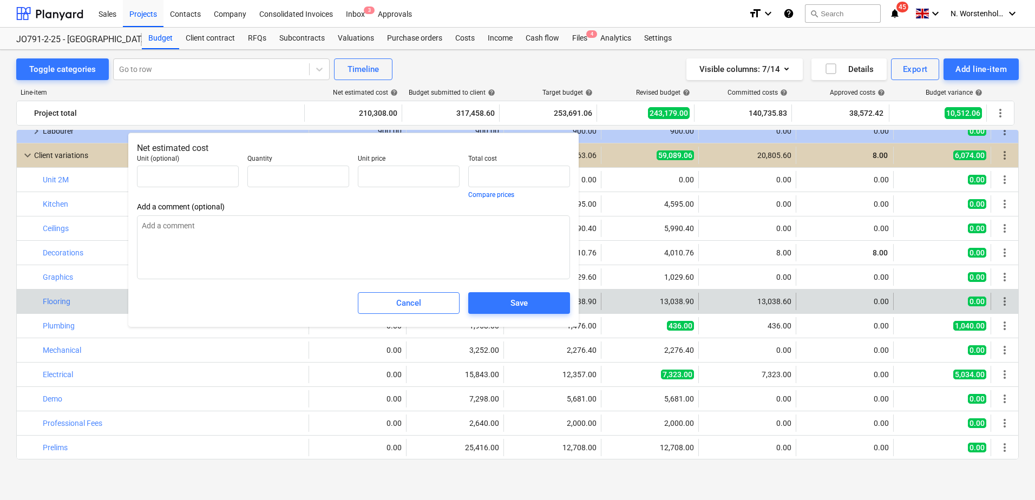
type input "0.00"
click at [297, 180] on input "text" at bounding box center [298, 177] width 102 height 22
type input "1.00"
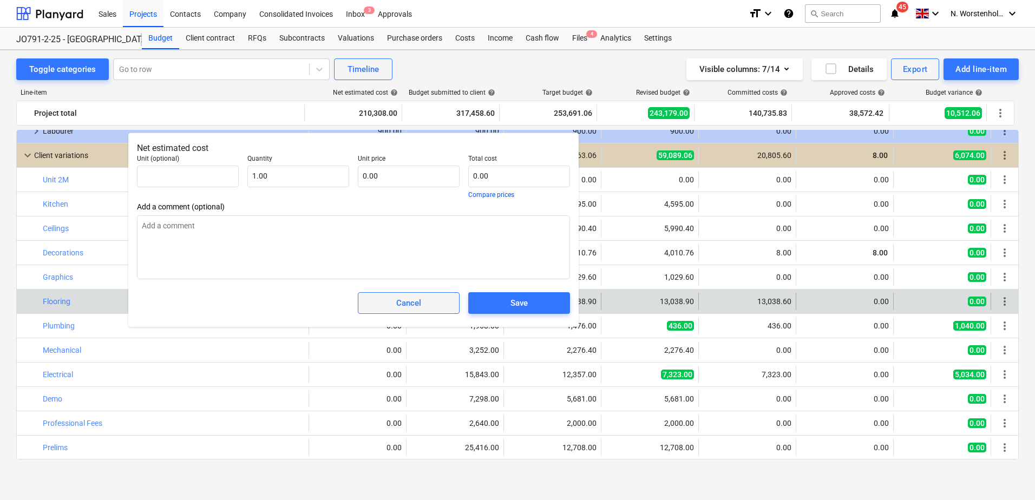
click at [431, 304] on span "Cancel" at bounding box center [408, 303] width 75 height 14
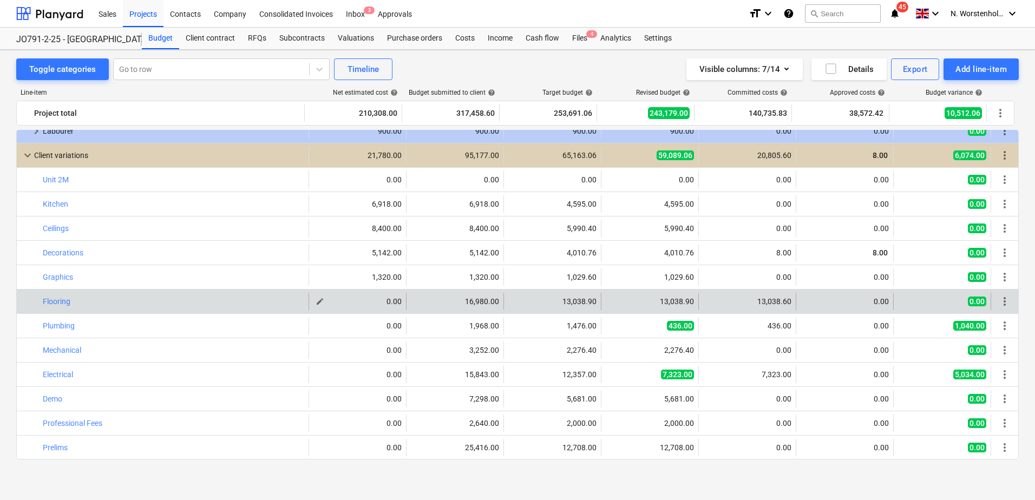
click at [383, 306] on div "0.00" at bounding box center [357, 301] width 88 height 9
click at [318, 300] on span "edit" at bounding box center [320, 301] width 9 height 9
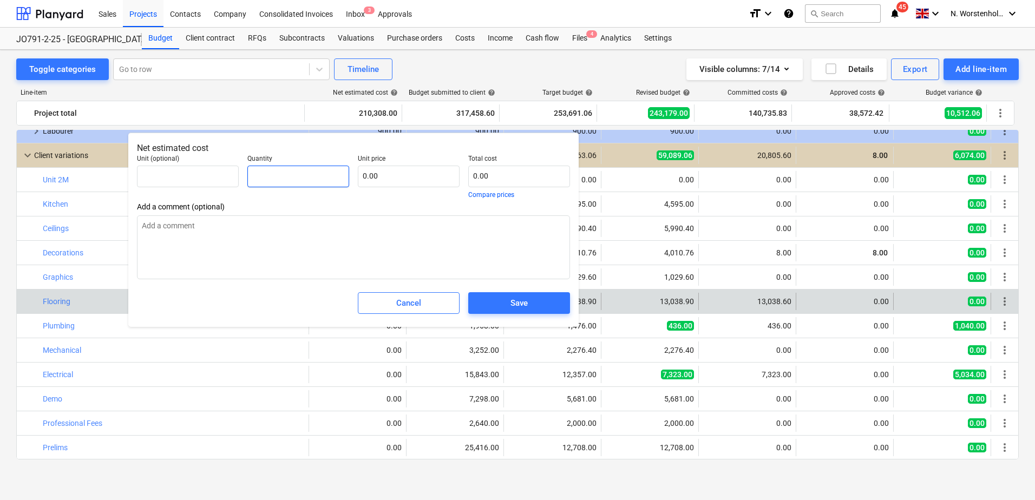
click at [271, 179] on input "text" at bounding box center [298, 177] width 102 height 22
type input "1.00"
click at [393, 180] on input "text" at bounding box center [409, 177] width 102 height 22
type input "1"
type input "1.00"
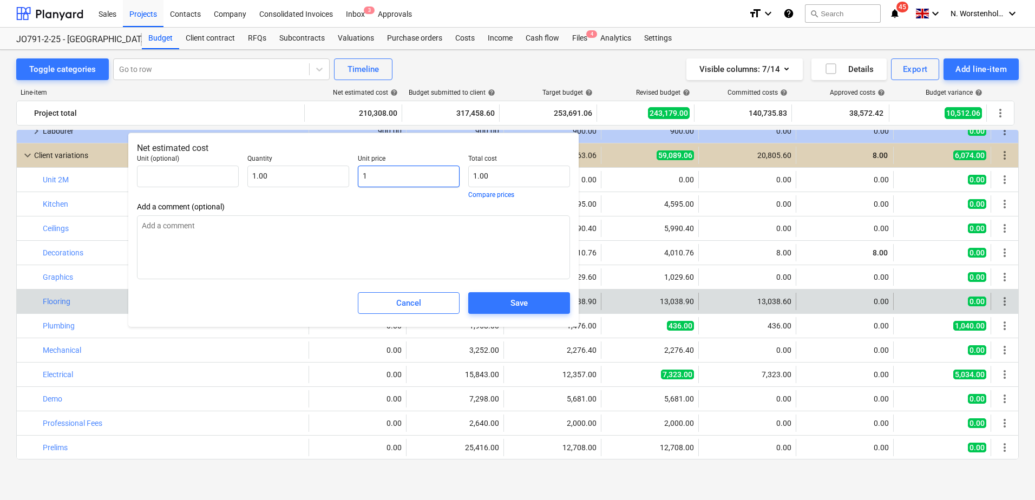
type input "16"
type input "16.00"
type input "169"
type input "169.00"
type input "1698"
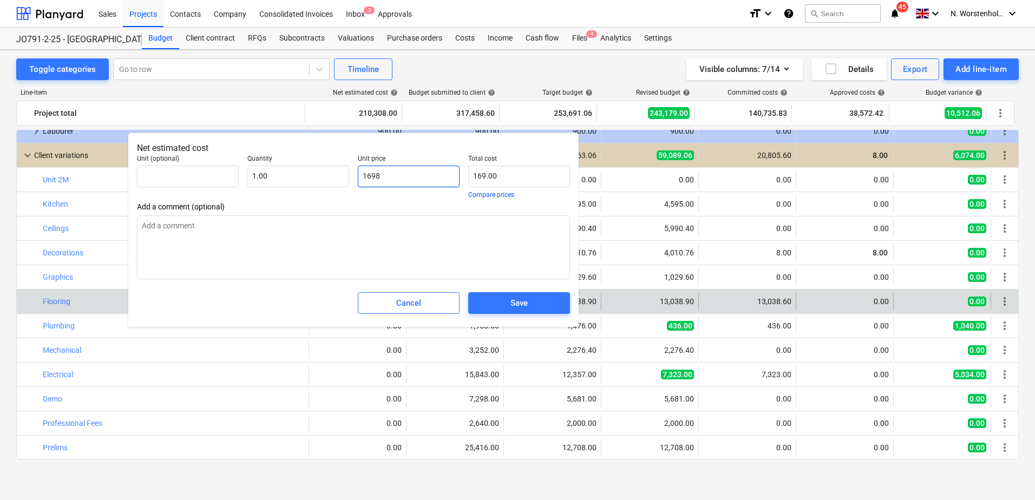
type input "1,698.00"
type input "16980"
type input "16,980.00"
click at [513, 303] on div "Save" at bounding box center [518, 303] width 17 height 14
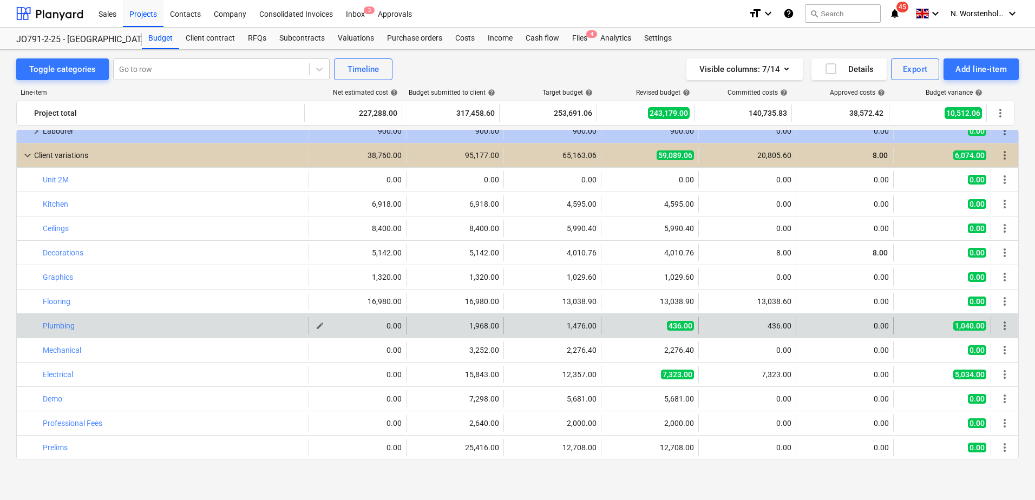
click at [316, 326] on span "edit" at bounding box center [320, 325] width 9 height 9
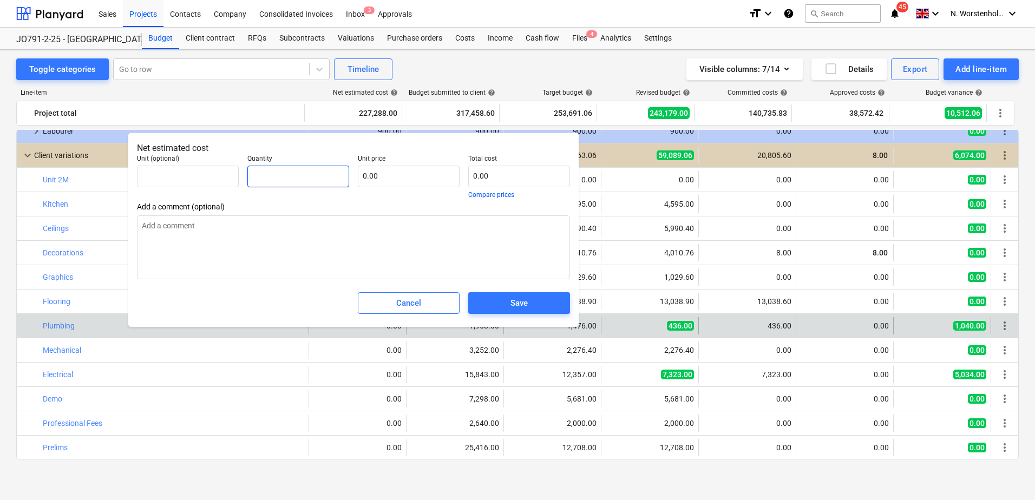
click at [272, 170] on input "text" at bounding box center [298, 177] width 102 height 22
type input "1.00"
click at [395, 169] on input "text" at bounding box center [409, 177] width 102 height 22
type input "1"
type input "1.00"
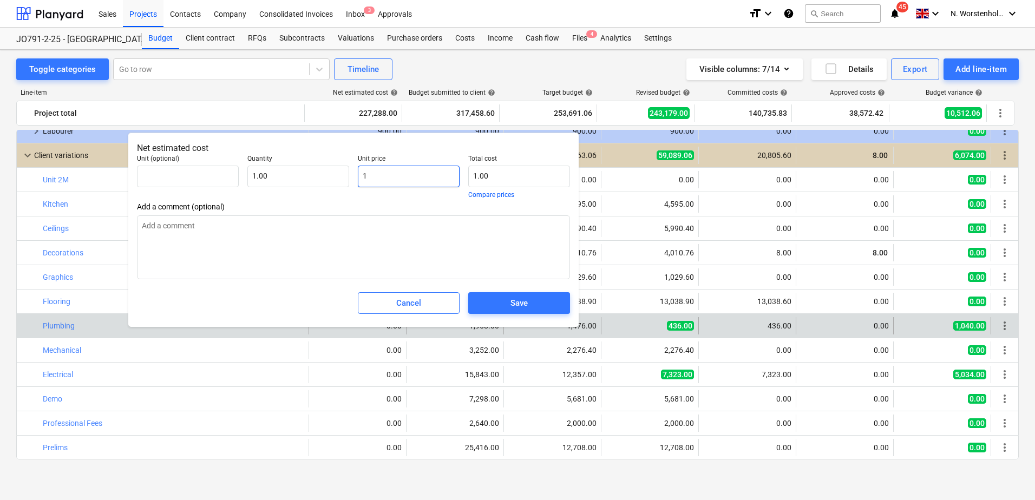
type input "19"
type input "19.00"
type input "196"
type input "196.00"
type input "1968"
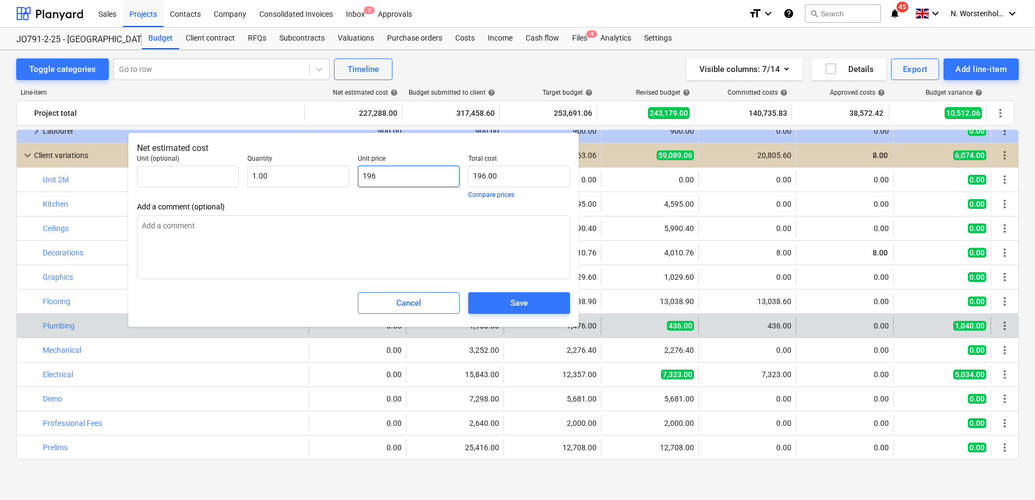
type input "1,968.00"
click at [526, 302] on div "Save" at bounding box center [518, 303] width 17 height 14
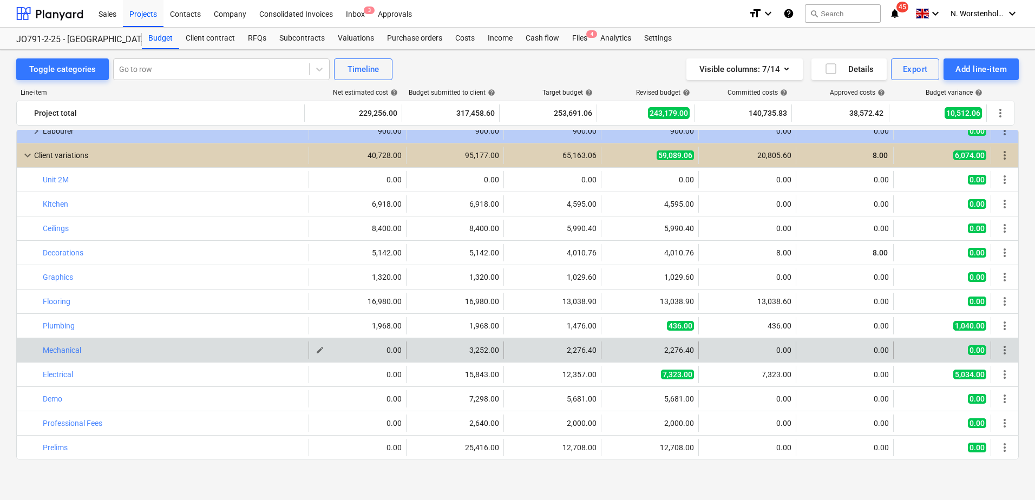
click at [316, 350] on span "edit" at bounding box center [320, 350] width 9 height 9
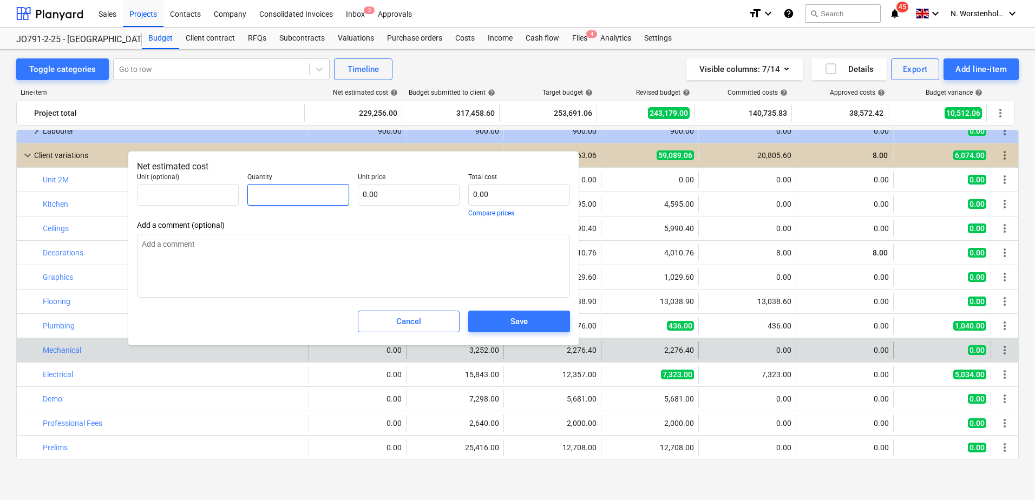
click at [298, 196] on input "text" at bounding box center [298, 195] width 102 height 22
type input "1.00"
click at [376, 194] on input "text" at bounding box center [409, 195] width 102 height 22
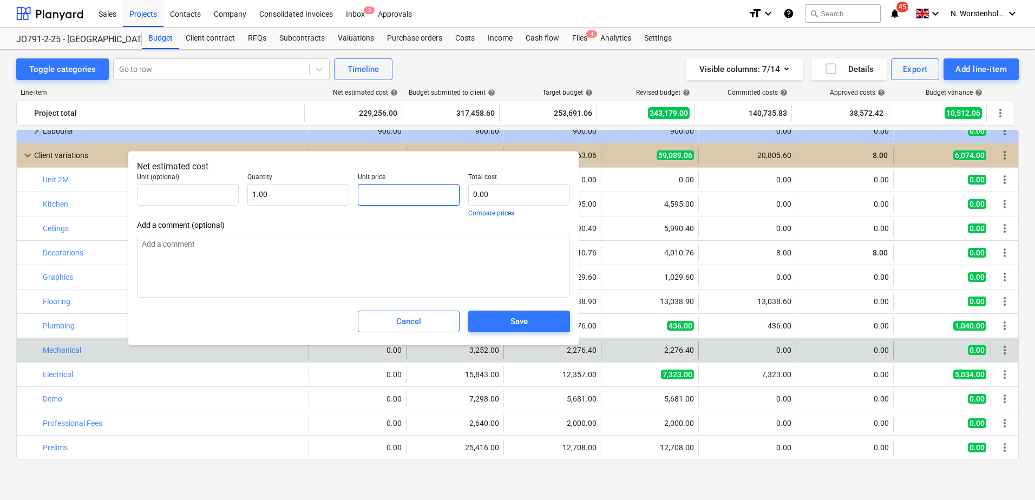
type input "3"
type input "3.00"
type input "32"
type input "32.00"
type input "325"
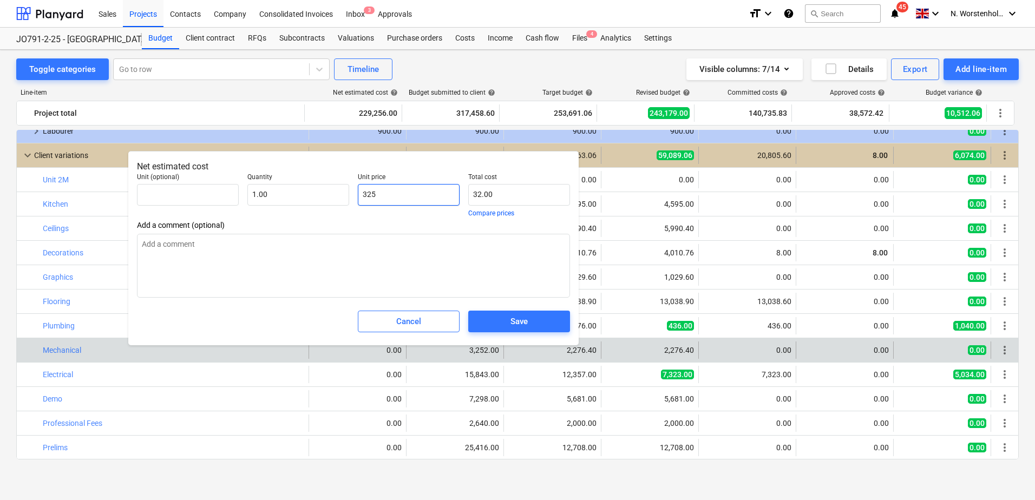
type input "325.00"
type input "3252"
type input "3,252.00"
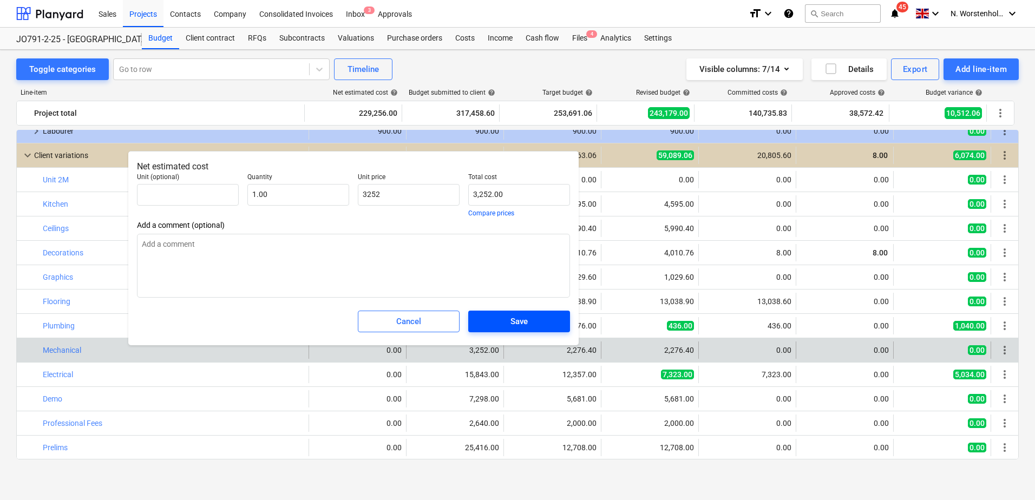
type input "3,252.00"
click at [502, 322] on span "Save" at bounding box center [519, 321] width 76 height 14
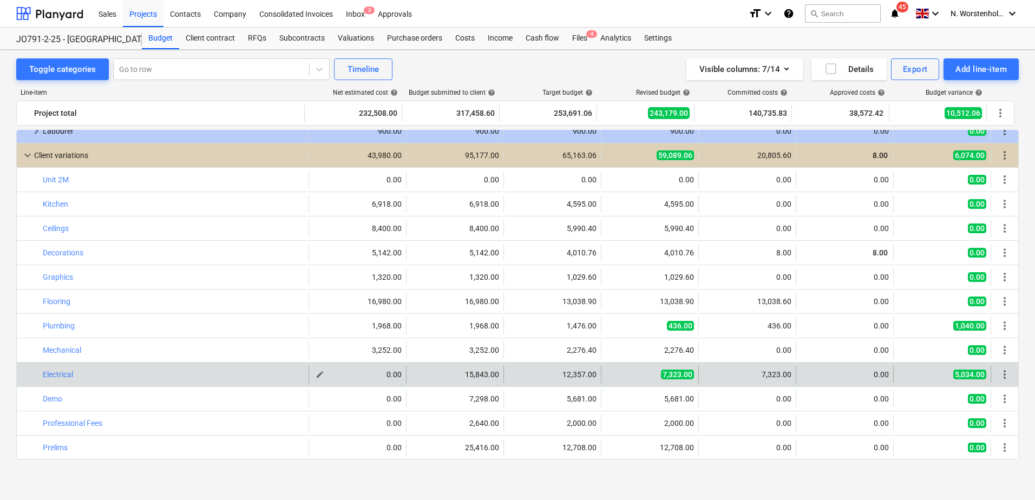
click at [316, 374] on span "edit" at bounding box center [320, 374] width 9 height 9
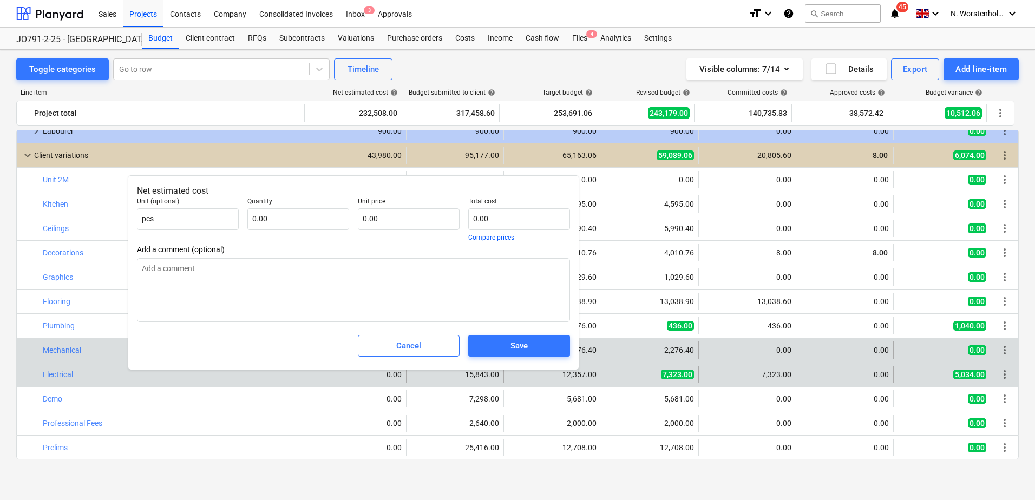
click at [429, 342] on span "Cancel" at bounding box center [408, 346] width 75 height 14
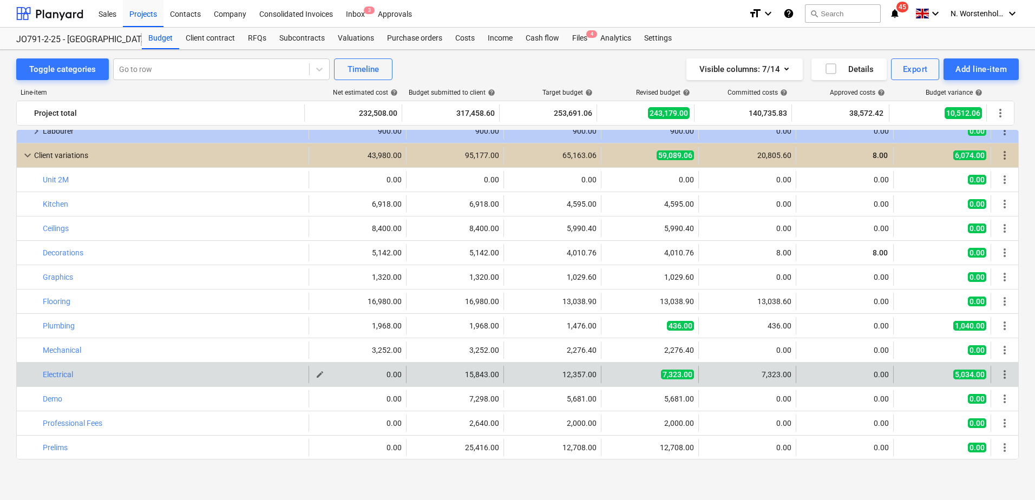
click at [316, 374] on span "edit" at bounding box center [320, 374] width 9 height 9
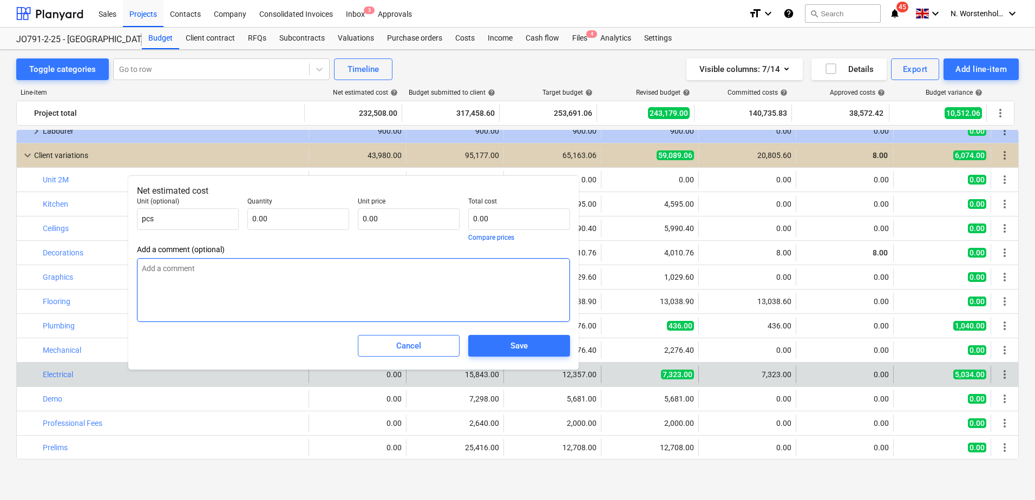
click at [299, 274] on textarea at bounding box center [353, 290] width 433 height 64
type textarea "15482"
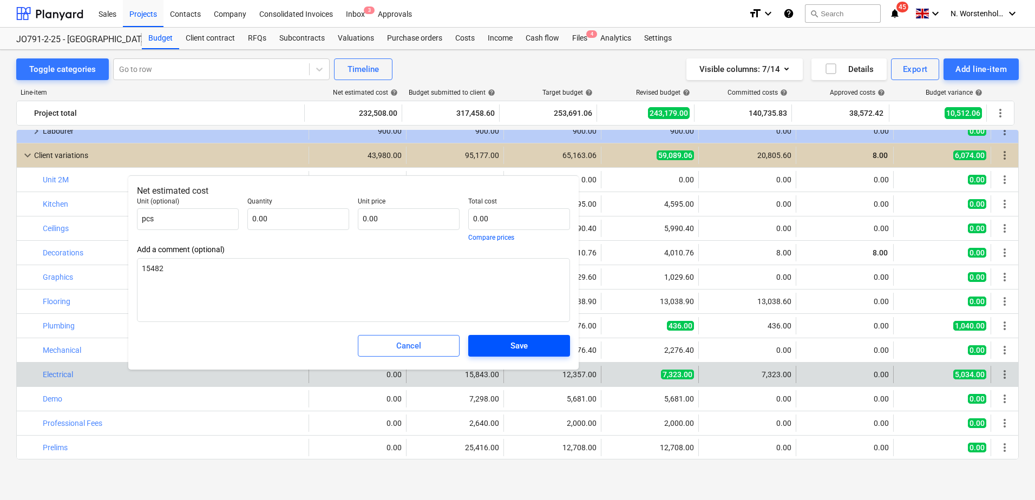
click at [532, 346] on span "Save" at bounding box center [519, 346] width 76 height 14
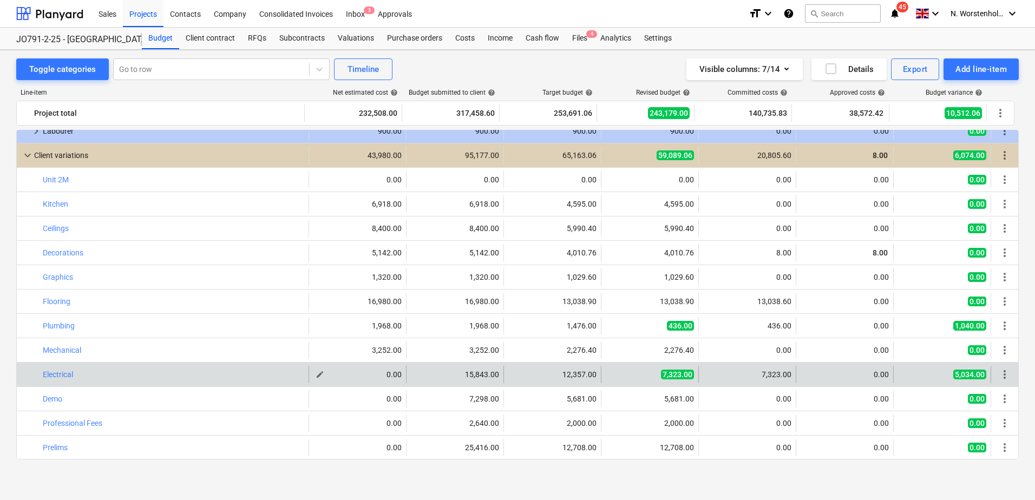
click at [316, 374] on span "edit" at bounding box center [320, 374] width 9 height 9
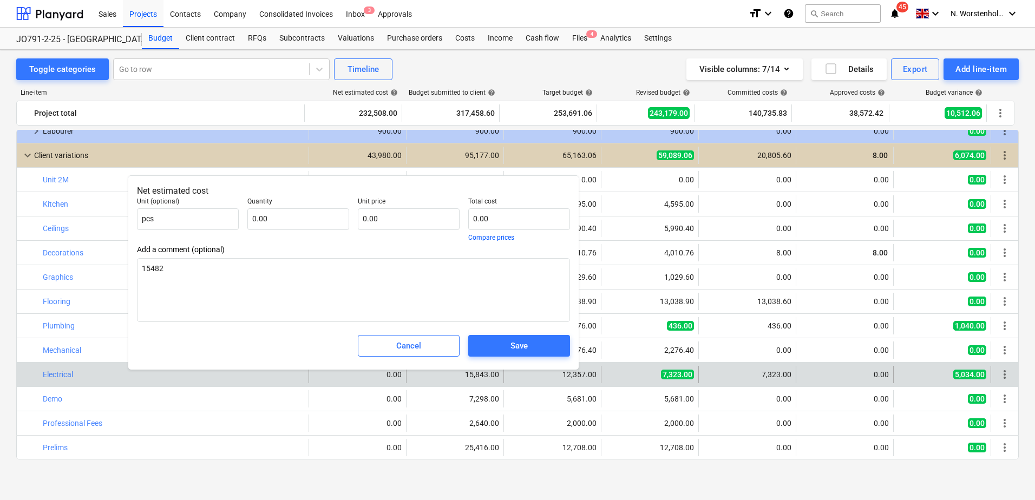
click at [318, 377] on div "0.00" at bounding box center [357, 374] width 88 height 9
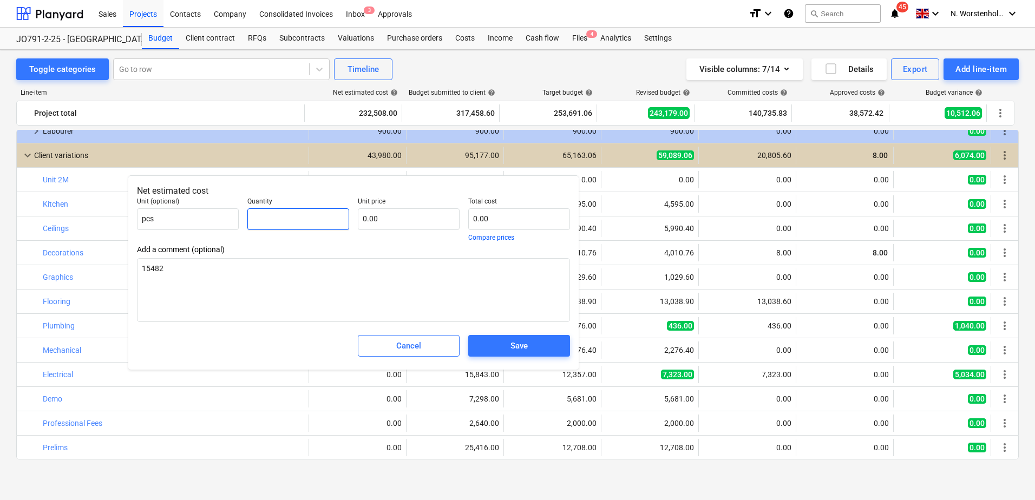
click at [267, 211] on input "text" at bounding box center [298, 219] width 102 height 22
type input "1.00"
click at [379, 221] on input "text" at bounding box center [409, 219] width 102 height 22
type input "1"
type input "1.00"
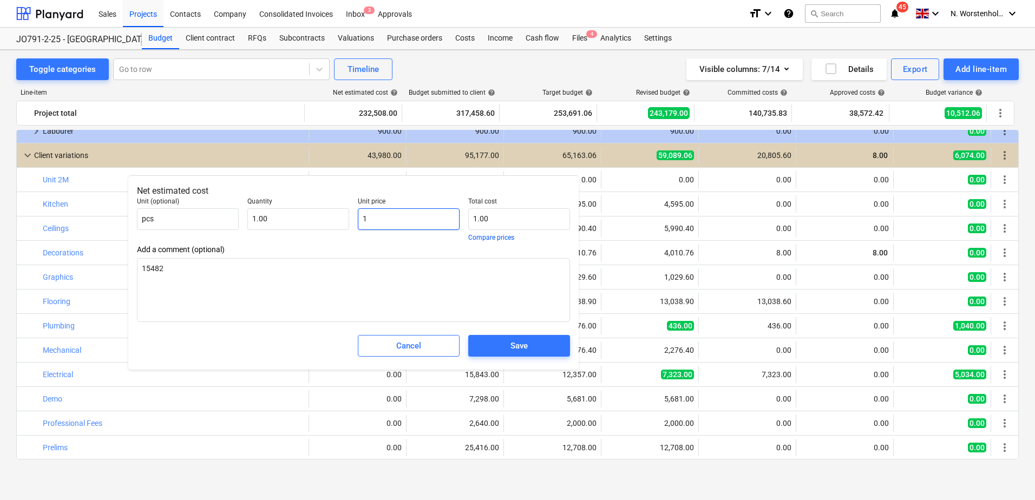
type input "15"
type input "15.00"
type input "154"
type input "154.00"
type input "1548"
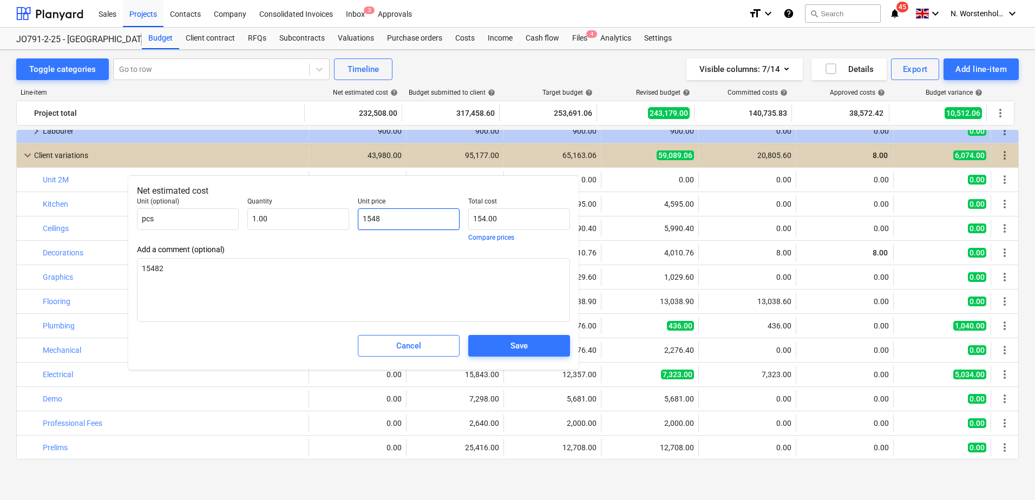
type input "1,548.00"
type input "15483"
type input "15,483.00"
click at [517, 338] on button "Save" at bounding box center [519, 346] width 102 height 22
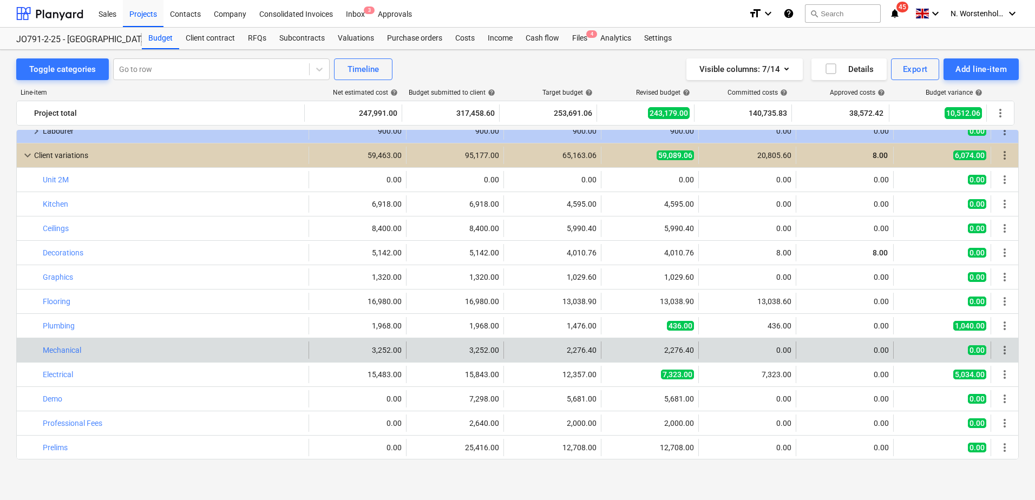
click at [313, 350] on button "edit" at bounding box center [319, 350] width 13 height 13
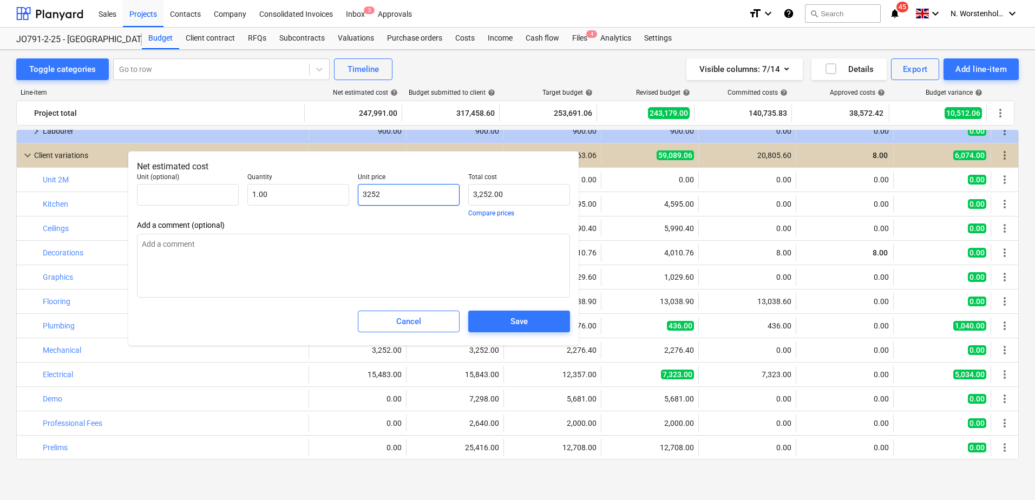
drag, startPoint x: 396, startPoint y: 193, endPoint x: 359, endPoint y: 192, distance: 37.4
click at [360, 192] on input "3252" at bounding box center [409, 195] width 102 height 22
type input "4"
type input "4.00"
type input "42"
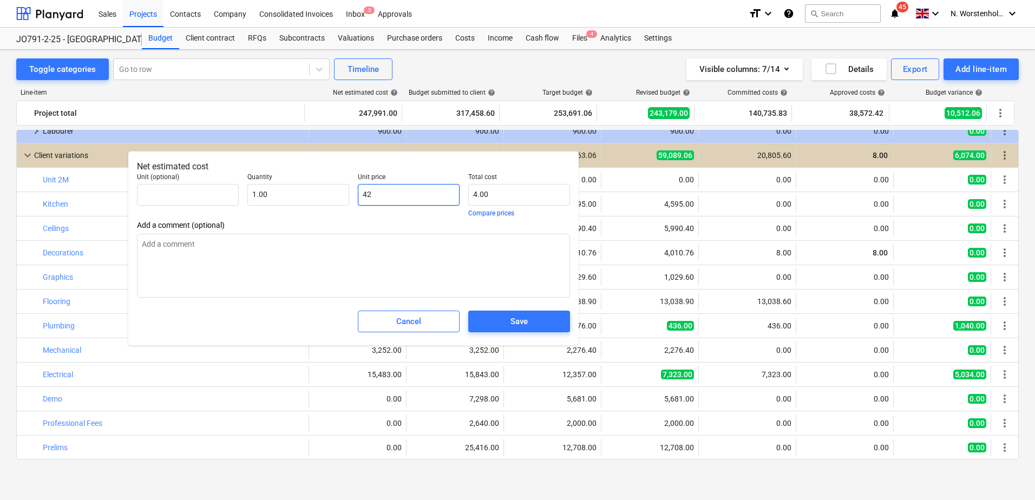
type input "42.00"
type input "427"
type input "427.00"
type input "4272"
type input "4,272.00"
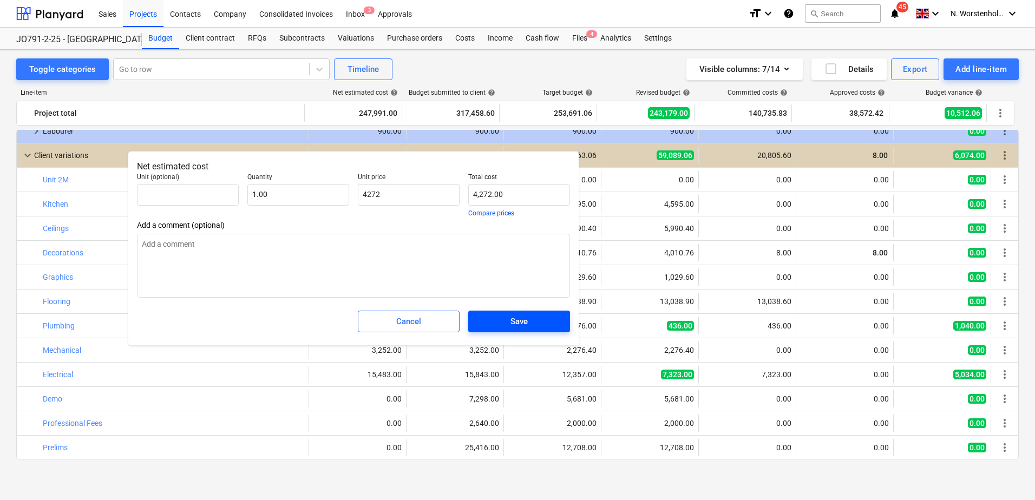
type input "4,272.00"
click at [516, 319] on div "Save" at bounding box center [518, 321] width 17 height 14
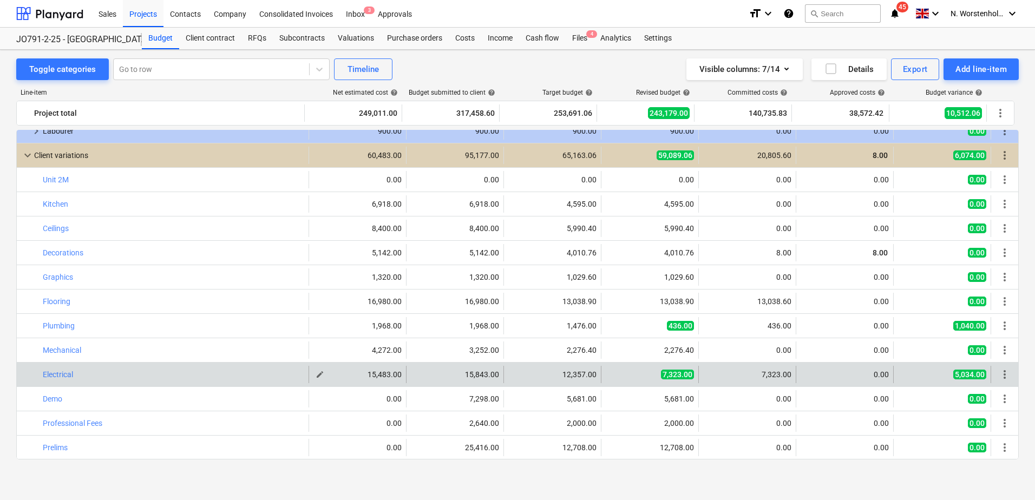
click at [317, 376] on span "edit" at bounding box center [320, 374] width 9 height 9
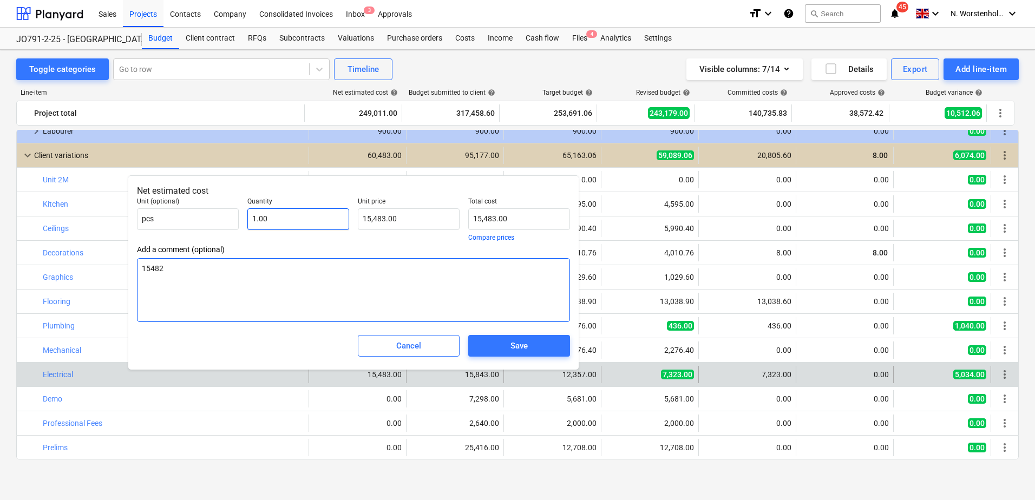
drag, startPoint x: 166, startPoint y: 268, endPoint x: 249, endPoint y: 225, distance: 93.9
click at [132, 271] on div "Net estimated cost Unit (optional) pcs Quantity 1.00 Unit price 15,483.00 Total…" at bounding box center [353, 272] width 450 height 194
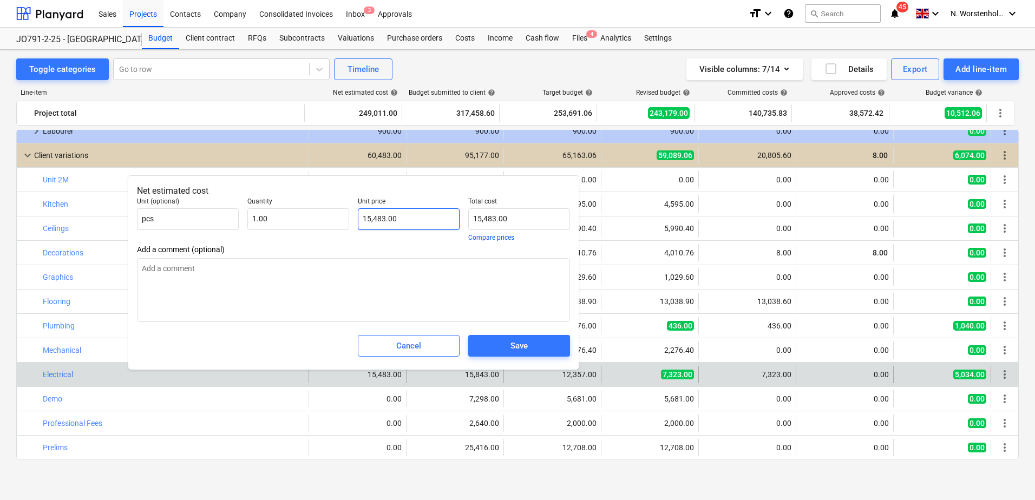
type input "15483"
drag, startPoint x: 392, startPoint y: 220, endPoint x: 352, endPoint y: 221, distance: 40.6
click at [352, 221] on div "Unit (optional) pcs Quantity 1.00 Unit price 15483 Total cost 15,483.00 Compare…" at bounding box center [354, 219] width 442 height 52
type input "0.00"
type input "1"
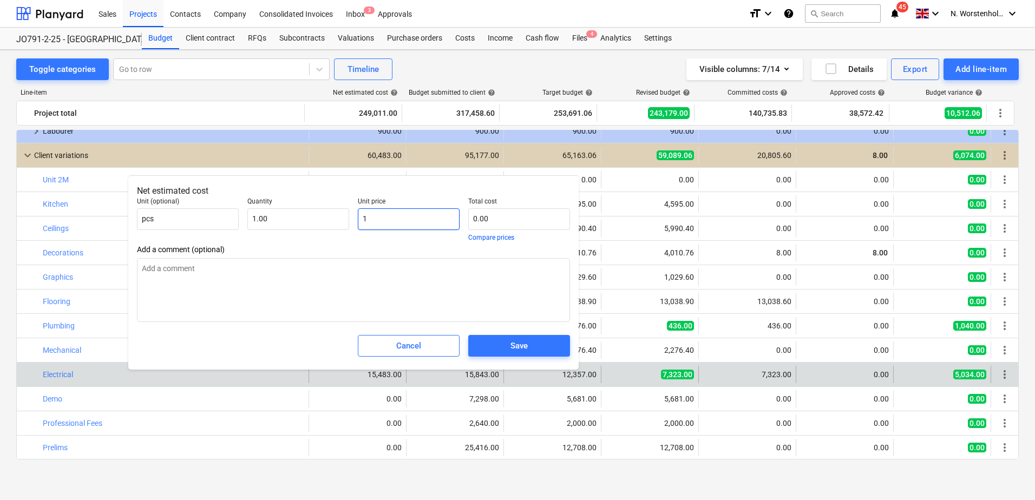
type input "1.00"
type input "16"
type input "16.00"
type input "167"
type input "167.00"
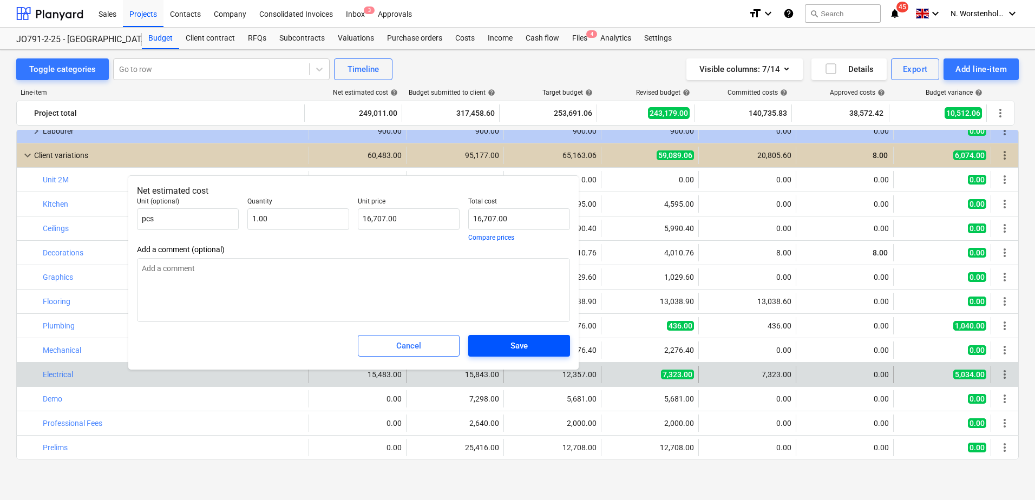
click at [533, 344] on span "Save" at bounding box center [519, 346] width 76 height 14
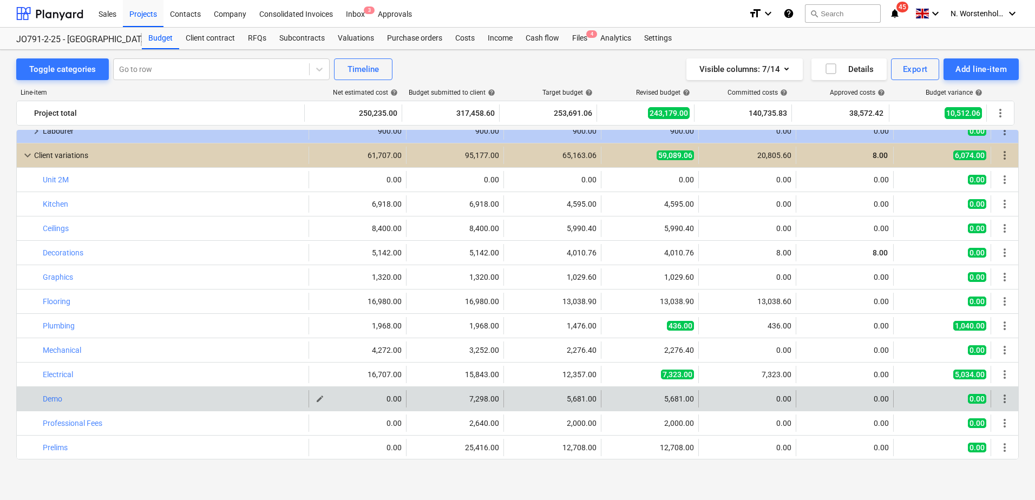
click at [316, 399] on span "edit" at bounding box center [320, 399] width 9 height 9
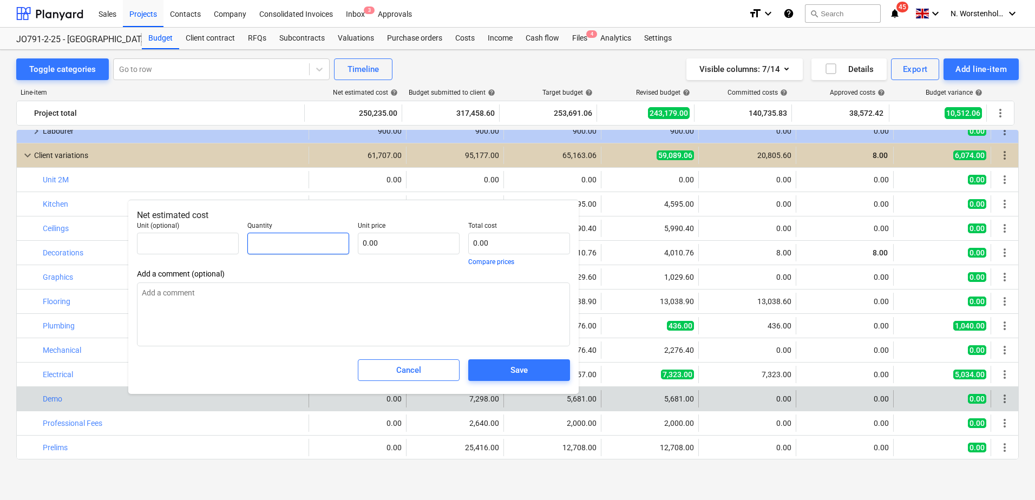
click at [314, 250] on input "text" at bounding box center [298, 244] width 102 height 22
click at [390, 247] on input "text" at bounding box center [409, 244] width 102 height 22
click at [503, 372] on span "Save" at bounding box center [519, 370] width 76 height 14
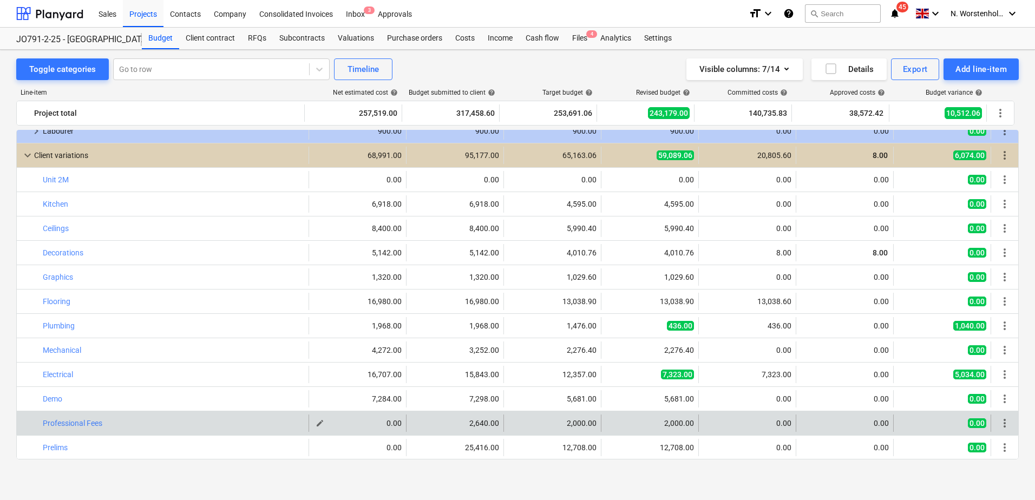
click at [316, 425] on span "edit" at bounding box center [320, 423] width 9 height 9
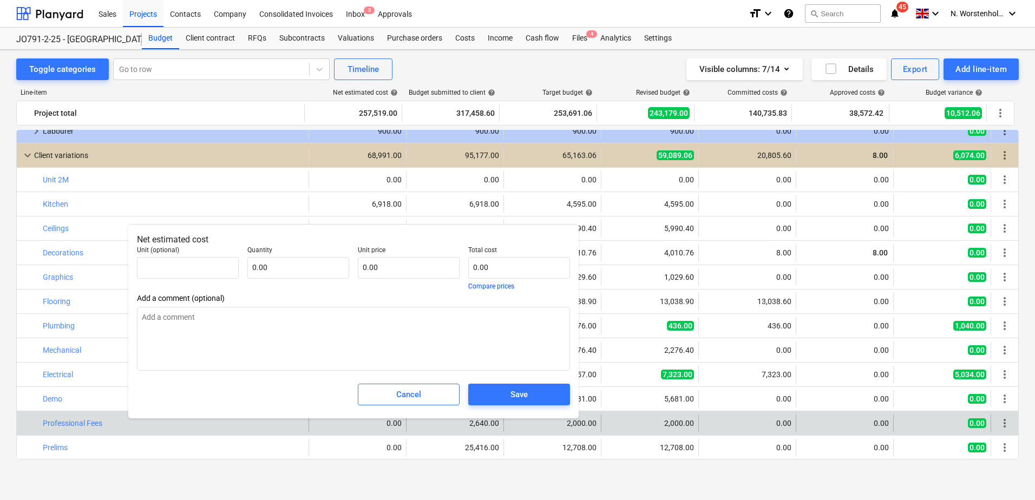
click at [323, 279] on div "Quantity 0.00" at bounding box center [298, 268] width 110 height 52
click at [319, 272] on input "text" at bounding box center [298, 268] width 102 height 22
click at [391, 263] on input "text" at bounding box center [409, 268] width 102 height 22
click at [524, 397] on div "Save" at bounding box center [518, 394] width 17 height 14
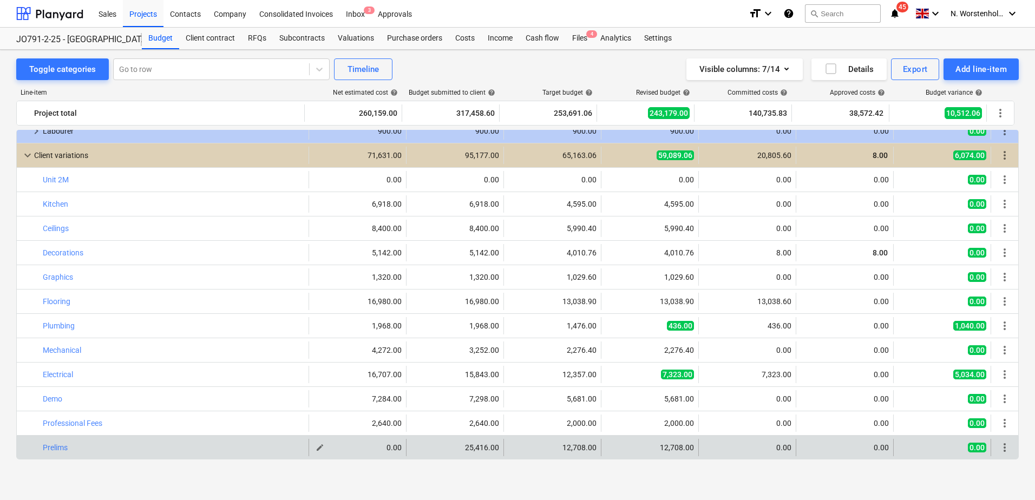
click at [316, 447] on span "edit" at bounding box center [320, 447] width 9 height 9
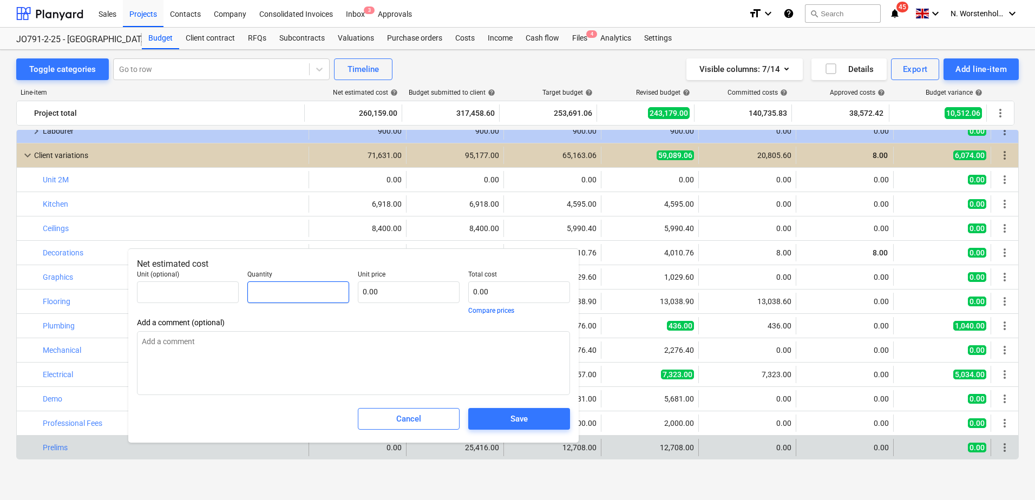
click at [305, 298] on input "text" at bounding box center [298, 292] width 102 height 22
click at [403, 293] on input "text" at bounding box center [409, 292] width 102 height 22
click at [523, 413] on div "Save" at bounding box center [518, 419] width 17 height 14
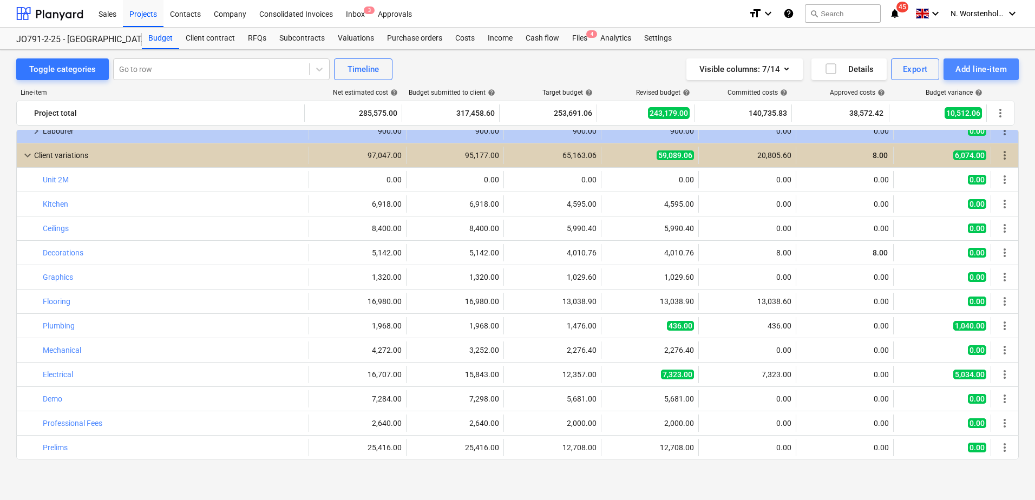
click at [984, 65] on div "Add line-item" at bounding box center [980, 69] width 51 height 14
click at [945, 128] on div "Add client variation" at bounding box center [980, 122] width 75 height 10
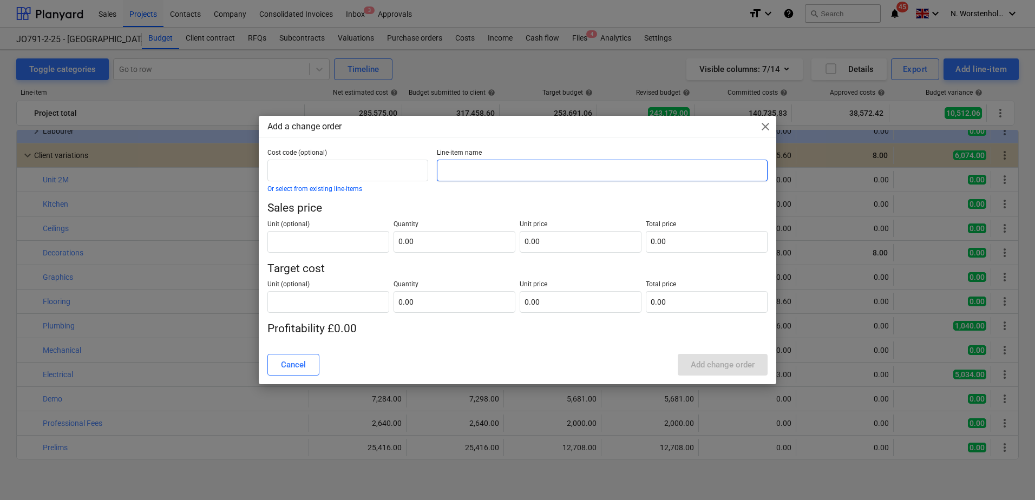
click at [454, 173] on input "text" at bounding box center [602, 171] width 331 height 22
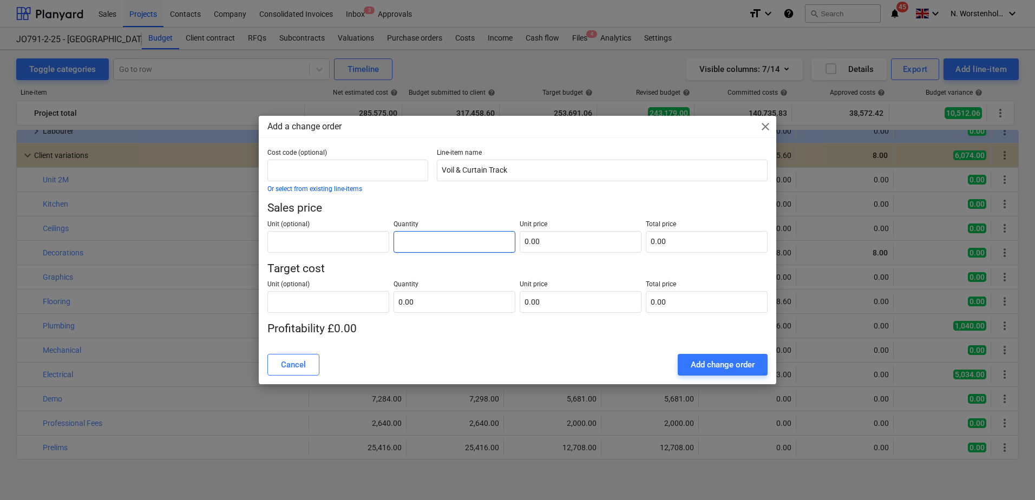
click at [437, 244] on input "text" at bounding box center [454, 242] width 122 height 22
click at [549, 245] on input "text" at bounding box center [581, 242] width 122 height 22
click at [413, 301] on input "text" at bounding box center [454, 302] width 122 height 22
click at [554, 305] on input "text" at bounding box center [581, 302] width 122 height 22
click at [704, 361] on div "Add change order" at bounding box center [723, 365] width 64 height 14
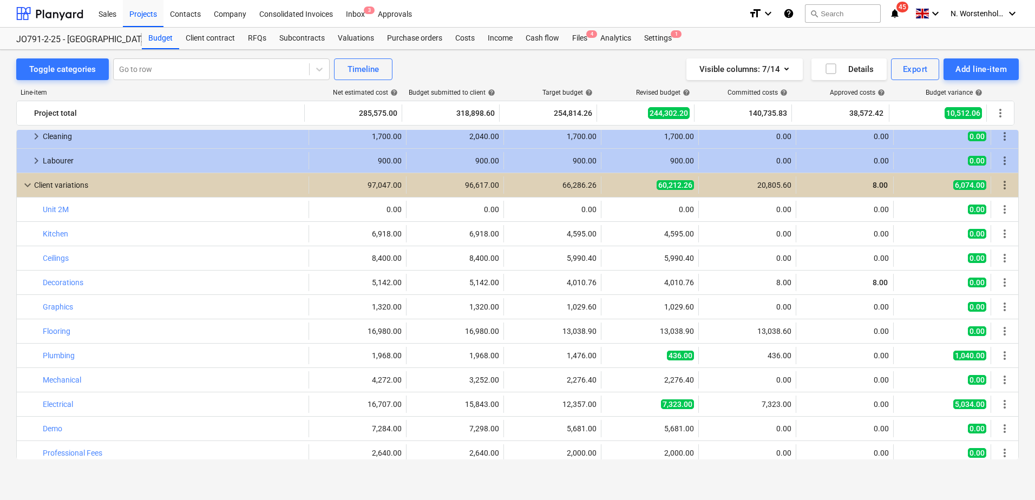
scroll to position [571, 0]
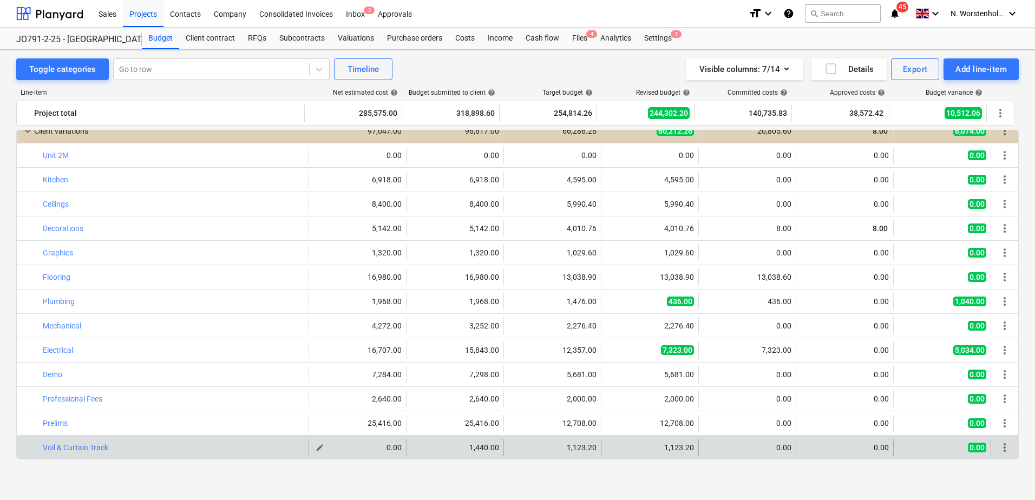
click at [373, 445] on div "0.00" at bounding box center [357, 447] width 88 height 9
click at [320, 445] on span "edit" at bounding box center [320, 447] width 9 height 9
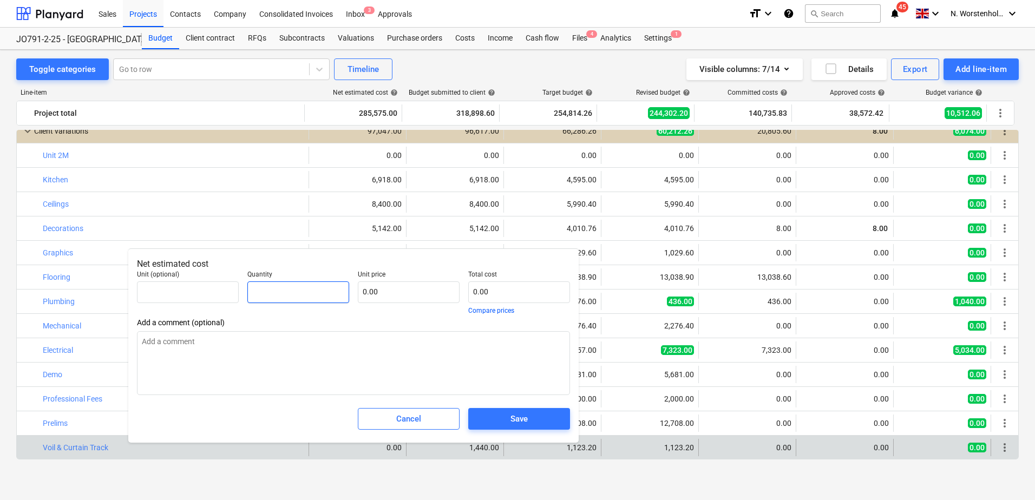
click at [282, 294] on input "text" at bounding box center [298, 292] width 102 height 22
click at [379, 292] on input "text" at bounding box center [409, 292] width 102 height 22
click at [510, 415] on div "Save" at bounding box center [518, 419] width 17 height 14
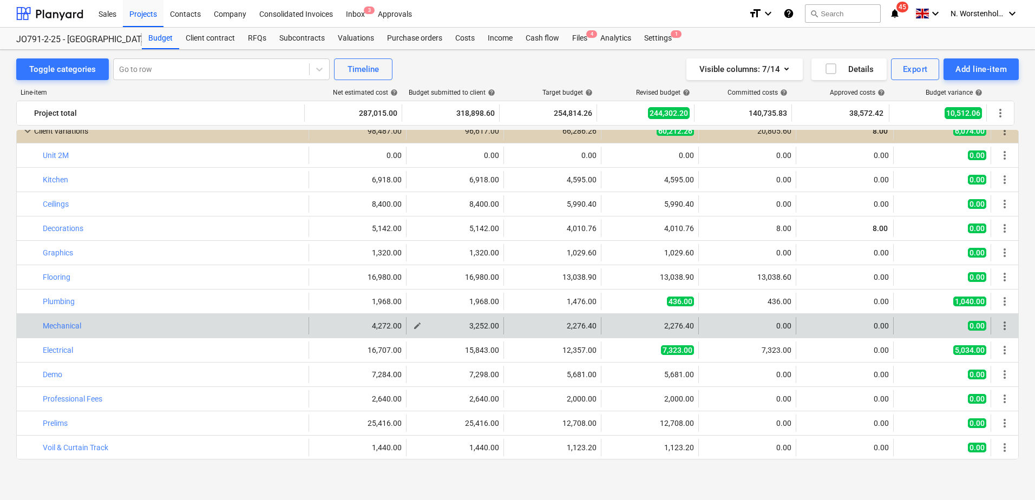
click at [413, 325] on span "edit" at bounding box center [417, 325] width 9 height 9
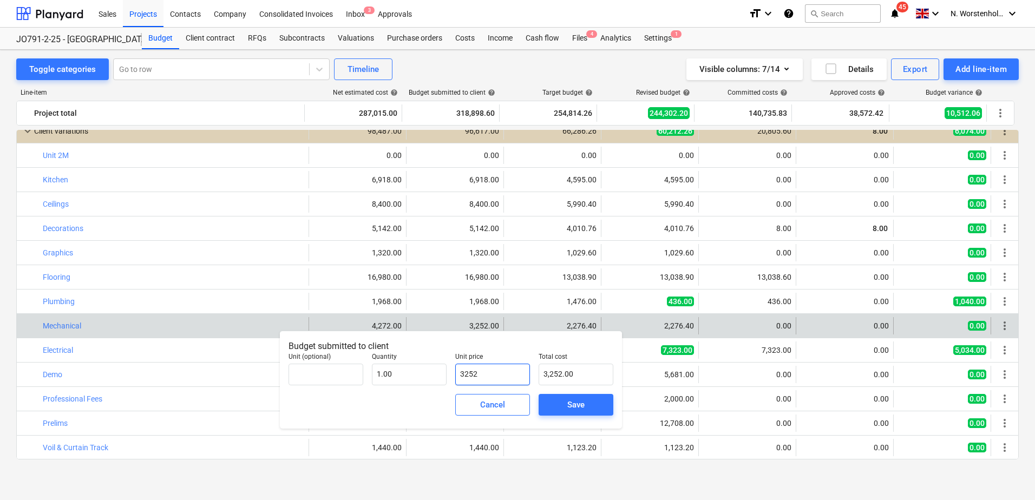
drag, startPoint x: 491, startPoint y: 371, endPoint x: 455, endPoint y: 372, distance: 36.8
click at [455, 372] on div "Unit price 3252" at bounding box center [492, 369] width 83 height 41
click at [568, 398] on div "Save" at bounding box center [575, 405] width 17 height 14
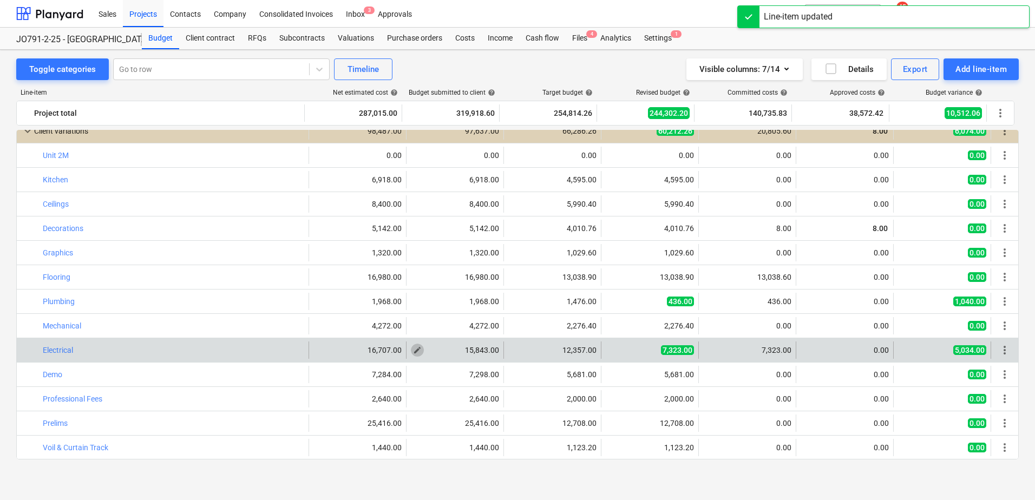
click at [415, 349] on span "edit" at bounding box center [417, 350] width 9 height 9
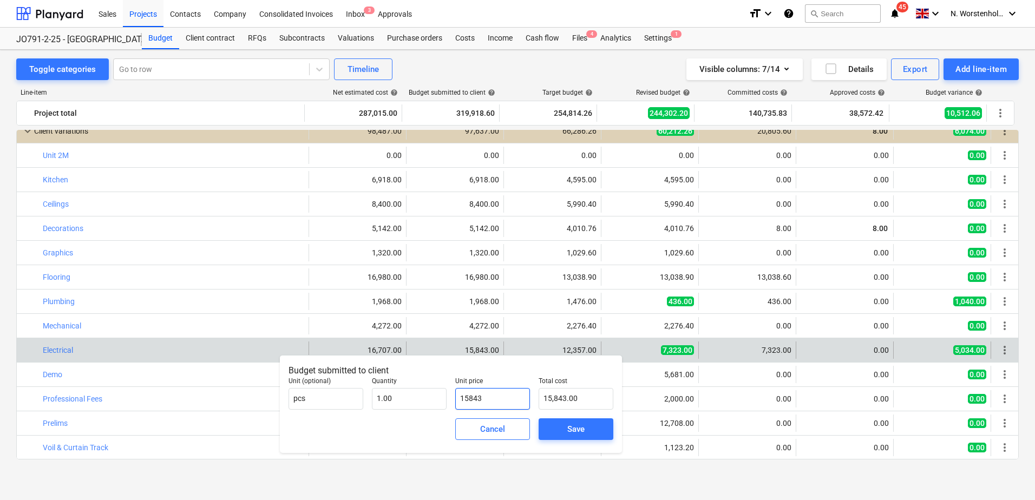
drag, startPoint x: 467, startPoint y: 392, endPoint x: 451, endPoint y: 391, distance: 16.3
click at [451, 391] on div "Unit price 15843" at bounding box center [492, 393] width 83 height 41
click at [565, 429] on span "Save" at bounding box center [575, 429] width 49 height 14
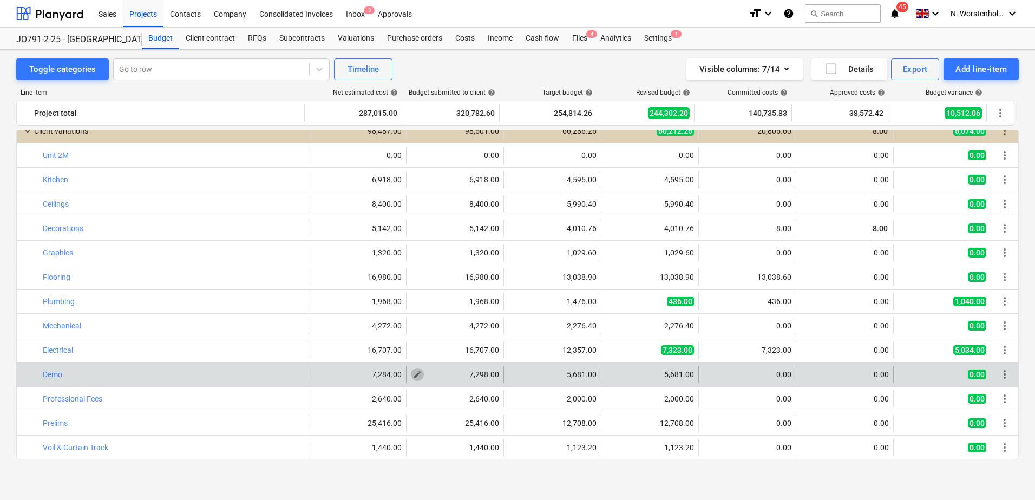
click at [416, 374] on span "edit" at bounding box center [417, 374] width 9 height 9
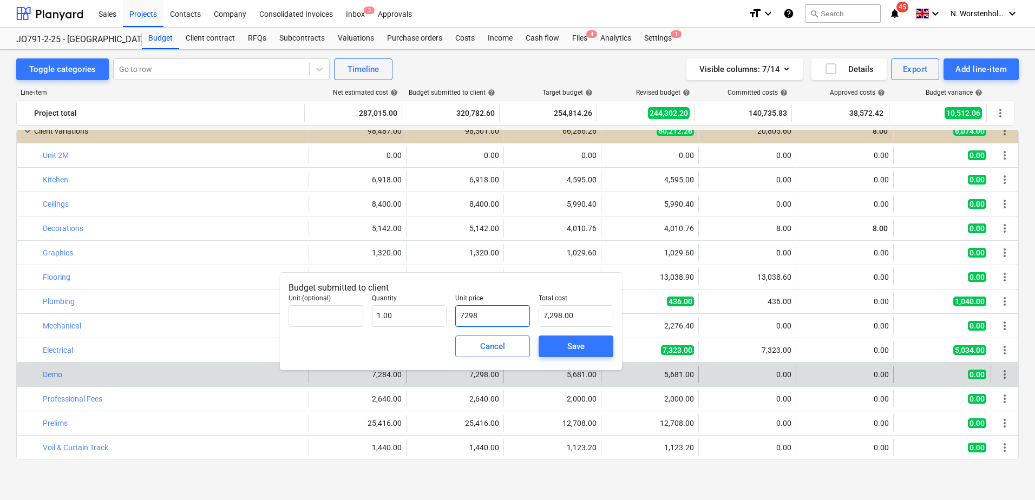
click at [495, 315] on input "7298" at bounding box center [492, 316] width 75 height 22
click at [583, 353] on div "Save" at bounding box center [575, 346] width 17 height 14
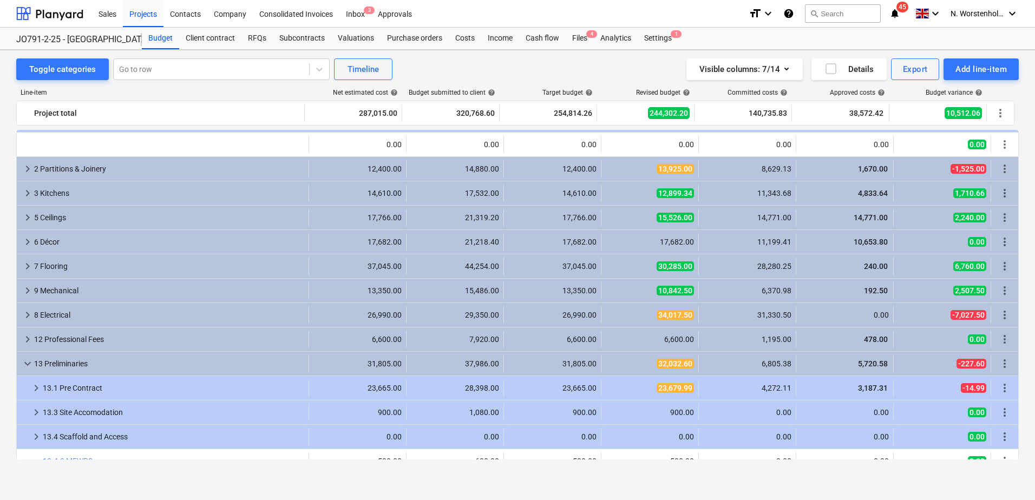
scroll to position [30, 0]
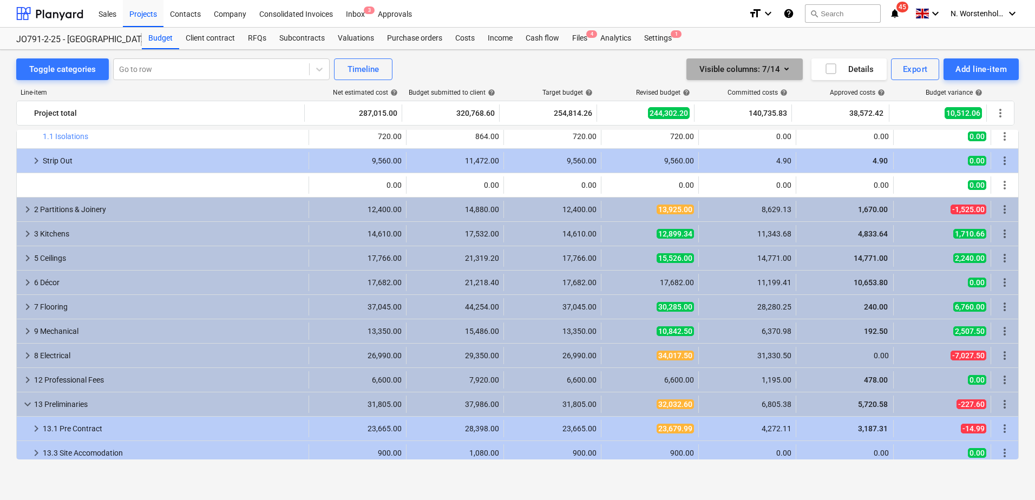
click at [783, 67] on icon "button" at bounding box center [786, 68] width 13 height 13
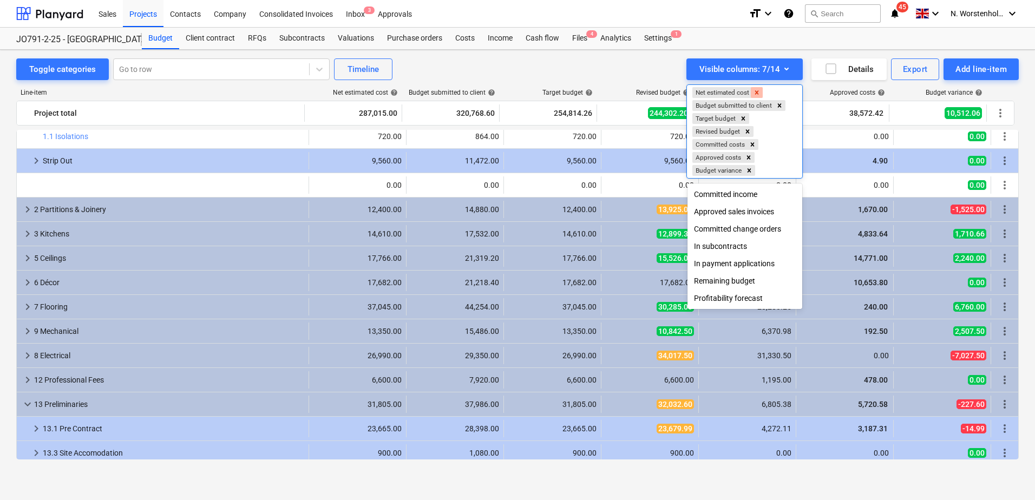
click at [757, 91] on icon "Remove Net estimated cost" at bounding box center [757, 93] width 8 height 8
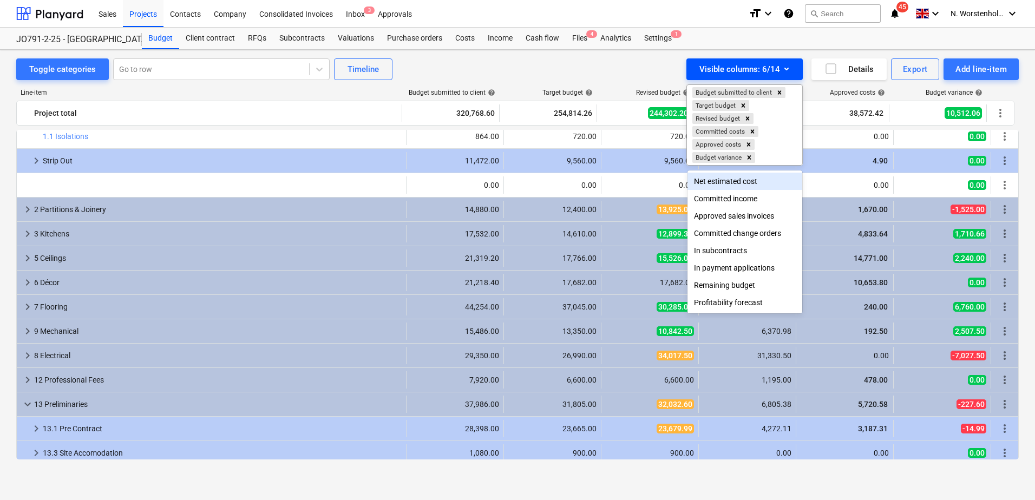
click at [780, 67] on div at bounding box center [517, 250] width 1035 height 500
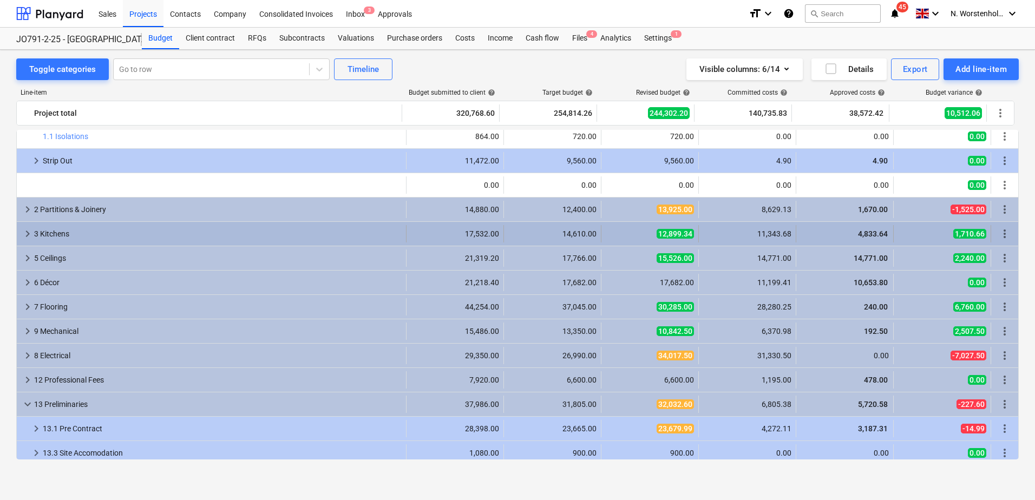
click at [307, 239] on div "3 Kitchens" at bounding box center [217, 233] width 367 height 17
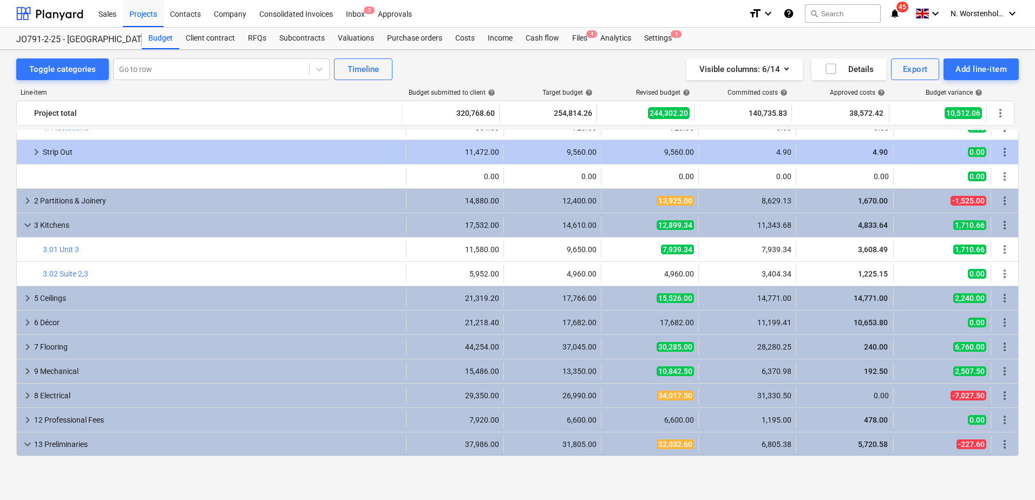
scroll to position [0, 0]
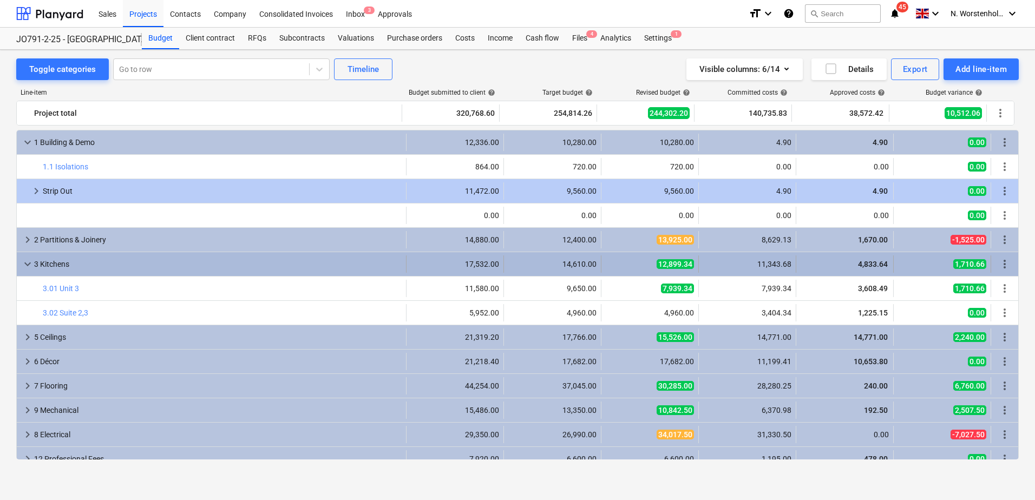
click at [19, 263] on div "keyboard_arrow_down 3 Kitchens" at bounding box center [212, 263] width 390 height 17
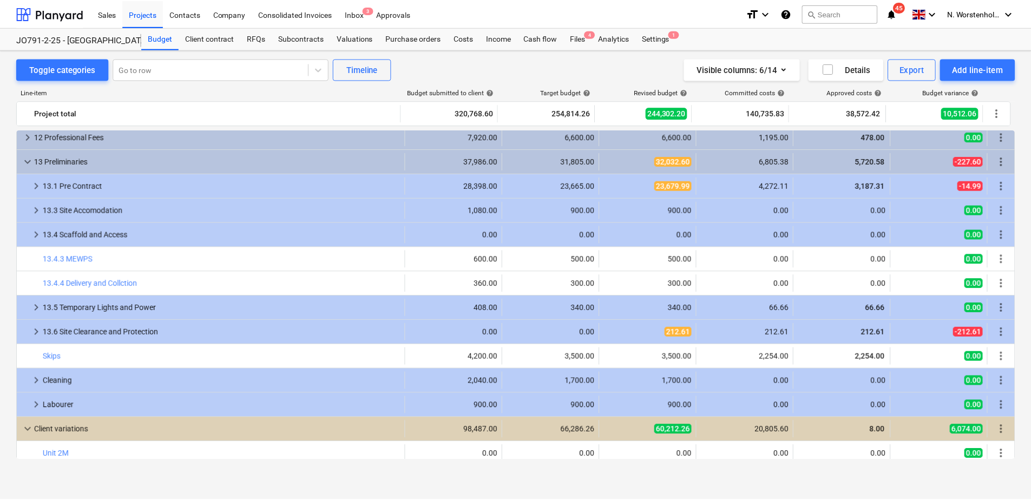
scroll to position [247, 0]
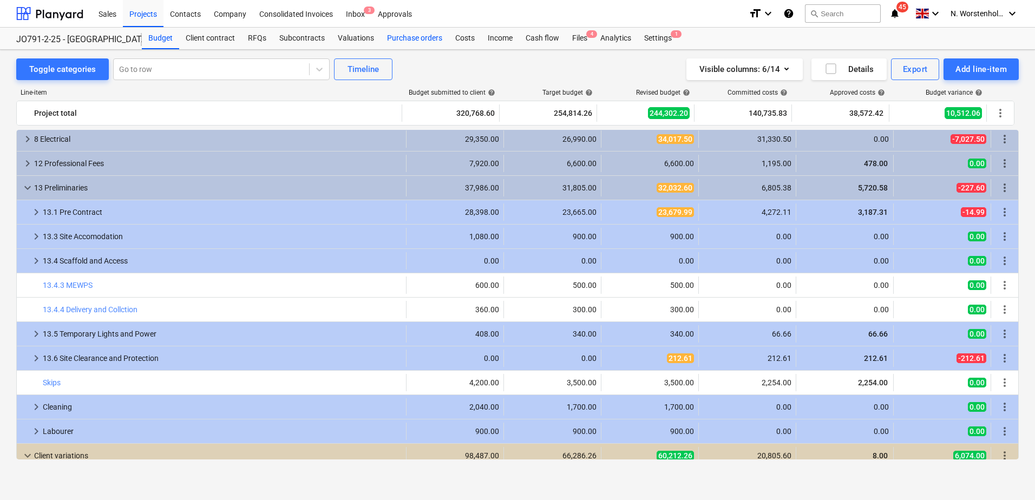
click at [410, 37] on div "Purchase orders" at bounding box center [414, 39] width 68 height 22
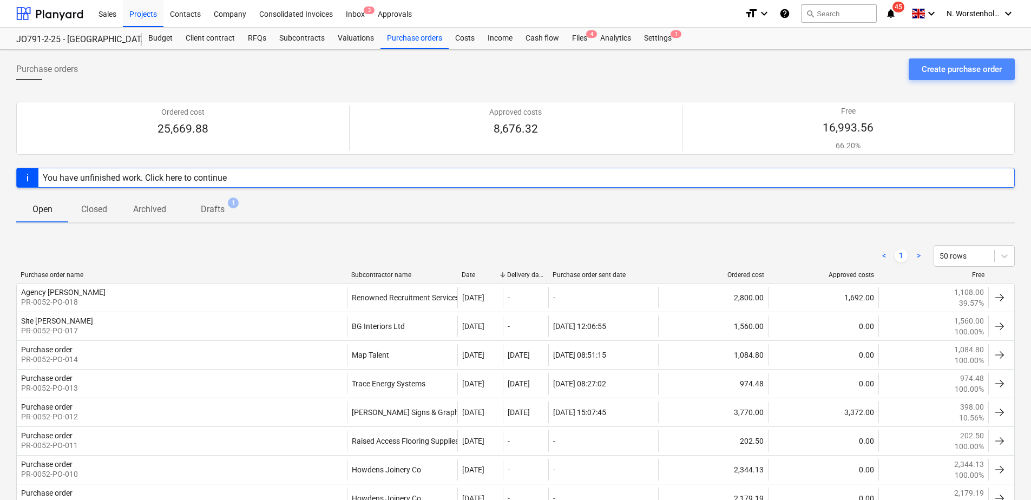
click at [955, 69] on div "Create purchase order" at bounding box center [962, 69] width 80 height 14
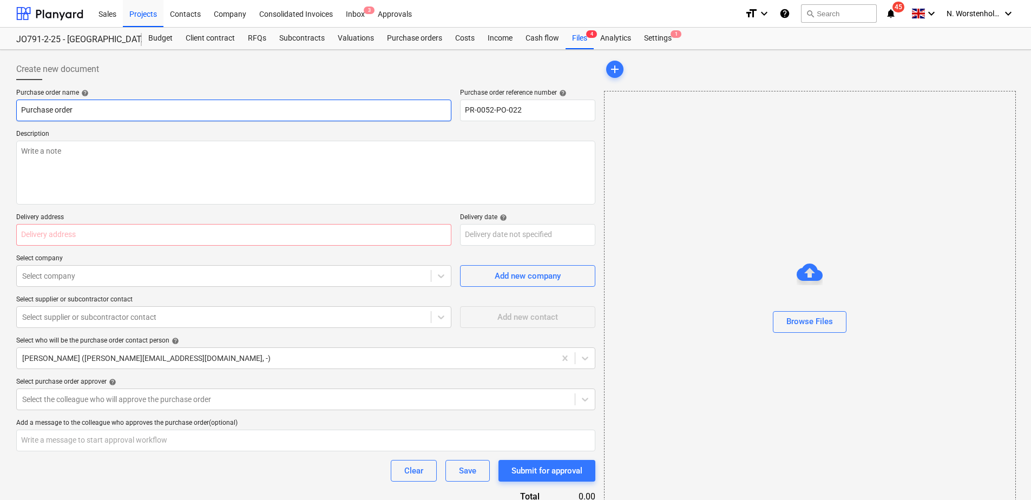
click at [50, 113] on input "Purchase order" at bounding box center [233, 111] width 435 height 22
click at [86, 113] on input "Purchase order" at bounding box center [233, 111] width 435 height 22
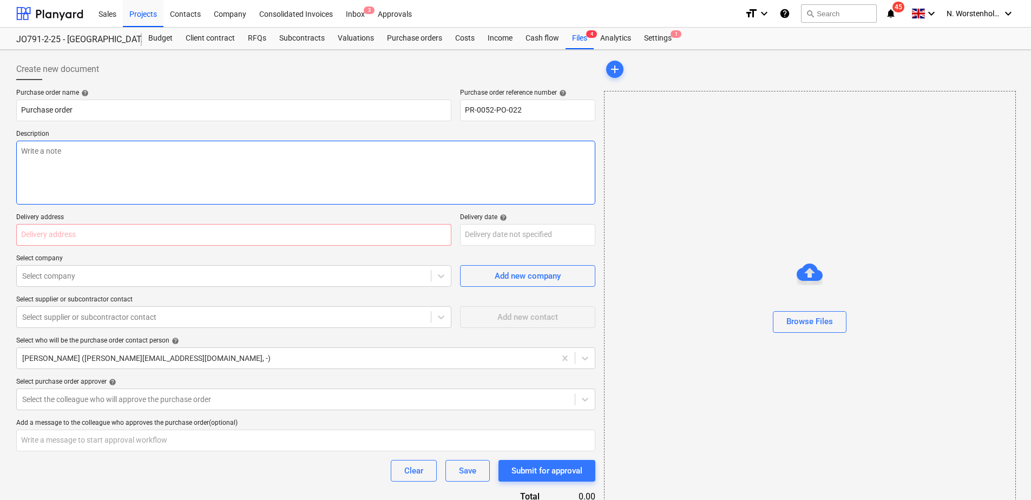
click at [273, 159] on textarea at bounding box center [305, 173] width 579 height 64
click at [28, 154] on textarea "SErvice &" at bounding box center [305, 173] width 579 height 64
drag, startPoint x: 117, startPoint y: 157, endPoint x: 124, endPoint y: 153, distance: 8.6
click at [119, 157] on textarea "Service &" at bounding box center [305, 173] width 579 height 64
click at [330, 152] on textarea "Service & Check of existing system to ensure it is fully functional, including …" at bounding box center [305, 173] width 579 height 64
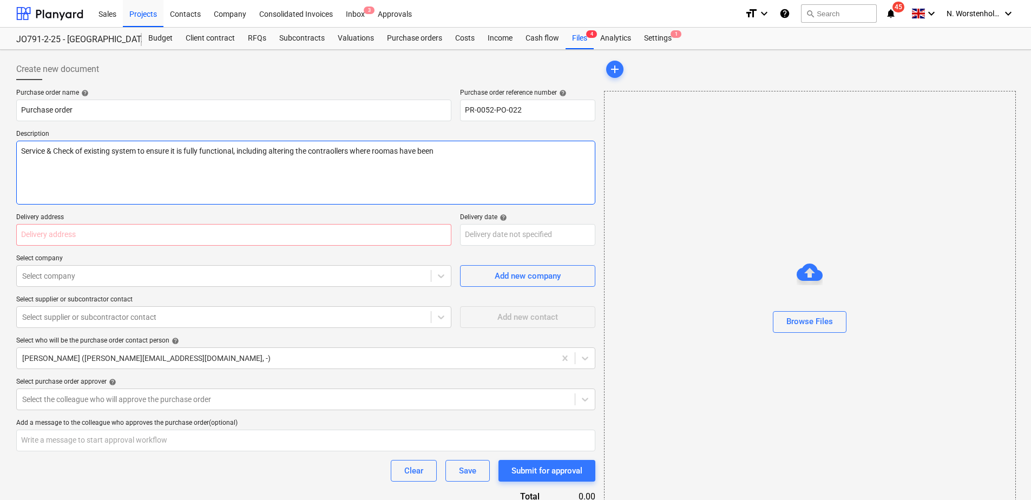
click at [341, 186] on textarea "Service & Check of existing system to ensure it is fully functional, including …" at bounding box center [305, 173] width 579 height 64
click at [395, 150] on textarea "Service & Check of existing system to ensure it is fully functional, including …" at bounding box center [305, 173] width 579 height 64
click at [440, 151] on textarea "Service & Check of existing system to ensure it is fully functional, including …" at bounding box center [305, 173] width 579 height 64
click at [70, 230] on input "text" at bounding box center [233, 235] width 435 height 22
click at [76, 278] on div at bounding box center [223, 276] width 403 height 11
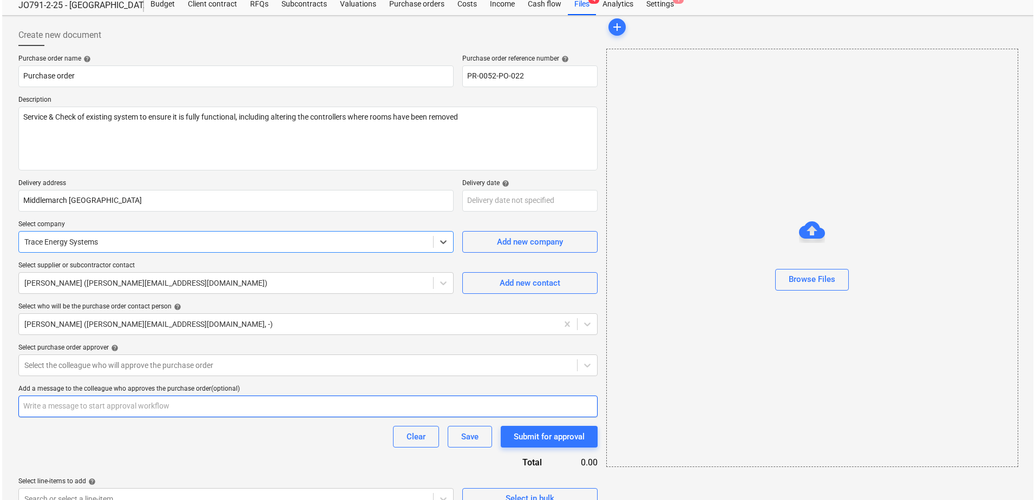
scroll to position [52, 0]
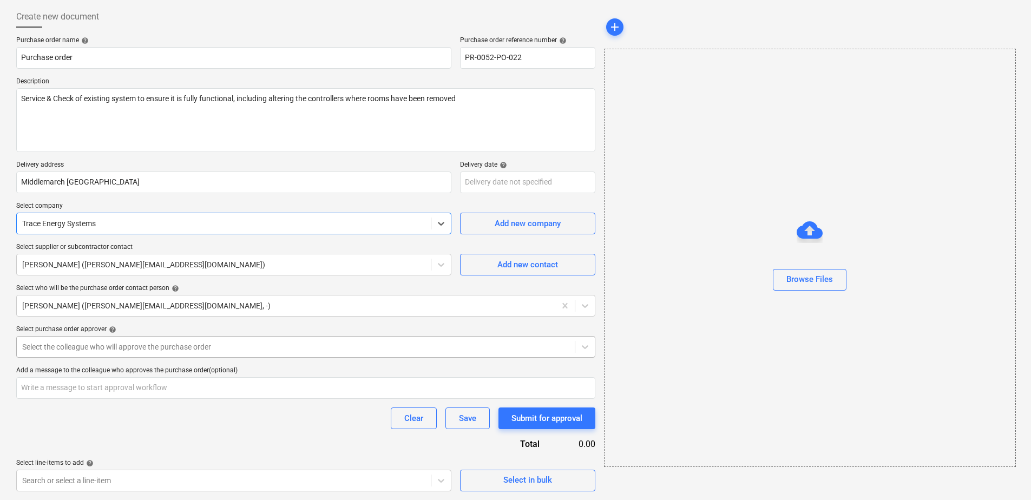
click at [106, 346] on div at bounding box center [295, 346] width 547 height 11
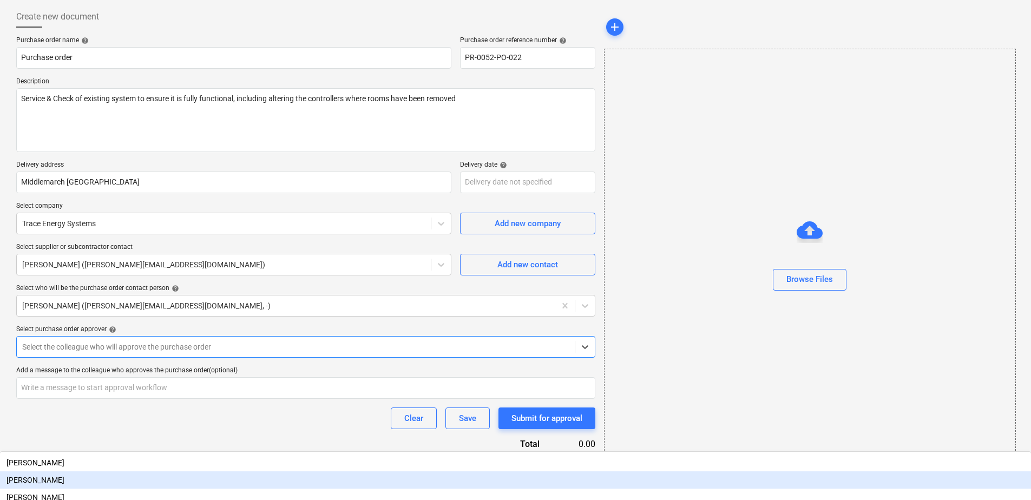
click at [69, 471] on div "[PERSON_NAME]" at bounding box center [515, 479] width 1031 height 17
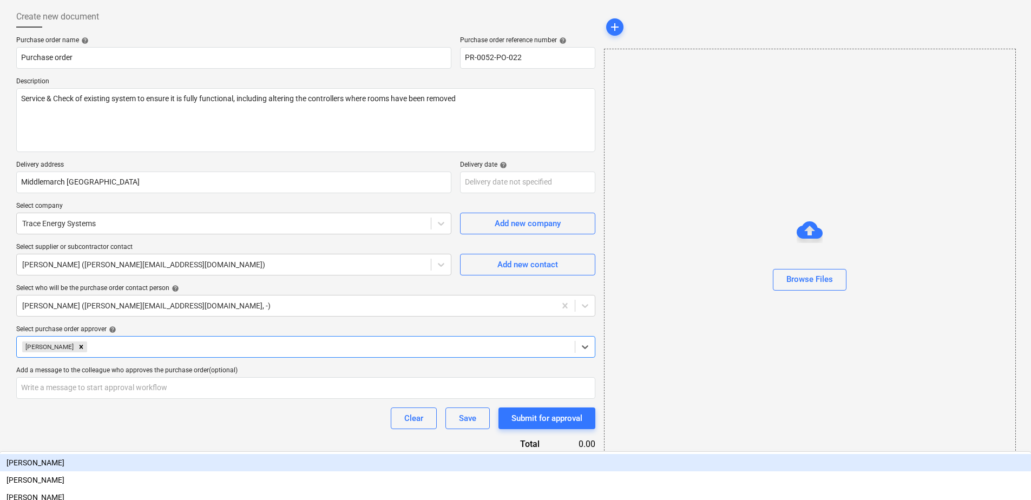
click at [768, 357] on div "Browse Files" at bounding box center [810, 258] width 412 height 418
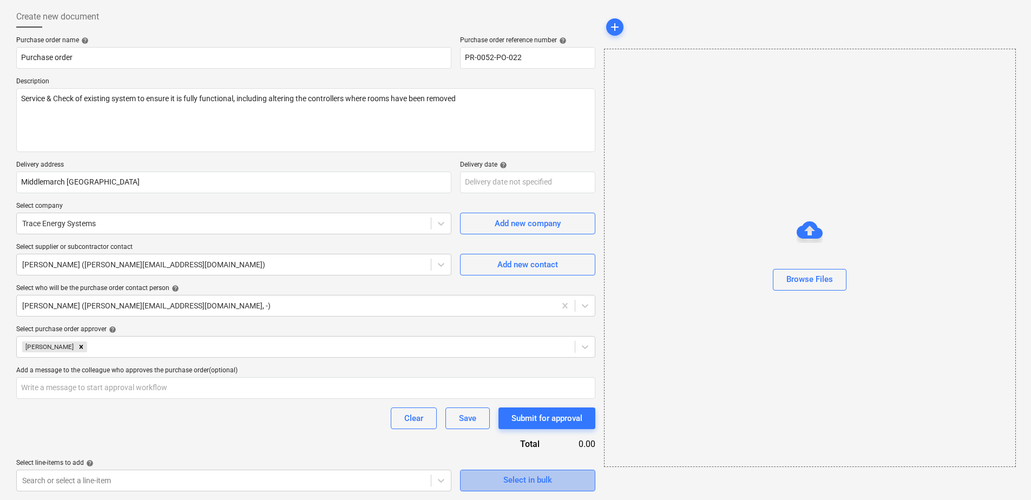
click at [523, 480] on div "Select in bulk" at bounding box center [527, 480] width 49 height 14
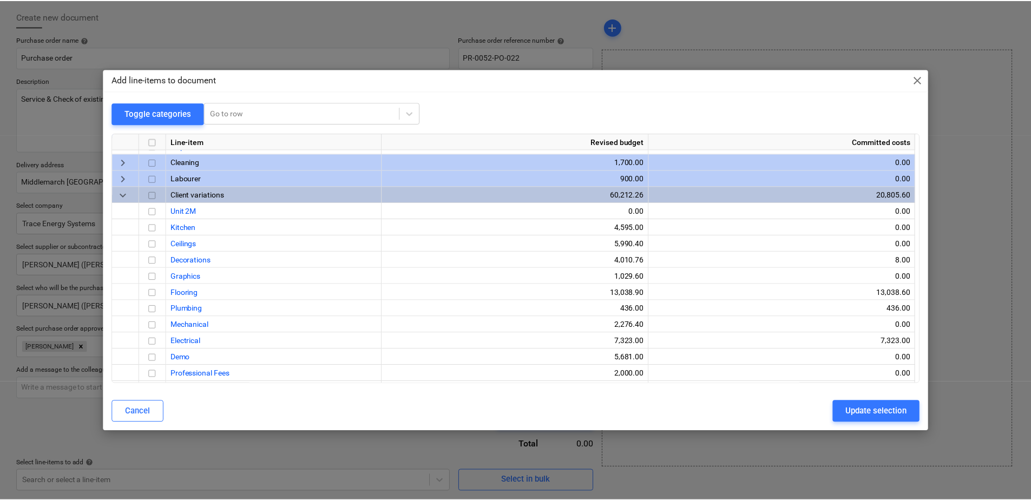
scroll to position [379, 0]
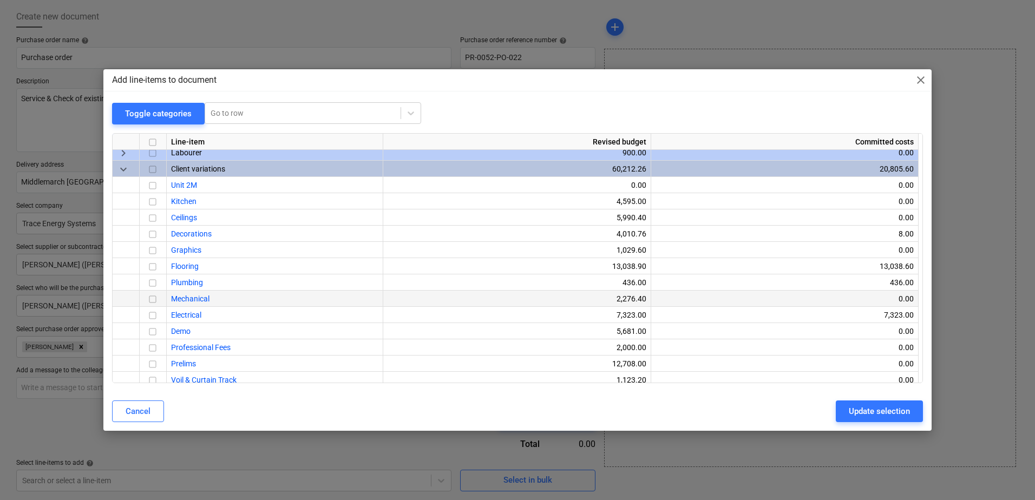
click at [154, 298] on input "checkbox" at bounding box center [152, 299] width 13 height 13
click at [903, 411] on div "Update selection" at bounding box center [879, 411] width 61 height 14
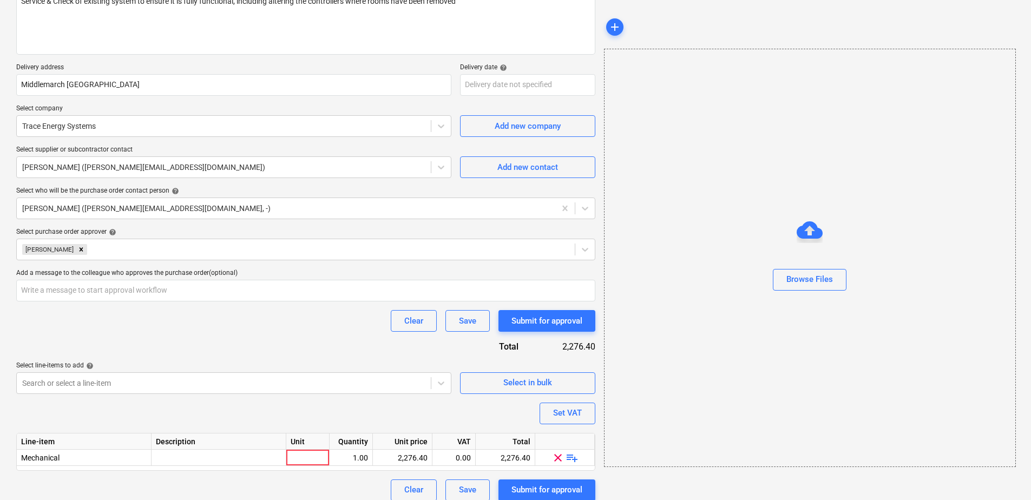
scroll to position [160, 0]
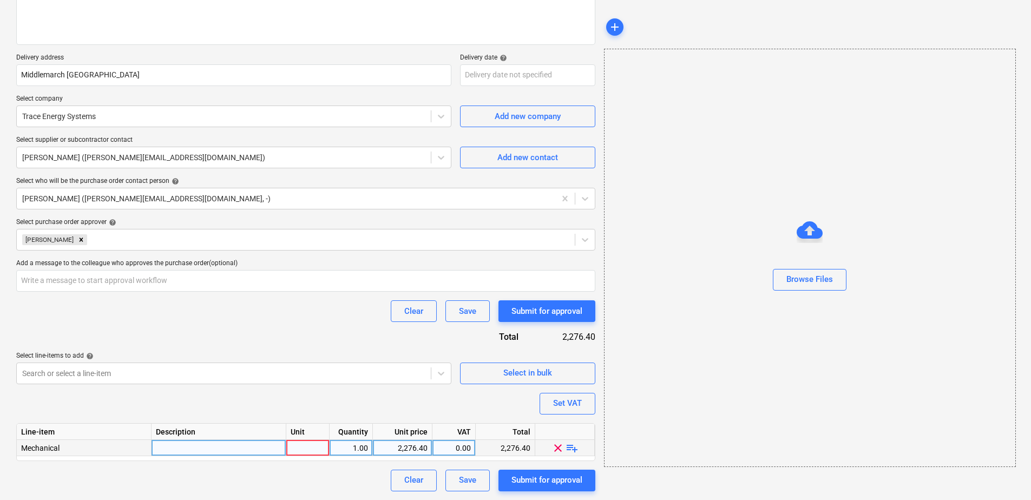
click at [307, 444] on div at bounding box center [307, 448] width 43 height 16
click at [575, 446] on span "playlist_add" at bounding box center [572, 447] width 13 height 13
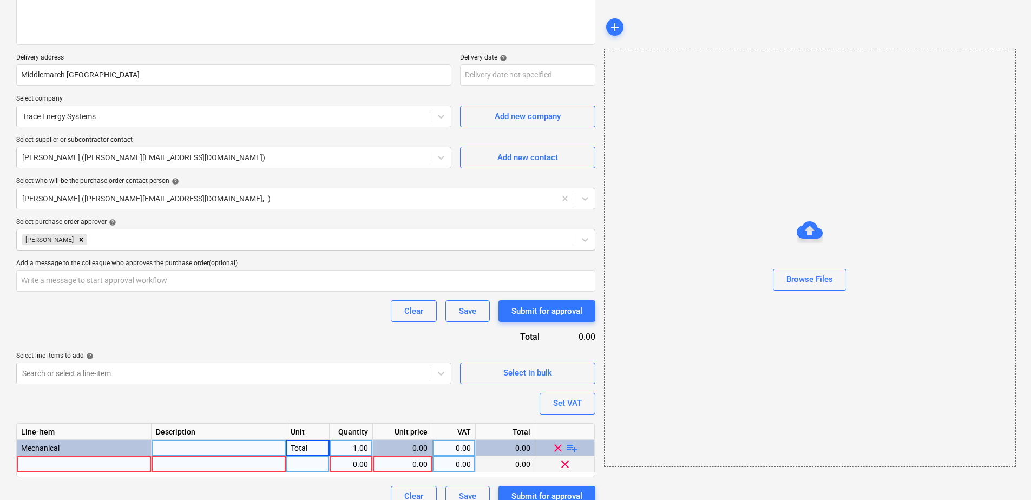
click at [181, 468] on div at bounding box center [219, 464] width 135 height 16
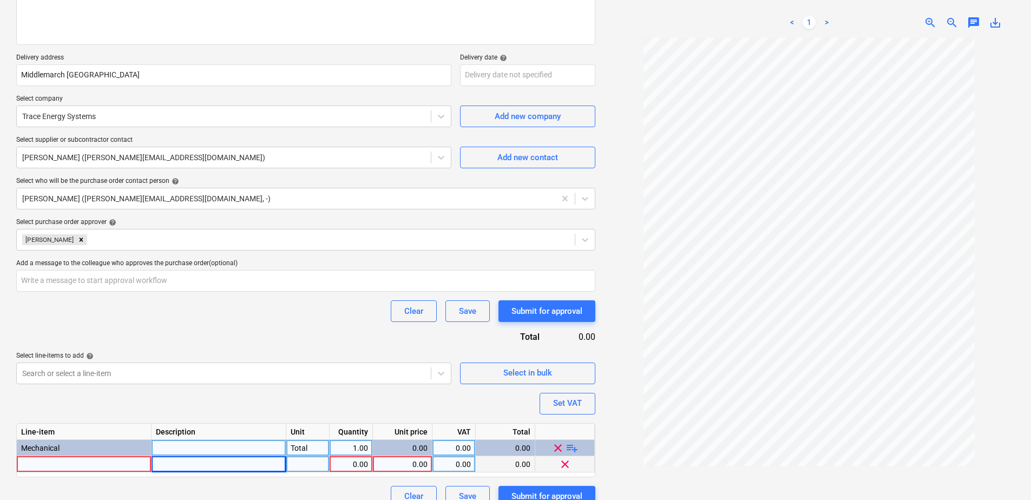
scroll to position [176, 0]
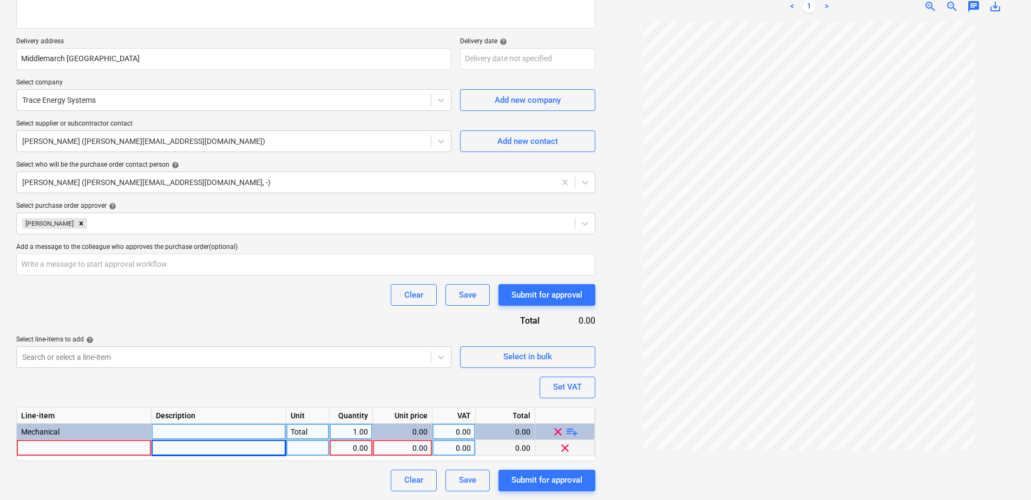
click at [91, 450] on div at bounding box center [84, 448] width 135 height 16
click at [58, 446] on input "Service & cfull check" at bounding box center [84, 448] width 134 height 16
click at [91, 449] on input "Service & full check" at bounding box center [84, 448] width 134 height 16
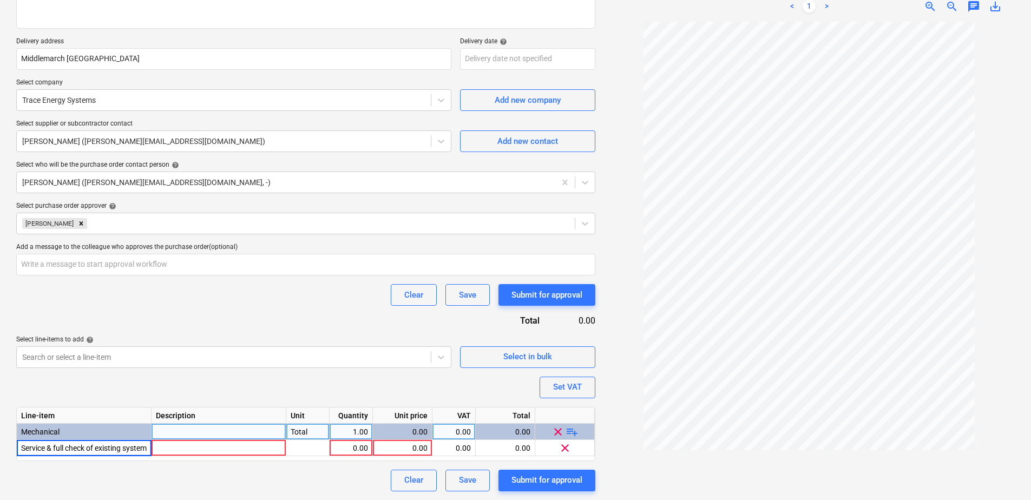
scroll to position [0, 3]
click at [216, 475] on div "Clear Save Submit for approval" at bounding box center [305, 481] width 579 height 22
click at [410, 438] on div "0.00" at bounding box center [402, 432] width 50 height 16
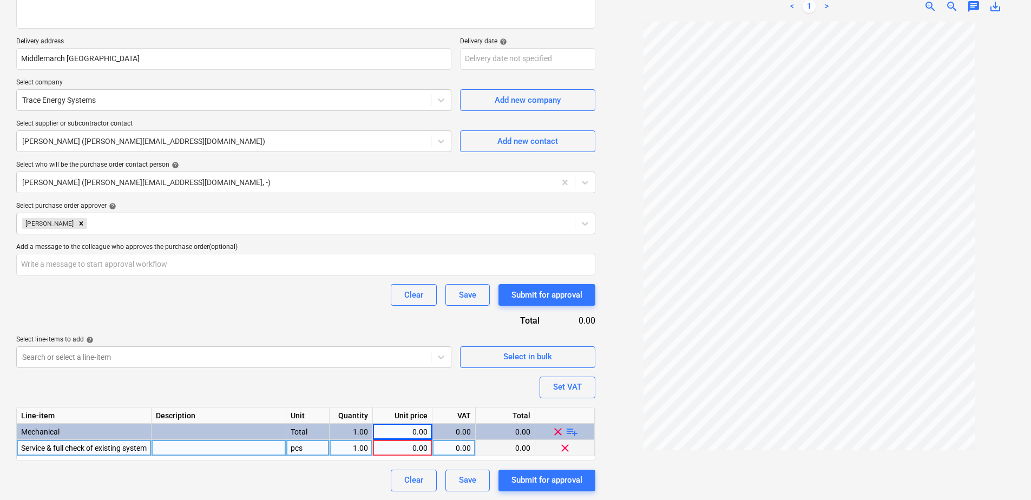
click at [406, 448] on div "0.00" at bounding box center [402, 448] width 50 height 16
click at [320, 475] on div "Clear Save Submit for approval" at bounding box center [305, 481] width 579 height 22
click at [538, 481] on div "Submit for approval" at bounding box center [546, 480] width 71 height 14
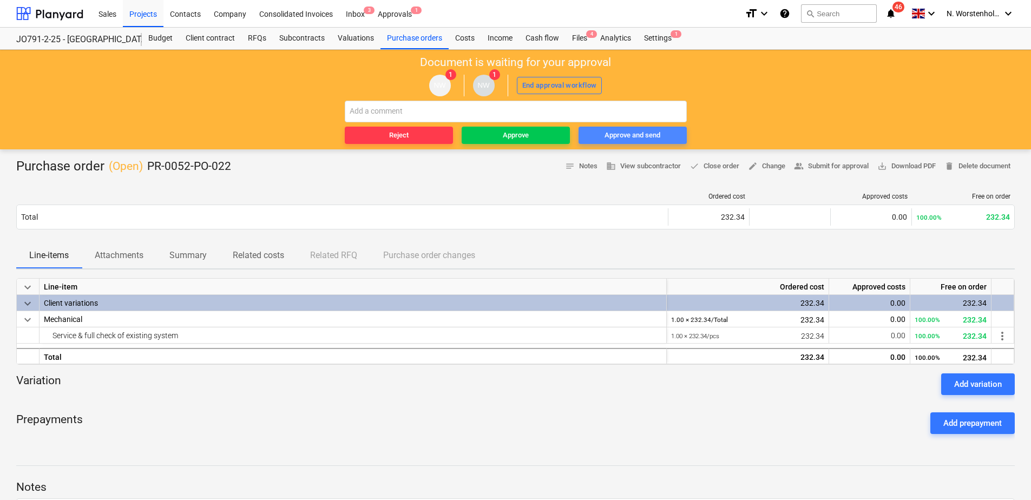
click at [626, 137] on div "Approve and send" at bounding box center [633, 135] width 56 height 12
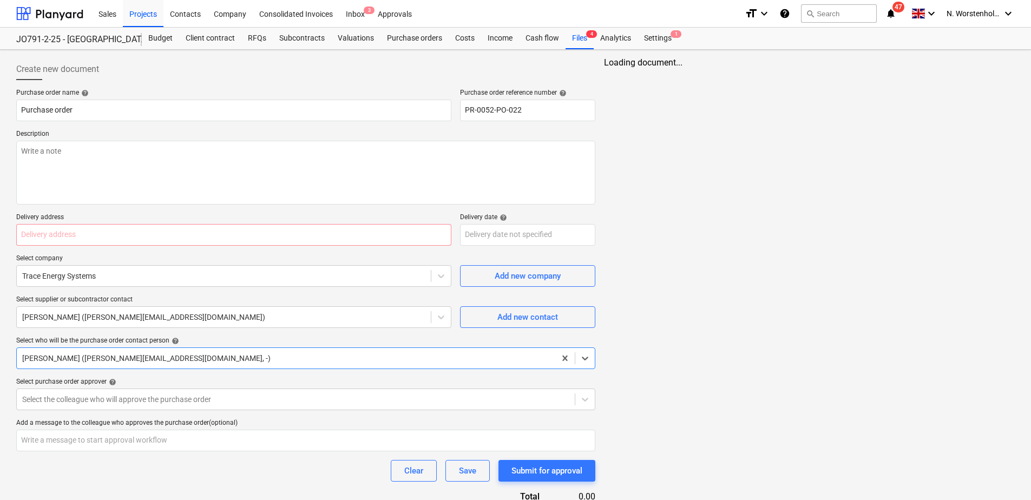
scroll to position [52, 0]
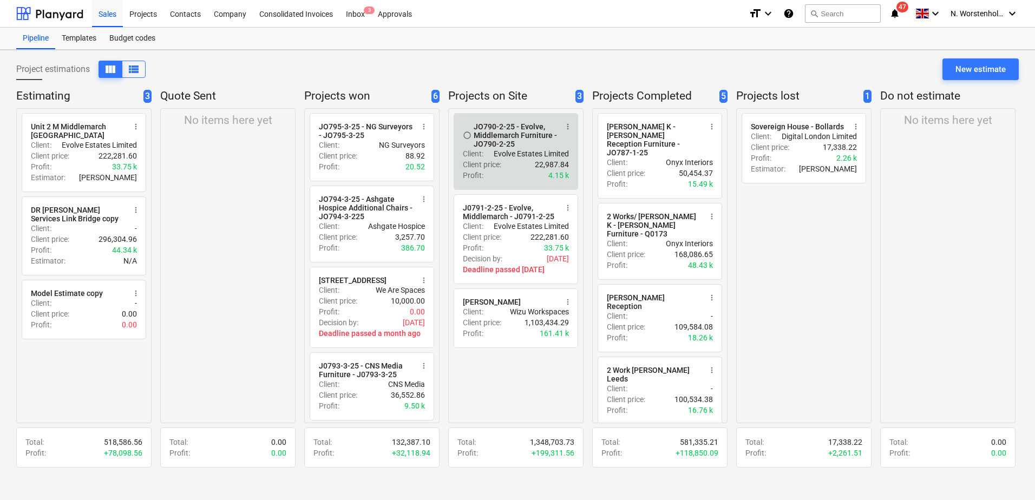
click at [505, 130] on div "JO790-2-25 - Evolve, Middlemarch Furniture - JO790-2-25" at bounding box center [515, 135] width 83 height 26
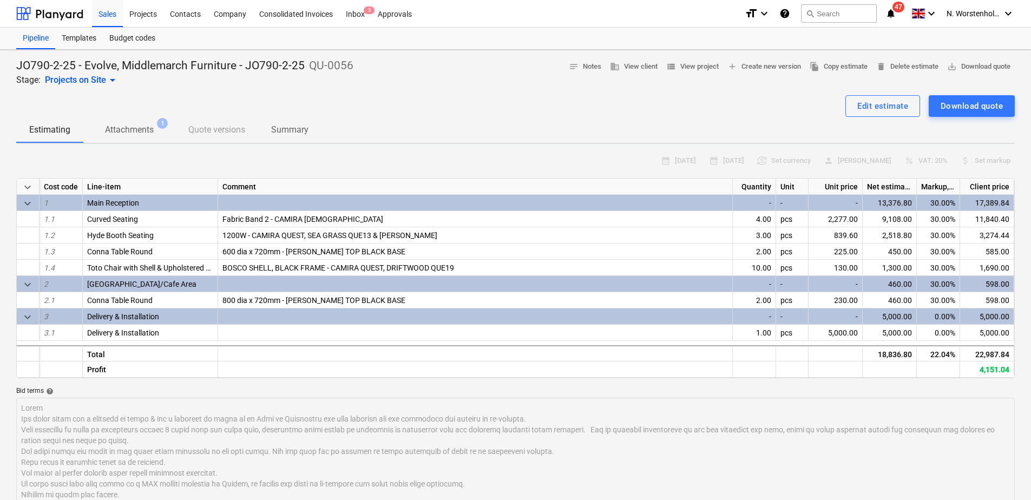
scroll to position [54, 0]
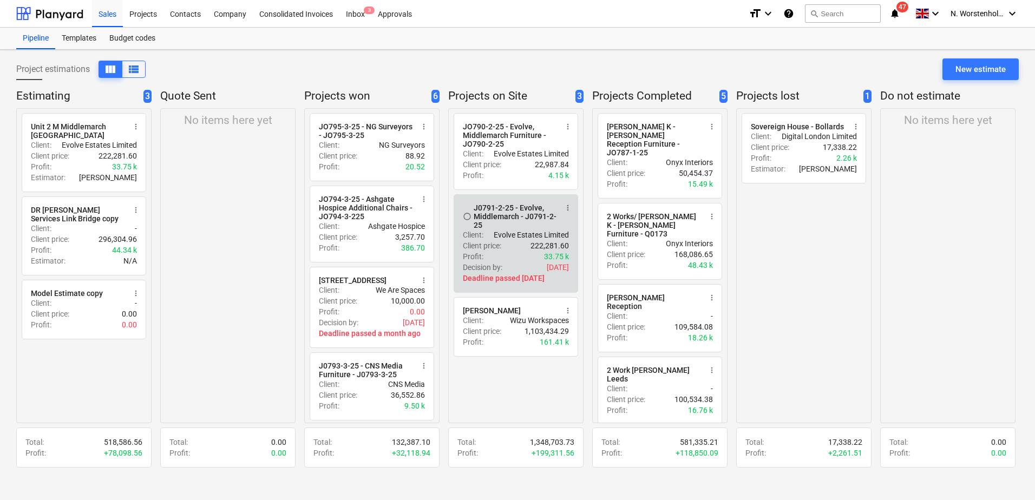
click at [517, 217] on div "J0791-2-25 - Evolve, Middlemarch - J0791-2-25" at bounding box center [515, 216] width 83 height 26
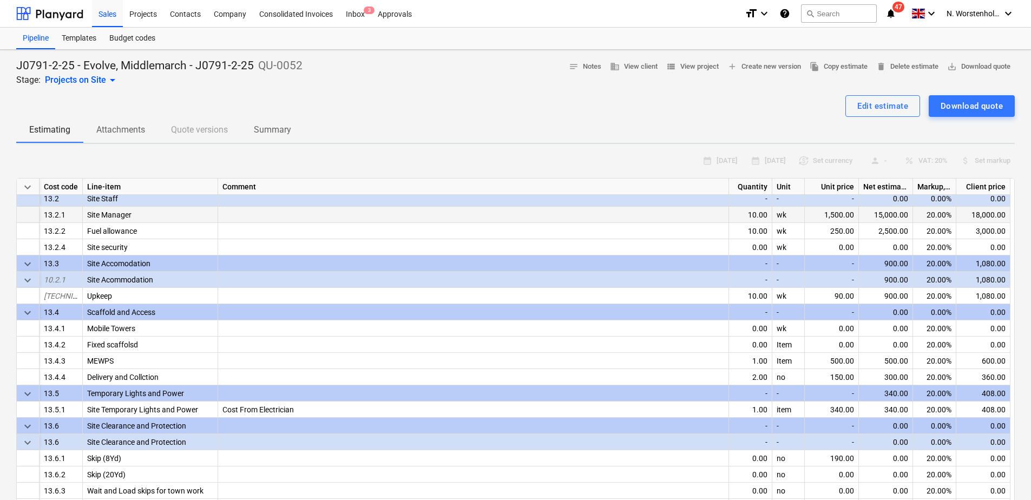
scroll to position [1057, 0]
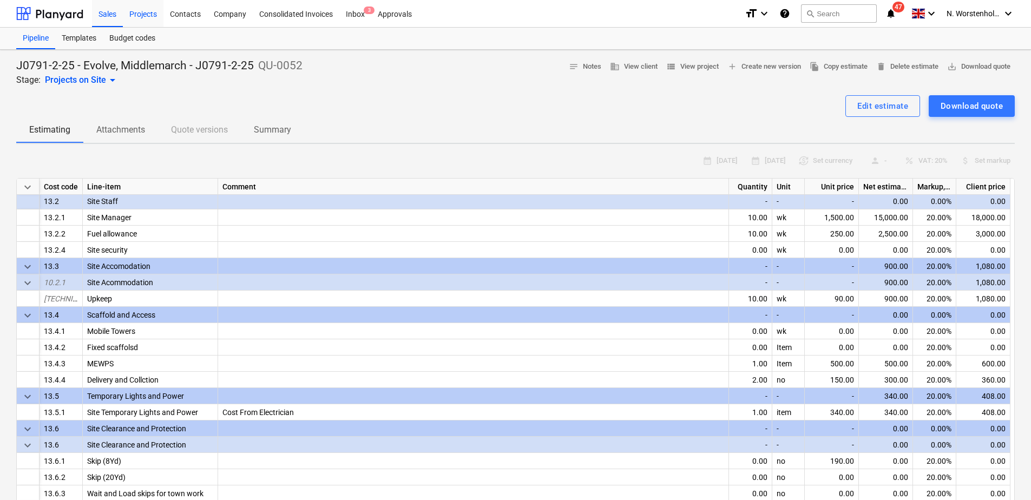
click at [149, 16] on div "Projects" at bounding box center [143, 13] width 41 height 28
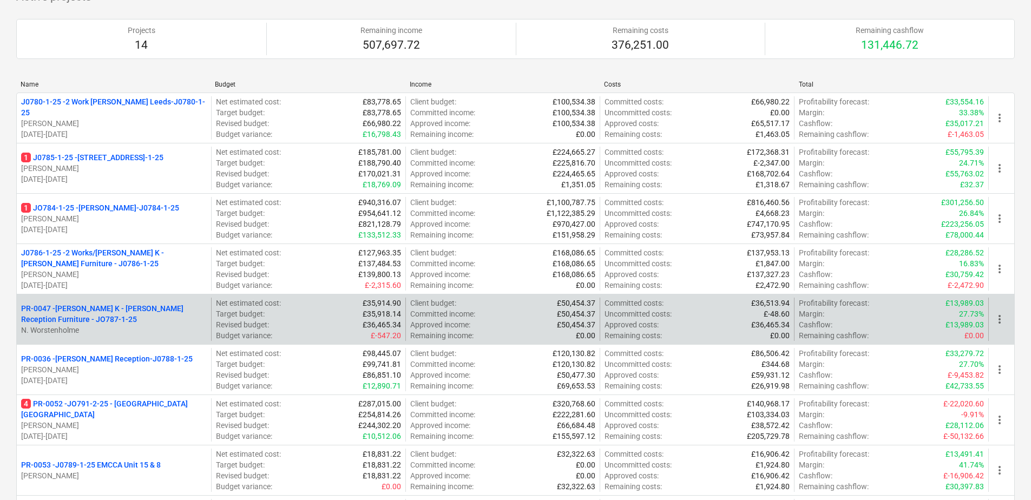
scroll to position [108, 0]
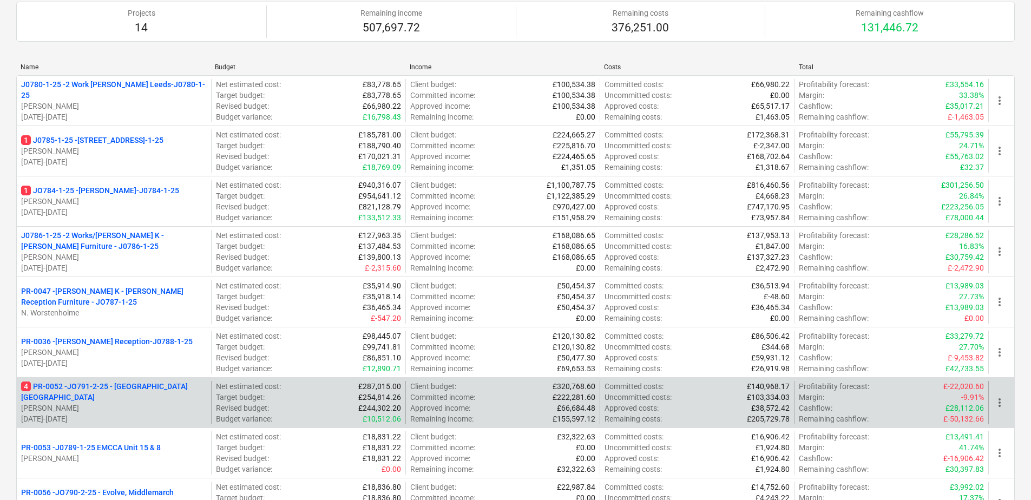
click at [111, 388] on p "4 PR-0052 - JO791-2-25 - [GEOGRAPHIC_DATA] [GEOGRAPHIC_DATA]" at bounding box center [114, 392] width 186 height 22
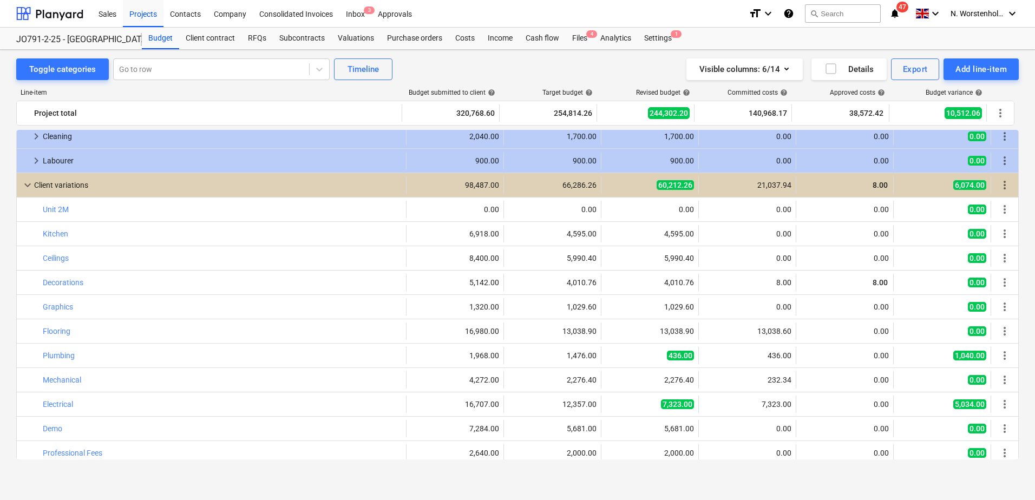
scroll to position [571, 0]
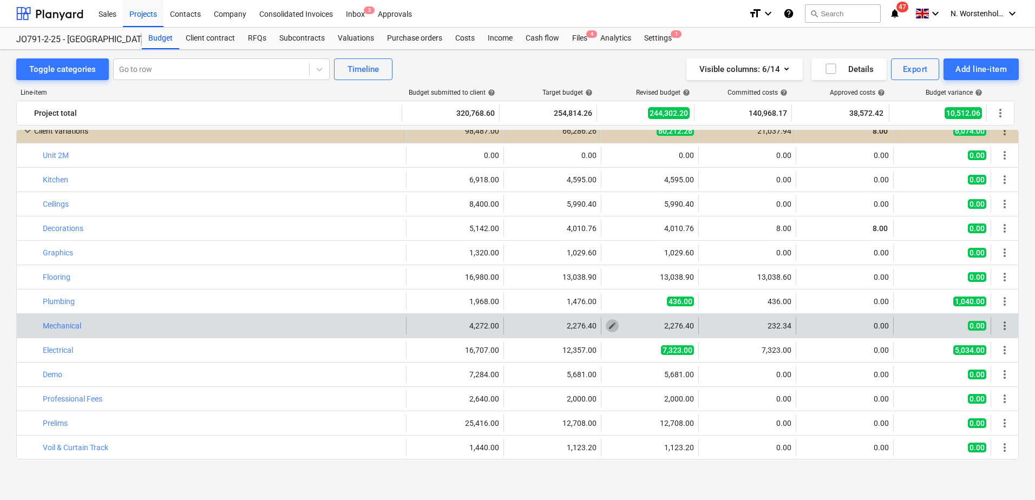
click at [608, 325] on span "edit" at bounding box center [612, 325] width 9 height 9
type textarea "x"
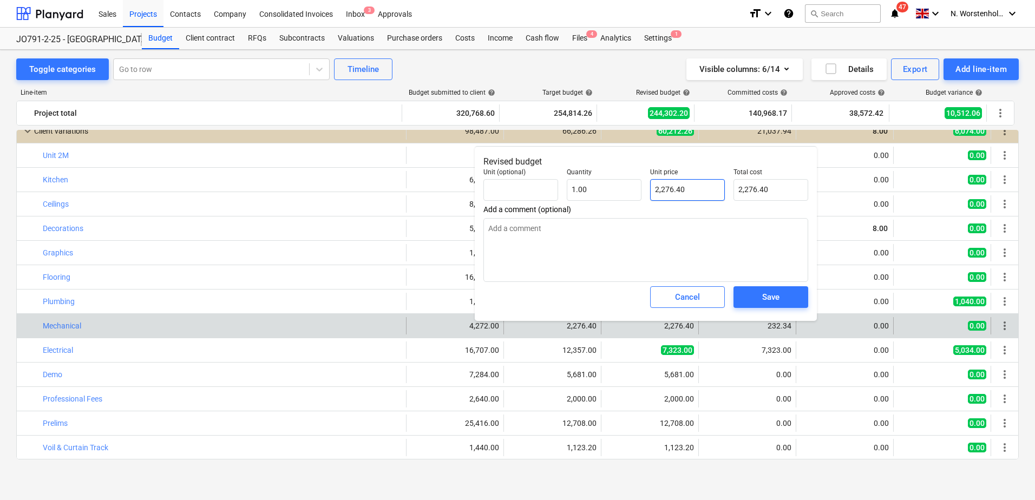
type input "2276.4"
drag, startPoint x: 674, startPoint y: 186, endPoint x: 643, endPoint y: 189, distance: 31.0
click at [643, 189] on div "Unit (optional) Quantity 1.00 Unit price 2276.4 Total cost 2,276.40" at bounding box center [645, 184] width 333 height 41
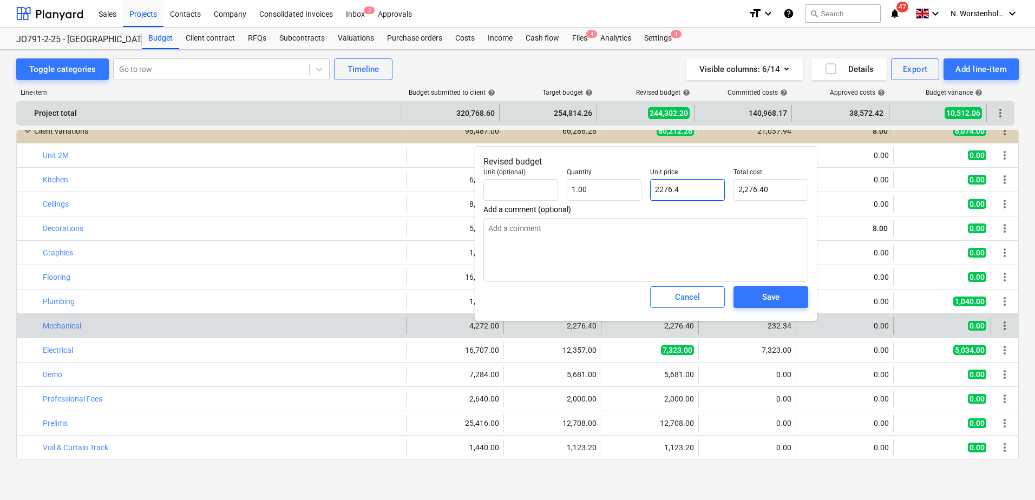
type textarea "x"
type input "7"
type input "7.00"
type textarea "x"
type input "75"
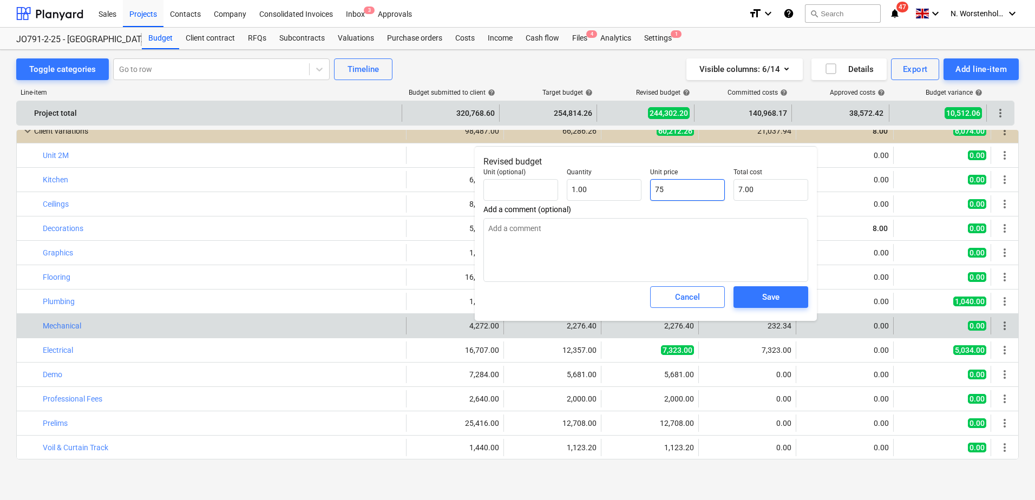
type input "75.00"
type textarea "x"
type input "750"
type input "750.00"
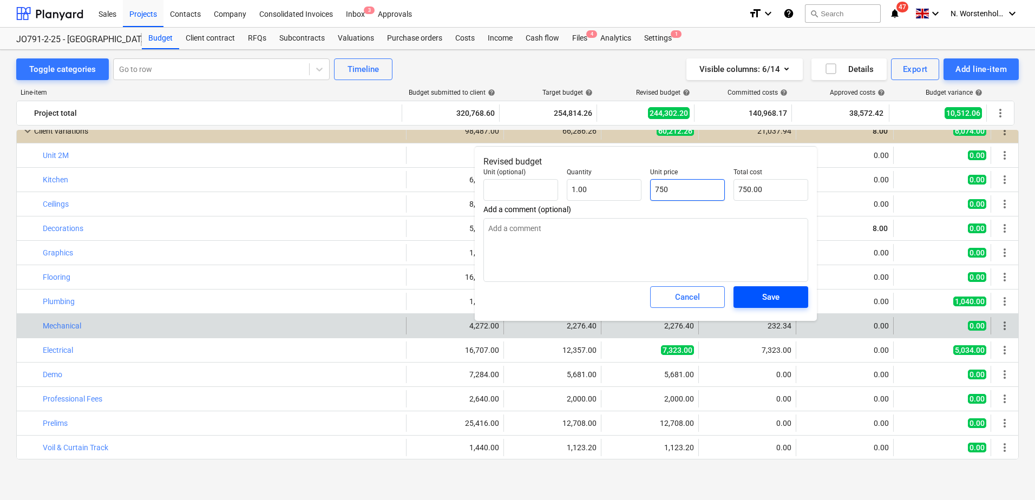
type input "750"
type textarea "x"
type input "750.00"
click at [790, 294] on span "Save" at bounding box center [770, 297] width 49 height 14
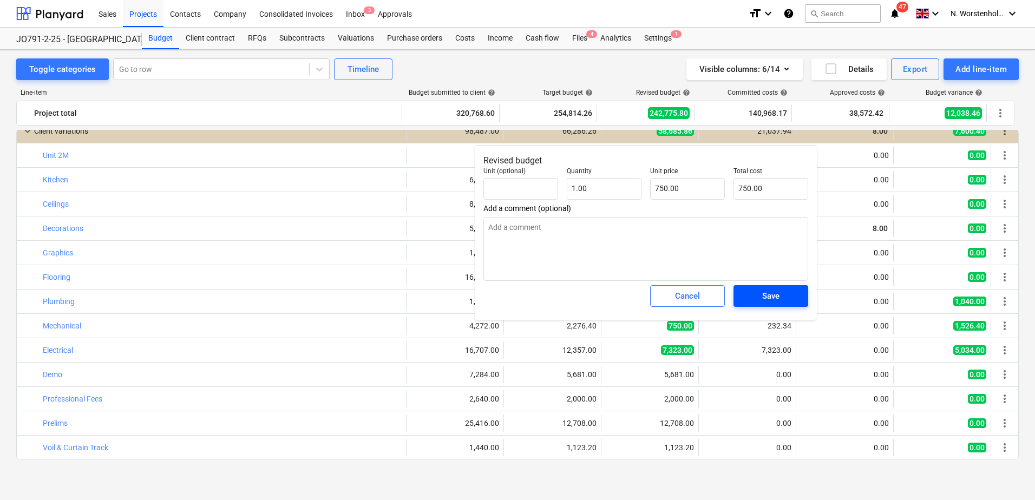
type textarea "x"
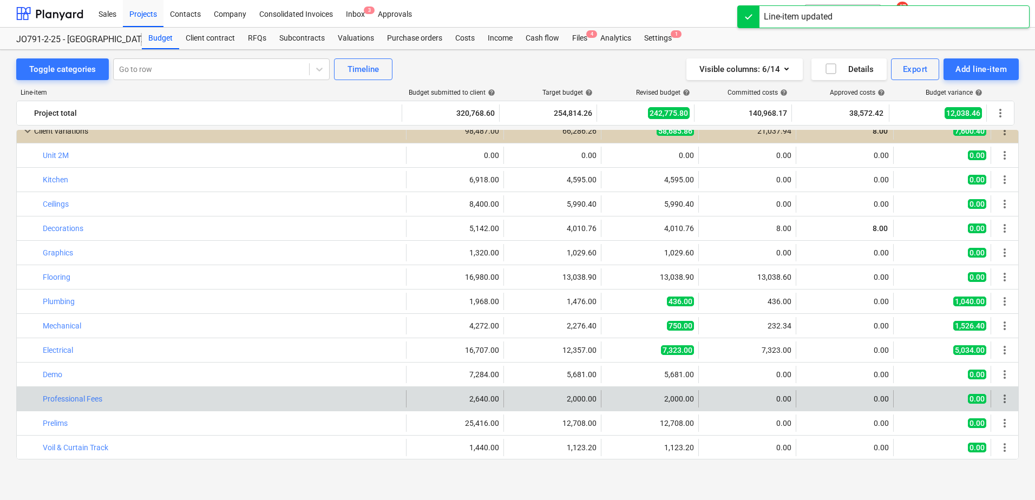
click at [737, 390] on div "bar_chart Professional Fees edit 2,640.00 edit 2,000.00 edit 2,000.00 0.00 0.00…" at bounding box center [517, 399] width 1001 height 24
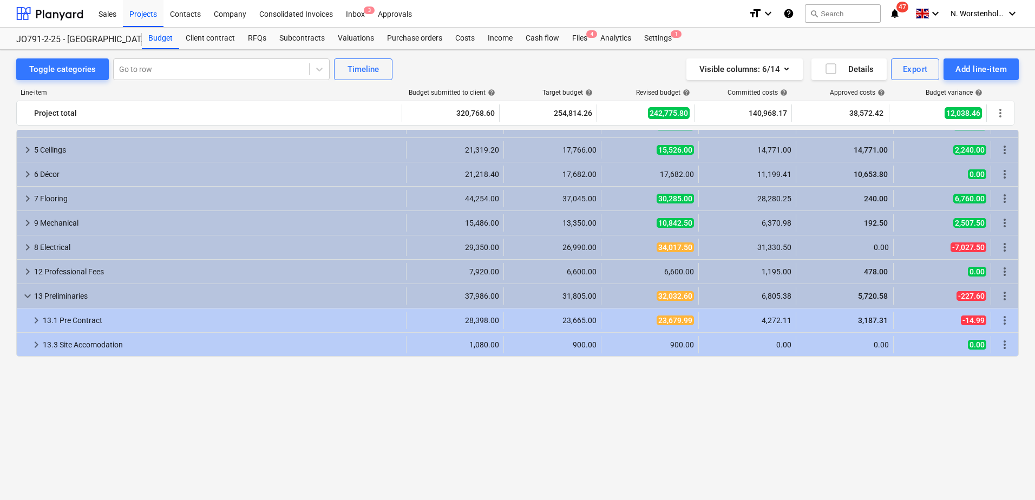
scroll to position [0, 0]
